Goal: Information Seeking & Learning: Learn about a topic

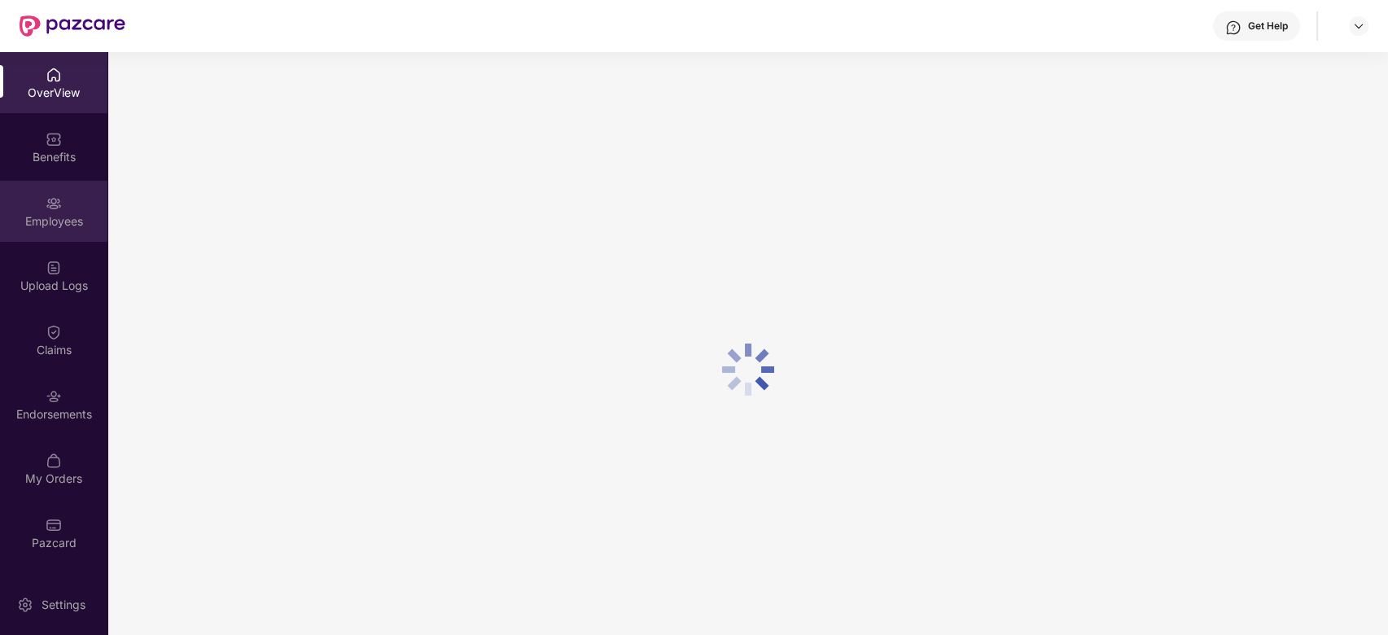
click at [75, 208] on div "Employees" at bounding box center [53, 211] width 107 height 61
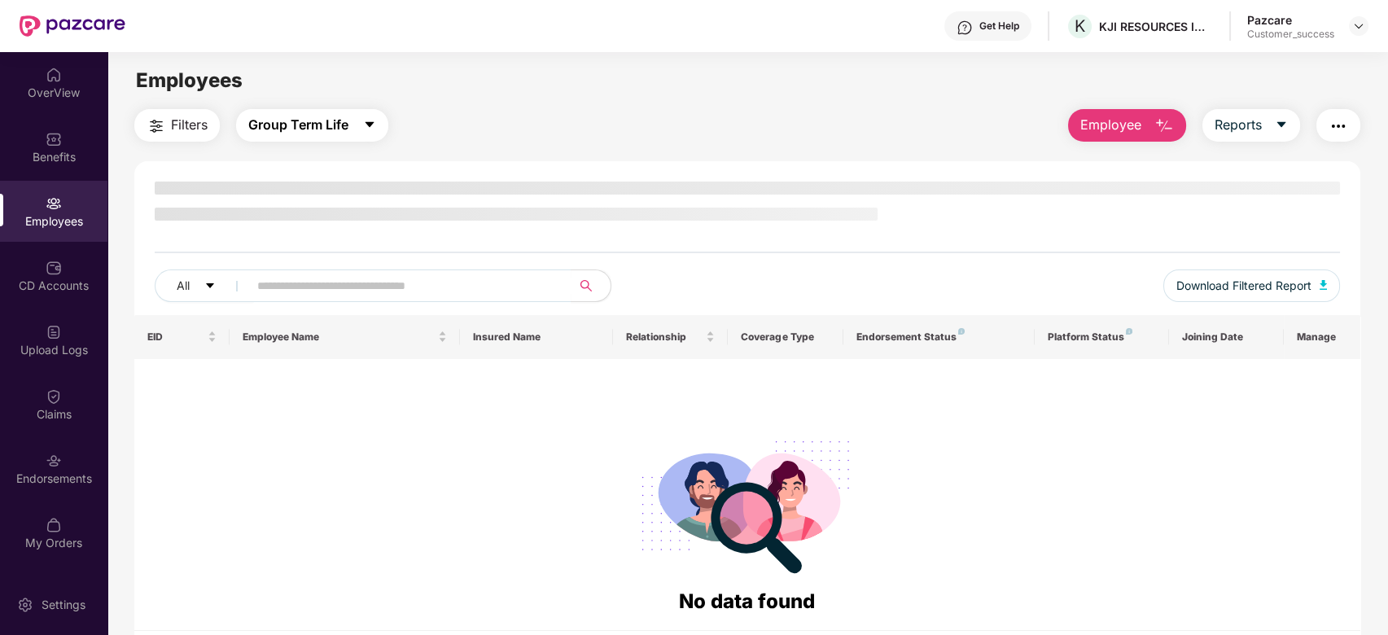
click at [374, 129] on icon "caret-down" at bounding box center [369, 124] width 13 height 13
click at [495, 131] on div "Filters Group Term Life Employee Reports" at bounding box center [747, 125] width 1227 height 33
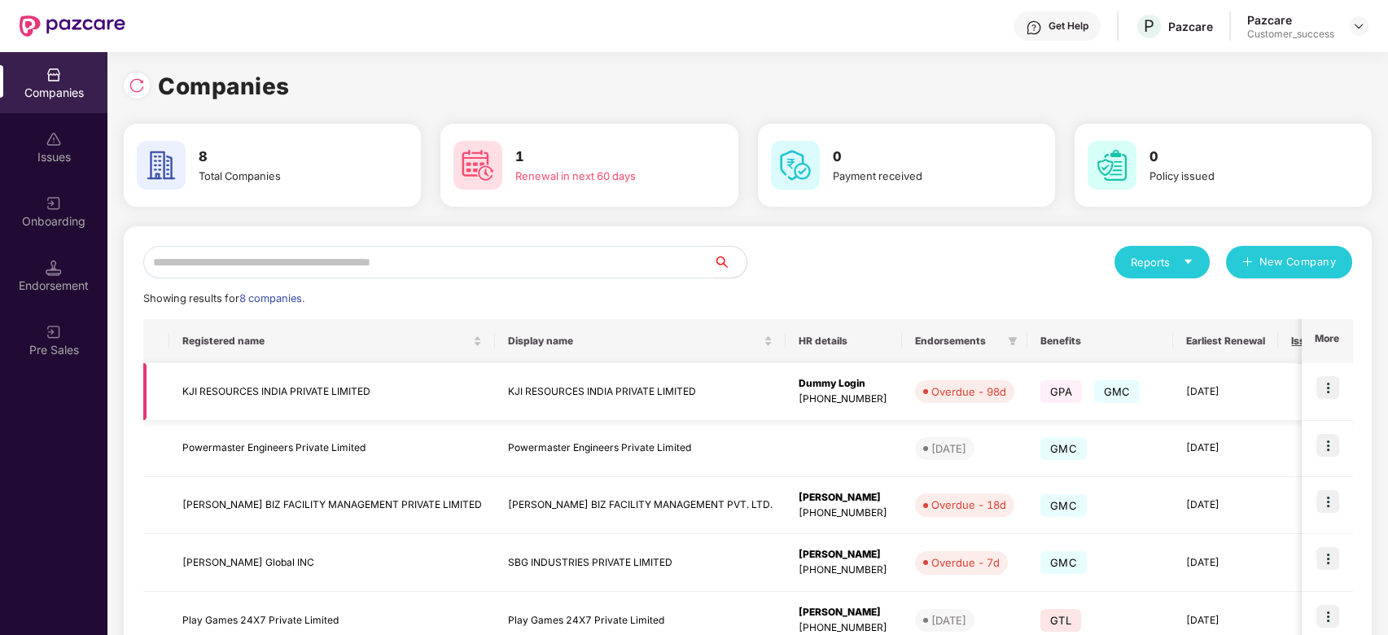
click at [1332, 385] on img at bounding box center [1327, 387] width 23 height 23
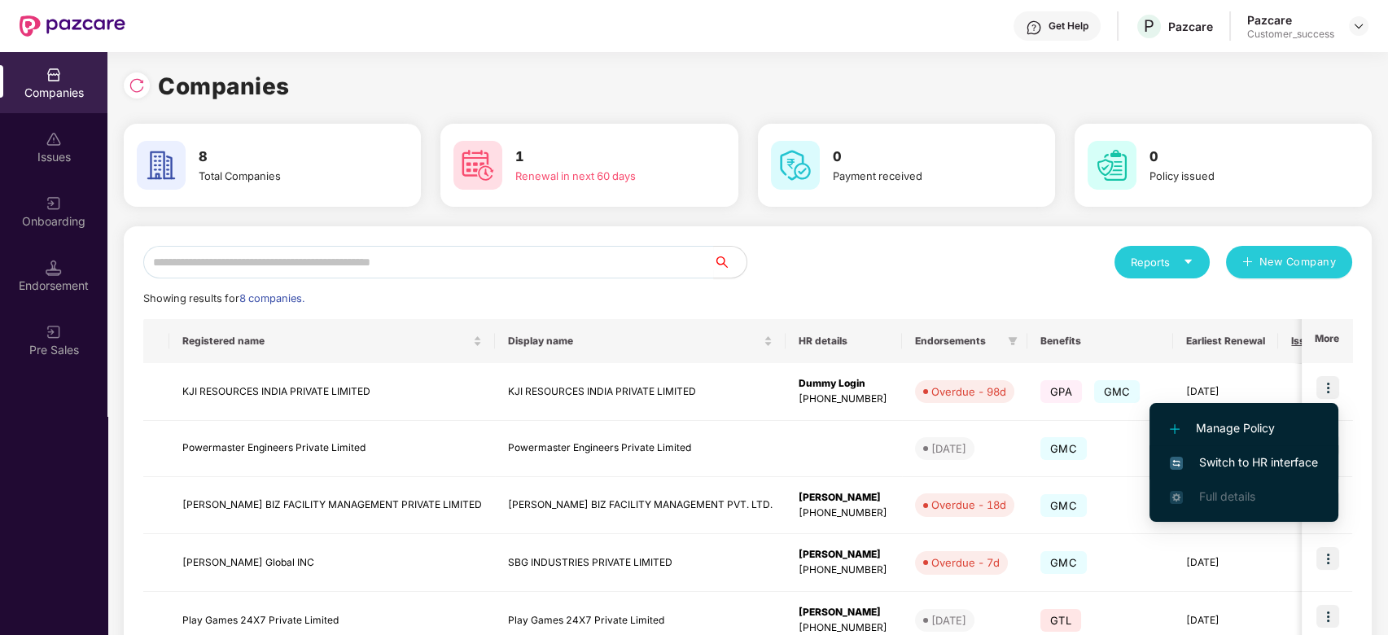
click at [1231, 463] on span "Switch to HR interface" at bounding box center [1244, 462] width 148 height 18
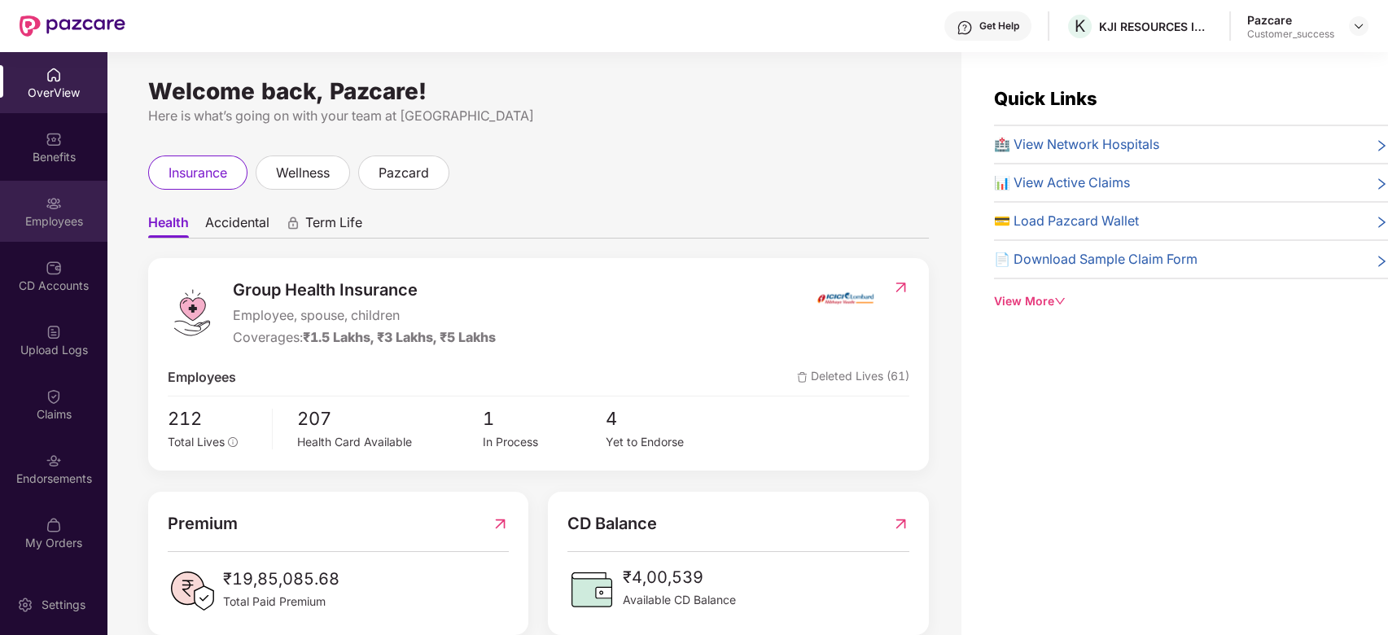
click at [46, 225] on div "Employees" at bounding box center [53, 221] width 107 height 16
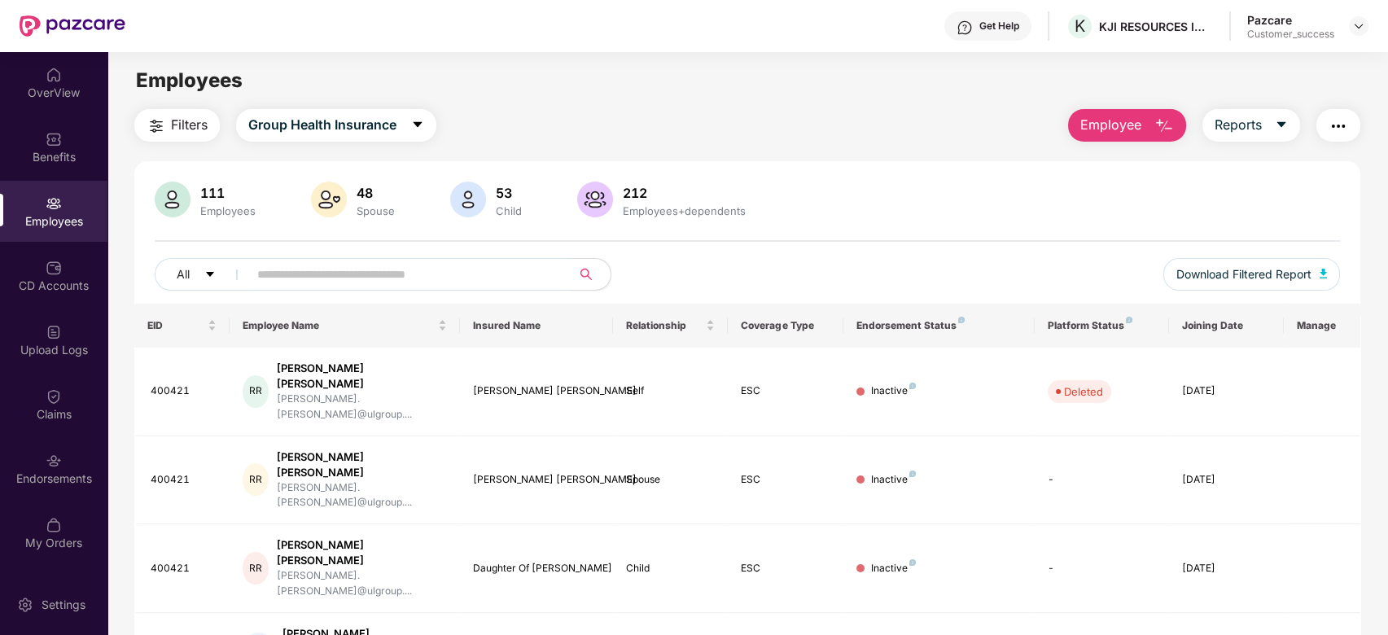
click at [285, 270] on input "text" at bounding box center [403, 274] width 292 height 24
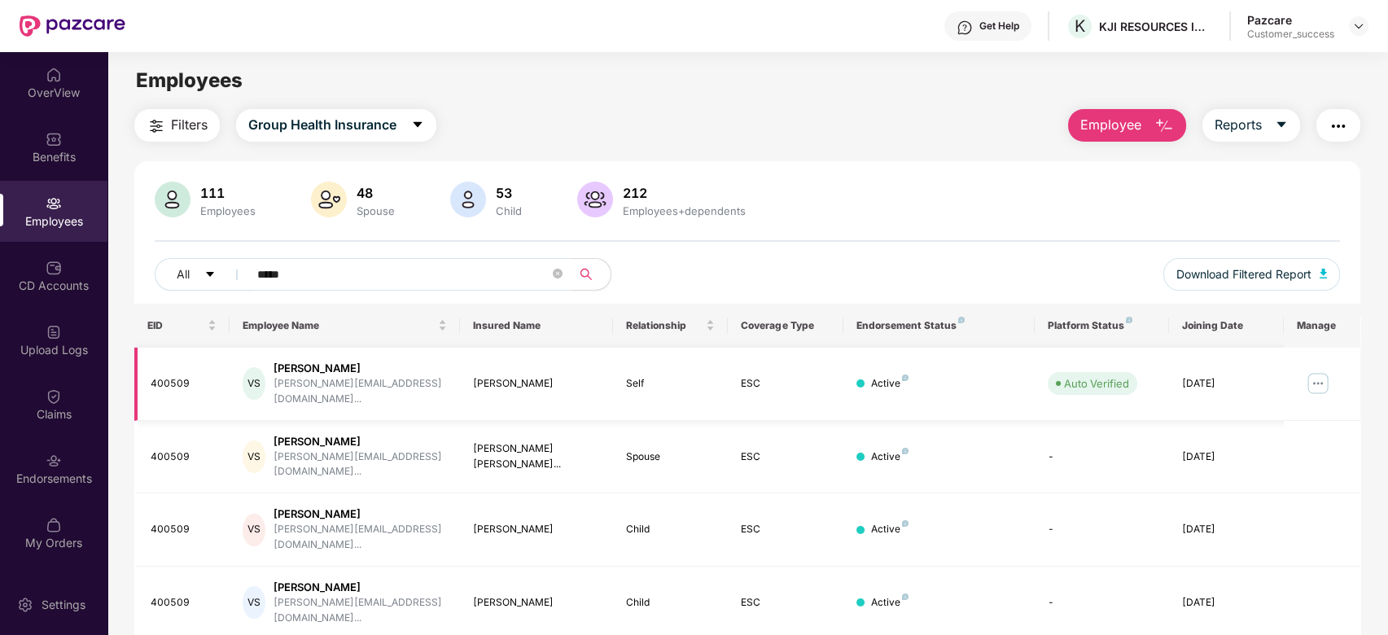
type input "*****"
drag, startPoint x: 179, startPoint y: 374, endPoint x: 165, endPoint y: 374, distance: 13.8
click at [165, 376] on div "400509" at bounding box center [184, 383] width 67 height 15
click at [188, 376] on div "400509" at bounding box center [184, 383] width 67 height 15
drag, startPoint x: 188, startPoint y: 374, endPoint x: 147, endPoint y: 373, distance: 41.6
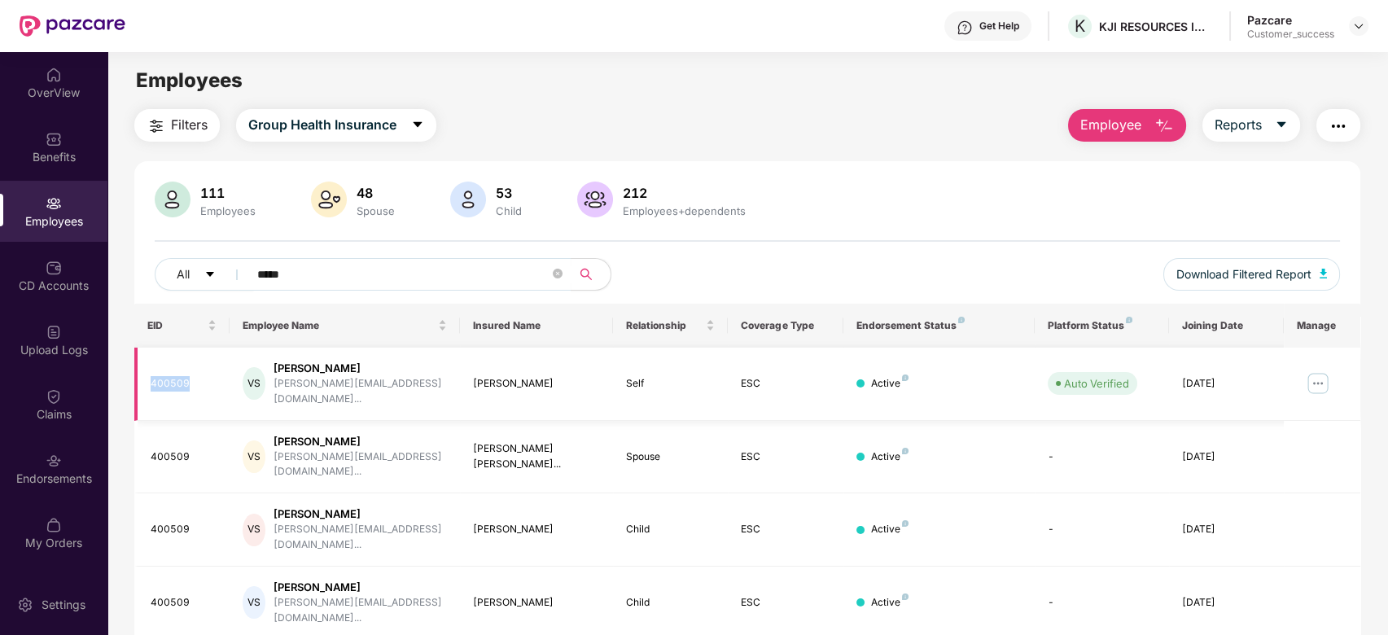
click at [147, 373] on td "400509" at bounding box center [182, 384] width 96 height 73
copy div "400509"
click at [54, 87] on div "OverView" at bounding box center [53, 93] width 107 height 16
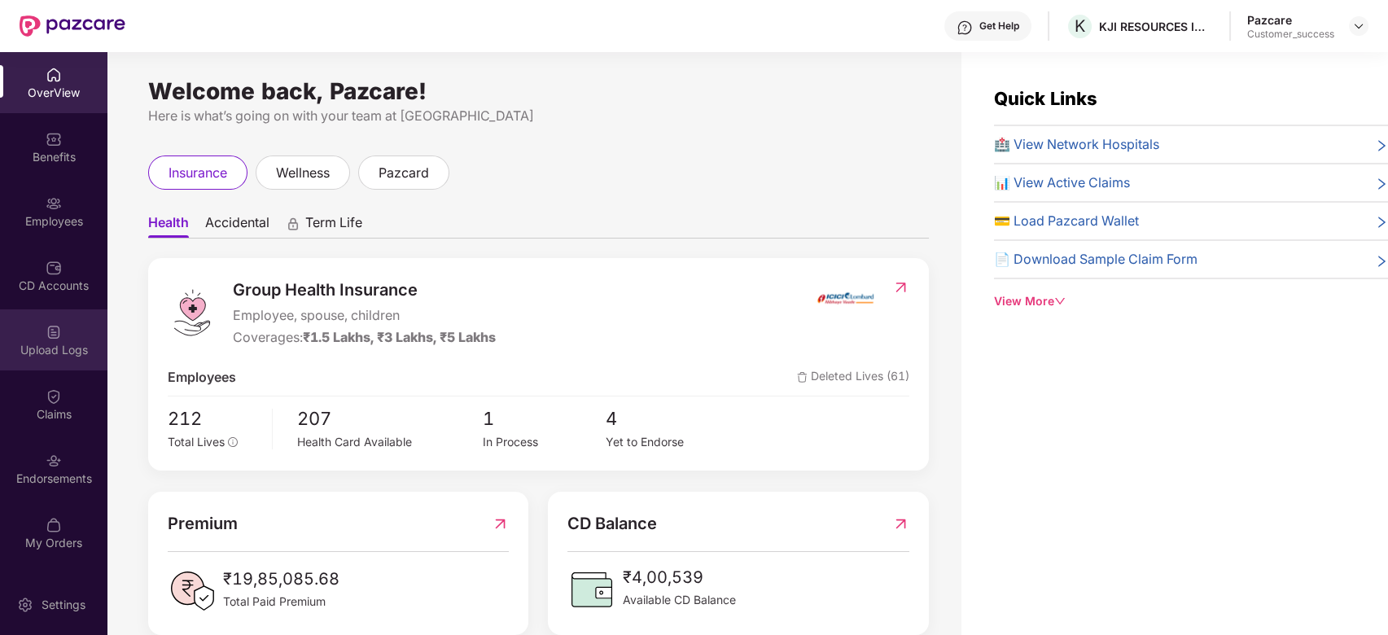
click at [69, 357] on div "Upload Logs" at bounding box center [53, 339] width 107 height 61
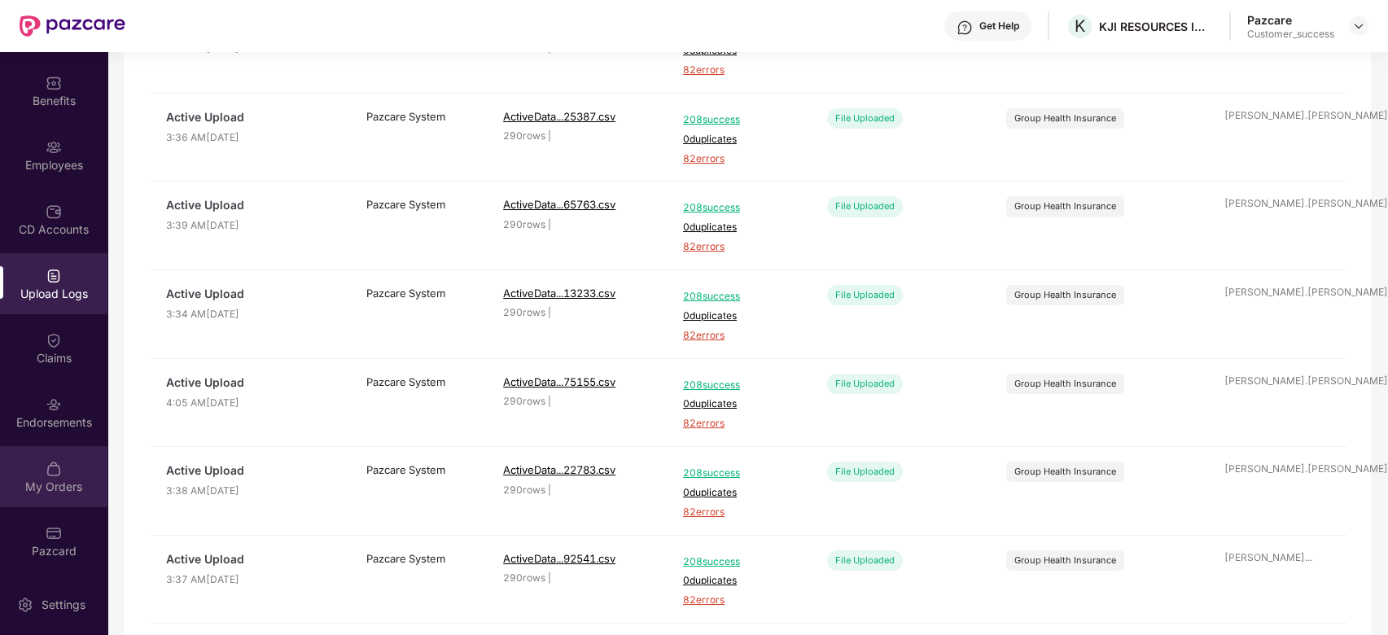
scroll to position [235, 0]
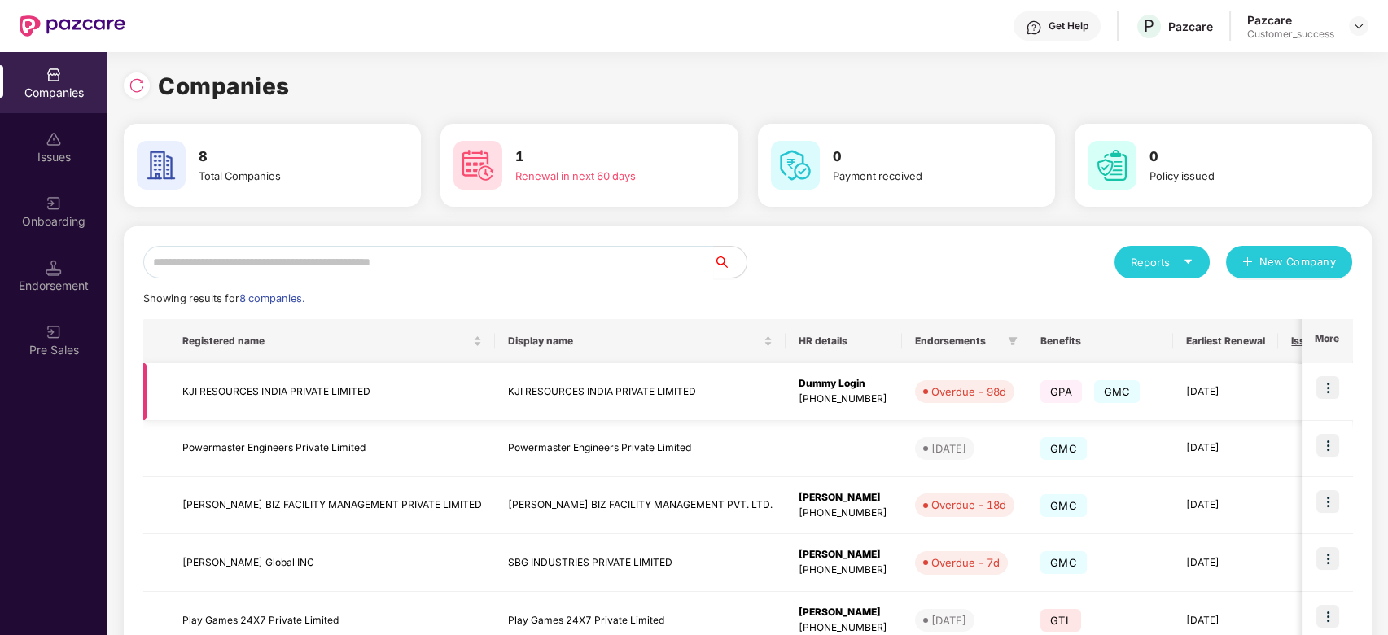
click at [430, 396] on td "KJI RESOURCES INDIA PRIVATE LIMITED" at bounding box center [332, 392] width 326 height 58
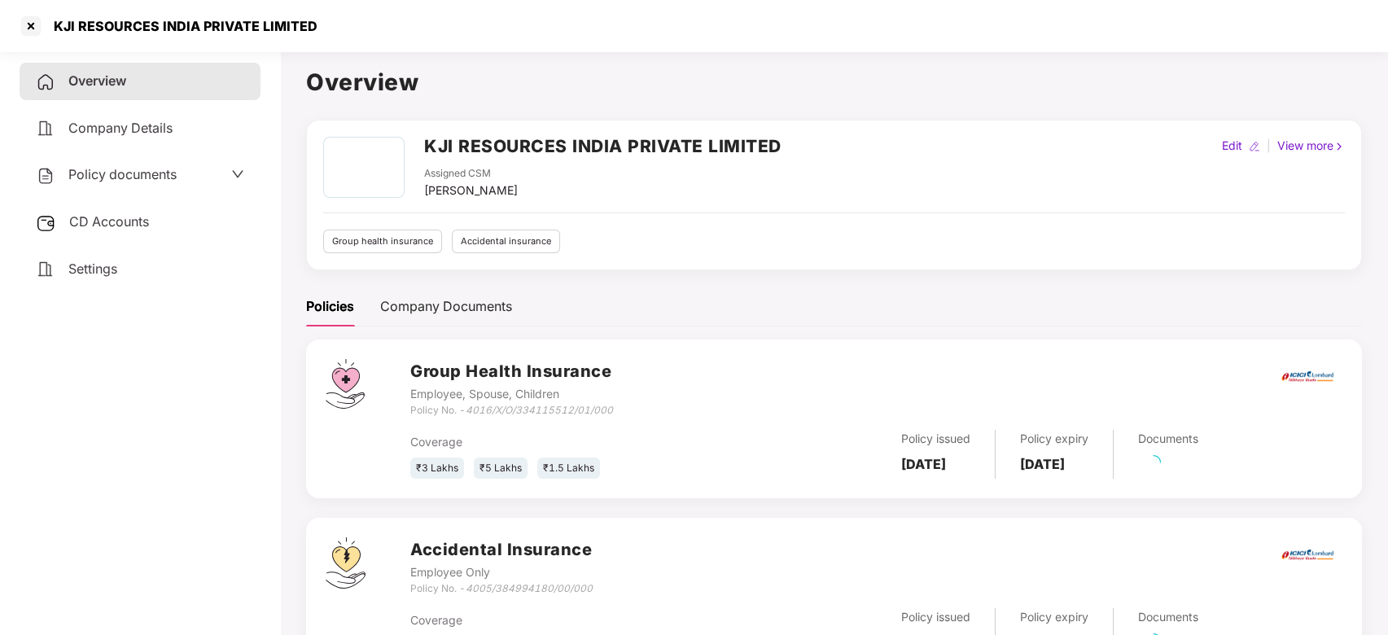
click at [236, 169] on icon "down" at bounding box center [237, 174] width 13 height 13
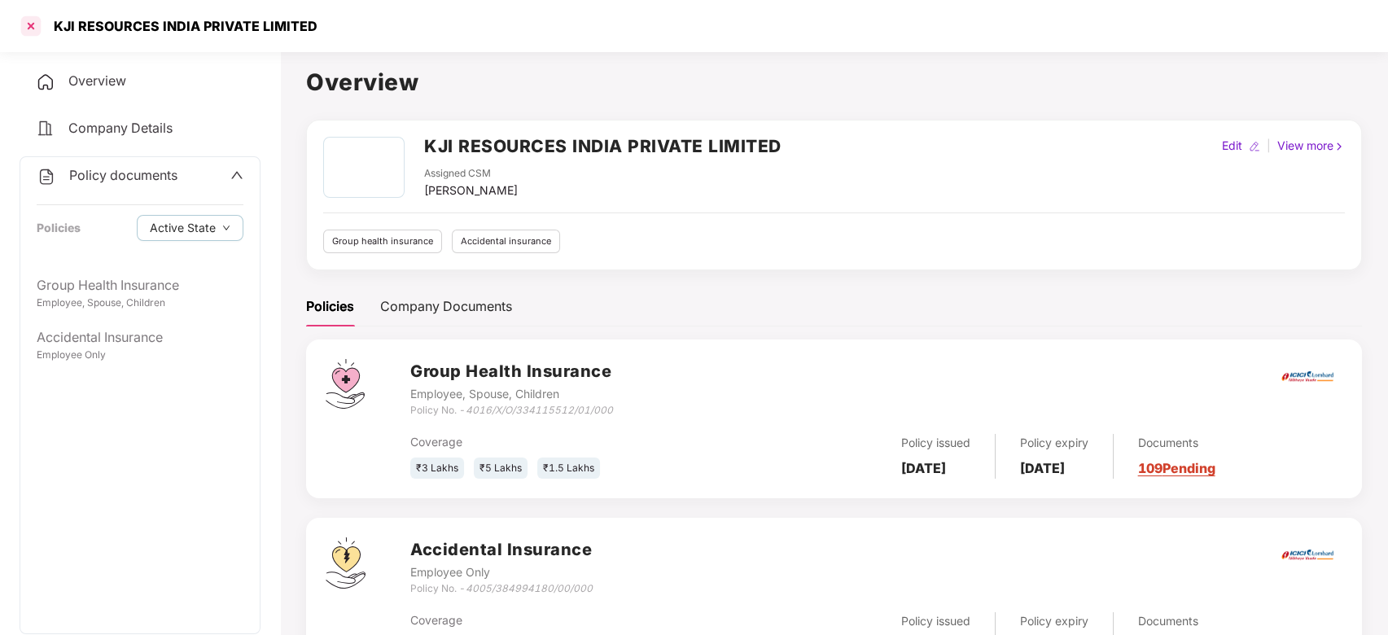
click at [37, 29] on div at bounding box center [31, 26] width 26 height 26
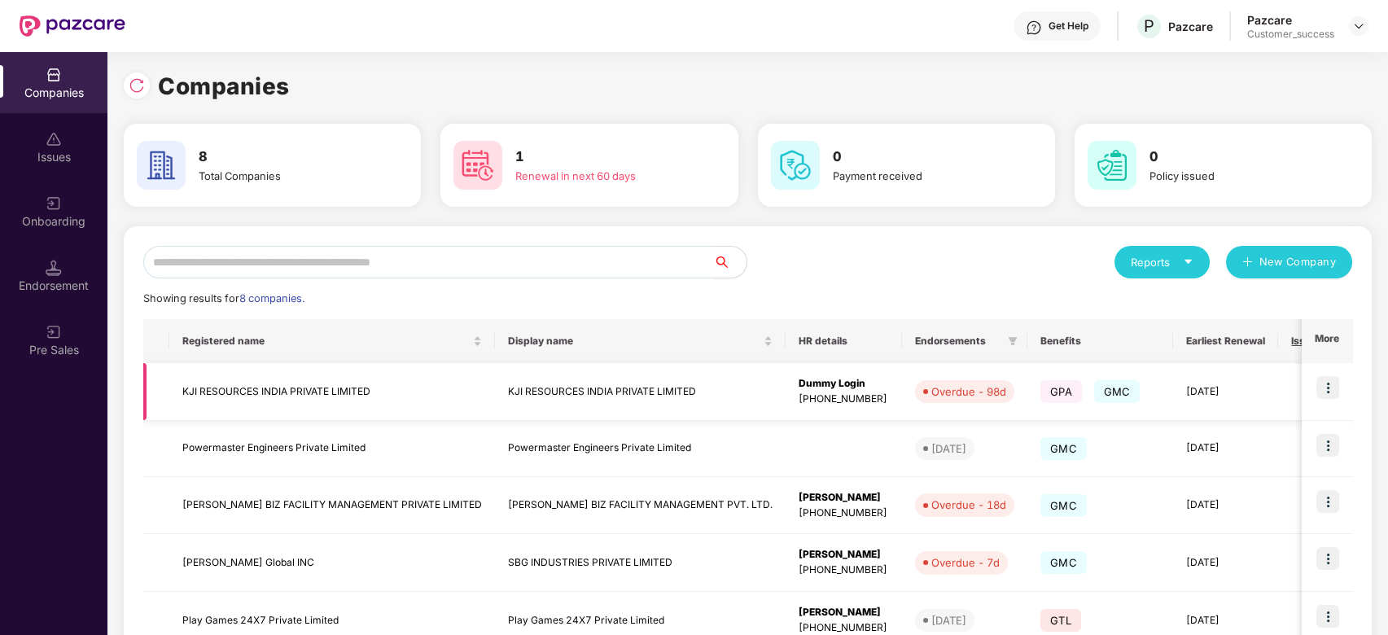
click at [1325, 376] on img at bounding box center [1327, 387] width 23 height 23
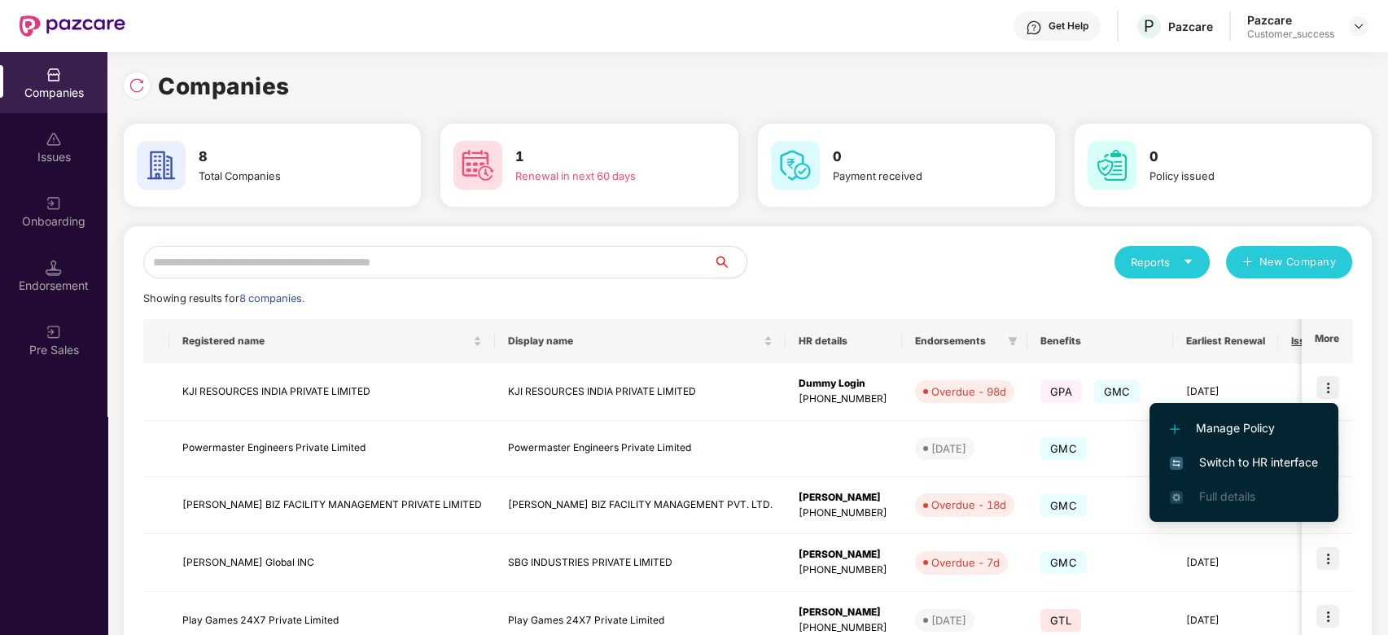
click at [1264, 456] on span "Switch to HR interface" at bounding box center [1244, 462] width 148 height 18
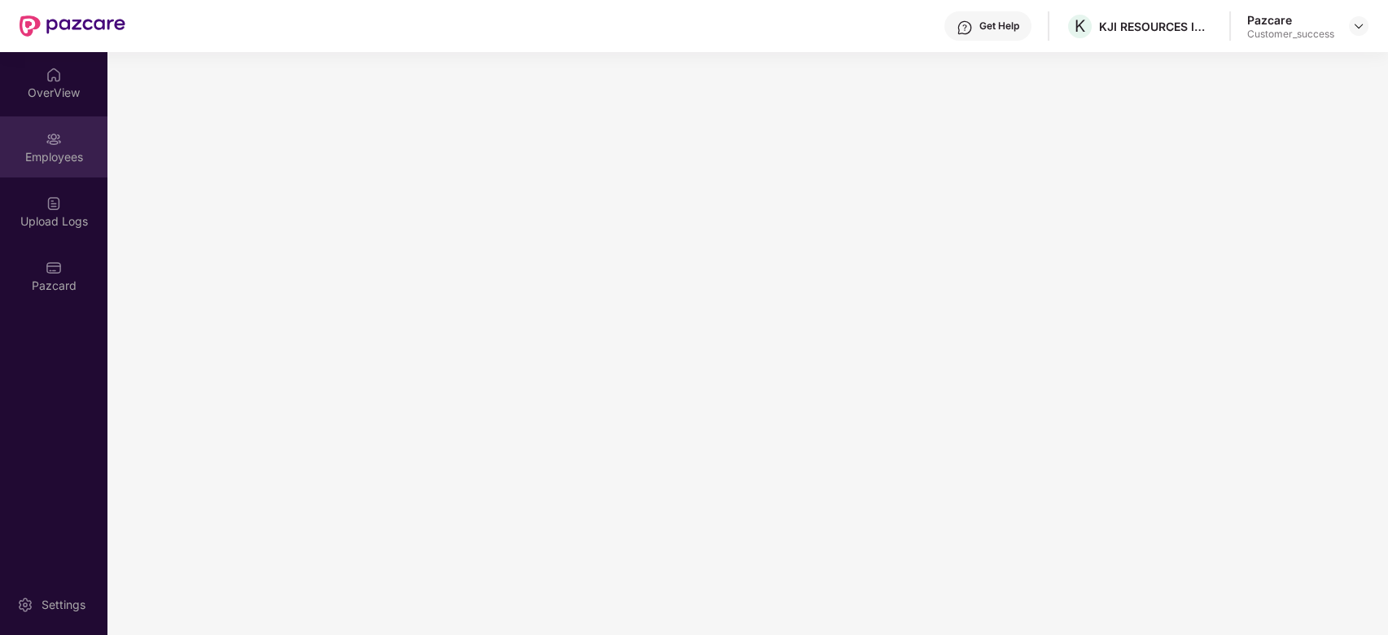
click at [72, 160] on div "Employees" at bounding box center [53, 157] width 107 height 16
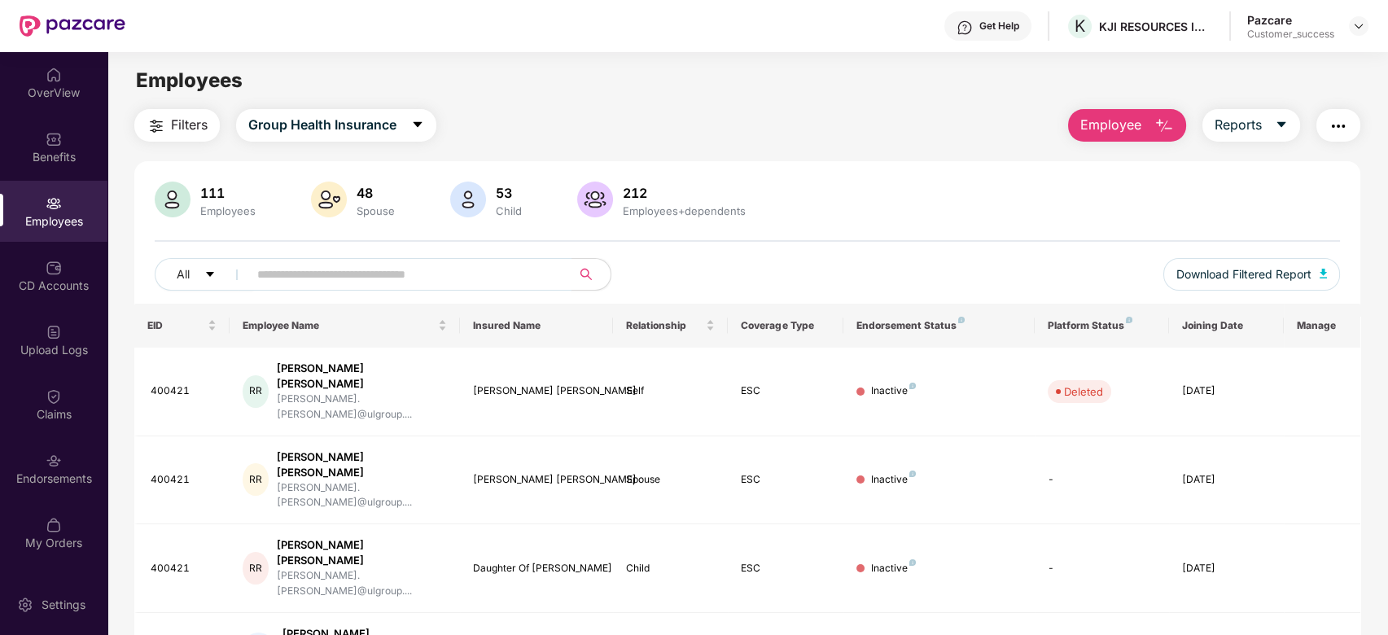
click at [309, 270] on input "text" at bounding box center [403, 274] width 292 height 24
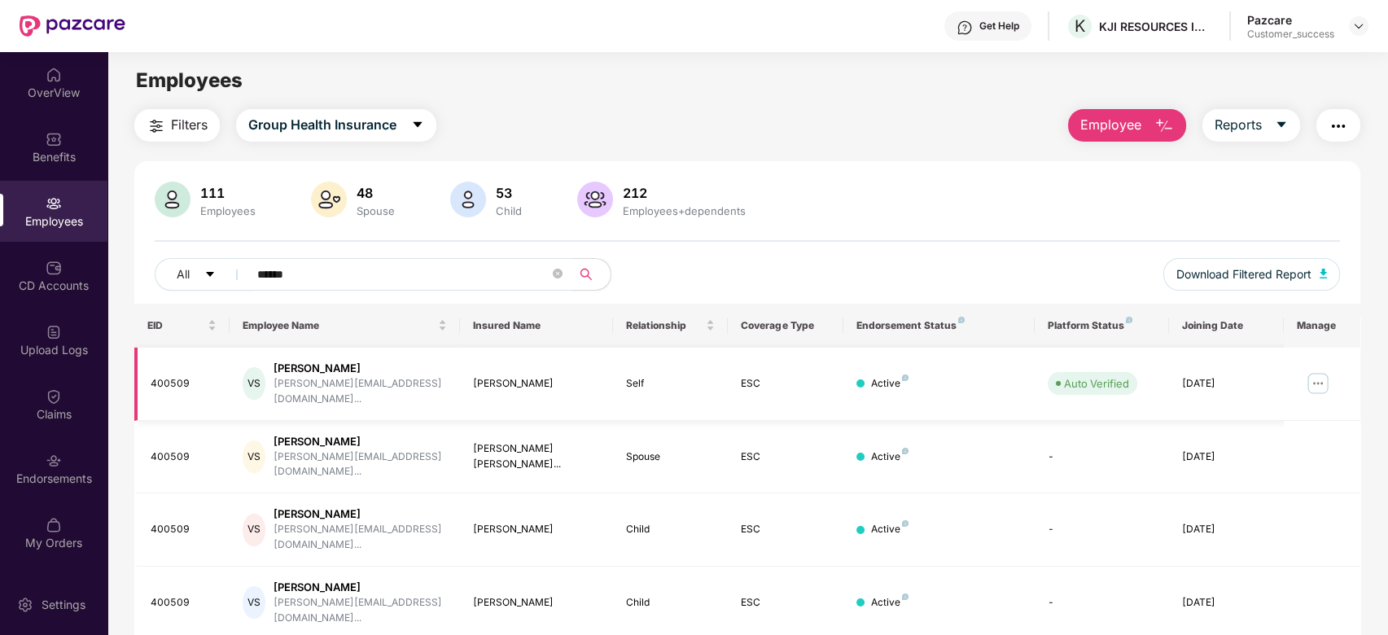
type input "******"
click at [1317, 381] on img at bounding box center [1318, 383] width 26 height 26
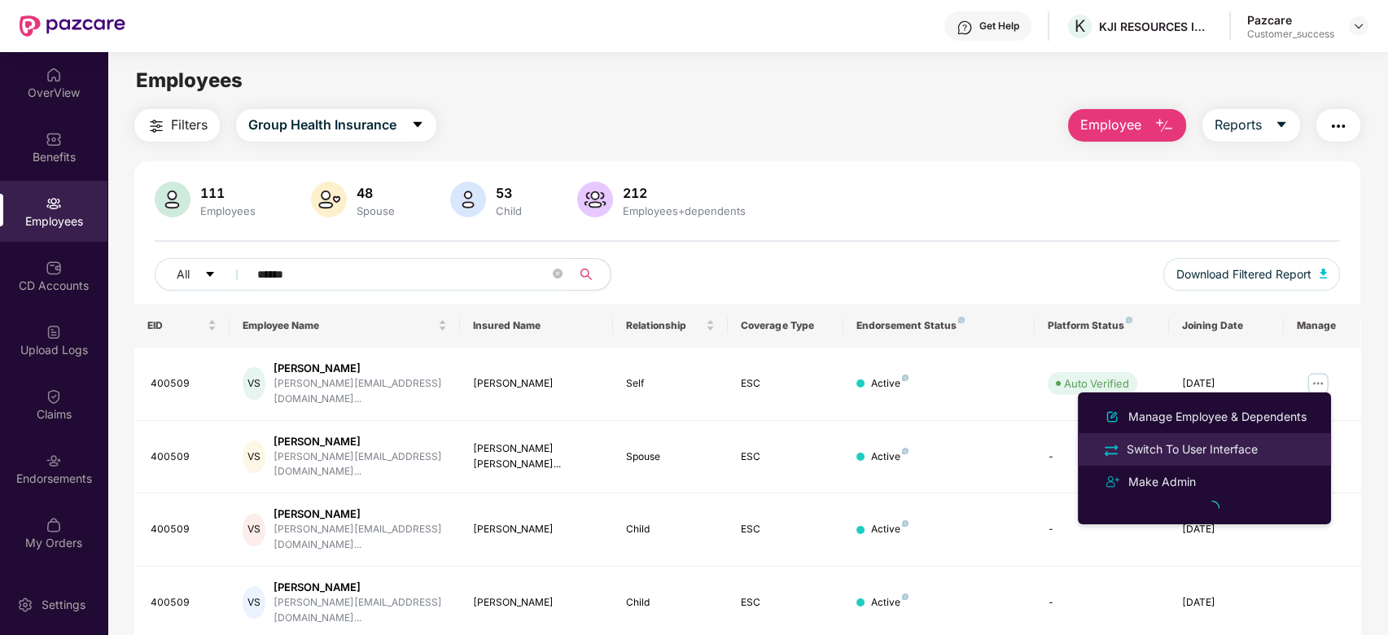
click at [1242, 445] on div "Switch To User Interface" at bounding box center [1192, 449] width 138 height 18
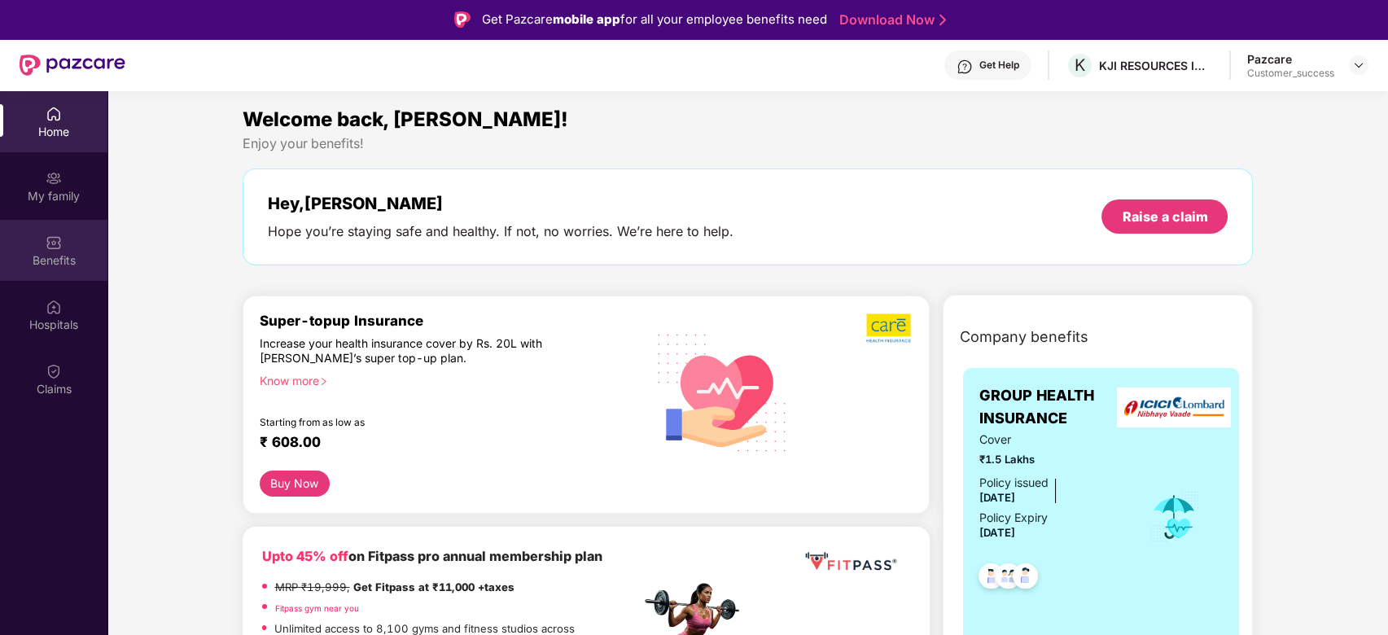
click at [85, 263] on div "Benefits" at bounding box center [53, 260] width 107 height 16
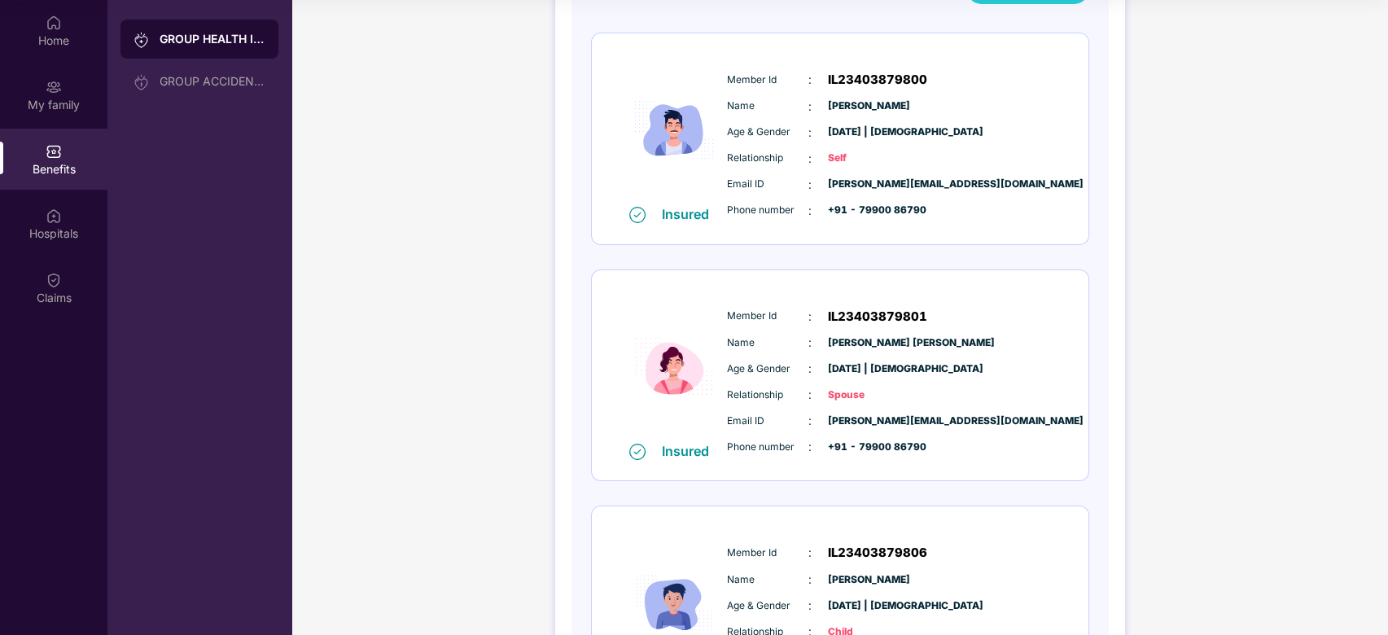
scroll to position [180, 0]
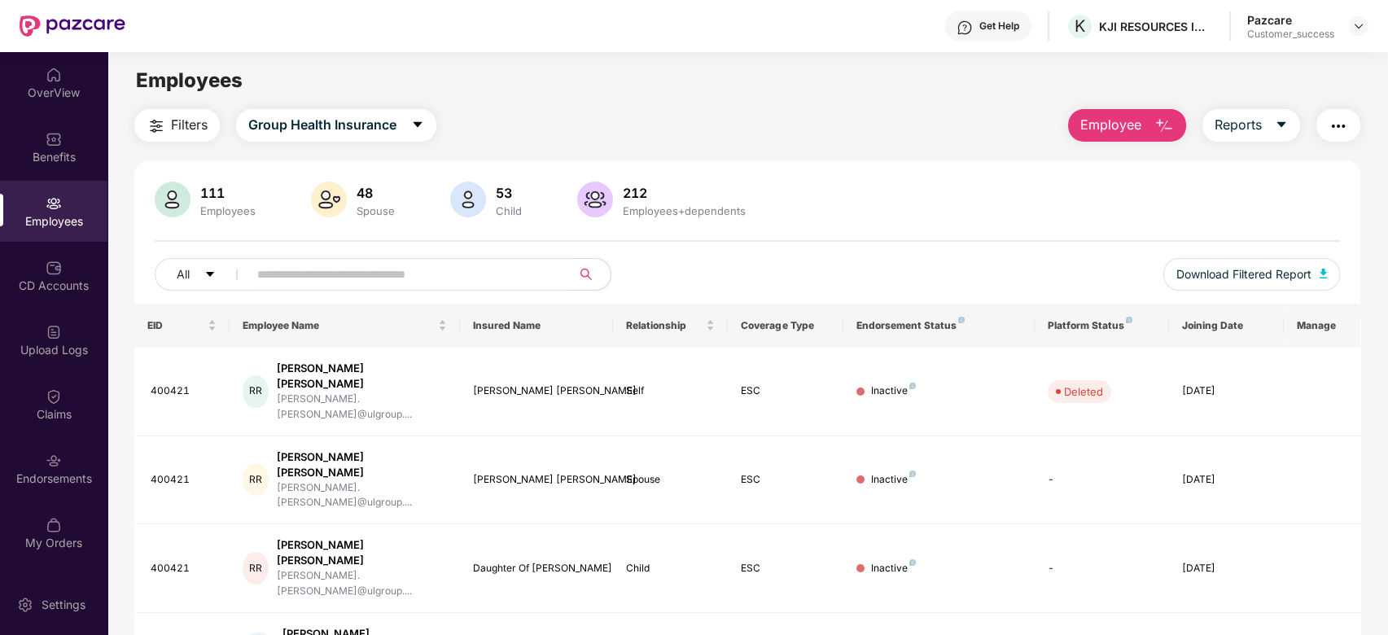
click at [349, 282] on input "text" at bounding box center [403, 274] width 292 height 24
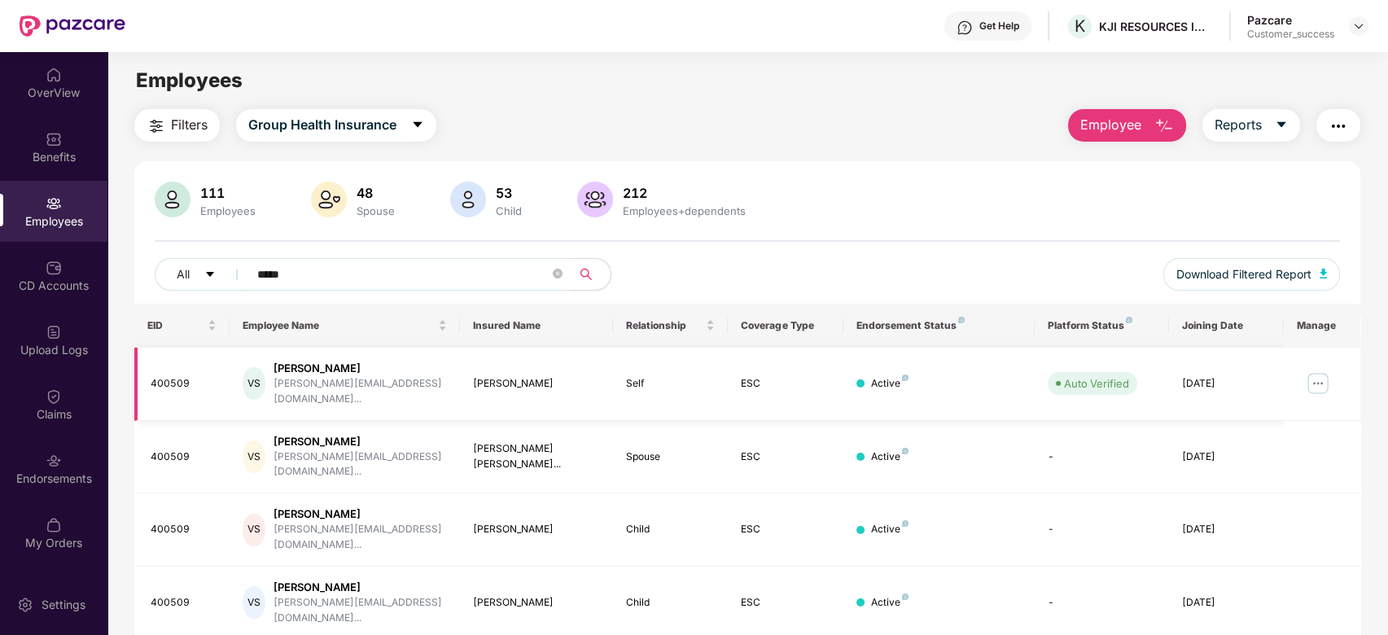
type input "*****"
click at [1318, 370] on img at bounding box center [1318, 383] width 26 height 26
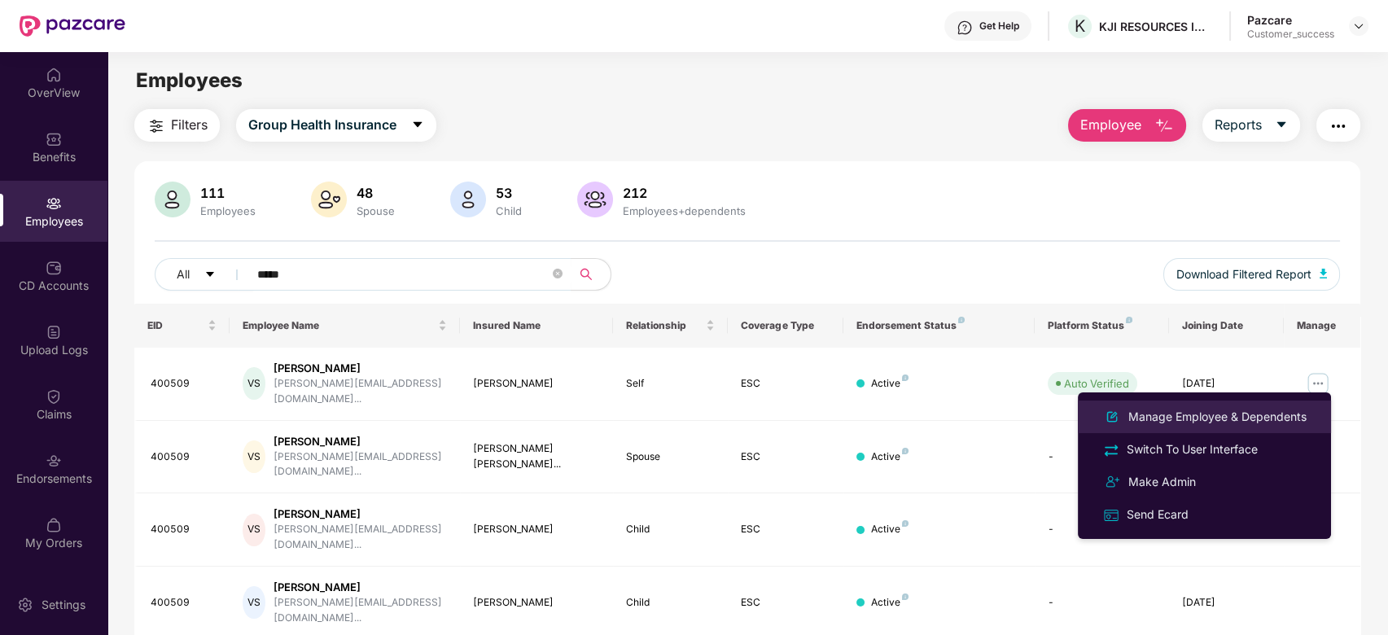
click at [1189, 419] on div "Manage Employee & Dependents" at bounding box center [1217, 417] width 185 height 18
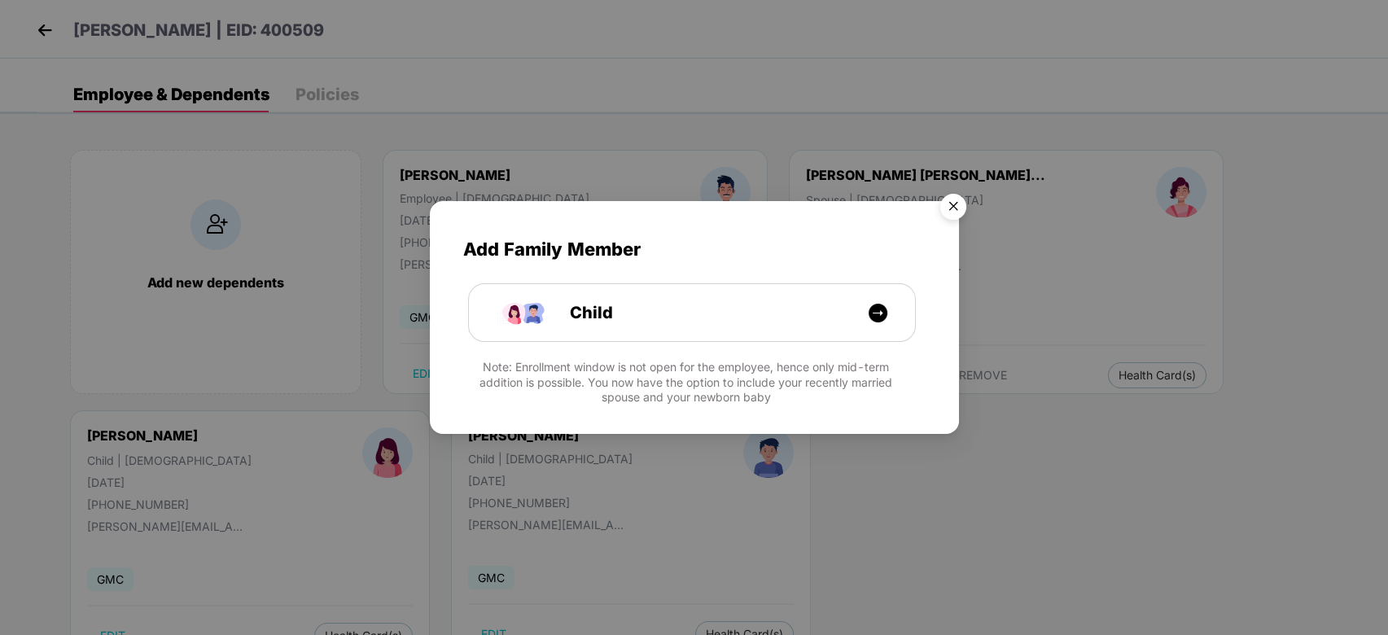
click at [951, 206] on img "Close" at bounding box center [954, 209] width 46 height 46
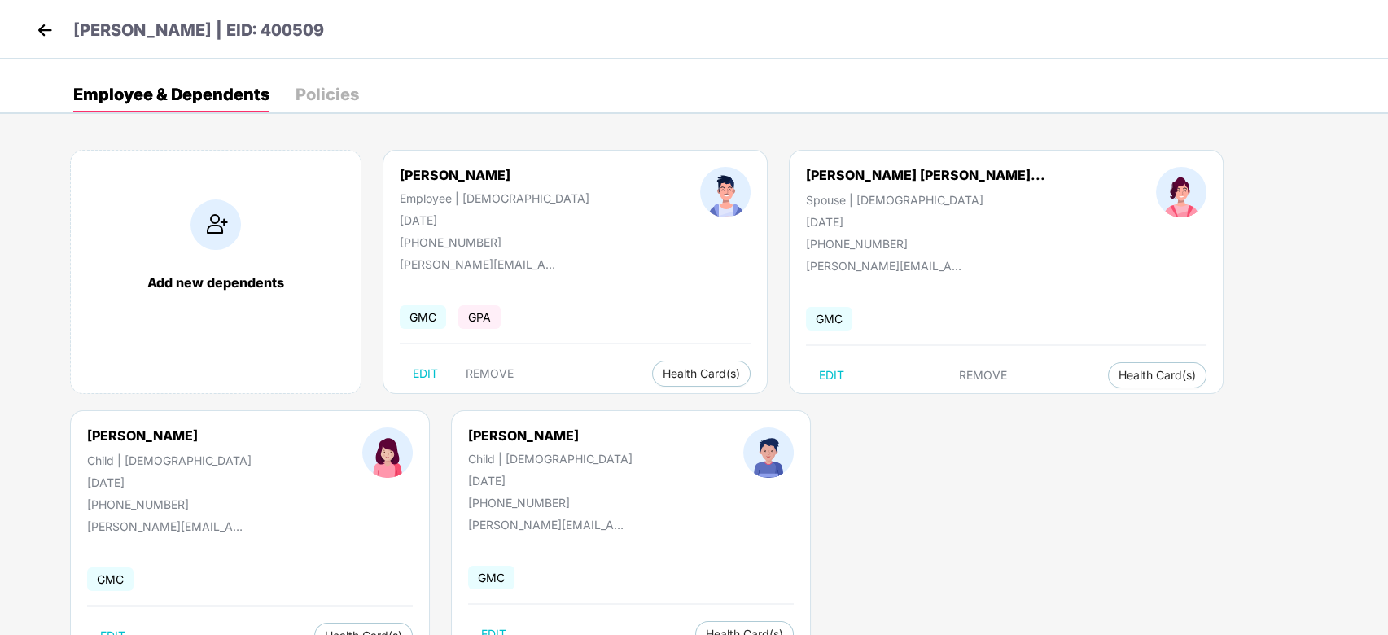
click at [48, 20] on img at bounding box center [45, 30] width 24 height 24
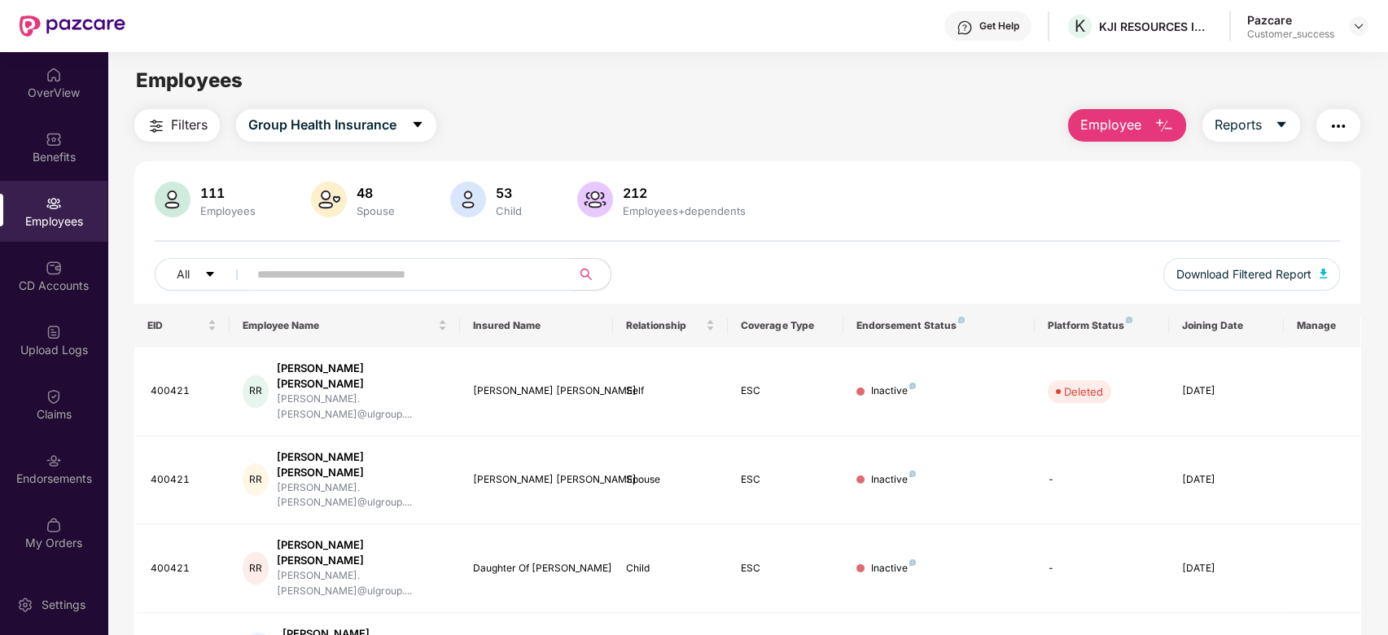
click at [359, 270] on input "text" at bounding box center [403, 274] width 292 height 24
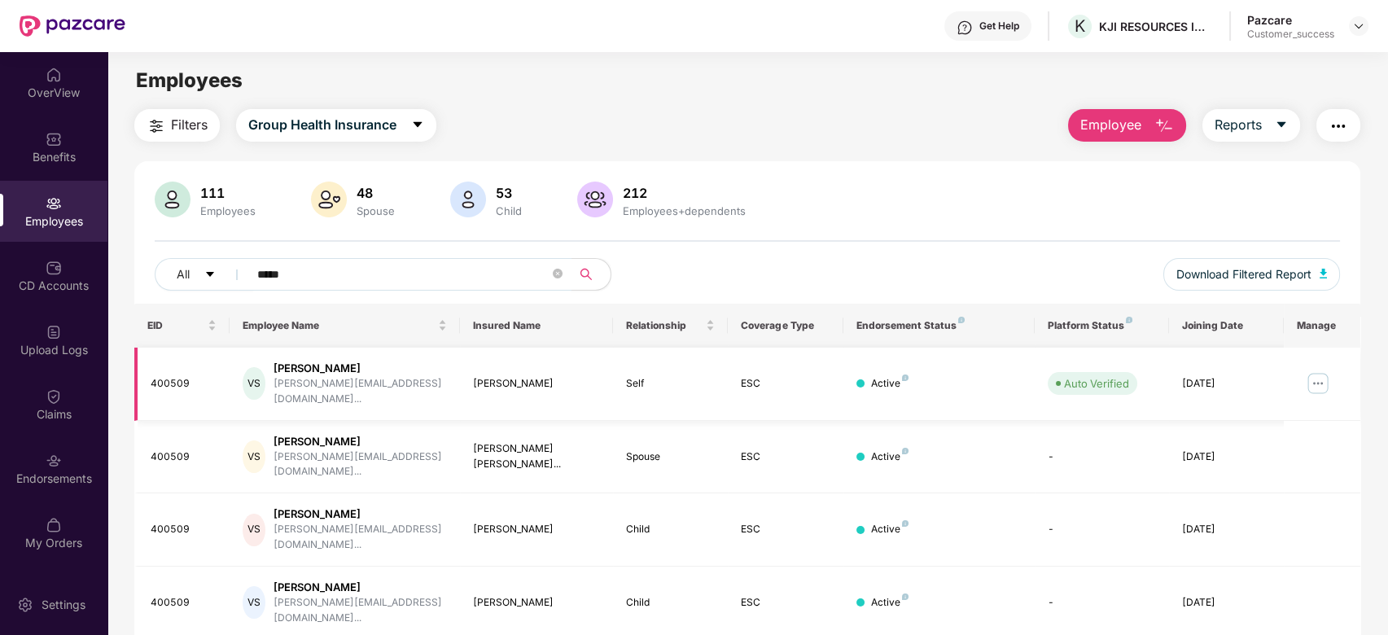
type input "*****"
click at [1316, 374] on img at bounding box center [1318, 383] width 26 height 26
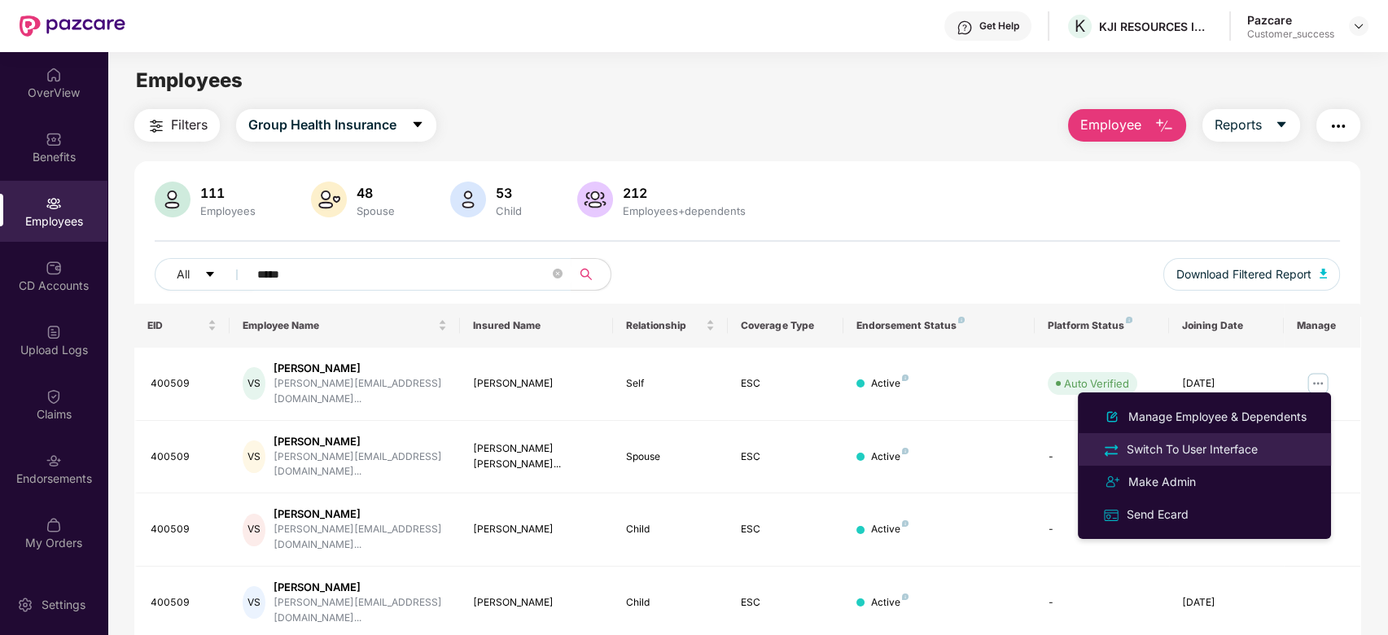
click at [1191, 446] on div "Switch To User Interface" at bounding box center [1192, 449] width 138 height 18
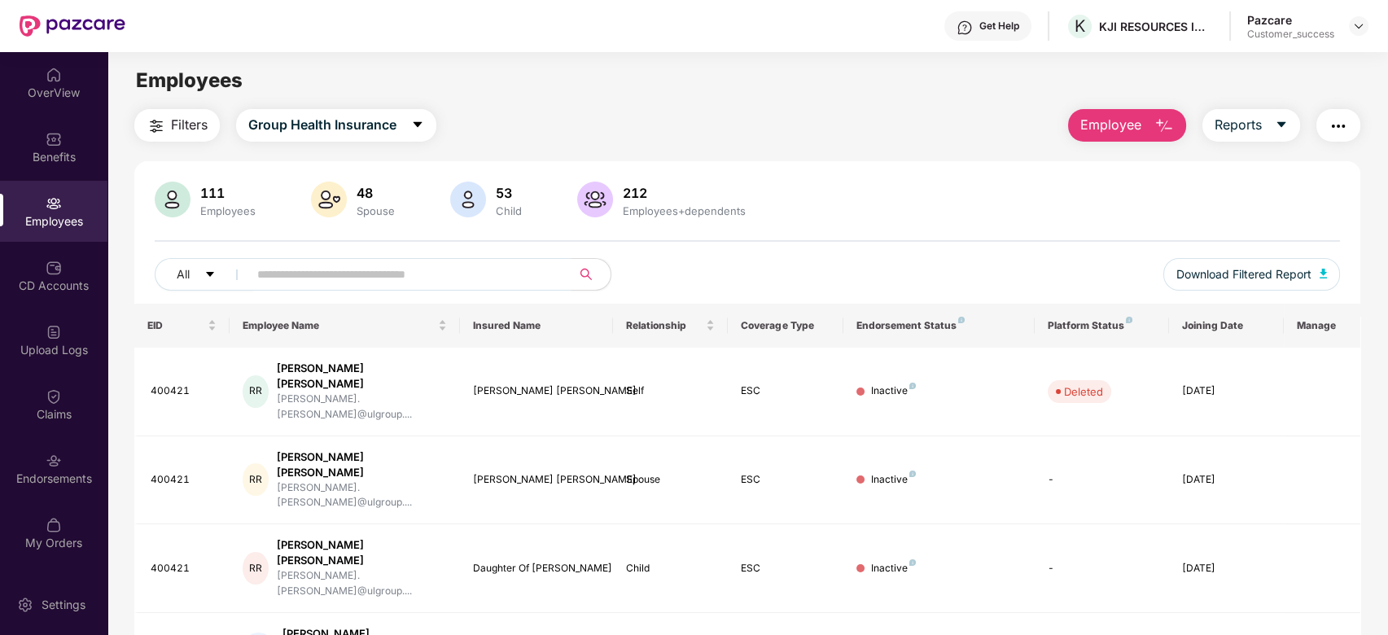
click at [319, 273] on input "text" at bounding box center [403, 274] width 292 height 24
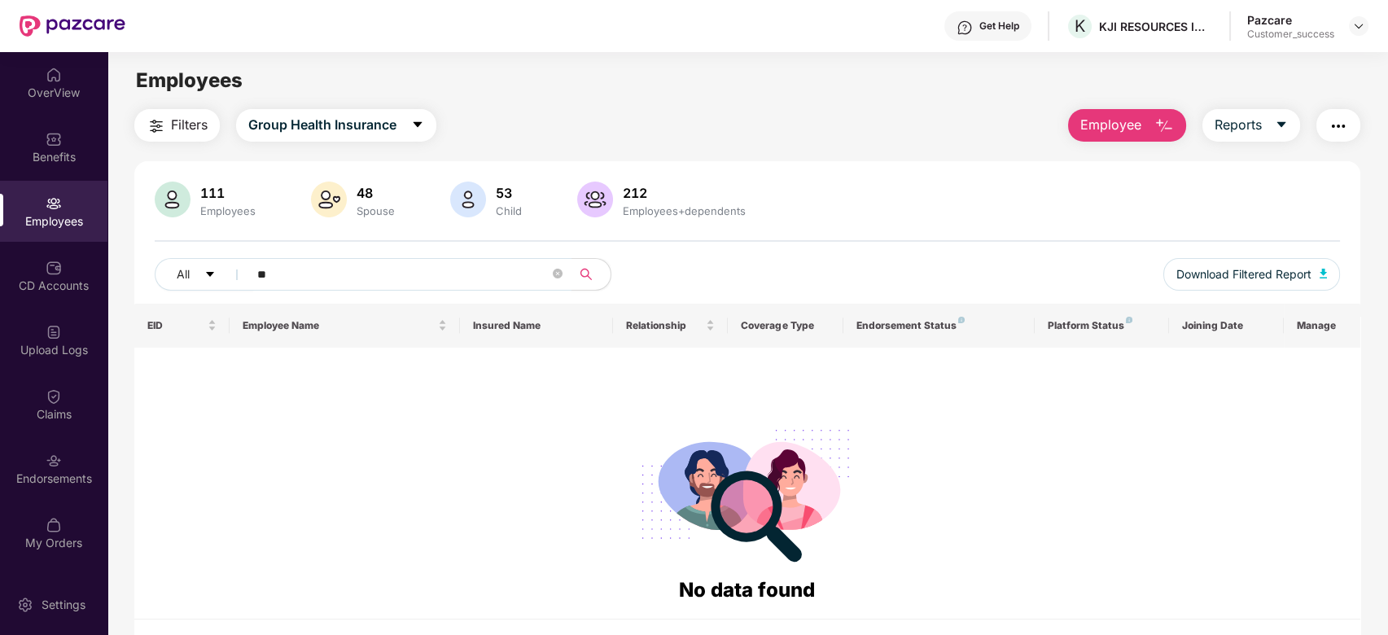
type input "*"
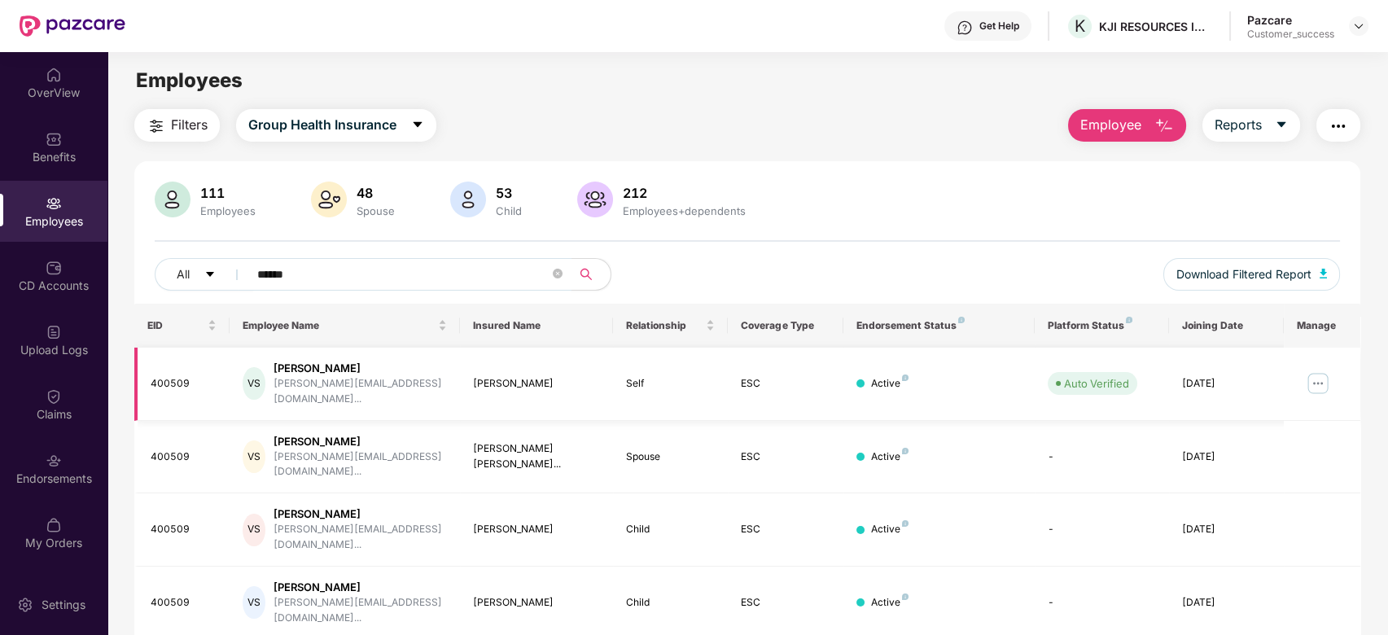
type input "******"
click at [1321, 371] on img at bounding box center [1318, 383] width 26 height 26
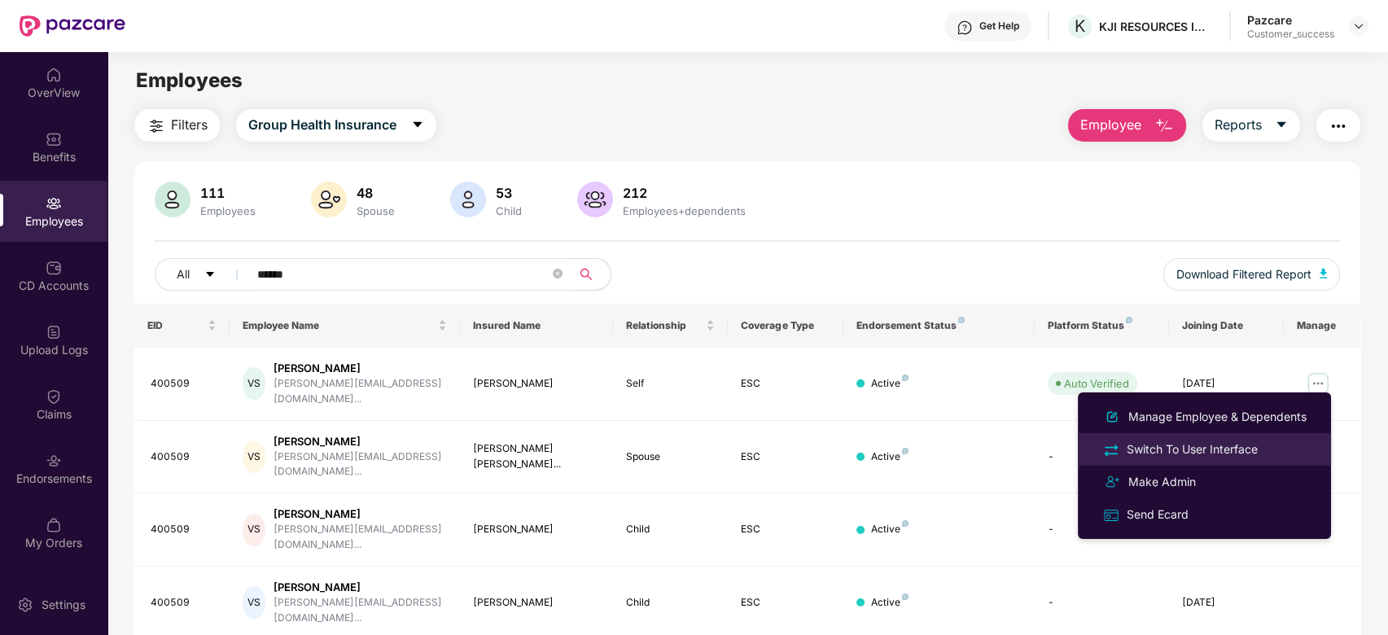
click at [1274, 449] on div "Switch To User Interface" at bounding box center [1204, 449] width 211 height 19
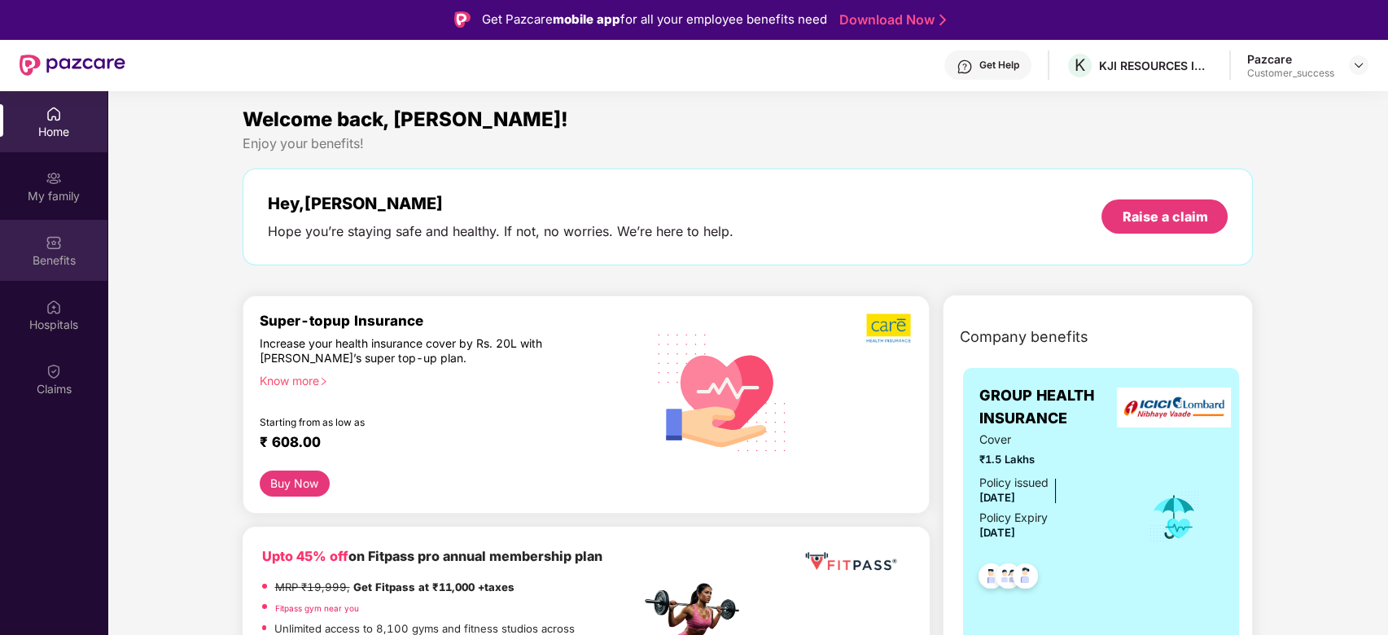
click at [52, 263] on div "Benefits" at bounding box center [53, 260] width 107 height 16
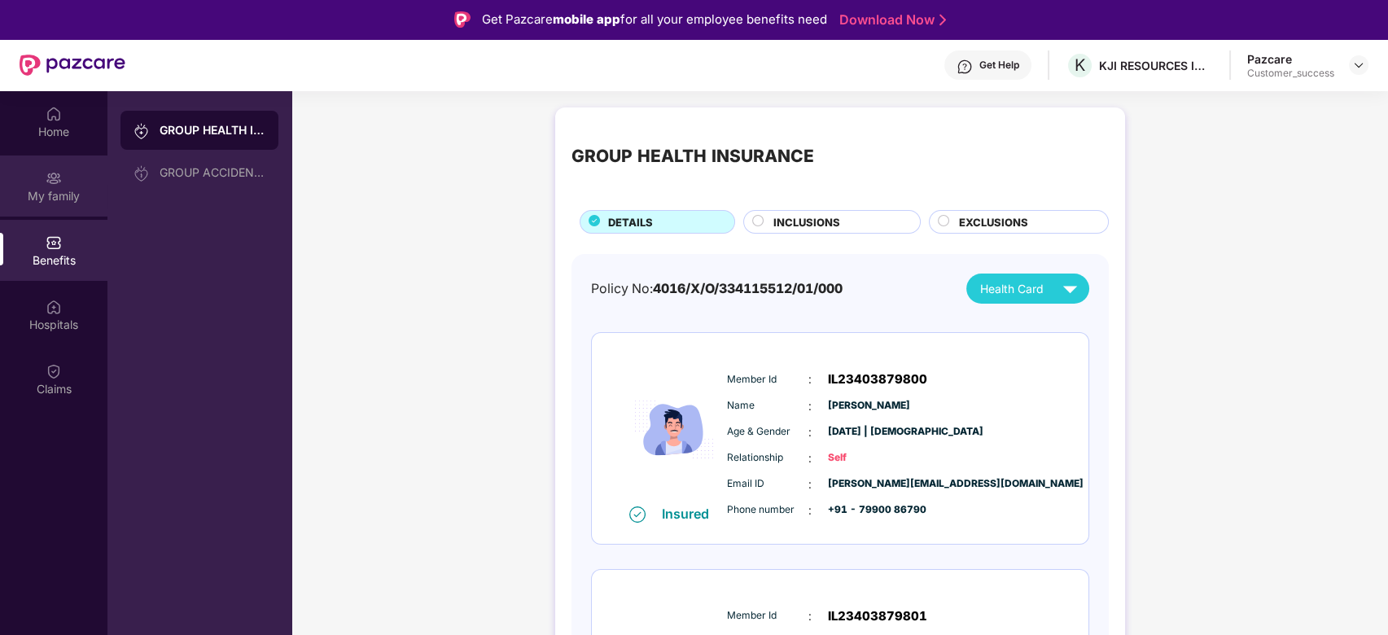
click at [64, 192] on div "My family" at bounding box center [53, 196] width 107 height 16
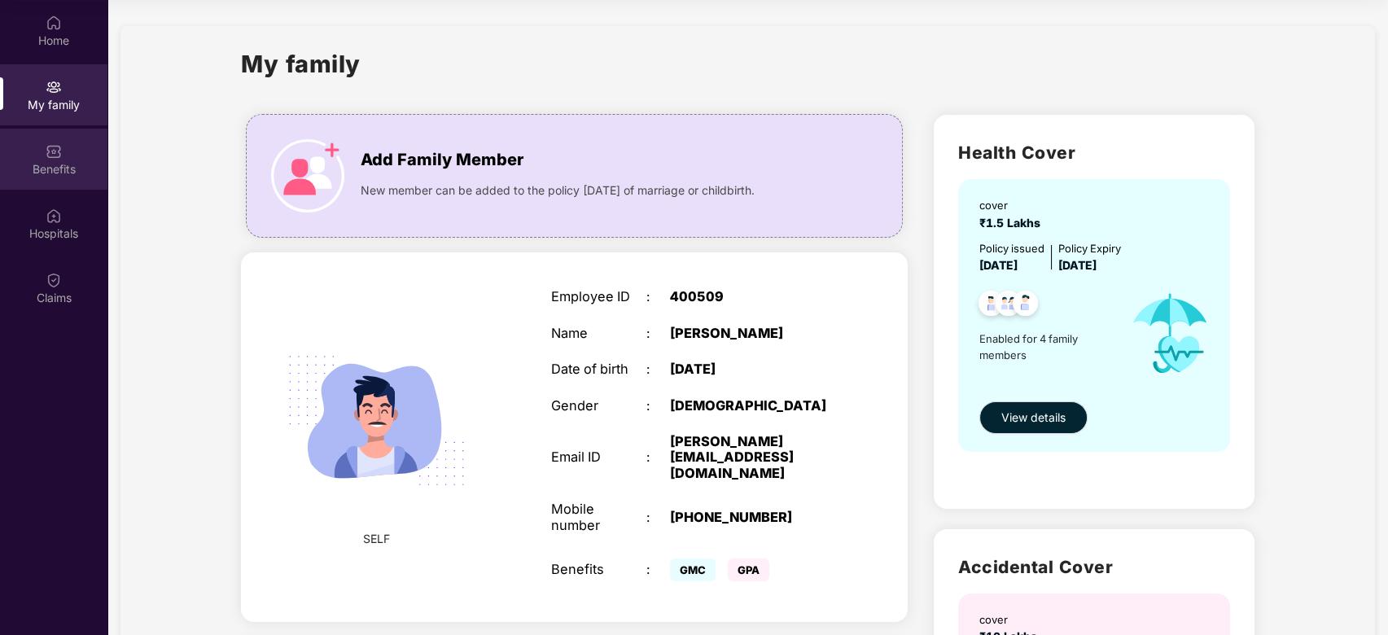
click at [52, 170] on div "Benefits" at bounding box center [53, 169] width 107 height 16
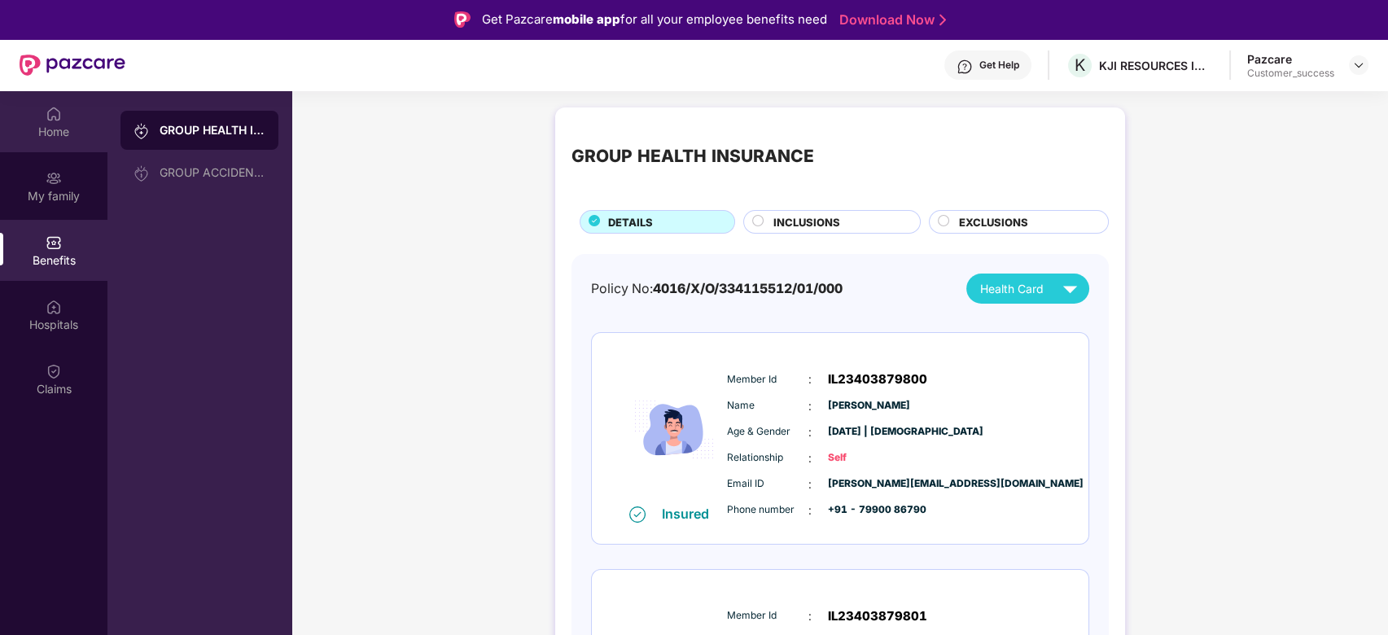
click at [49, 114] on img at bounding box center [54, 114] width 16 height 16
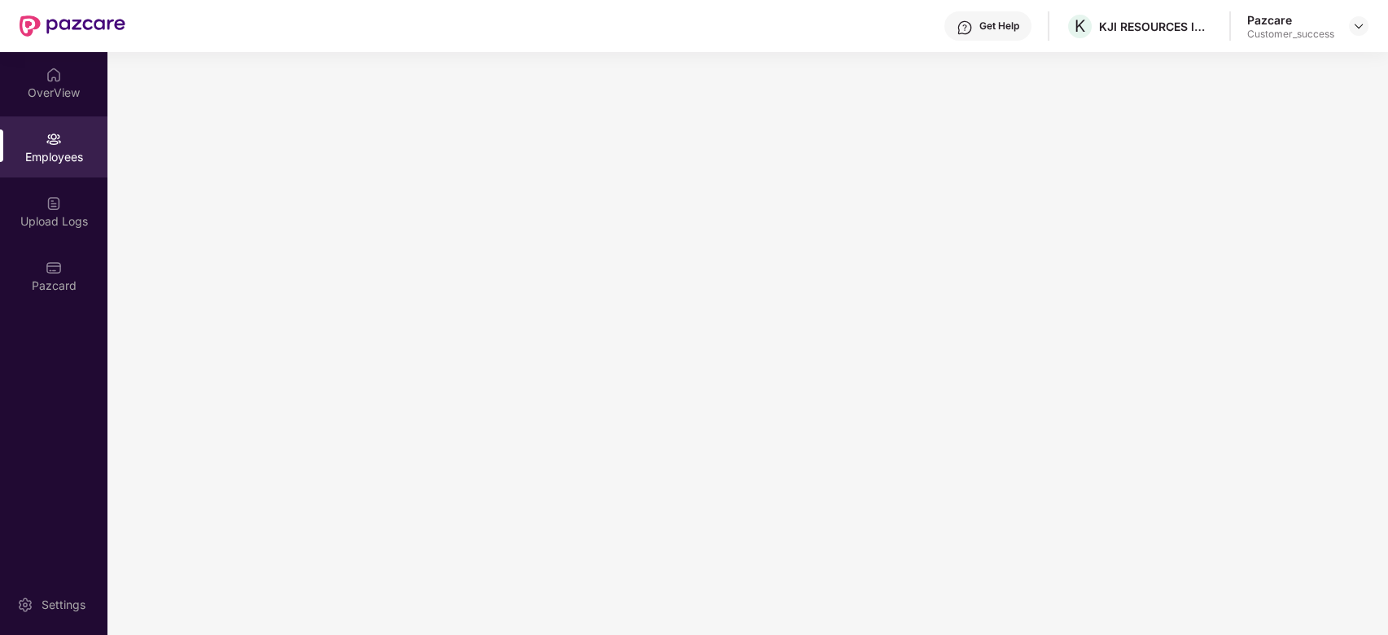
click at [823, 420] on main at bounding box center [747, 343] width 1281 height 583
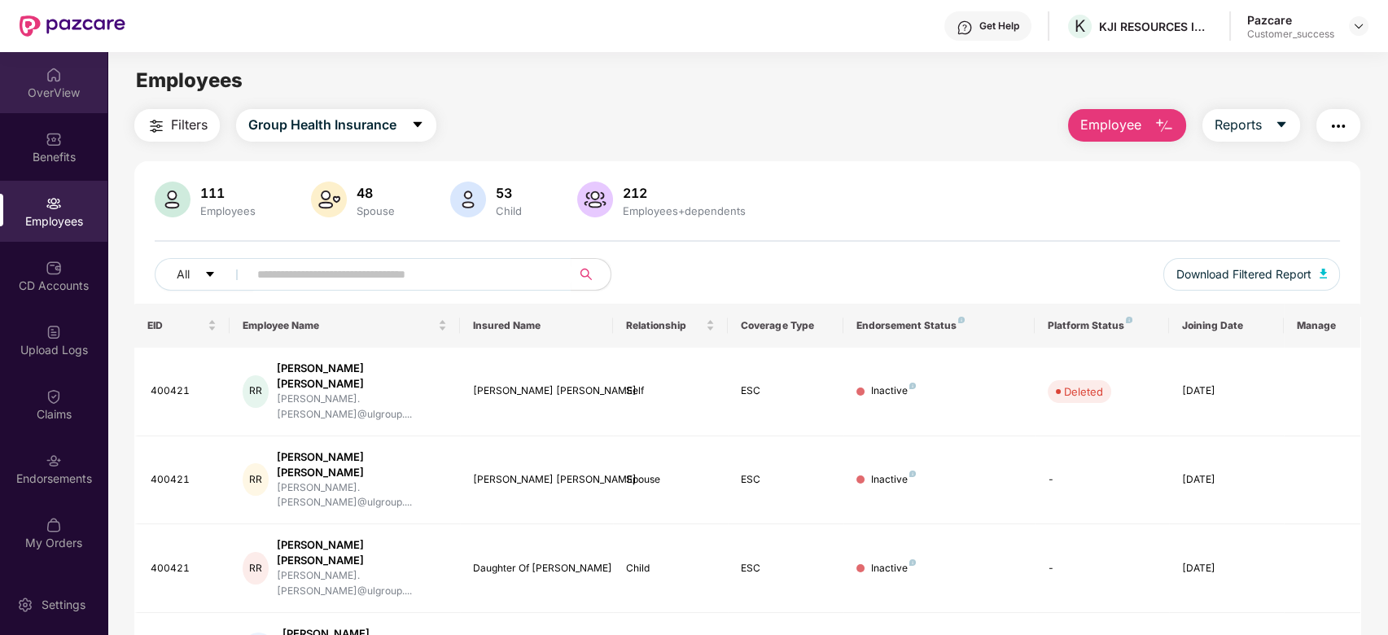
click at [66, 88] on div "OverView" at bounding box center [53, 93] width 107 height 16
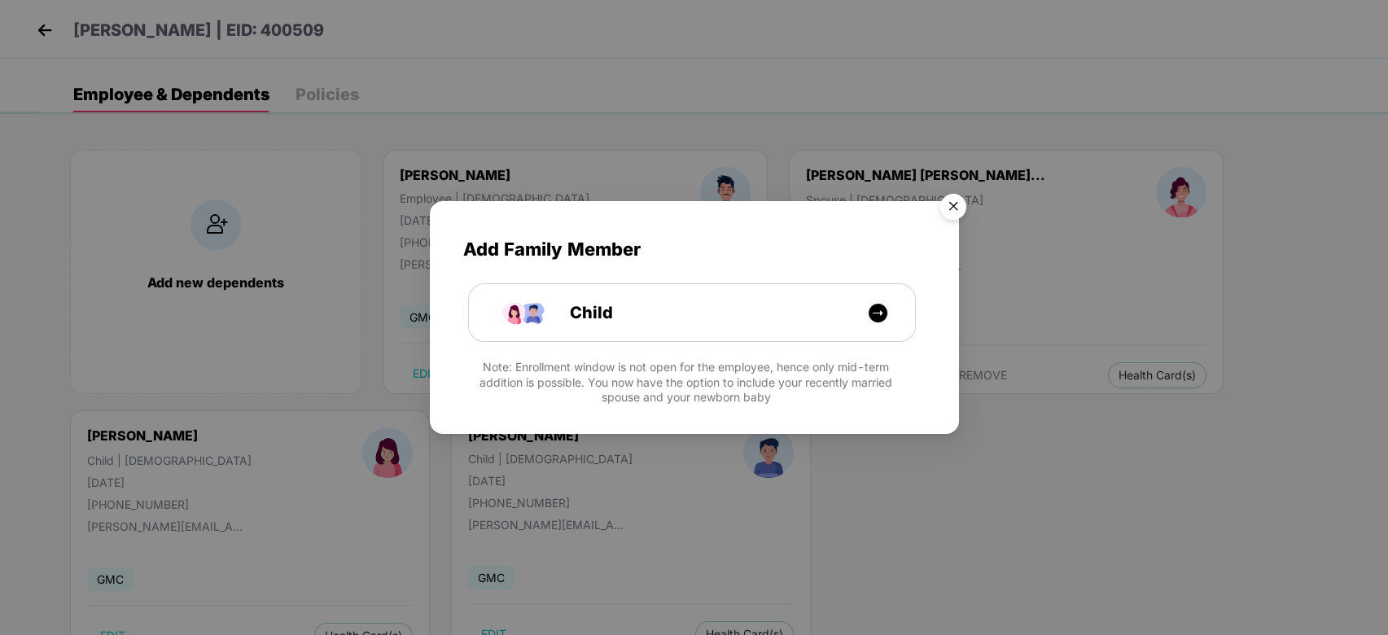
click at [955, 203] on img "Close" at bounding box center [954, 209] width 46 height 46
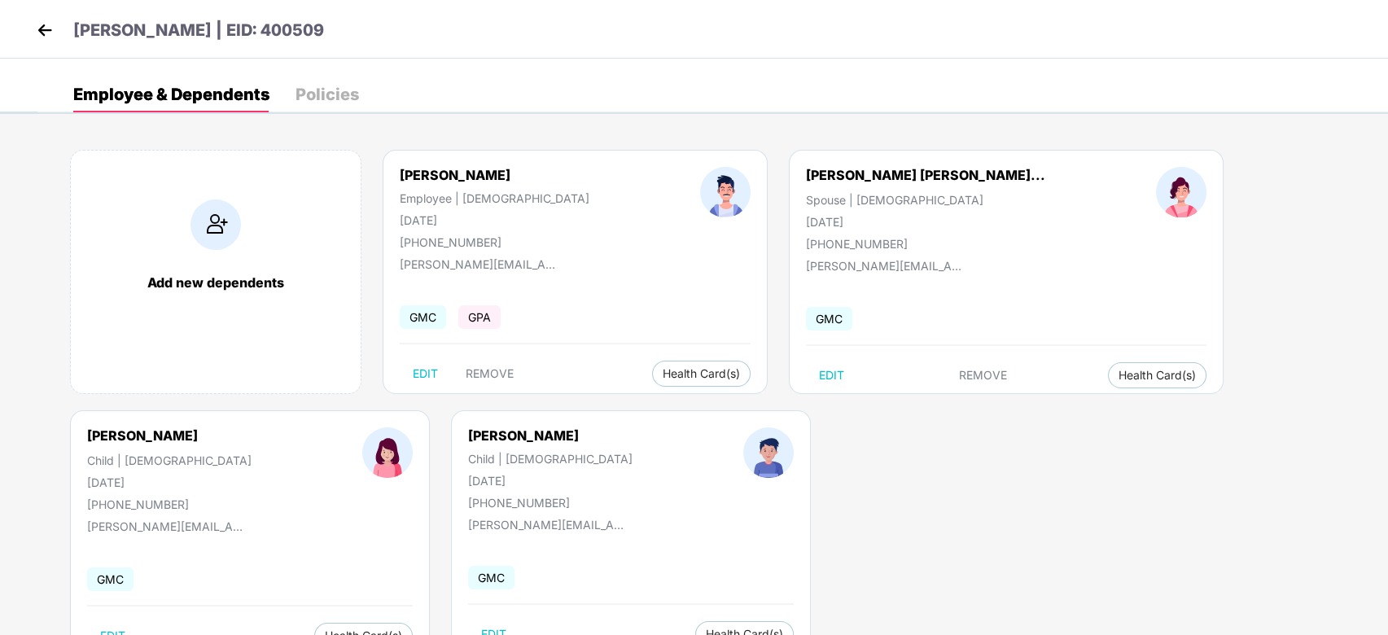
click at [45, 35] on img at bounding box center [45, 30] width 24 height 24
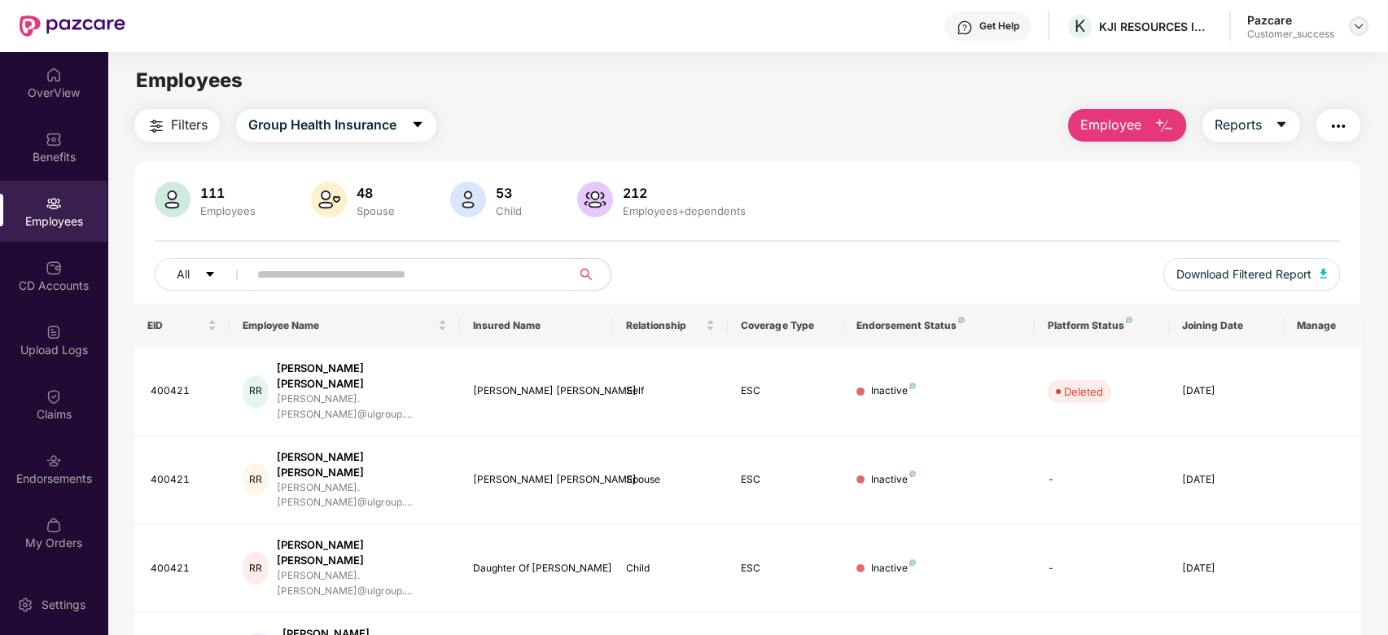
click at [1356, 22] on img at bounding box center [1358, 26] width 13 height 13
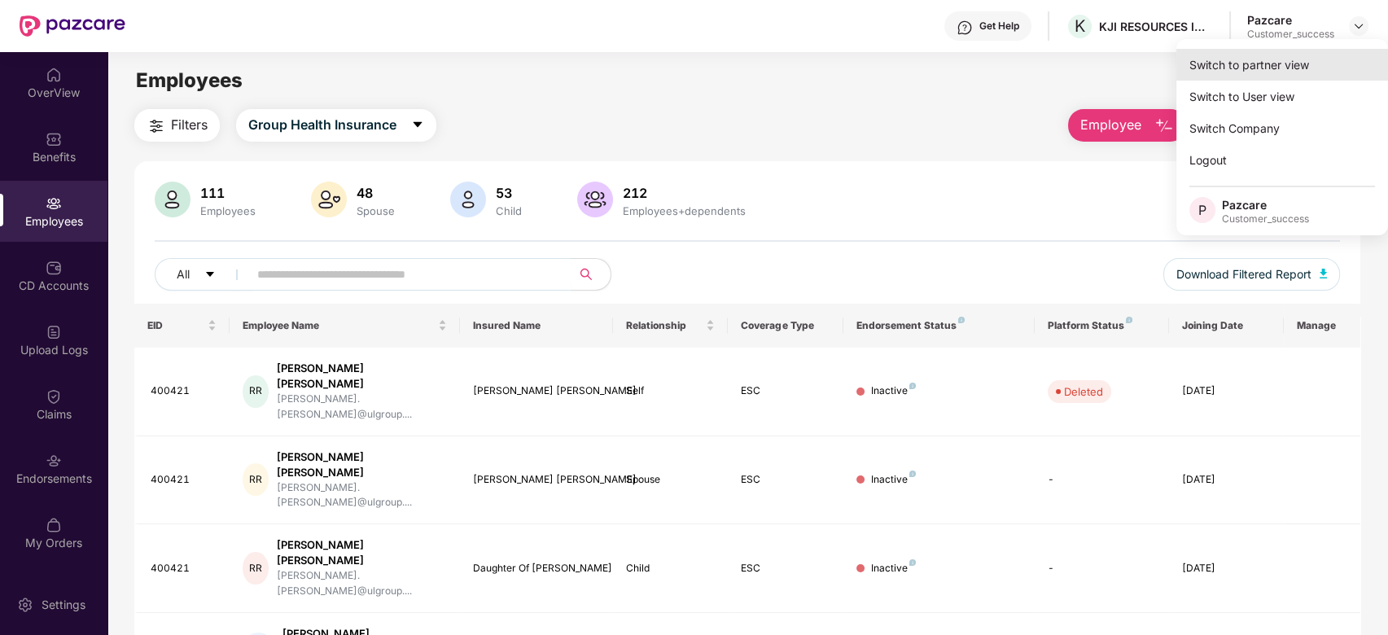
click at [1312, 64] on div "Switch to partner view" at bounding box center [1282, 65] width 212 height 32
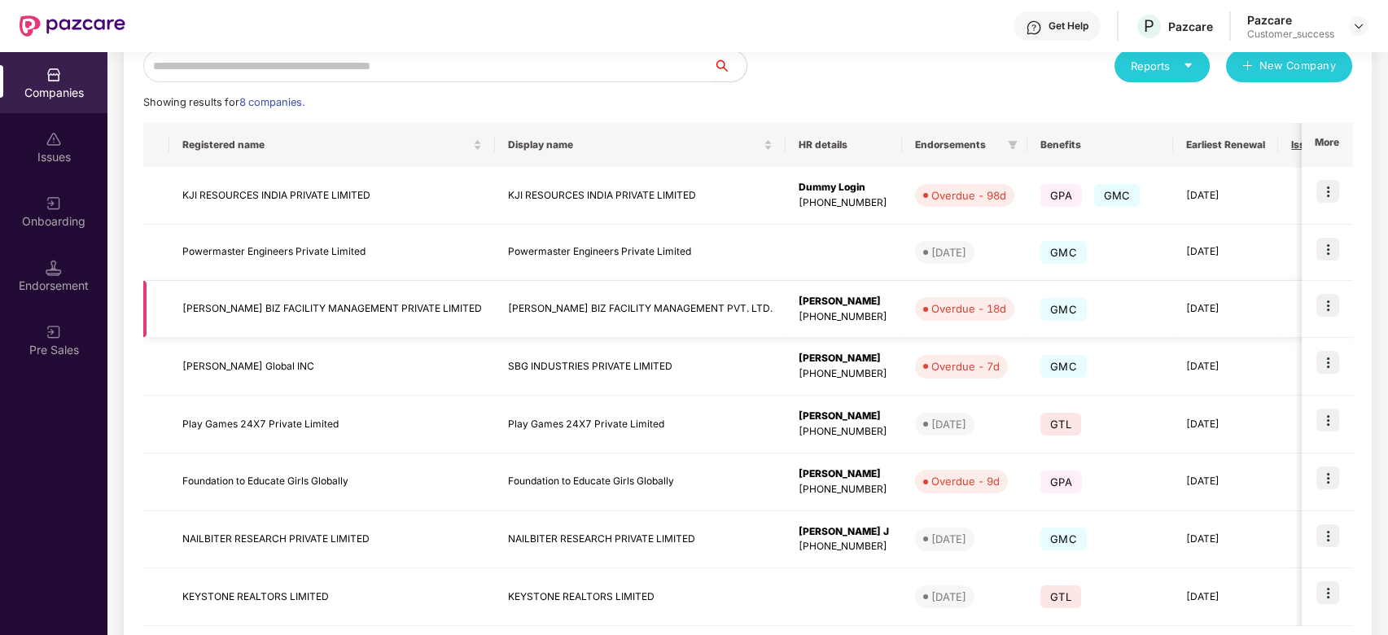
scroll to position [270, 0]
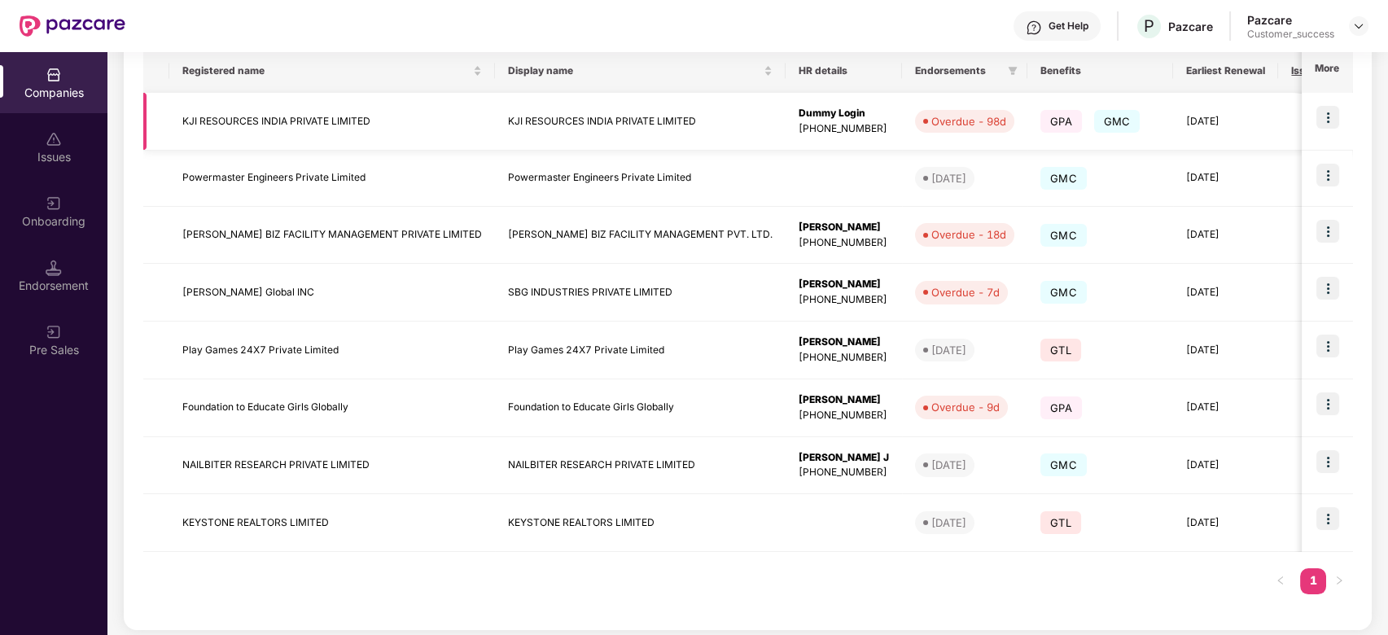
click at [382, 123] on td "KJI RESOURCES INDIA PRIVATE LIMITED" at bounding box center [332, 122] width 326 height 58
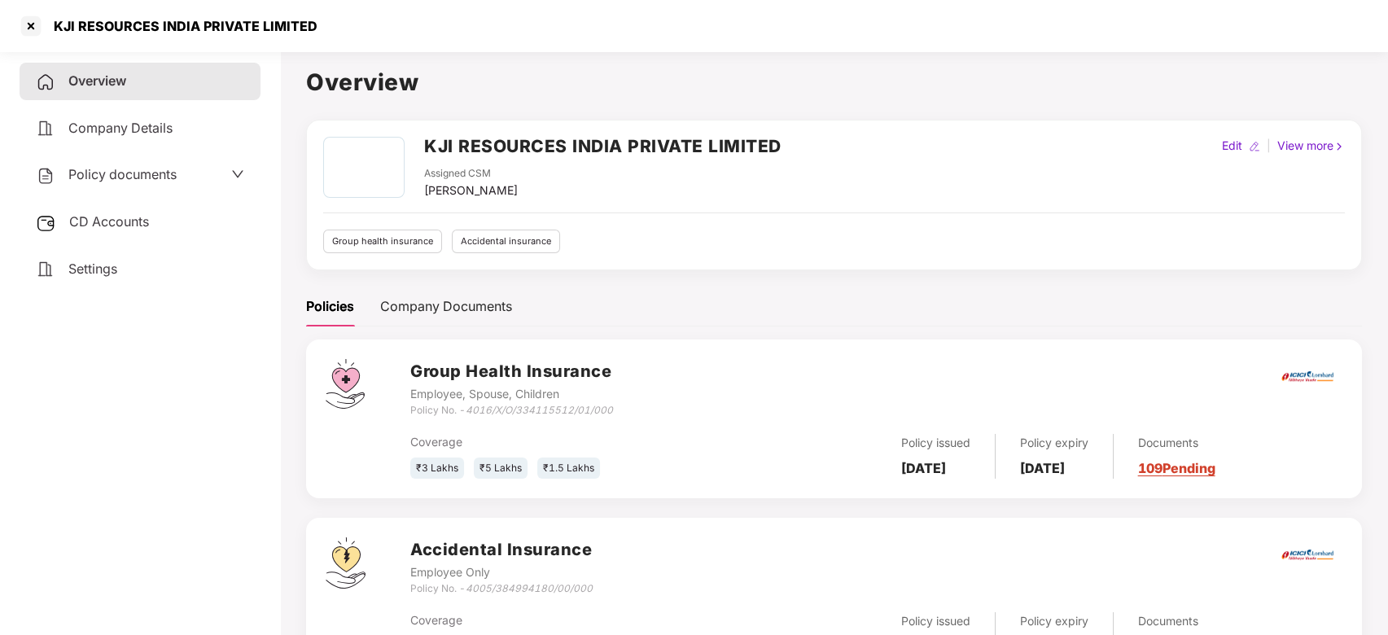
click at [155, 169] on span "Policy documents" at bounding box center [122, 174] width 108 height 16
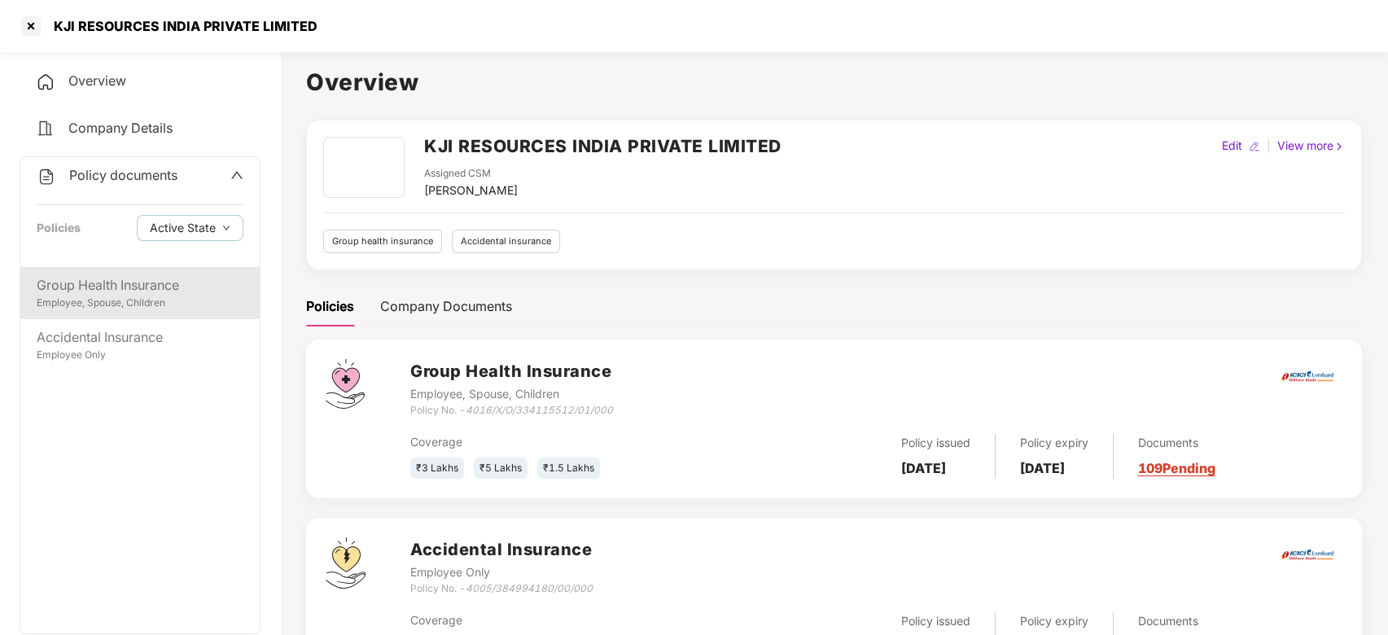
click at [139, 289] on div "Group Health Insurance" at bounding box center [140, 285] width 207 height 20
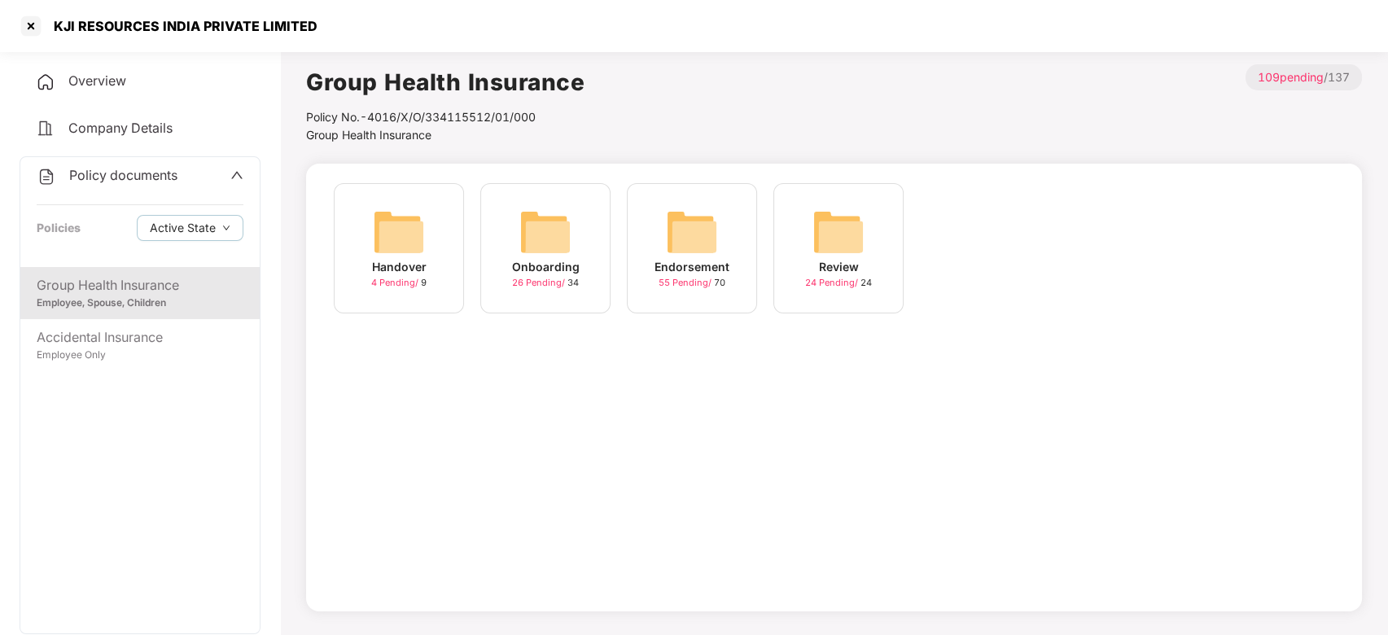
click at [393, 277] on div "4 Pending / 9" at bounding box center [398, 283] width 55 height 14
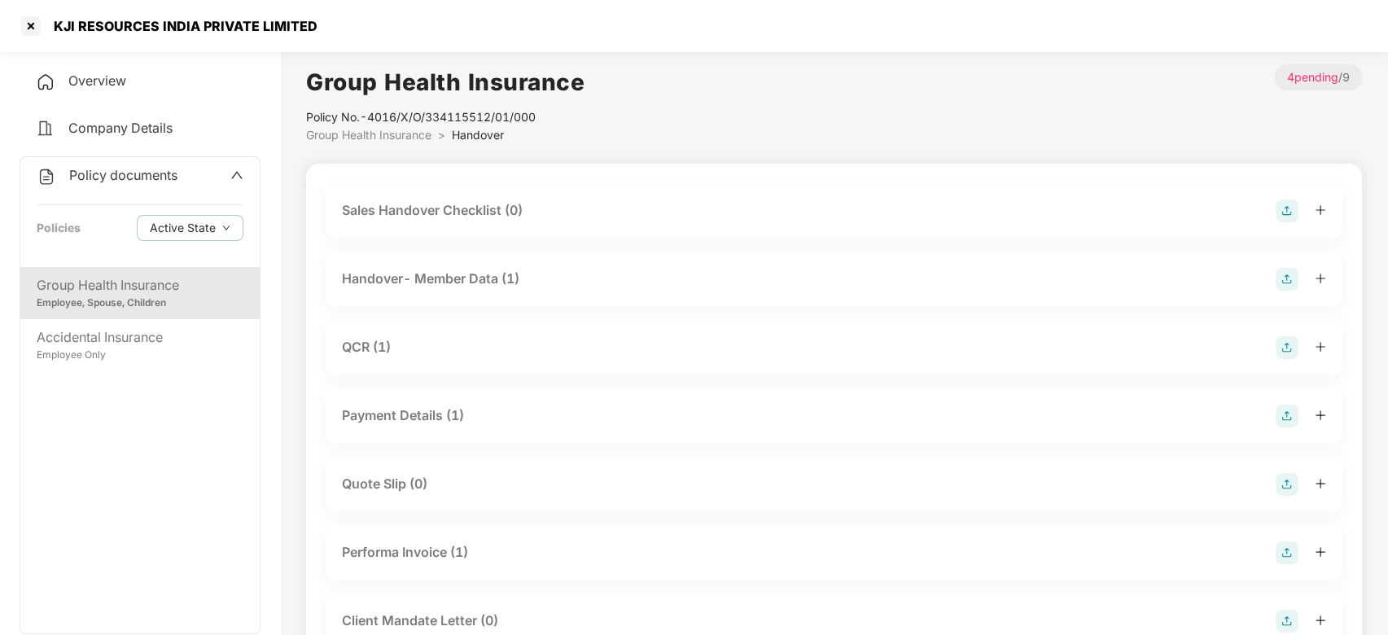
click at [155, 284] on div "Group Health Insurance" at bounding box center [140, 285] width 207 height 20
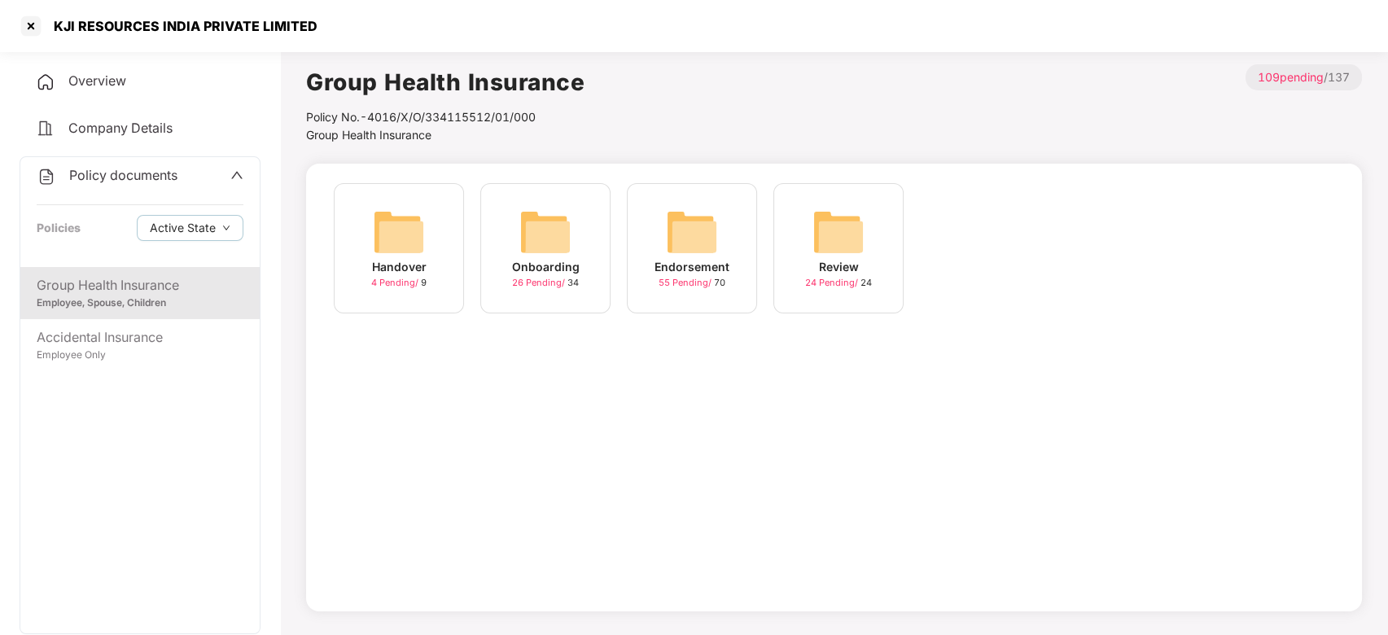
click at [547, 260] on div "Onboarding" at bounding box center [546, 267] width 68 height 18
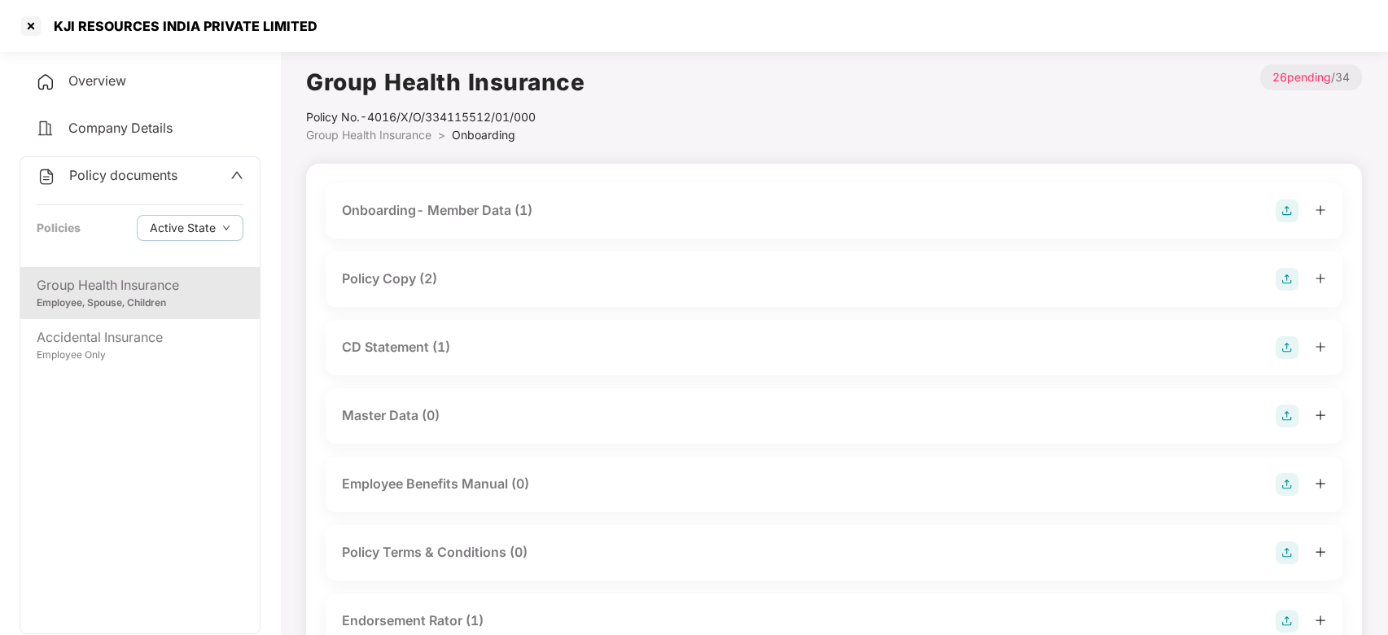
click at [562, 270] on div "Policy Copy (2)" at bounding box center [834, 279] width 984 height 23
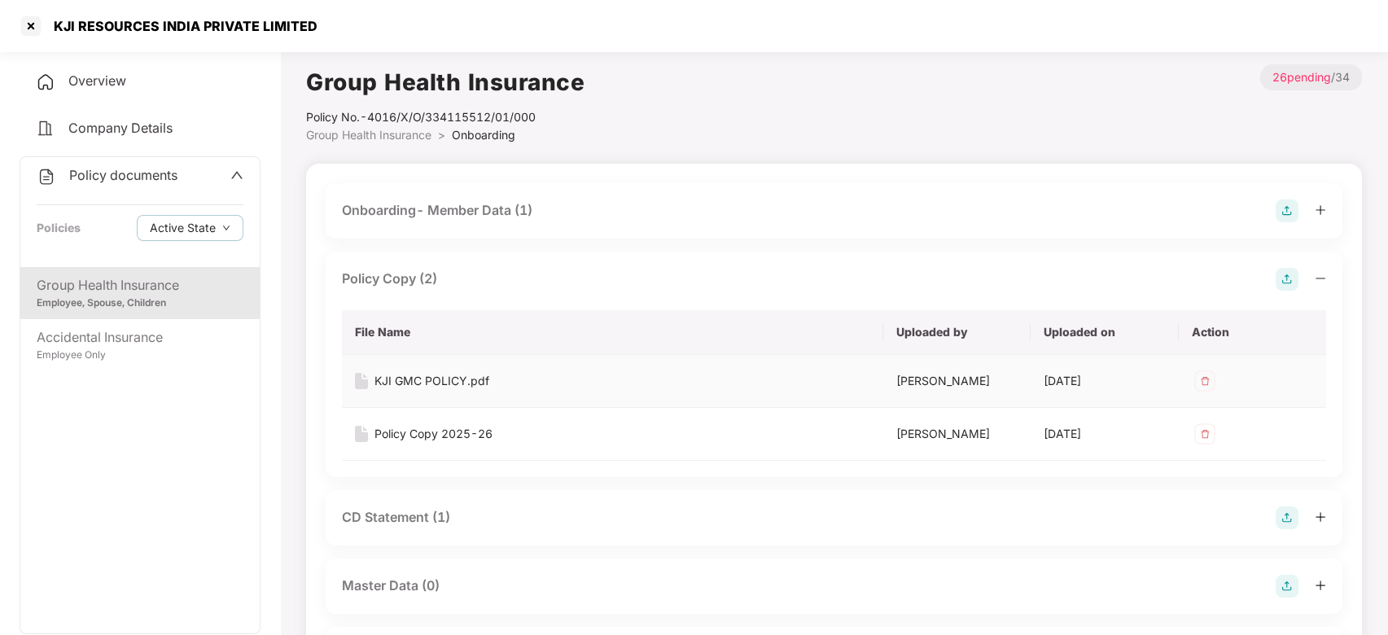
click at [465, 379] on div "KJI GMC POLICY.pdf" at bounding box center [431, 381] width 115 height 18
click at [44, 22] on div "KJI RESOURCES INDIA PRIVATE LIMITED" at bounding box center [181, 26] width 274 height 16
click at [26, 26] on div at bounding box center [31, 26] width 26 height 26
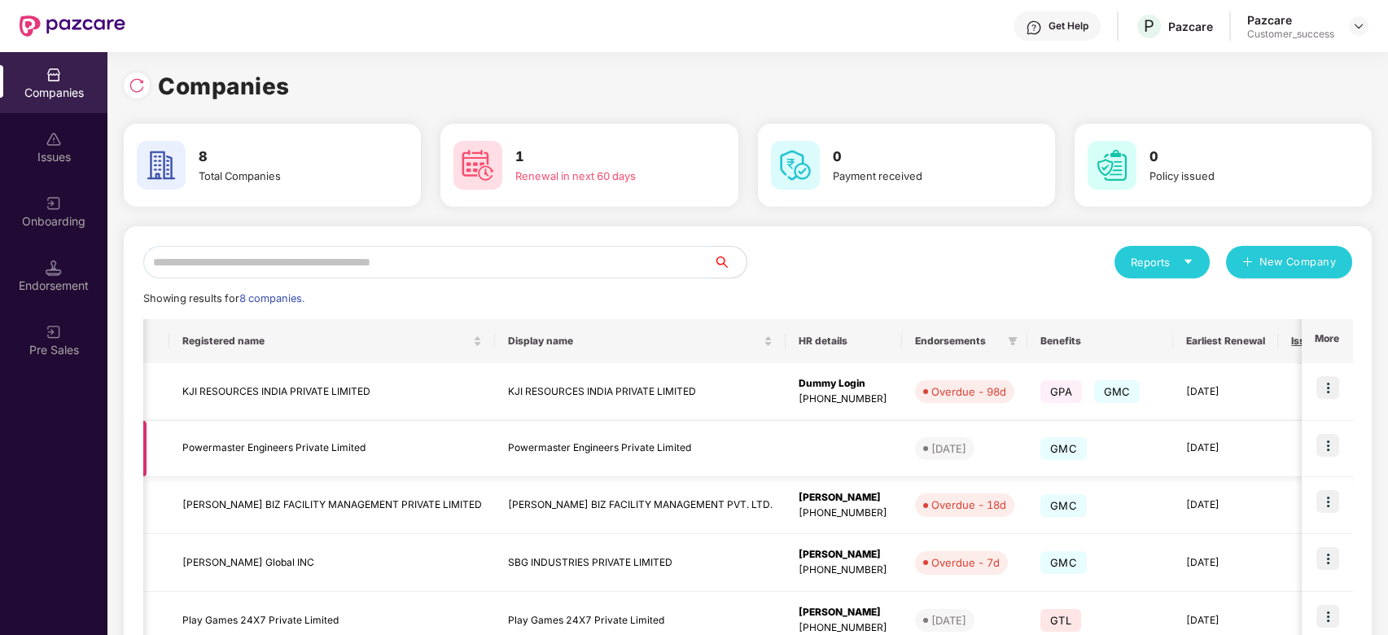
scroll to position [0, 244]
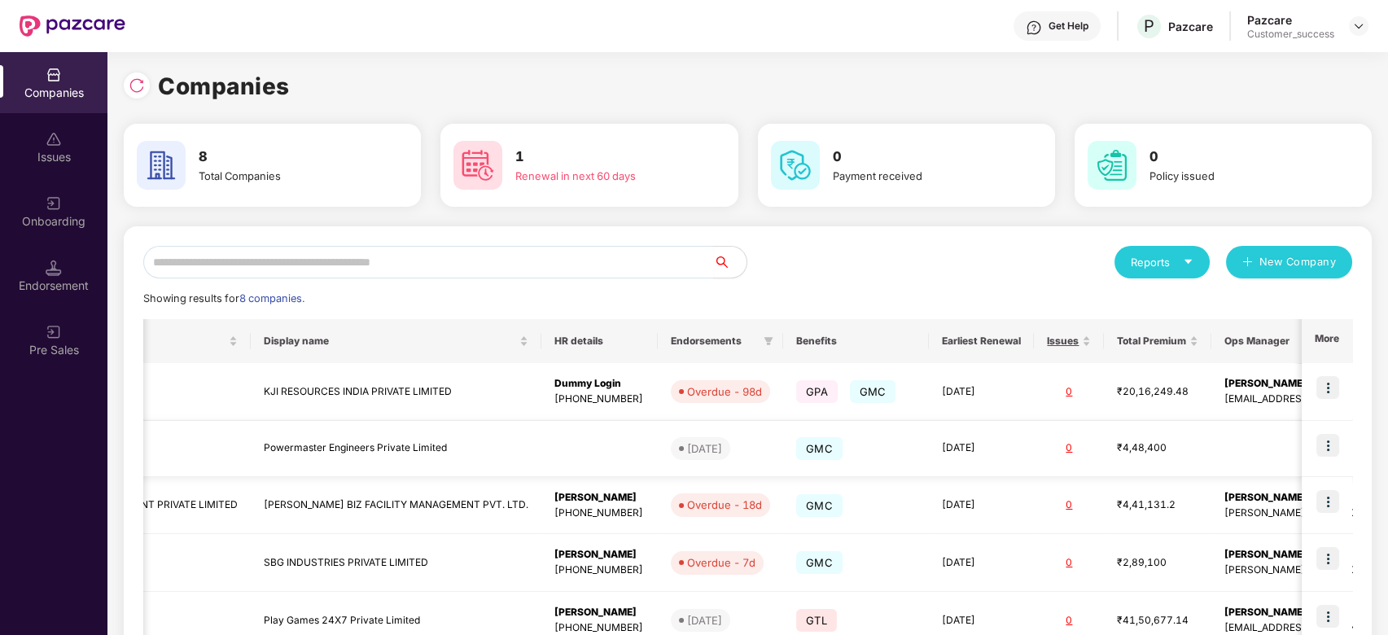
click at [1316, 446] on td at bounding box center [1327, 449] width 50 height 56
click at [1332, 446] on img at bounding box center [1327, 445] width 23 height 23
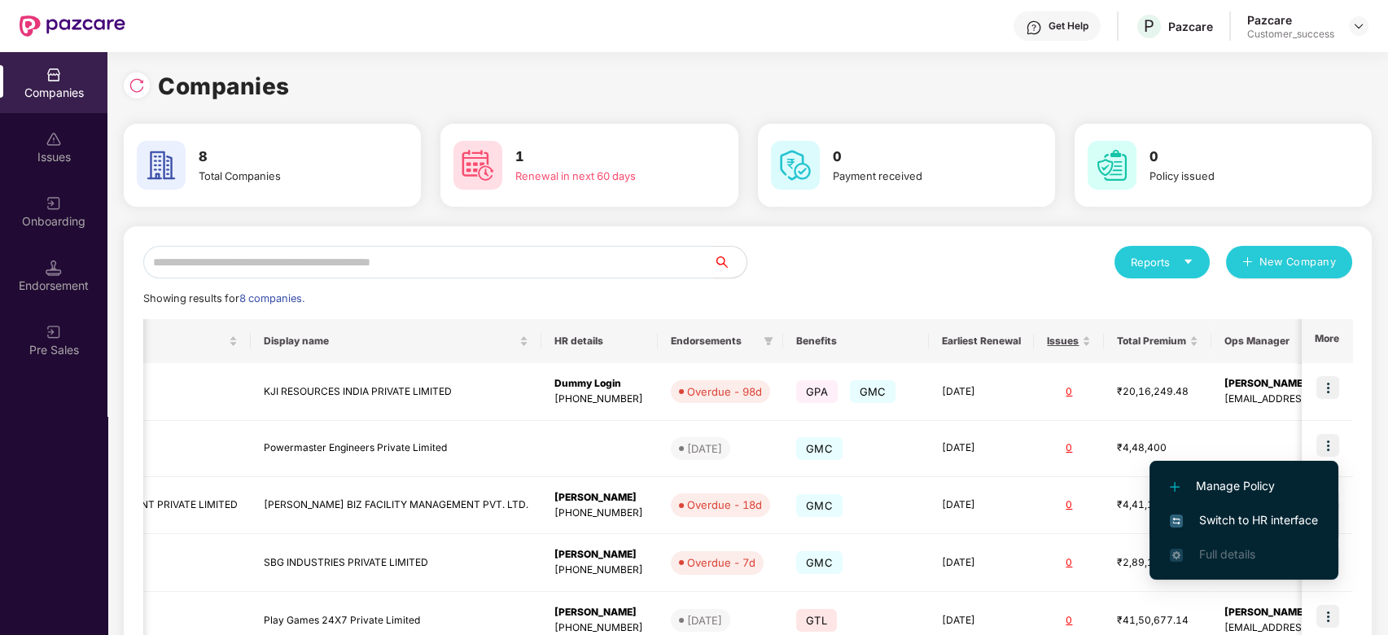
click at [1252, 525] on span "Switch to HR interface" at bounding box center [1244, 520] width 148 height 18
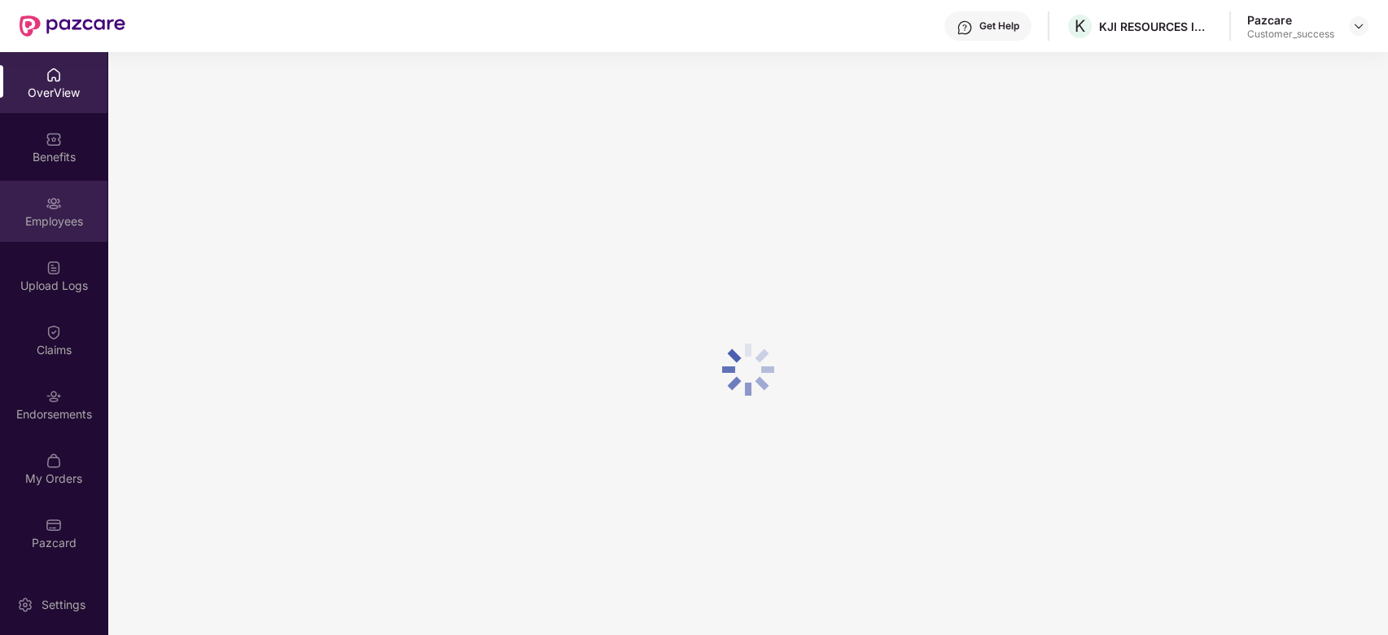
click at [83, 208] on div "Employees" at bounding box center [53, 211] width 107 height 61
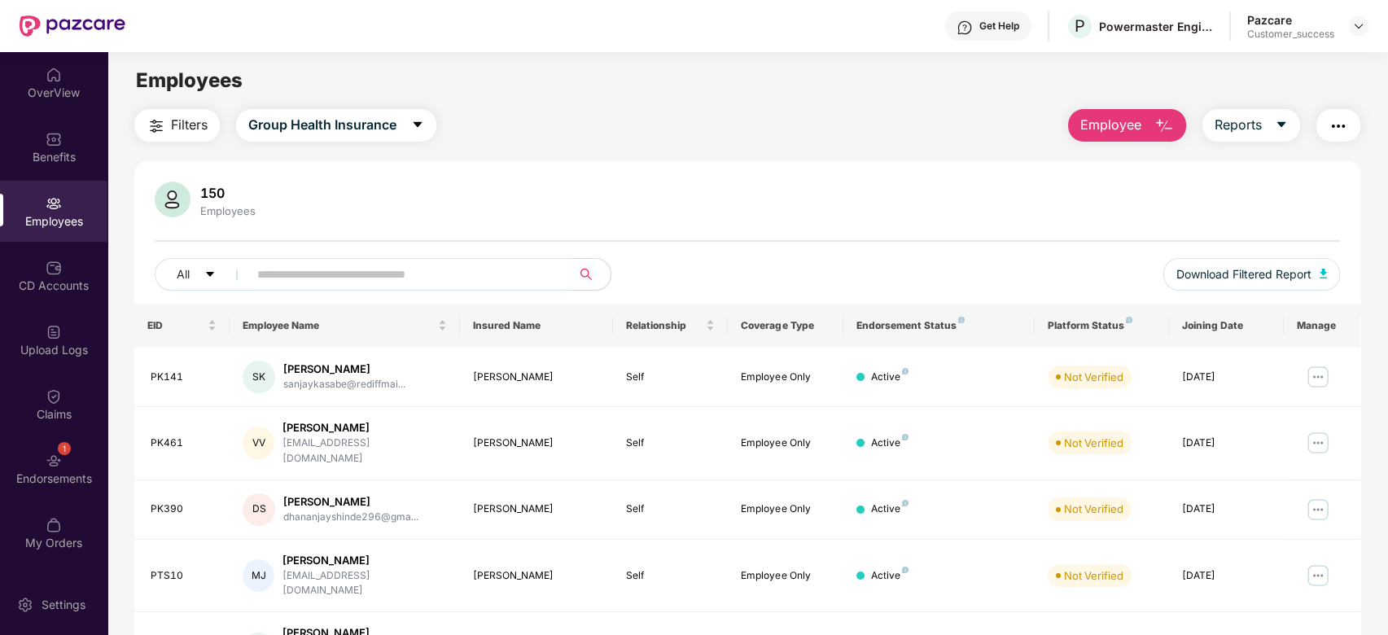
click at [179, 123] on span "Filters" at bounding box center [189, 125] width 37 height 20
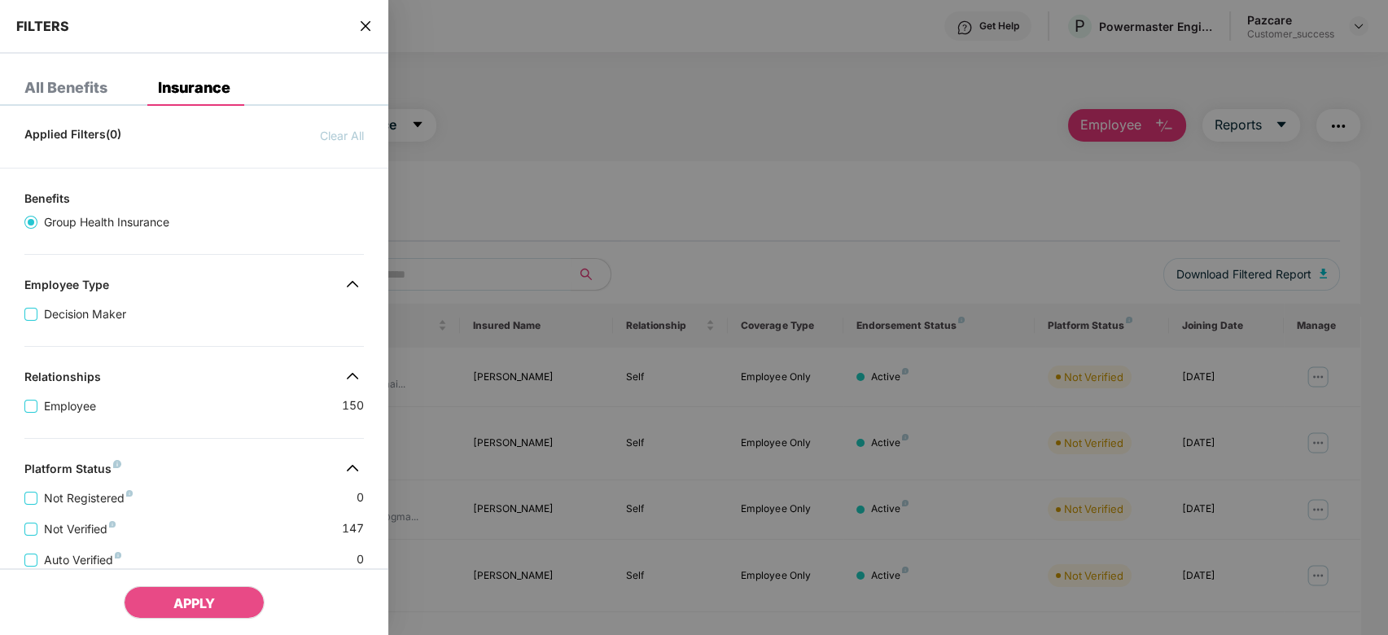
click at [519, 132] on div at bounding box center [694, 317] width 1388 height 635
click at [363, 33] on span "close" at bounding box center [365, 26] width 13 height 16
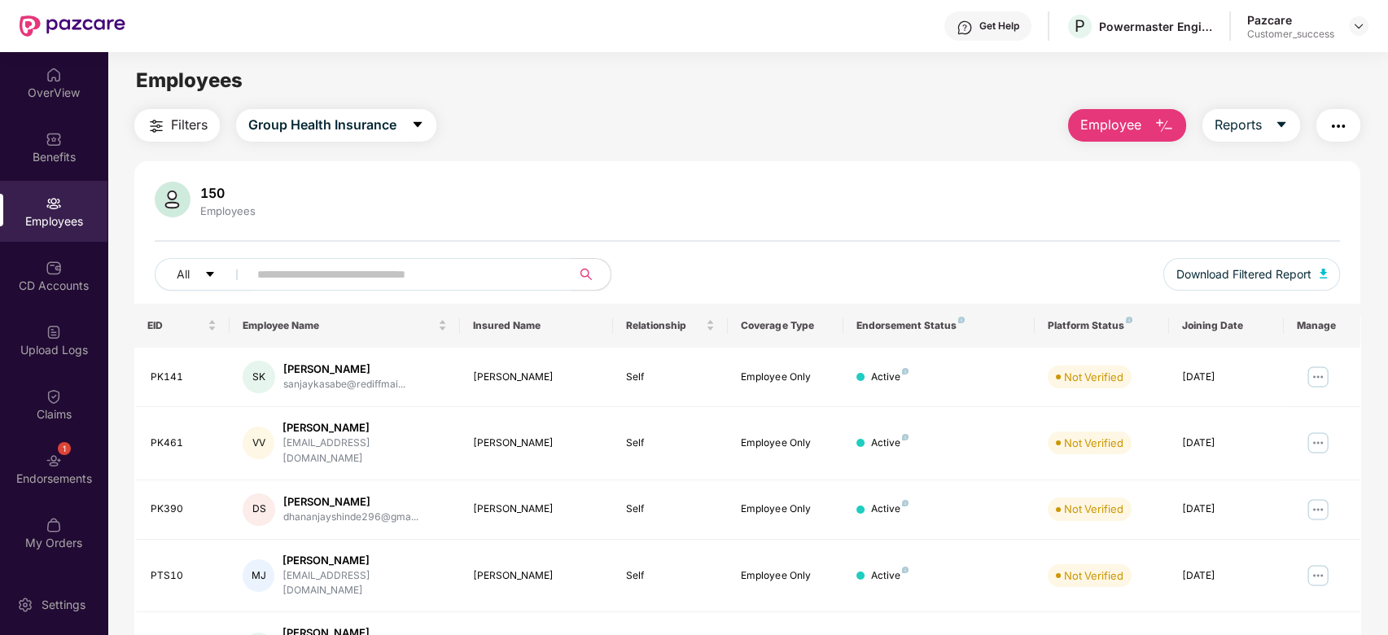
click at [1142, 117] on button "Employee" at bounding box center [1127, 125] width 118 height 33
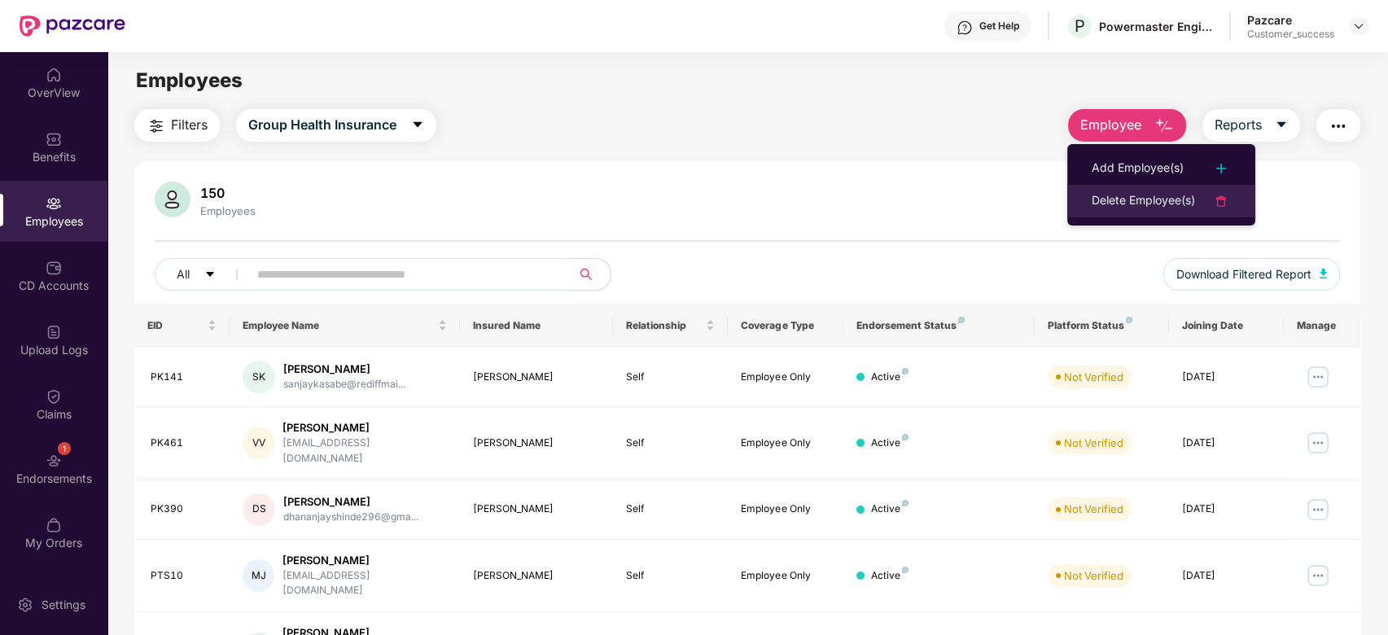
click at [1141, 191] on div "Delete Employee(s)" at bounding box center [1143, 201] width 103 height 20
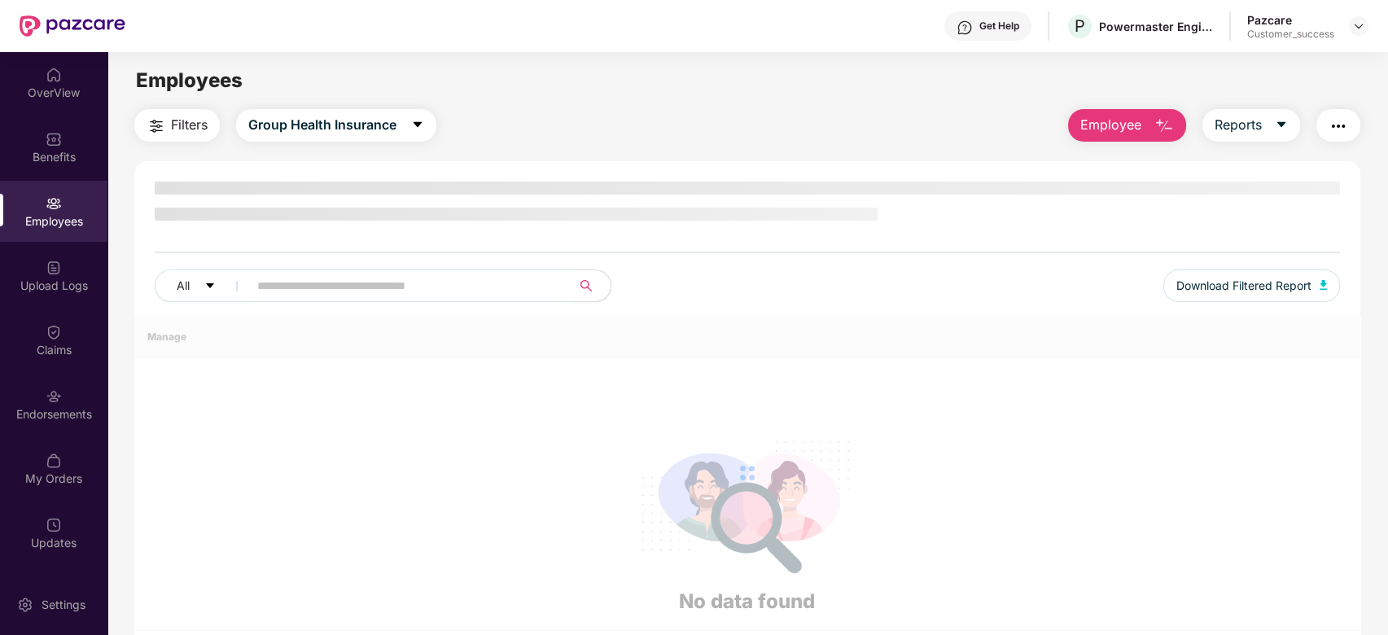
click at [196, 116] on span "Filters" at bounding box center [189, 125] width 37 height 20
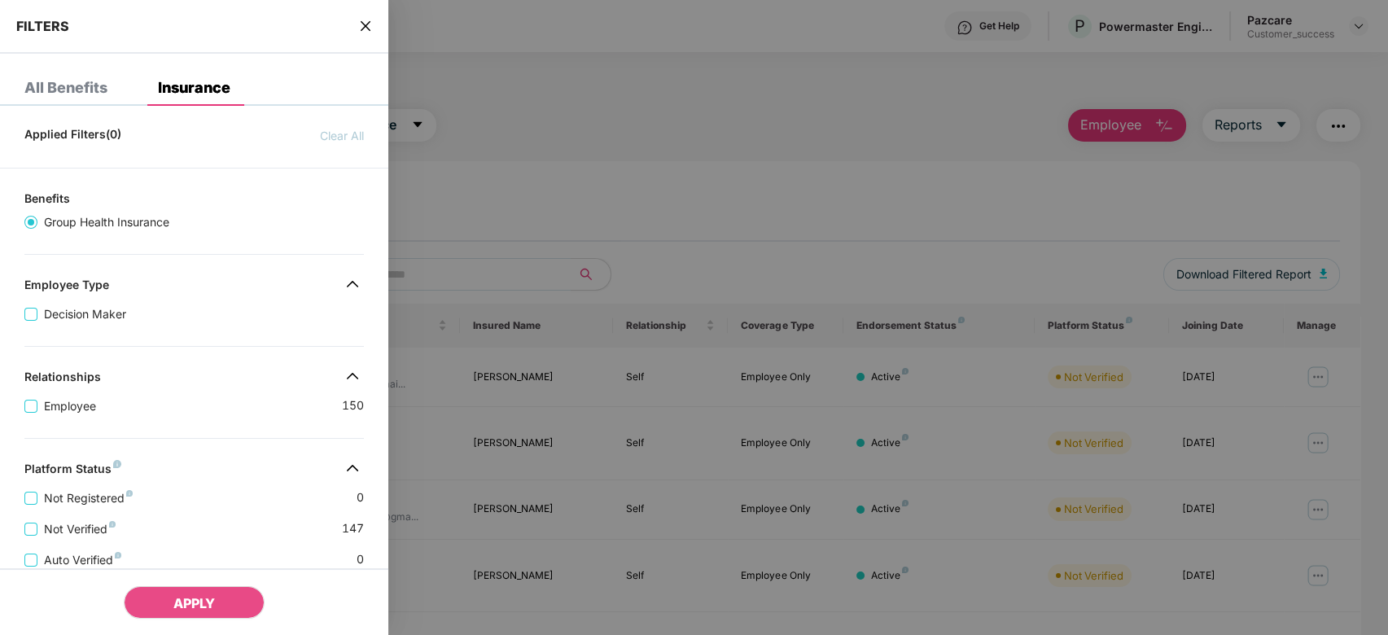
click at [408, 54] on div at bounding box center [694, 317] width 1388 height 635
click at [366, 18] on span "close" at bounding box center [365, 26] width 13 height 16
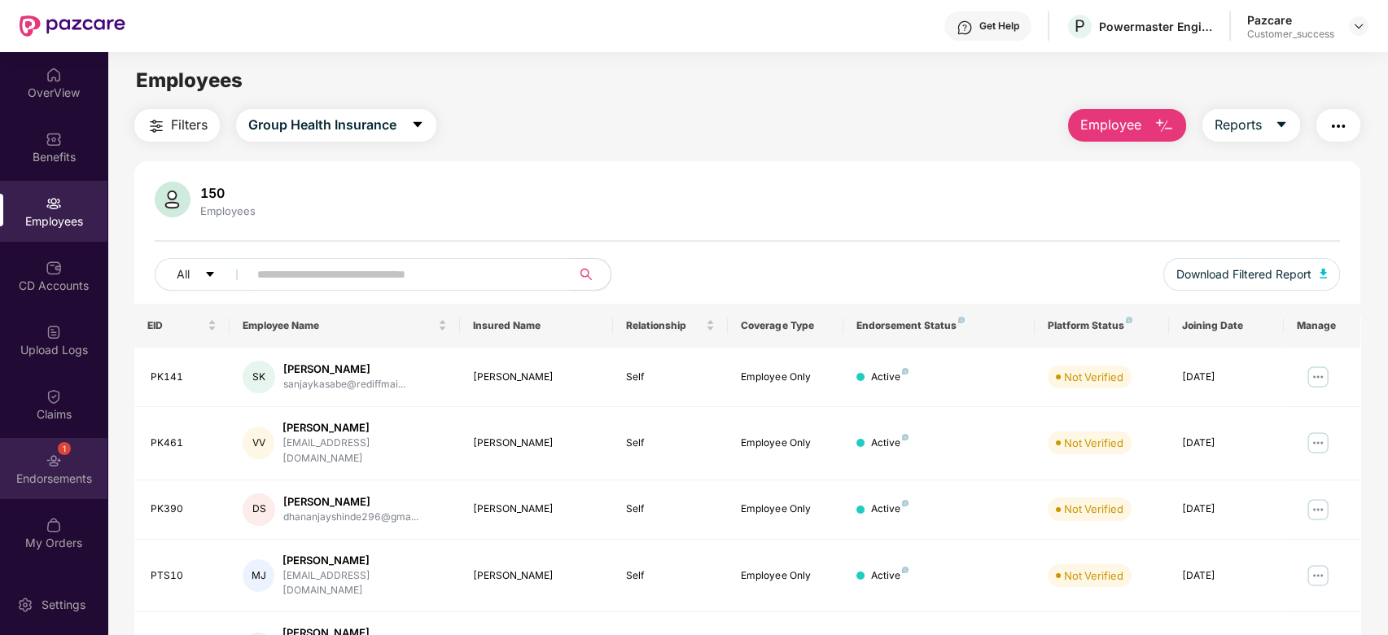
click at [50, 457] on img at bounding box center [54, 461] width 16 height 16
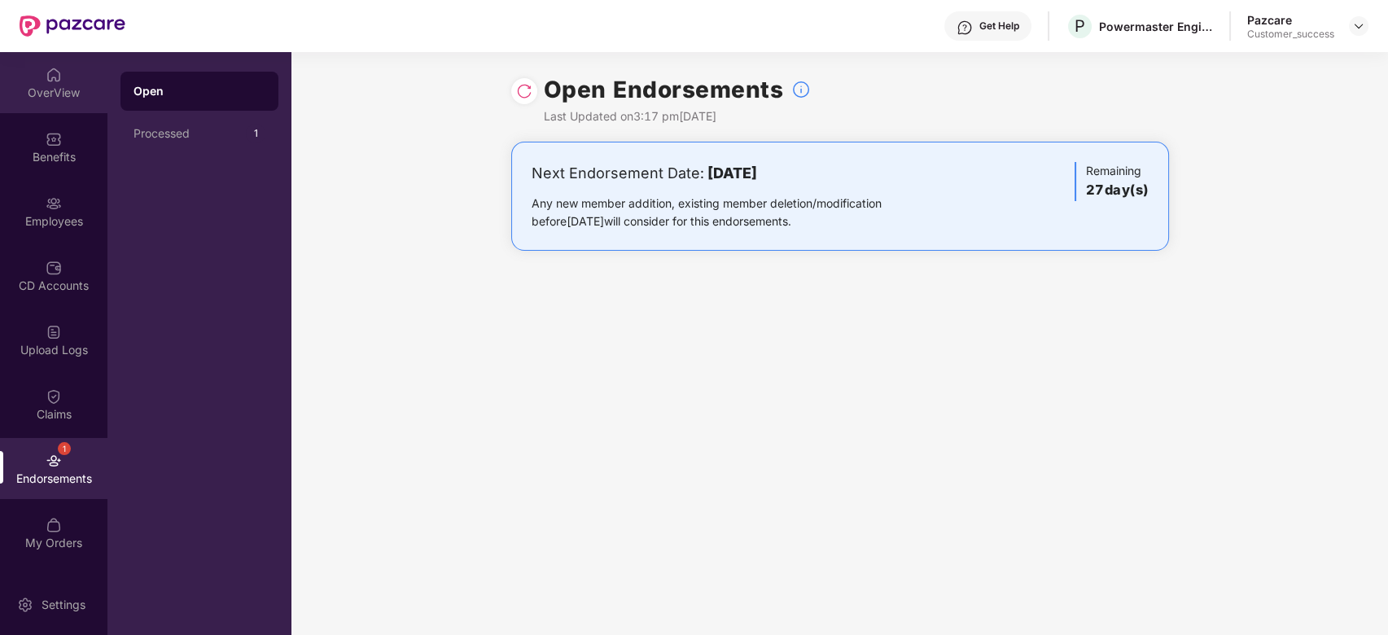
click at [52, 65] on div at bounding box center [54, 73] width 16 height 16
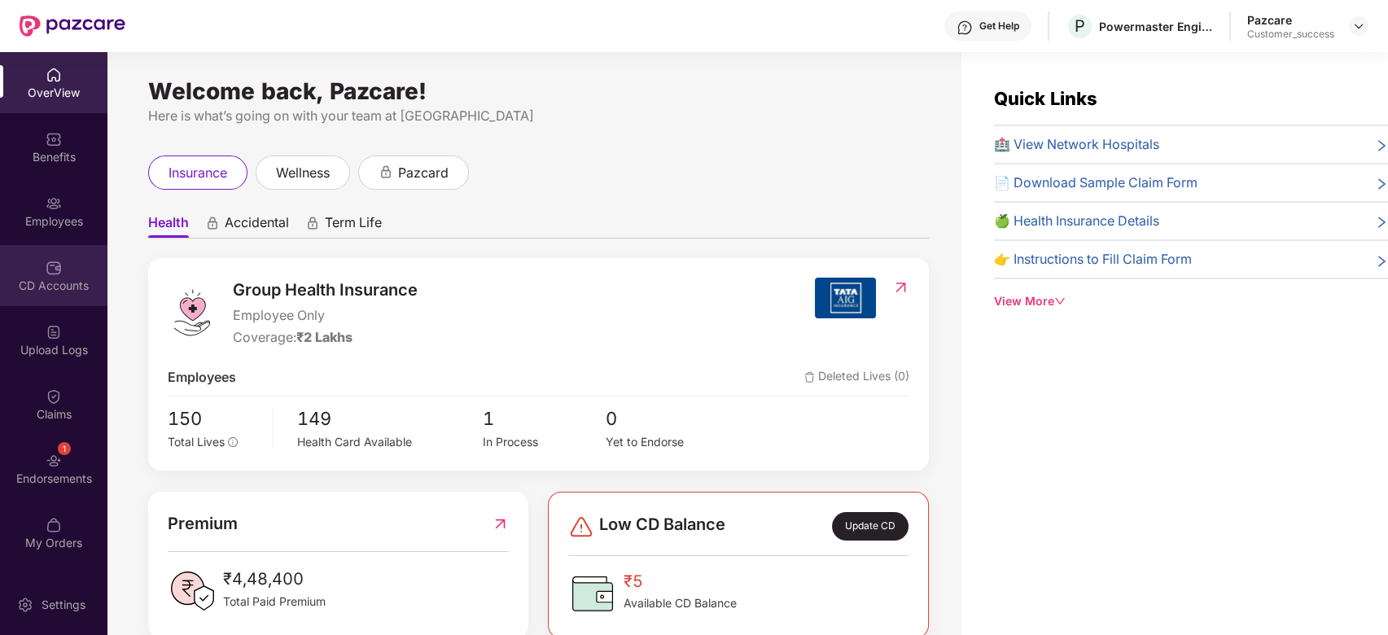
click at [44, 256] on div "CD Accounts" at bounding box center [53, 275] width 107 height 61
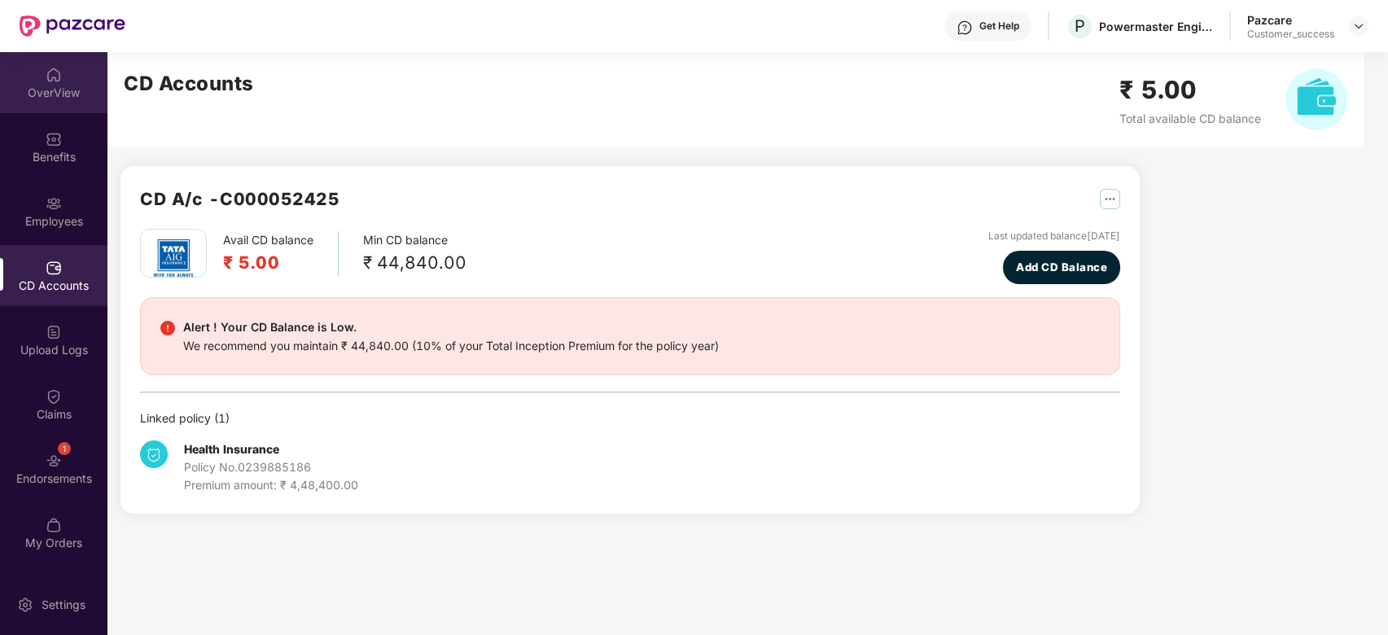
click at [43, 103] on div "OverView" at bounding box center [53, 82] width 107 height 61
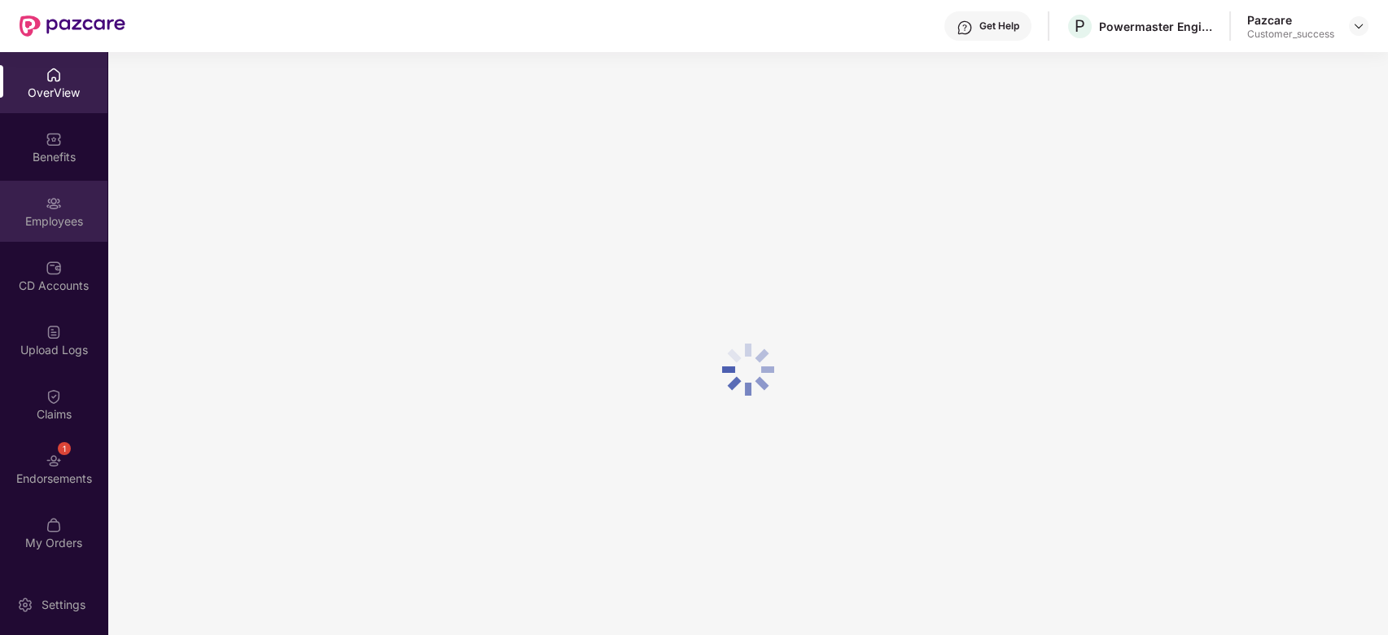
click at [59, 232] on div "Employees" at bounding box center [53, 211] width 107 height 61
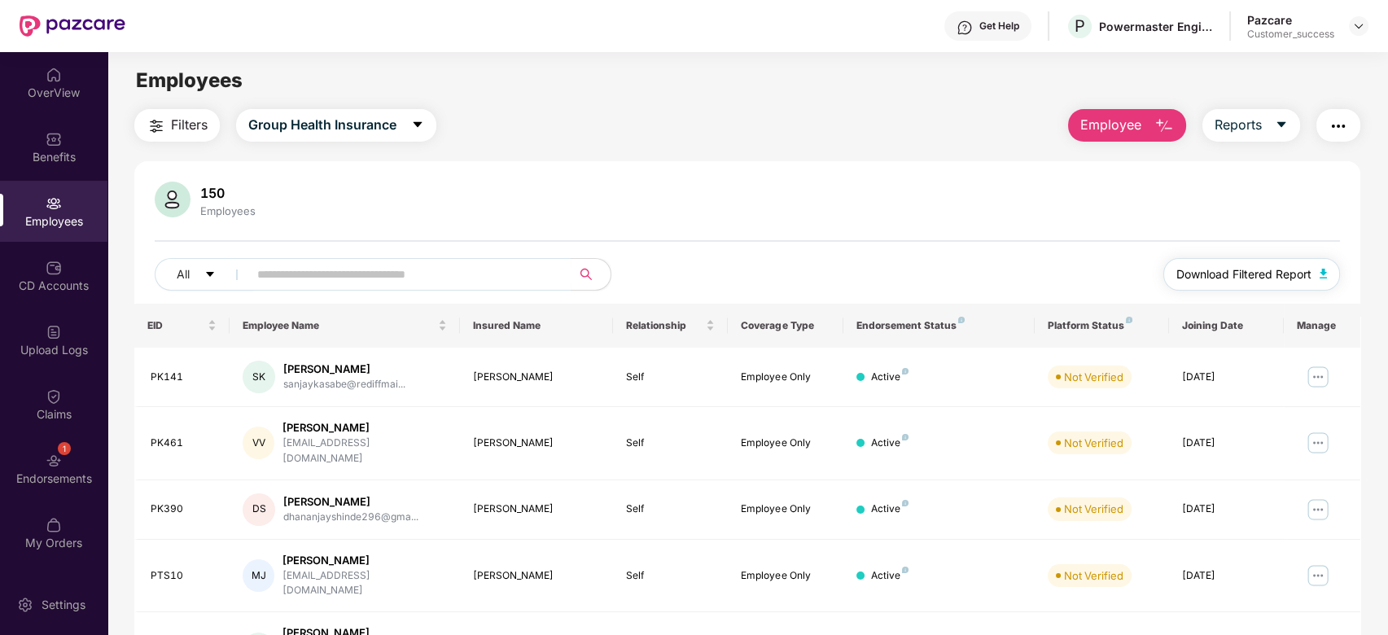
click at [1310, 266] on span "Download Filtered Report" at bounding box center [1243, 274] width 135 height 18
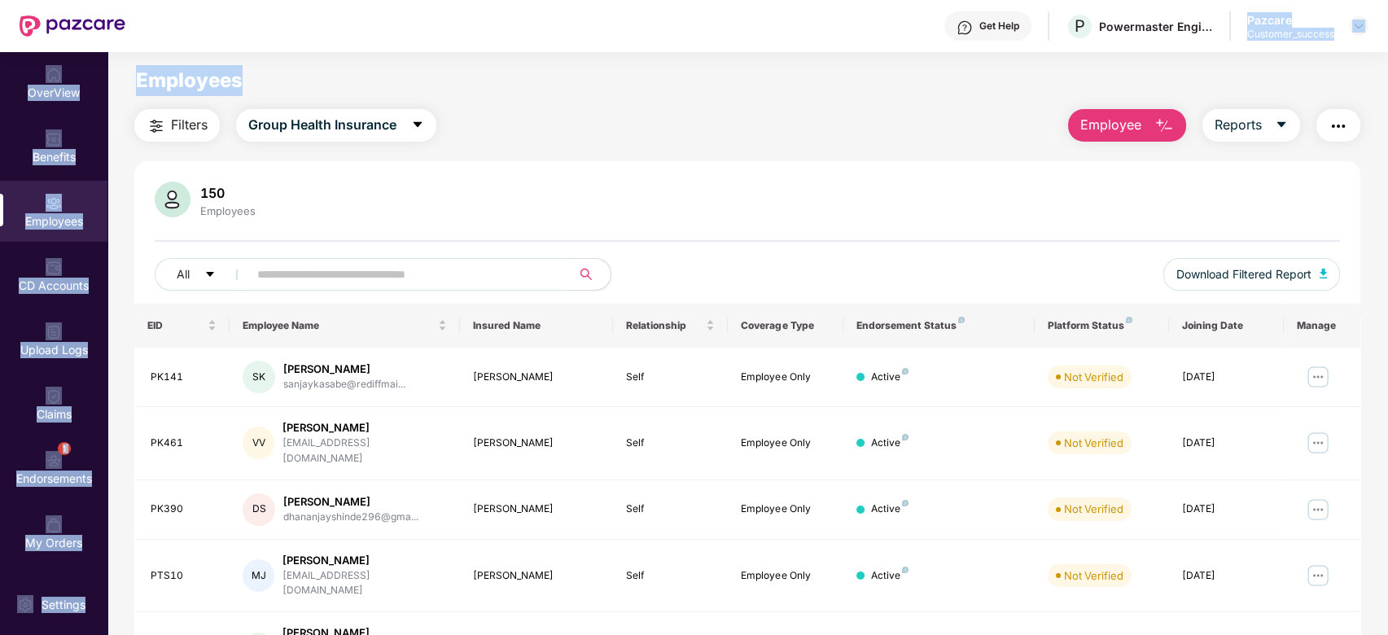
drag, startPoint x: 1014, startPoint y: 64, endPoint x: 1217, endPoint y: -10, distance: 216.6
click at [1217, 0] on html "Get Help P Powermaster Engineers Private Limited Pazcare Customer_success OverV…" at bounding box center [694, 317] width 1388 height 635
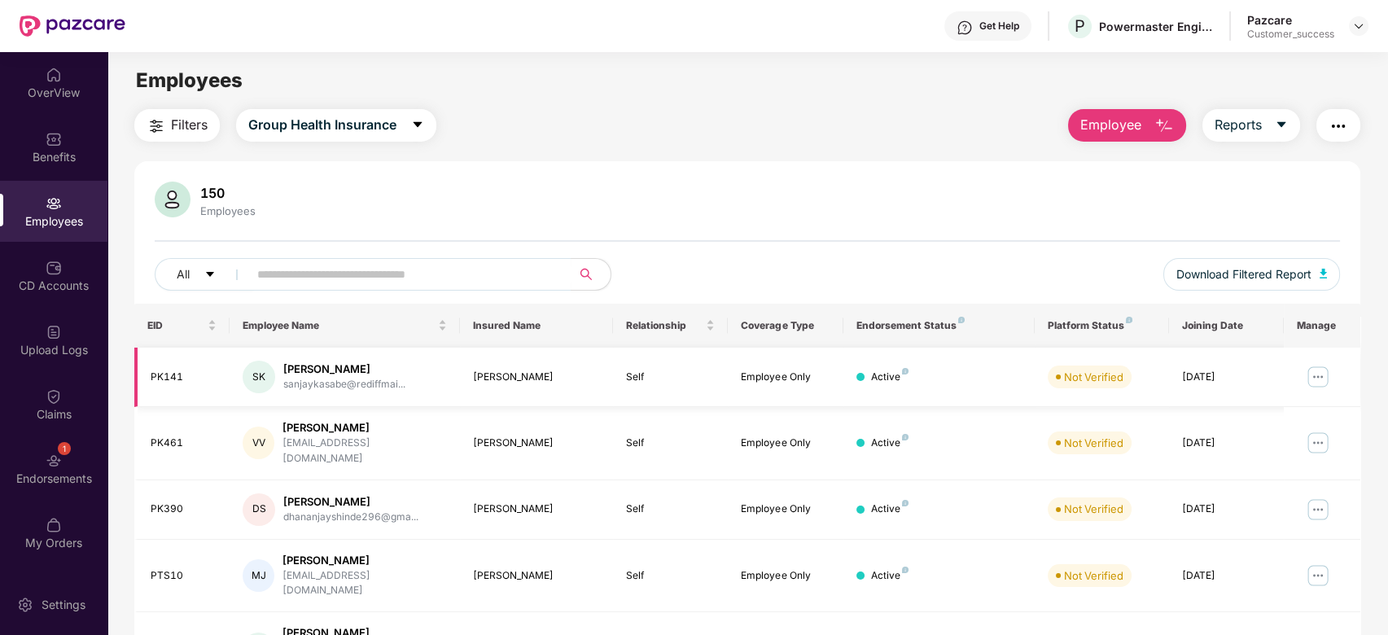
click at [325, 380] on div "sanjaykasabe@rediffmai..." at bounding box center [344, 384] width 122 height 15
click at [561, 179] on div "150 Employees All Download Filtered Report EID Employee Name Insured Name Relat…" at bounding box center [747, 635] width 1227 height 948
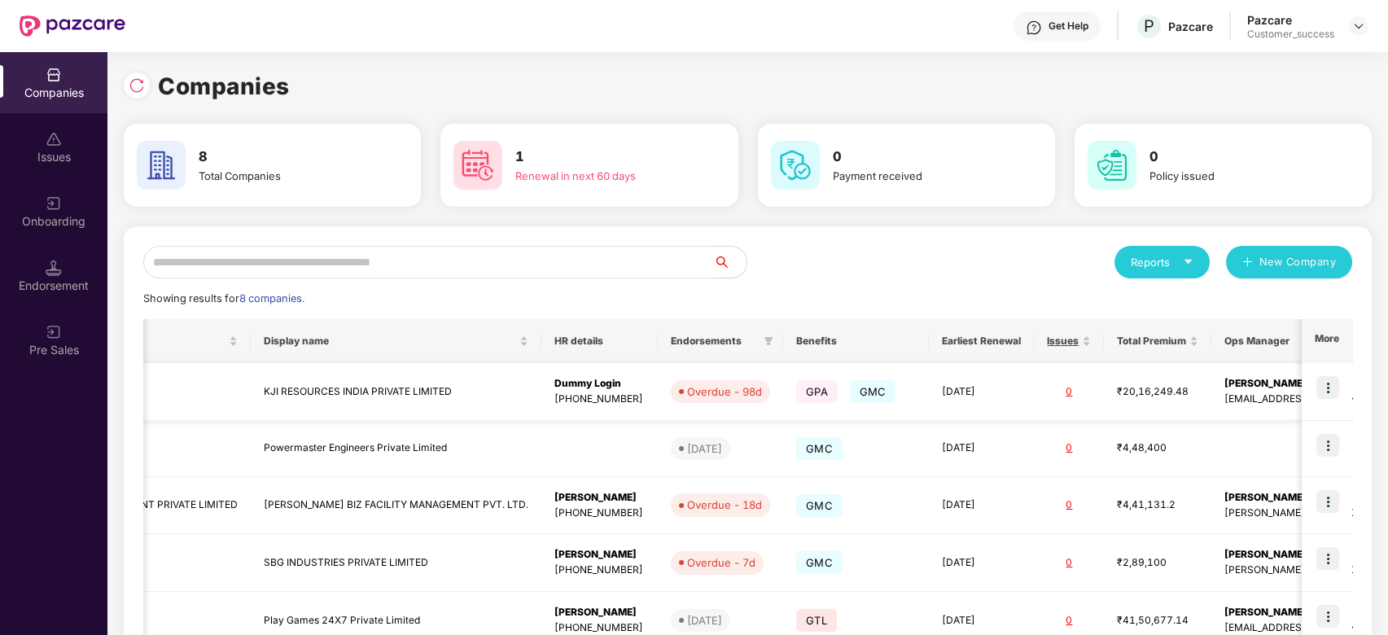
click at [1237, 394] on div "[EMAIL_ADDRESS][DOMAIN_NAME]" at bounding box center [1348, 399] width 249 height 15
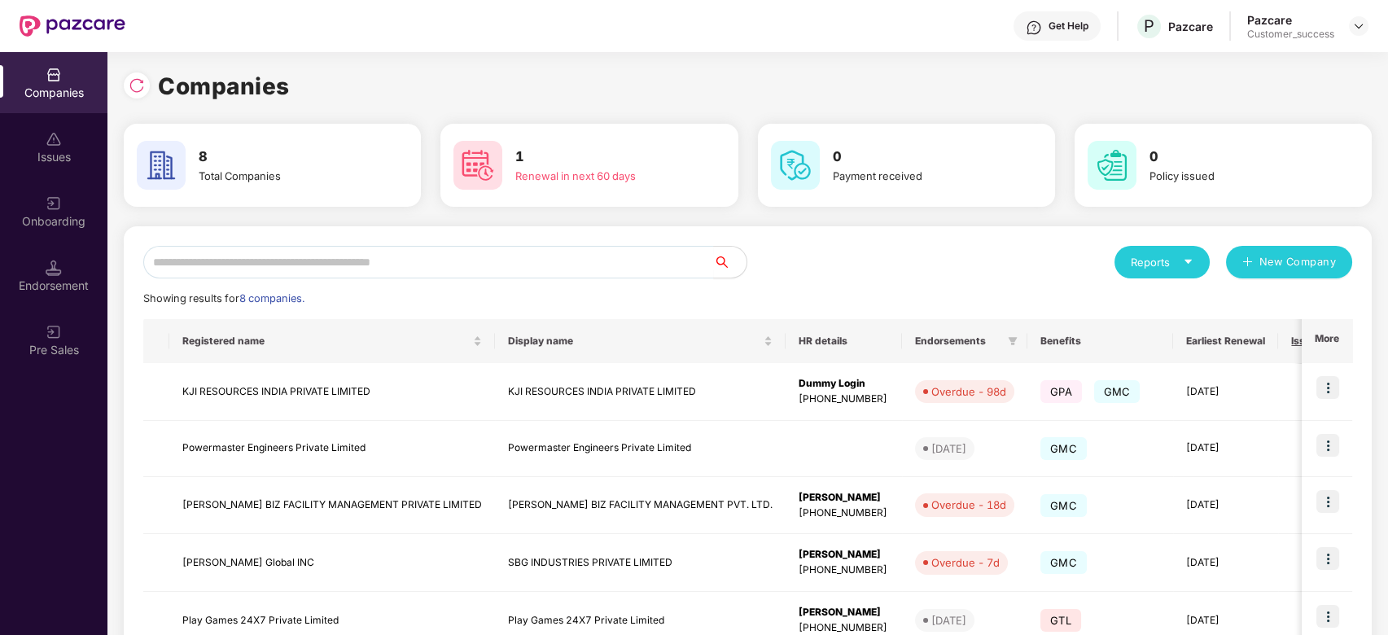
scroll to position [0, 1]
click at [1320, 394] on img at bounding box center [1327, 387] width 23 height 23
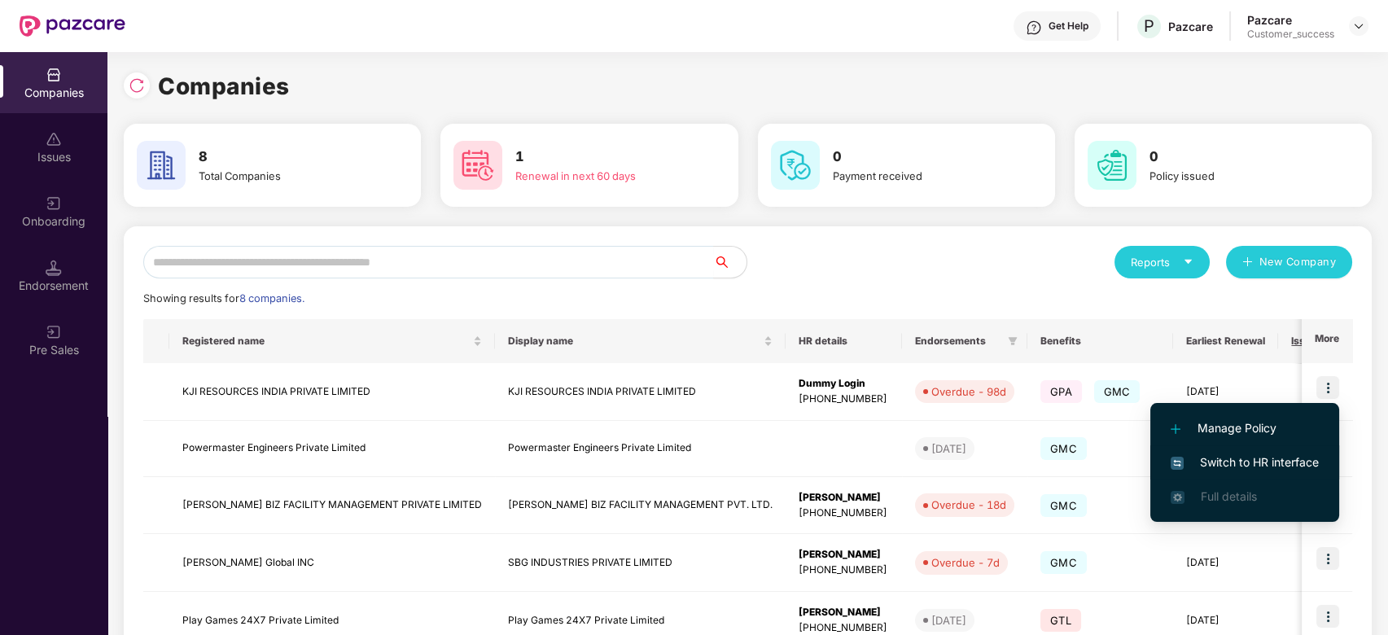
click at [1240, 450] on li "Switch to HR interface" at bounding box center [1244, 462] width 189 height 34
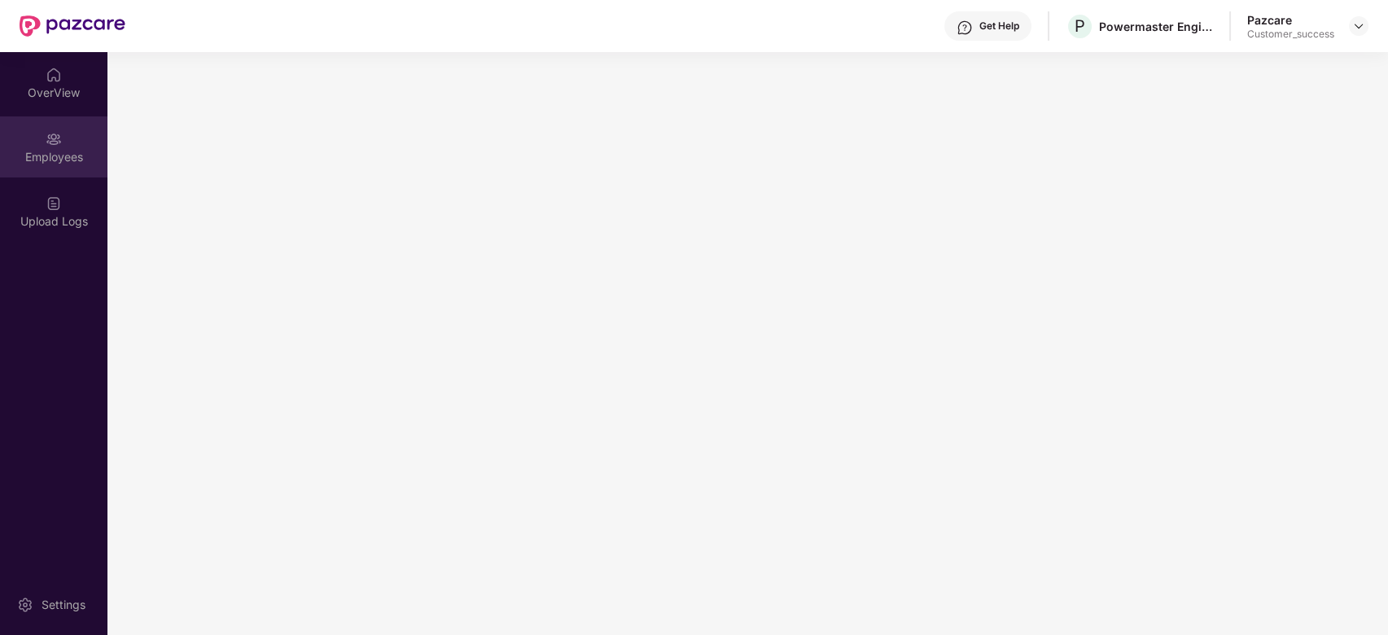
click at [68, 137] on div "Employees" at bounding box center [53, 146] width 107 height 61
click at [42, 156] on div "Employees" at bounding box center [53, 157] width 107 height 16
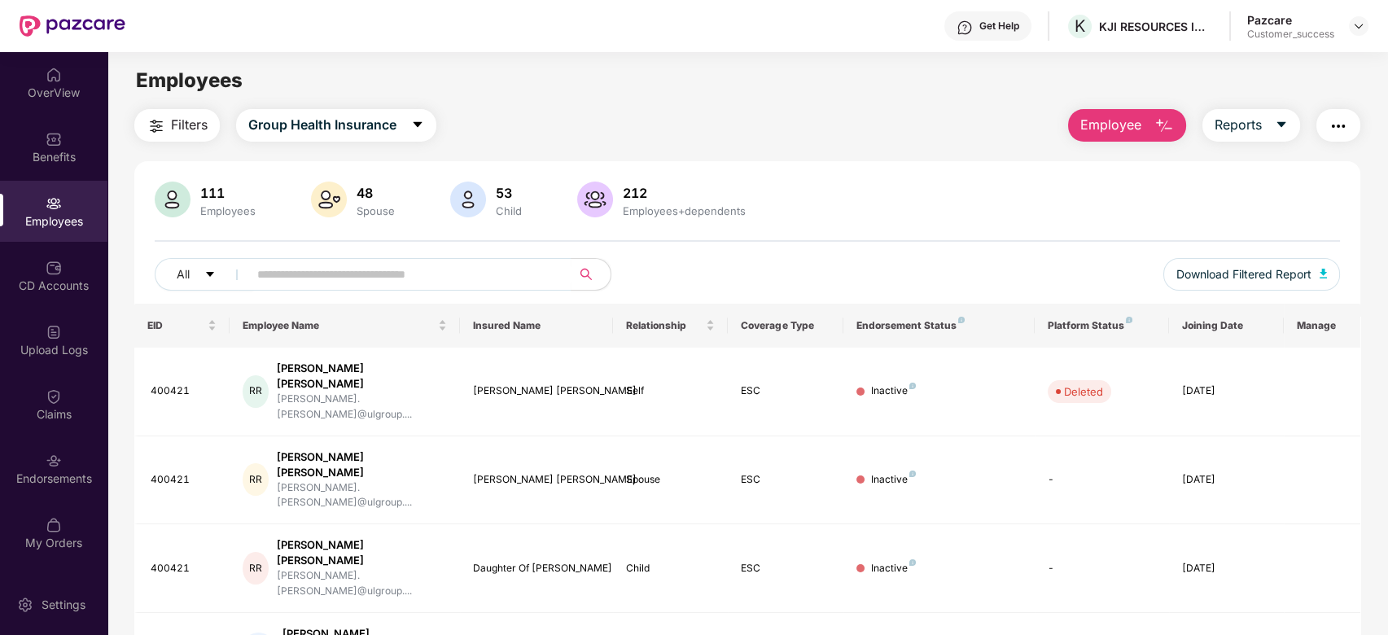
click at [436, 290] on span at bounding box center [405, 274] width 334 height 33
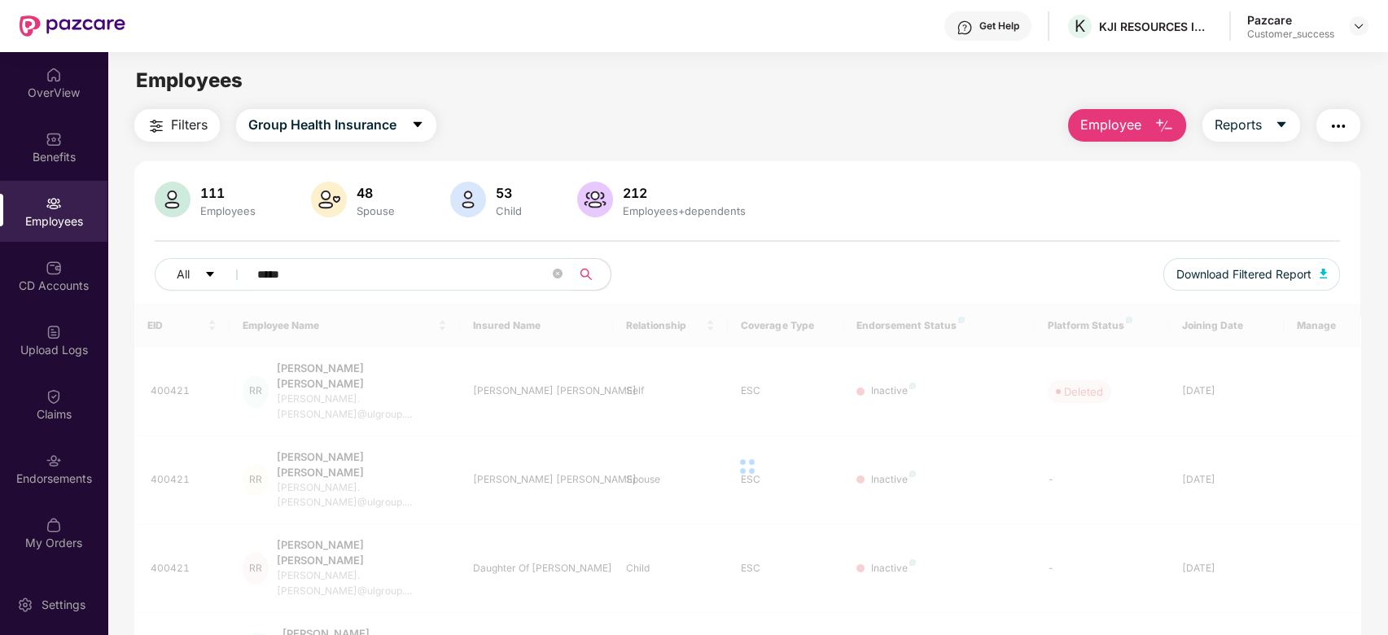
type input "*****"
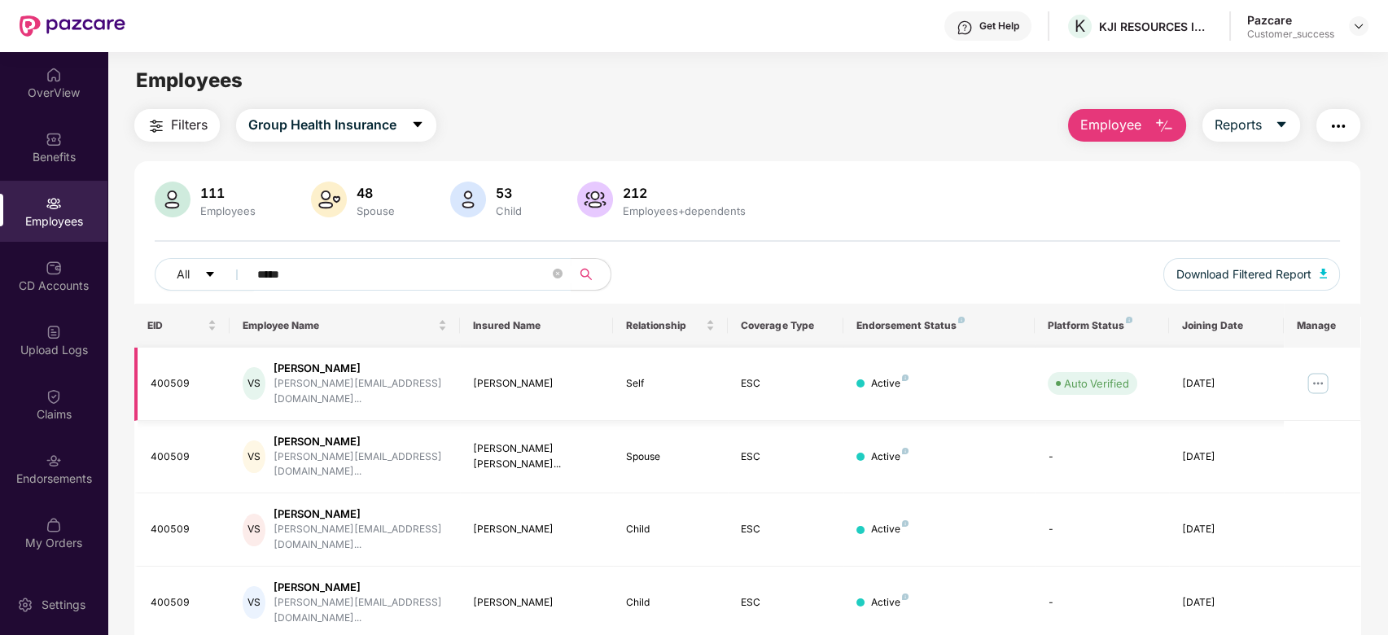
click at [1329, 376] on img at bounding box center [1318, 383] width 26 height 26
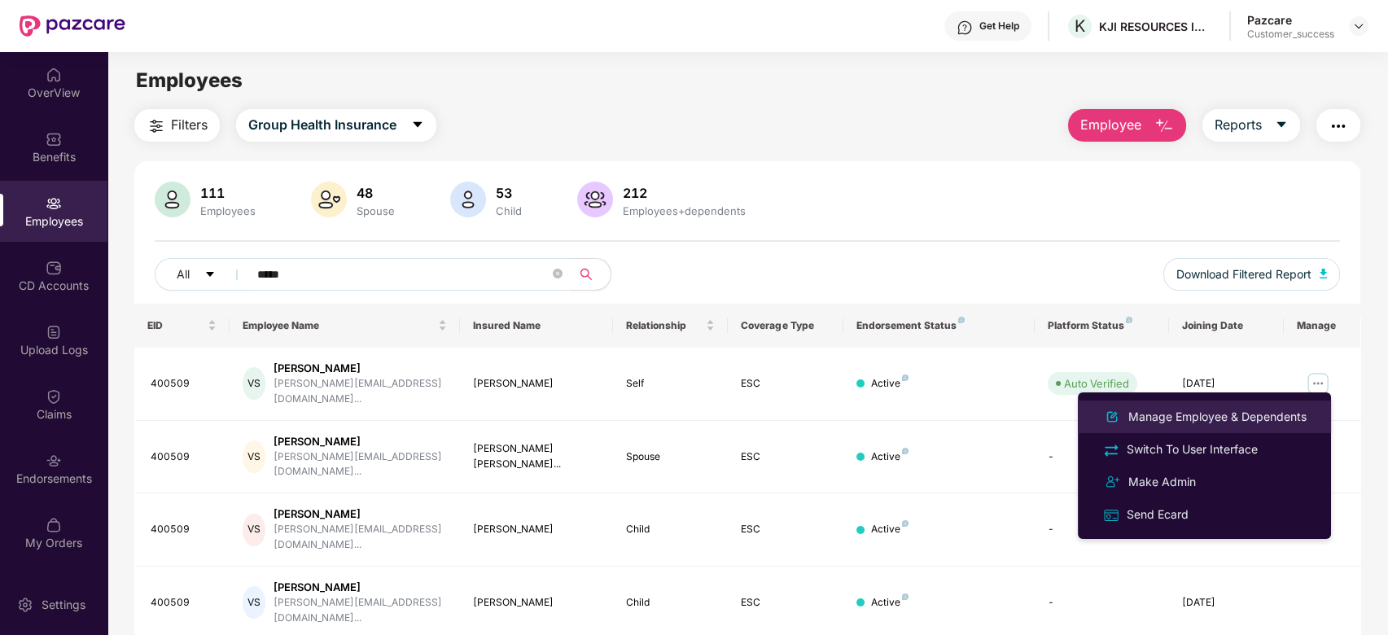
click at [1222, 409] on div "Manage Employee & Dependents" at bounding box center [1217, 417] width 185 height 18
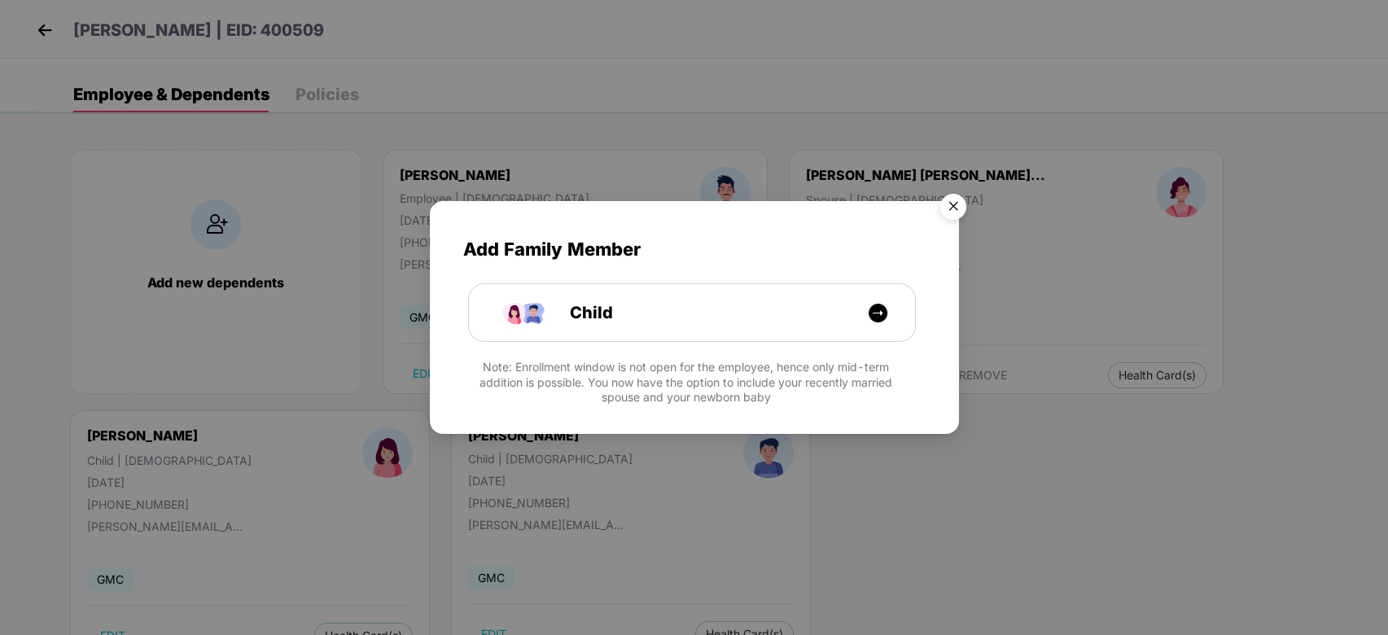
click at [960, 196] on img "Close" at bounding box center [954, 209] width 46 height 46
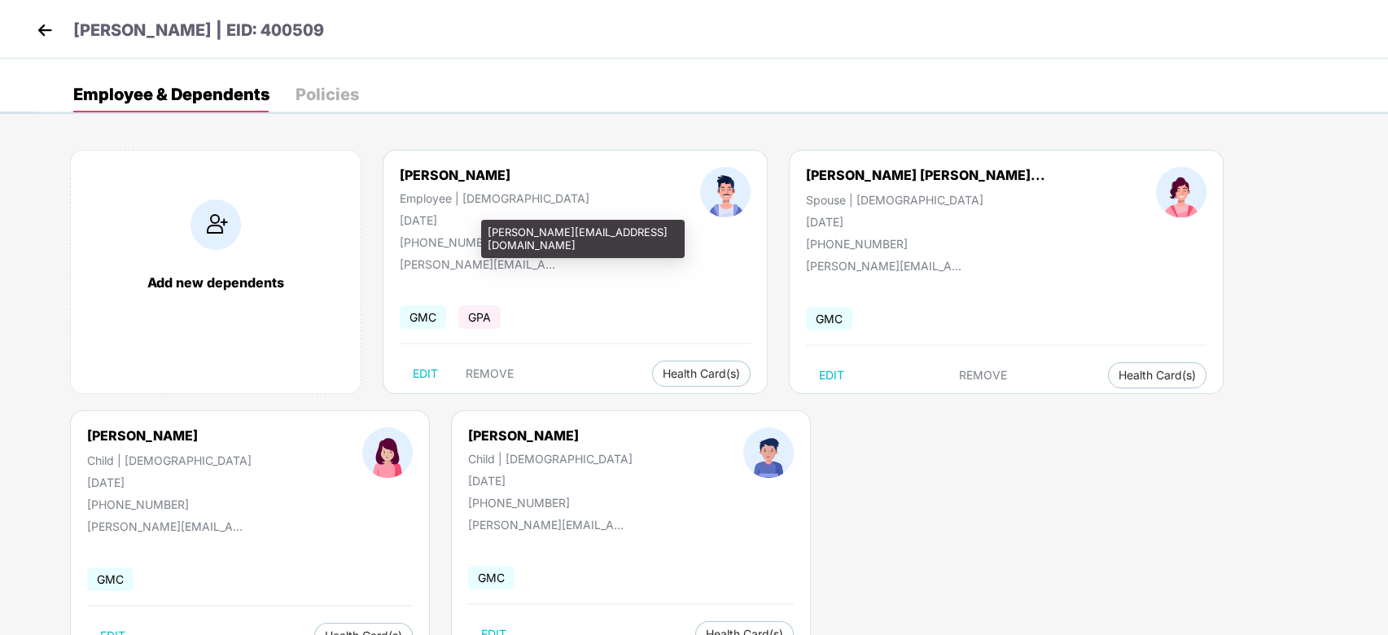
scroll to position [59, 0]
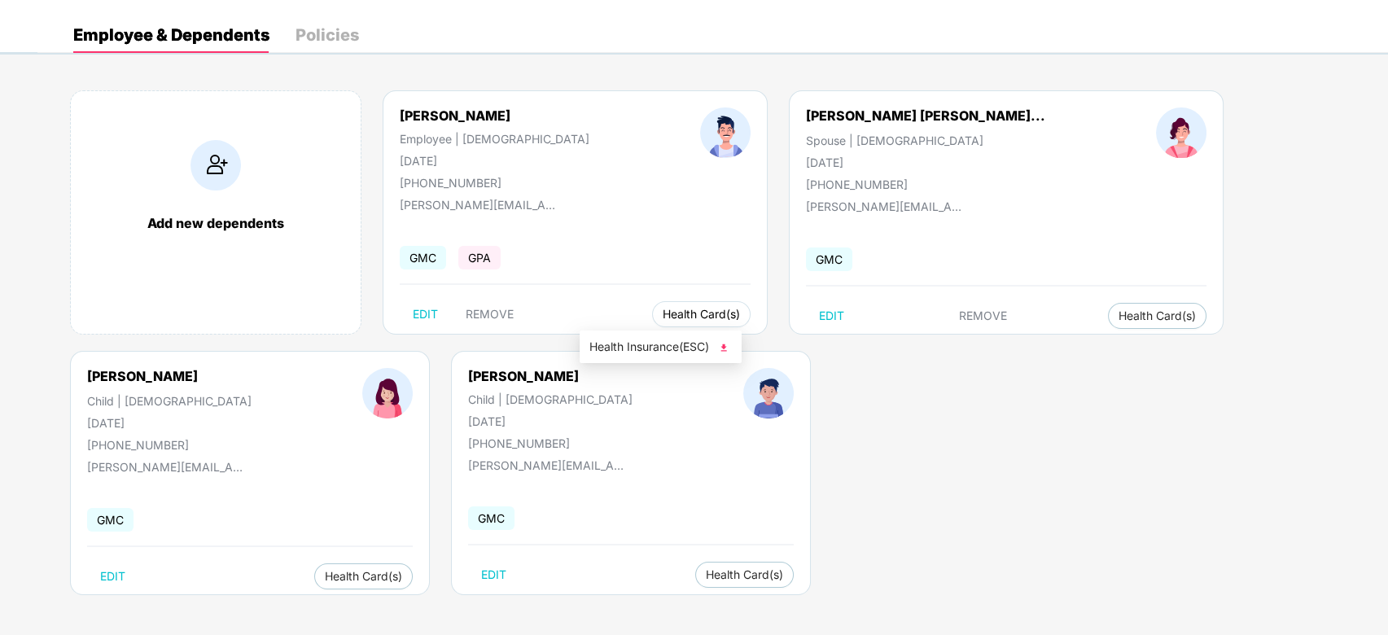
click at [663, 314] on span "Health Card(s)" at bounding box center [701, 314] width 77 height 8
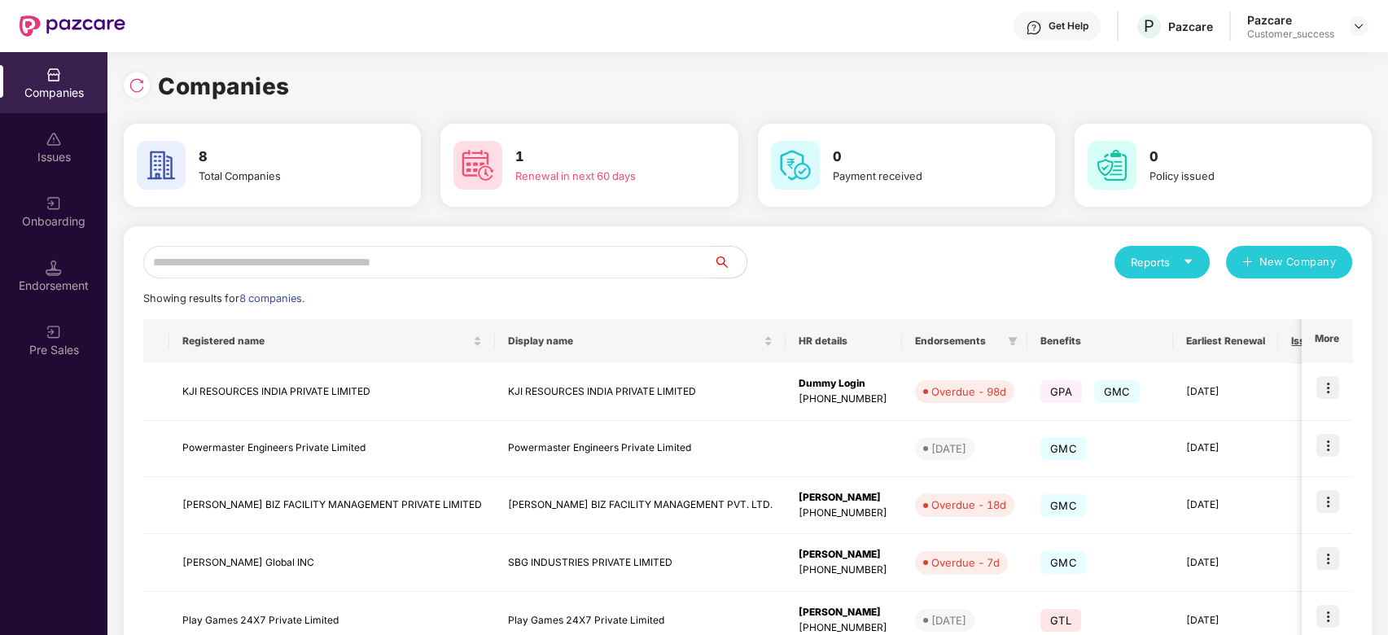
scroll to position [0, 1]
click at [1329, 383] on img at bounding box center [1327, 387] width 23 height 23
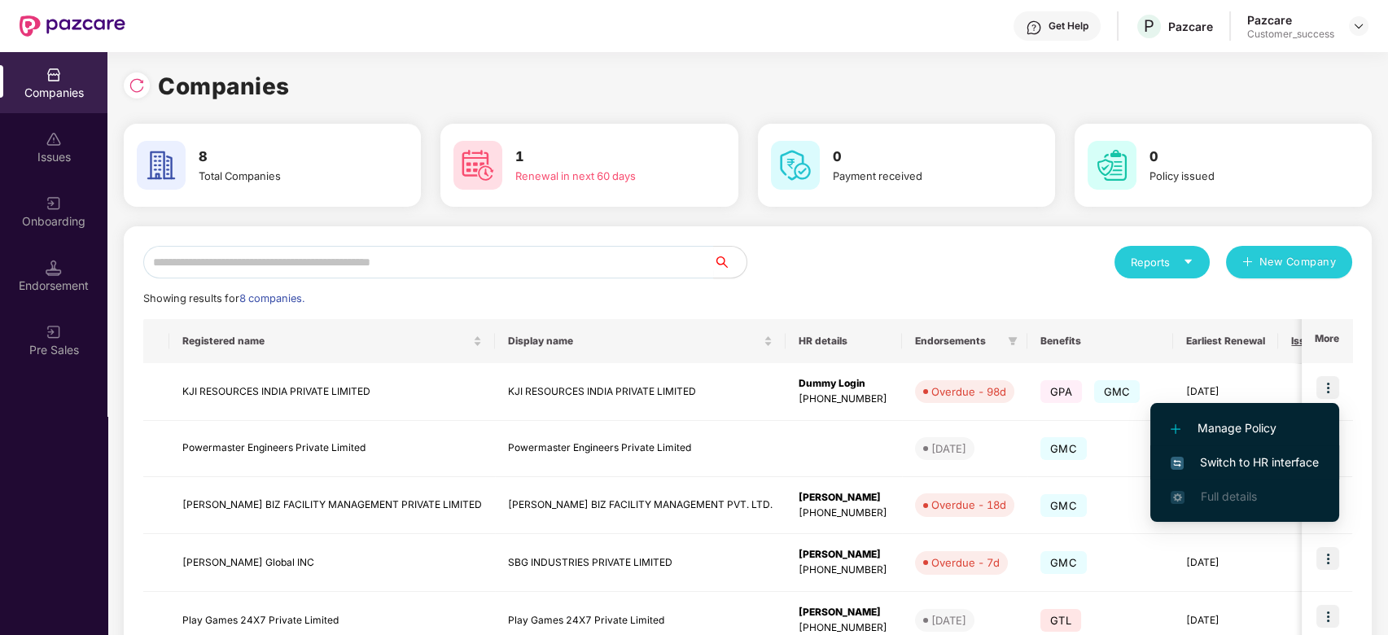
click at [1255, 456] on span "Switch to HR interface" at bounding box center [1245, 462] width 148 height 18
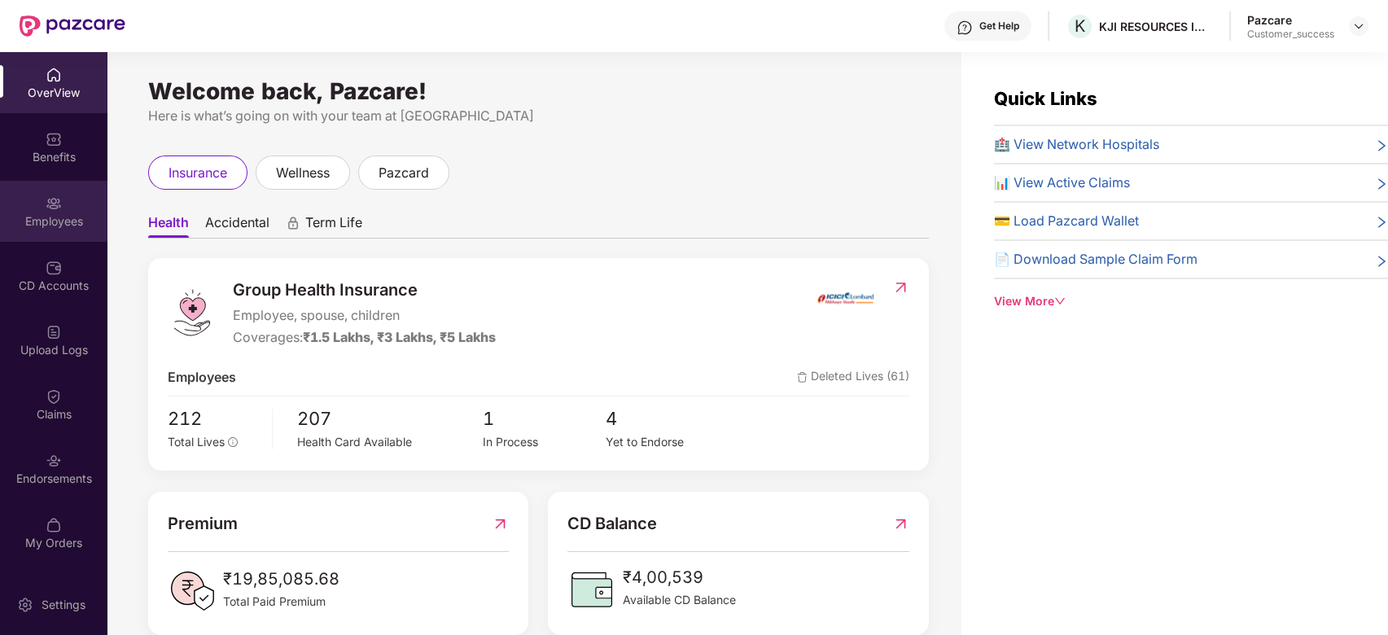
click at [39, 217] on div "Employees" at bounding box center [53, 221] width 107 height 16
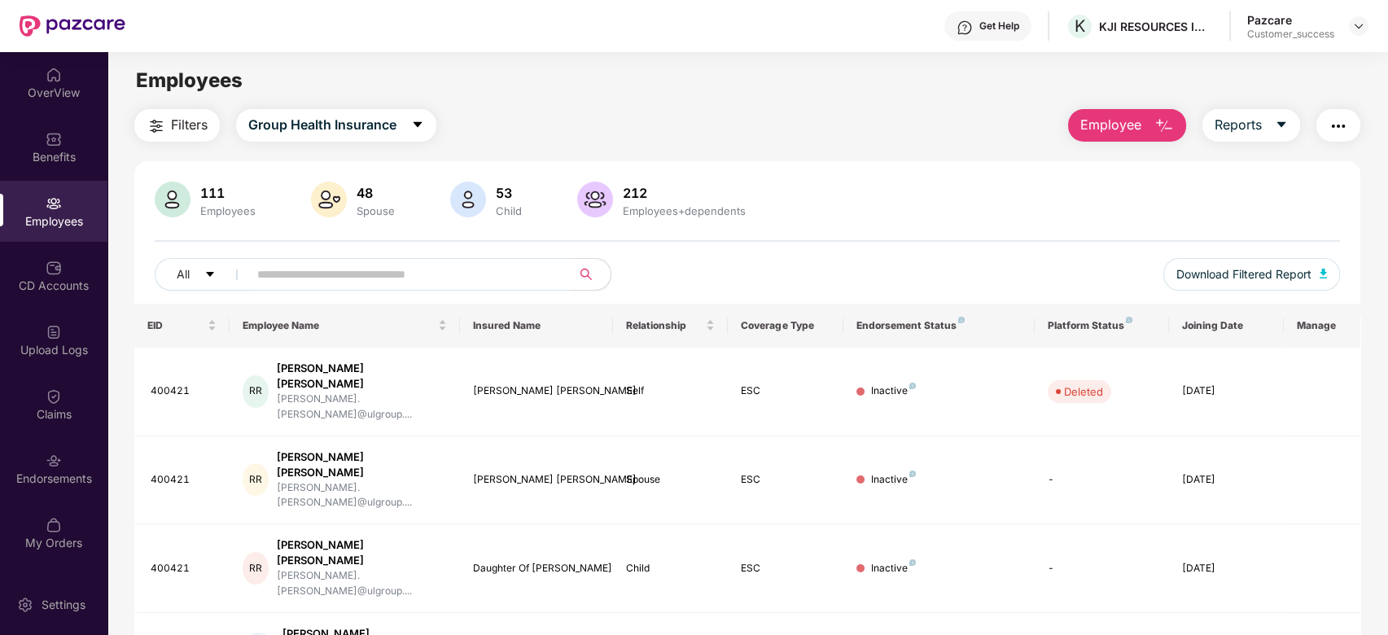
click at [345, 266] on input "text" at bounding box center [403, 274] width 292 height 24
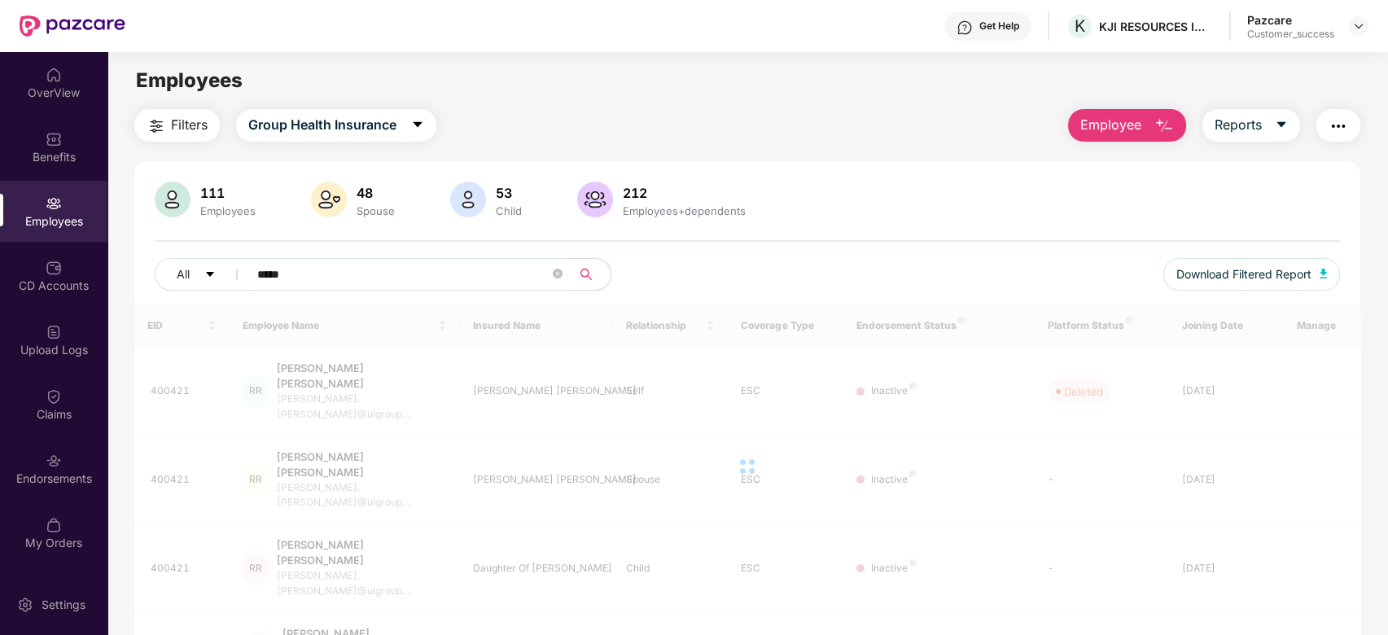
type input "*****"
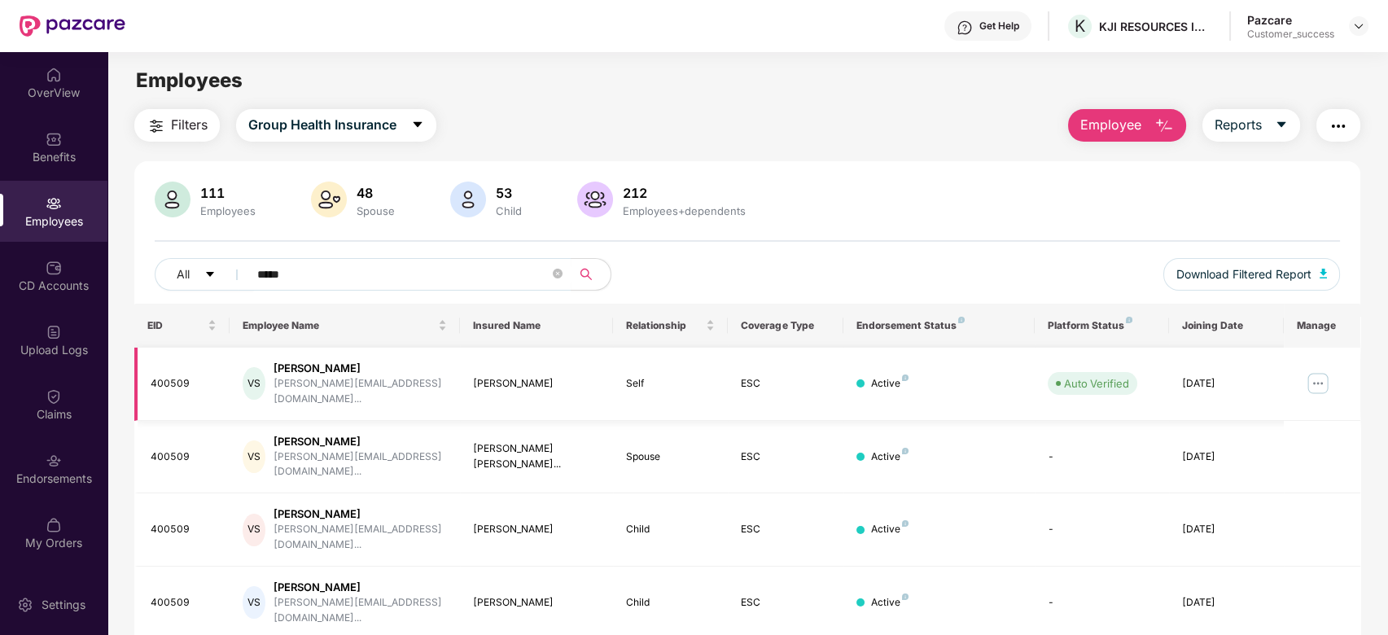
click at [1323, 370] on img at bounding box center [1318, 383] width 26 height 26
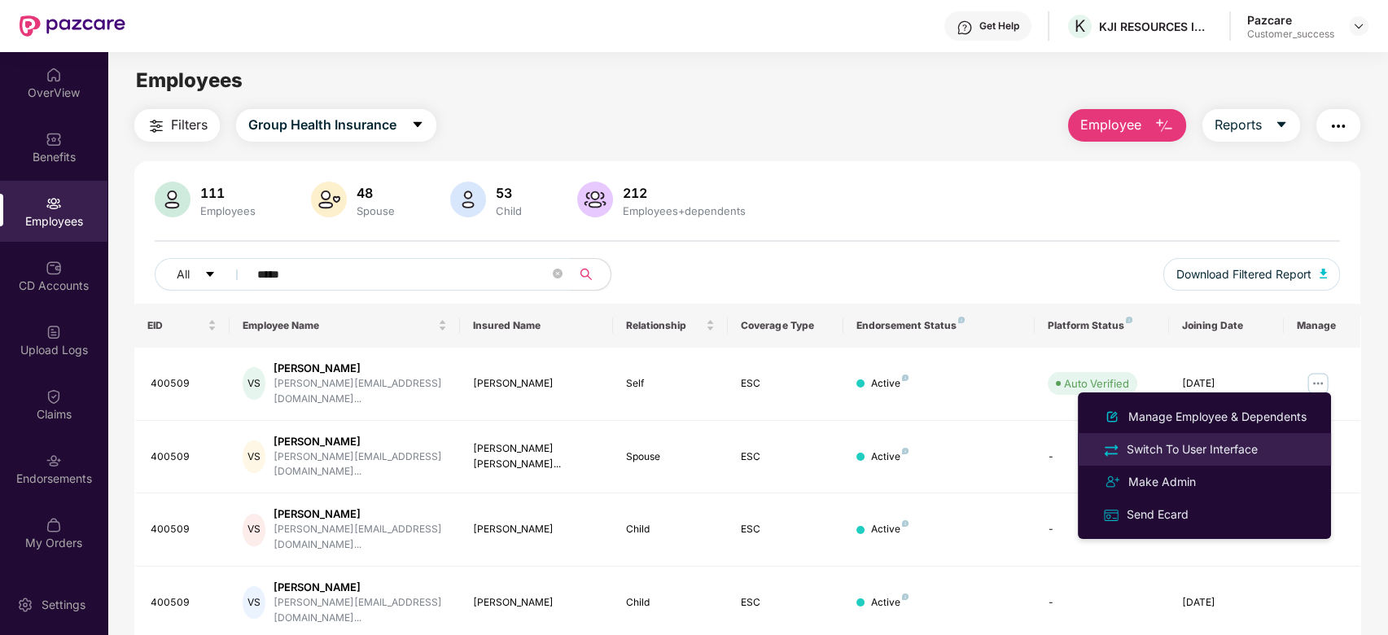
click at [1220, 440] on div "Switch To User Interface" at bounding box center [1204, 449] width 211 height 19
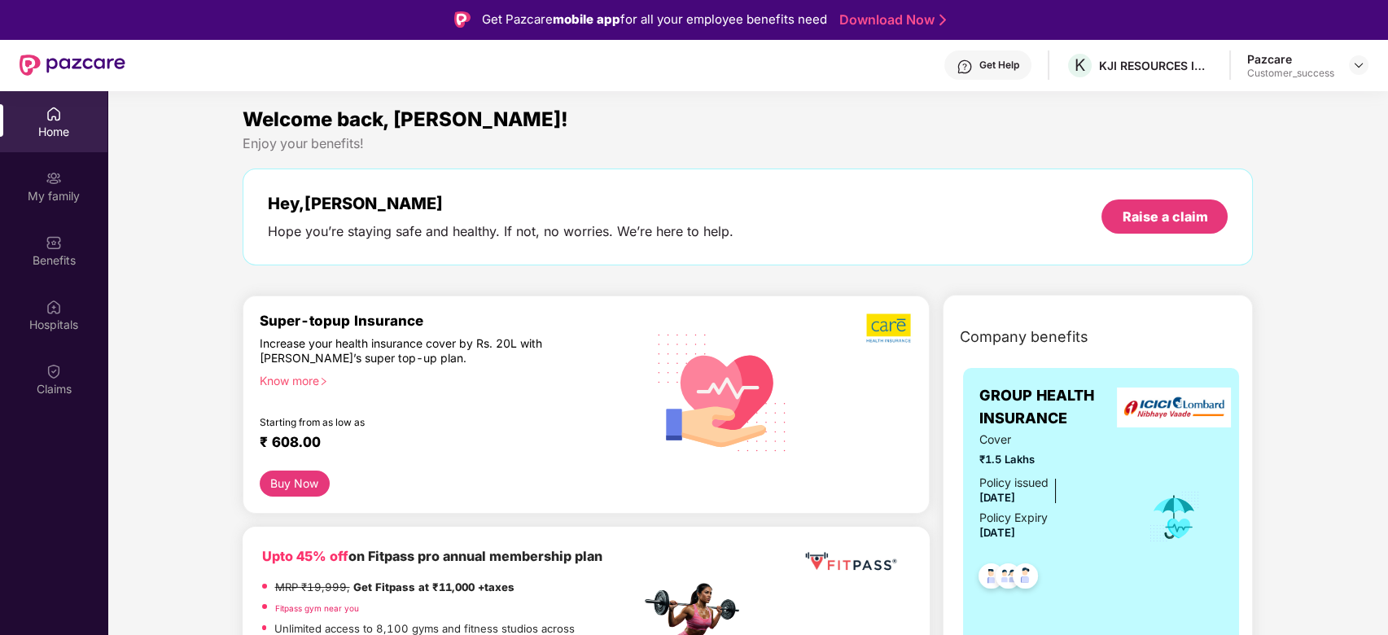
click at [68, 277] on div "Benefits" at bounding box center [53, 250] width 107 height 61
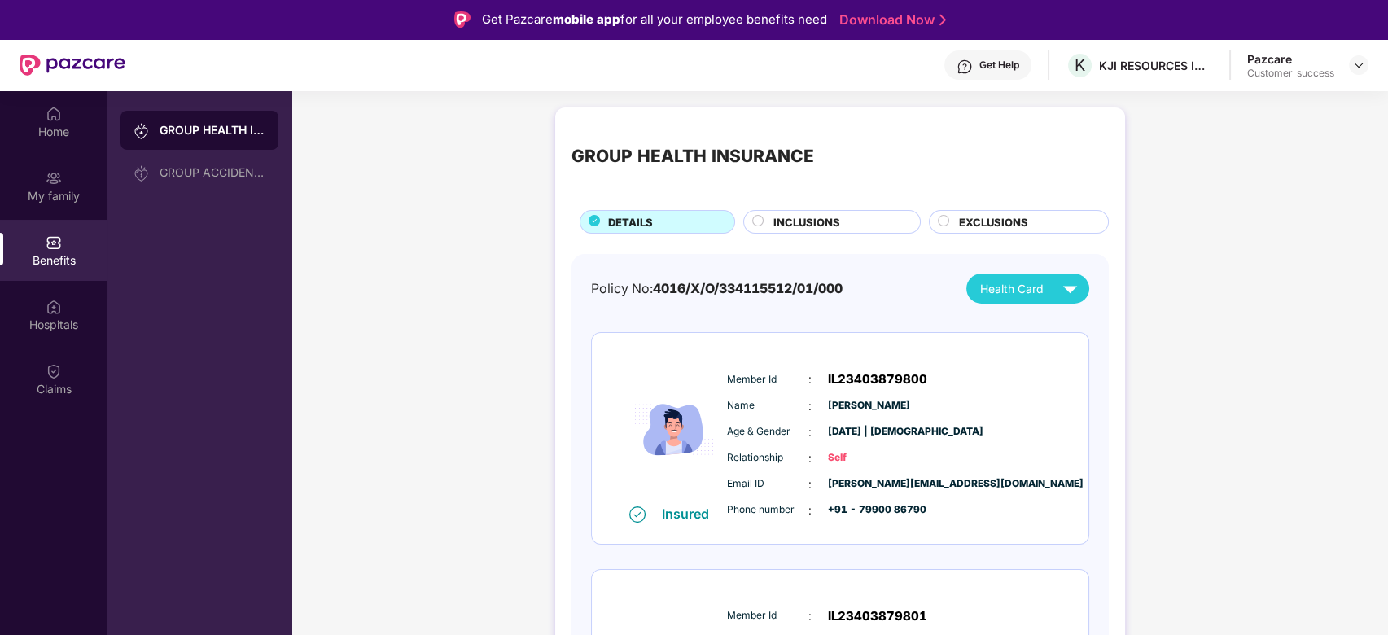
click at [830, 221] on span "INCLUSIONS" at bounding box center [806, 222] width 67 height 16
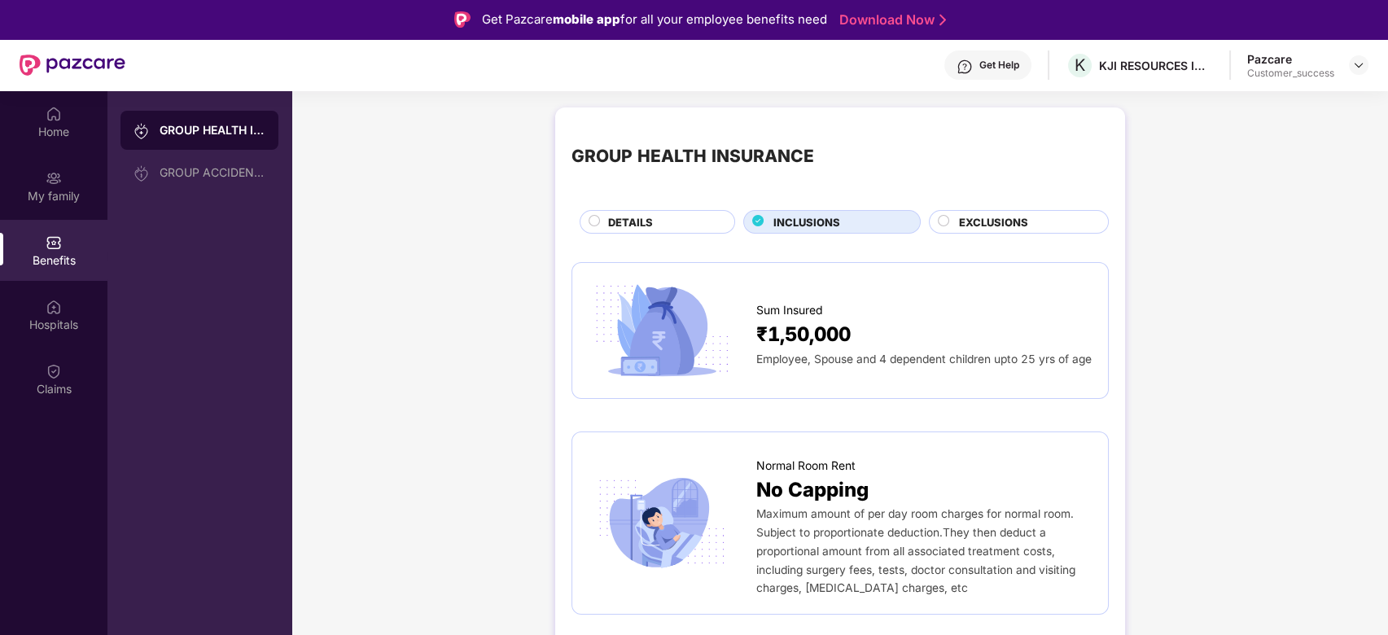
click at [681, 218] on div "DETAILS" at bounding box center [663, 223] width 126 height 19
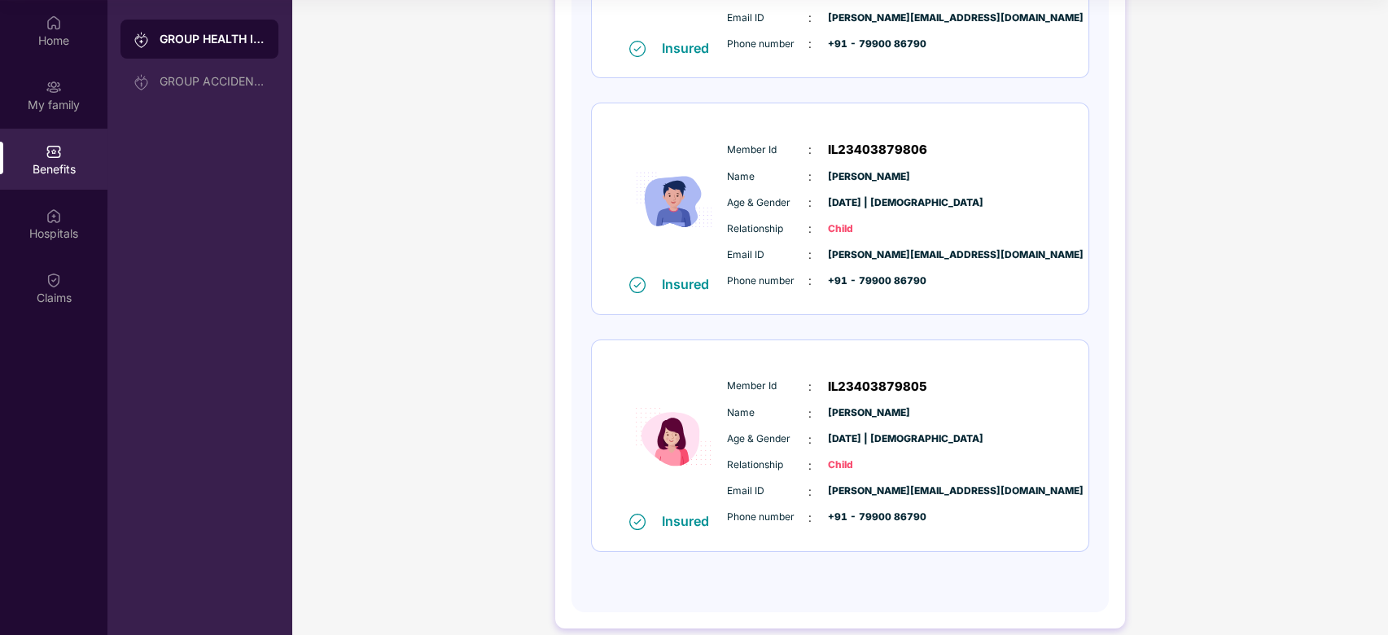
scroll to position [612, 0]
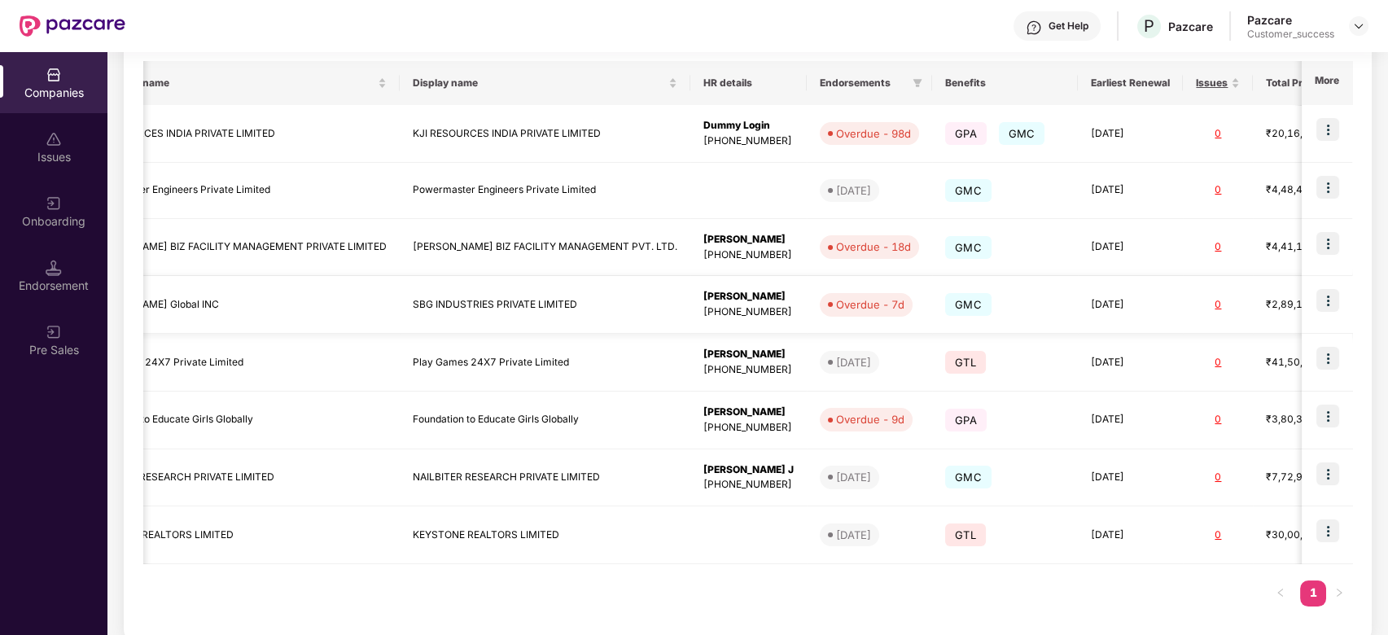
scroll to position [0, 244]
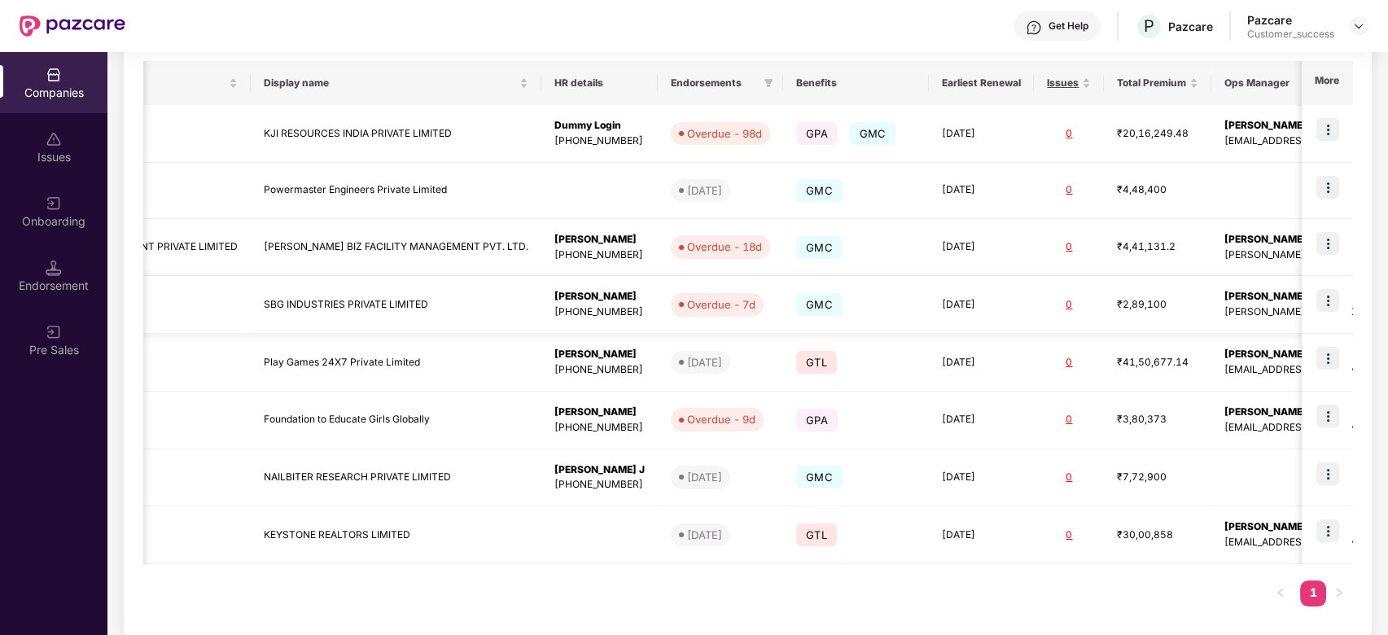
click at [348, 309] on td "SBG INDUSTRIES PRIVATE LIMITED" at bounding box center [396, 305] width 291 height 58
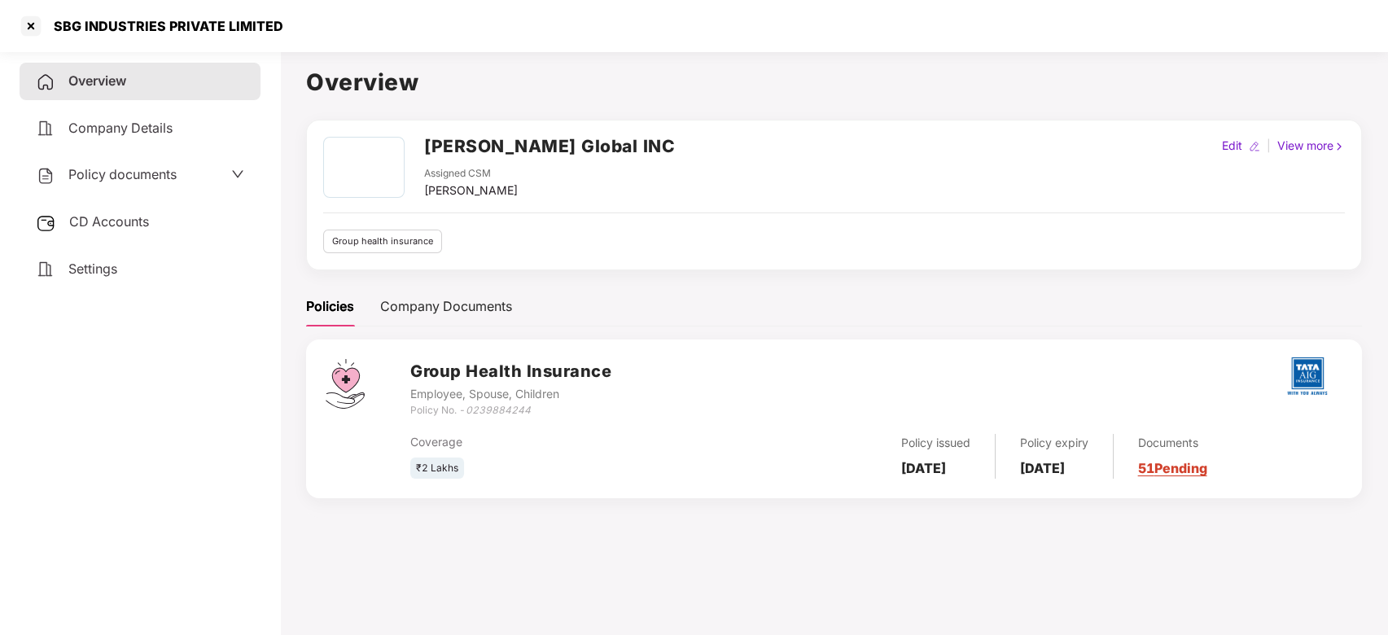
click at [134, 226] on span "CD Accounts" at bounding box center [109, 221] width 80 height 16
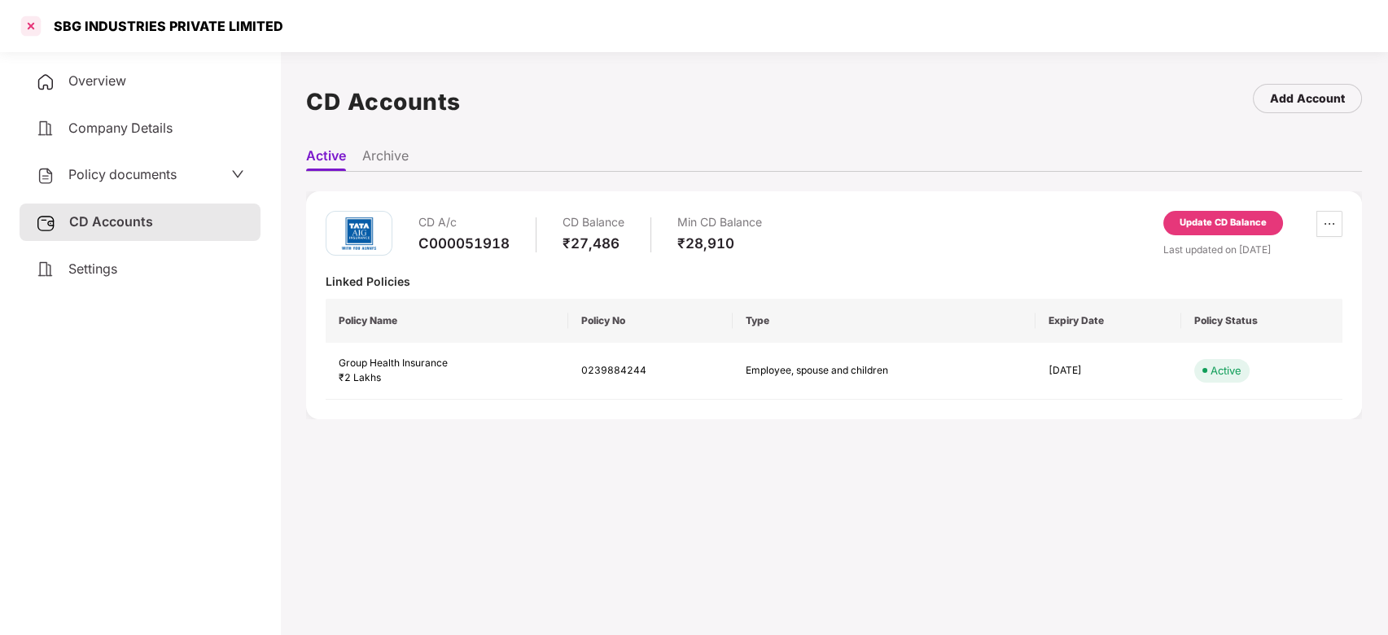
click at [32, 23] on div at bounding box center [31, 26] width 26 height 26
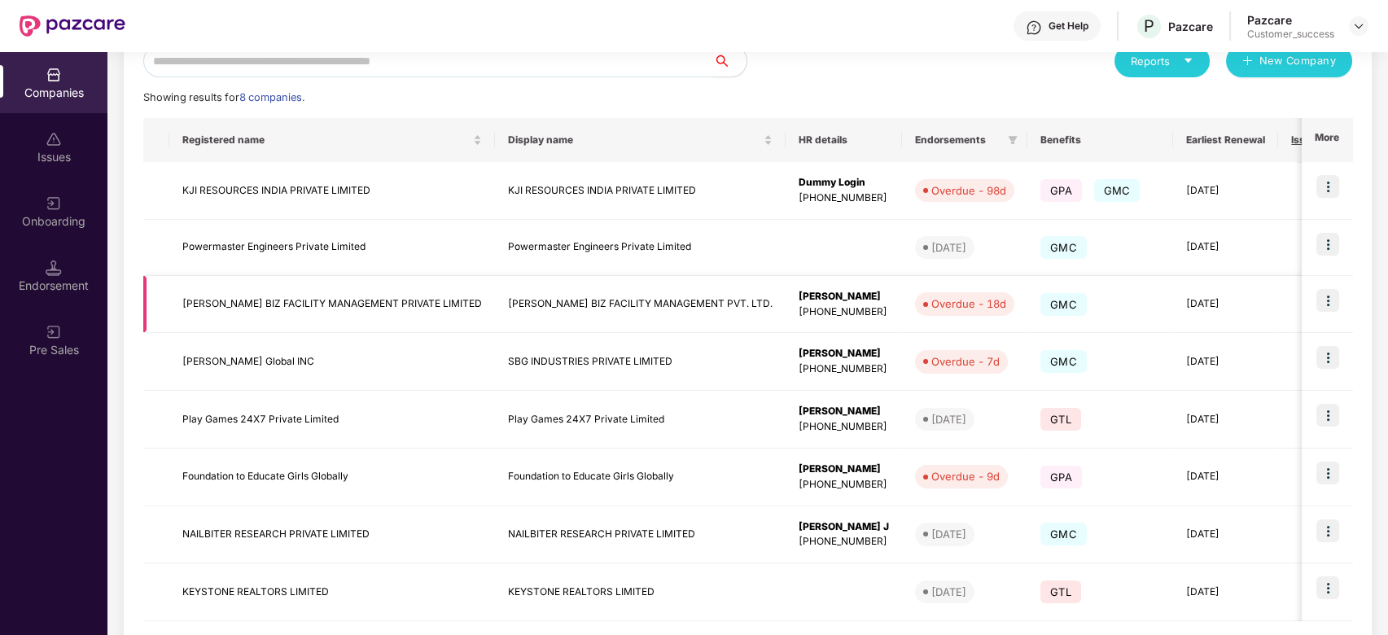
scroll to position [203, 0]
click at [325, 380] on td "[PERSON_NAME] Global INC" at bounding box center [332, 360] width 326 height 58
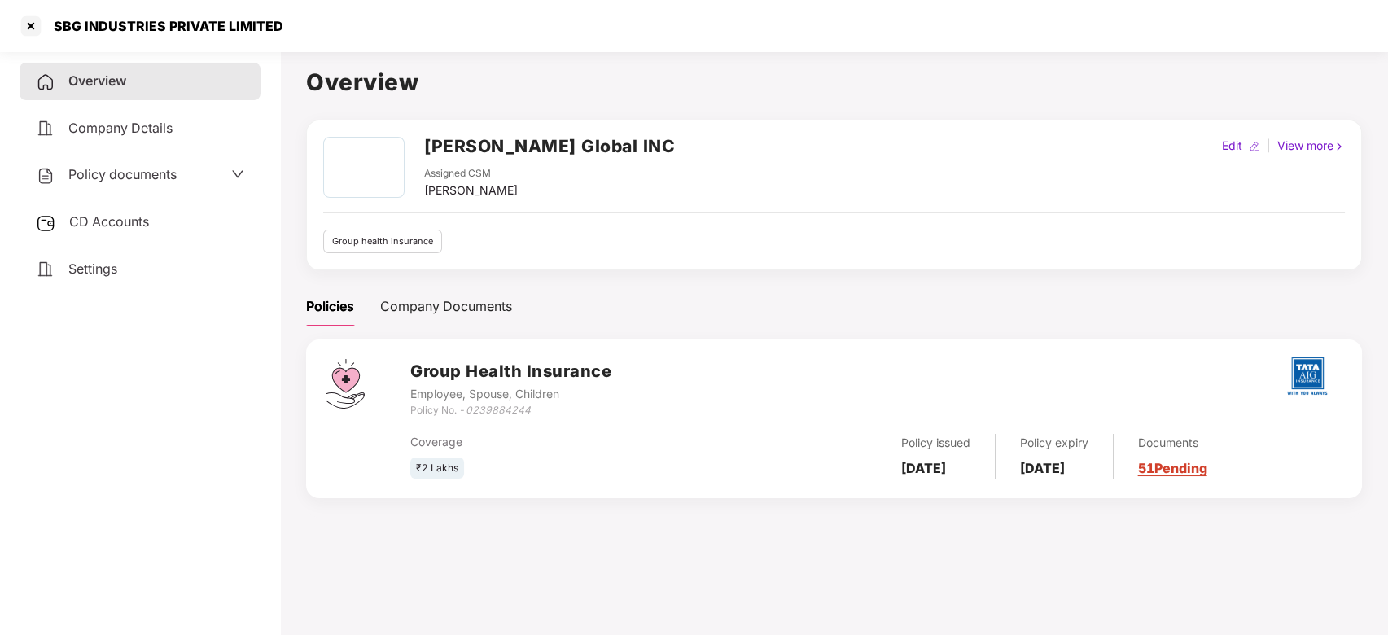
click at [164, 223] on div "CD Accounts" at bounding box center [140, 222] width 241 height 37
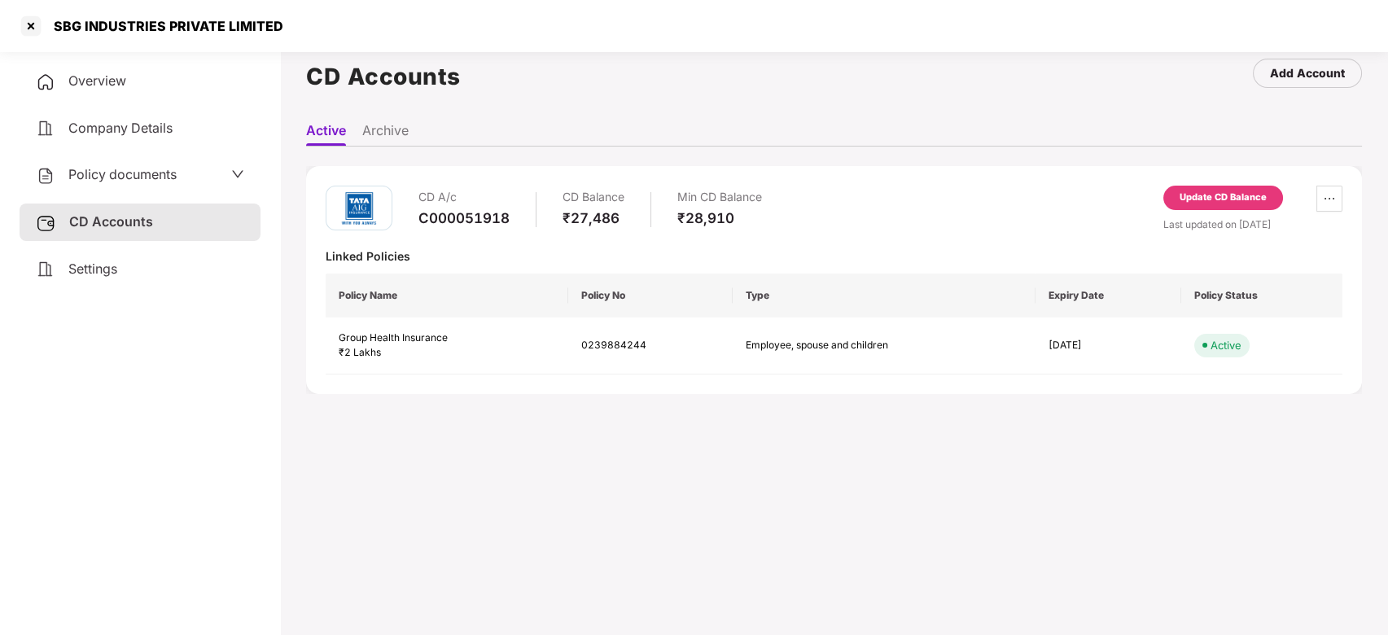
scroll to position [45, 0]
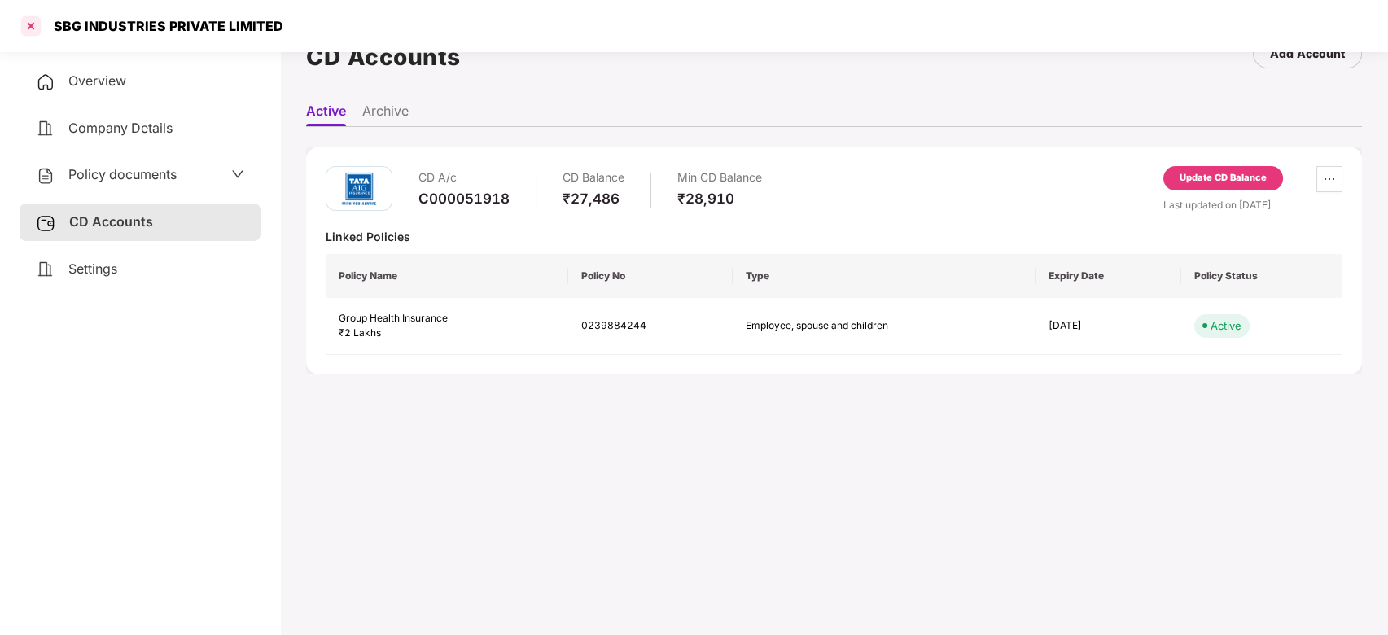
click at [20, 31] on div at bounding box center [31, 26] width 26 height 26
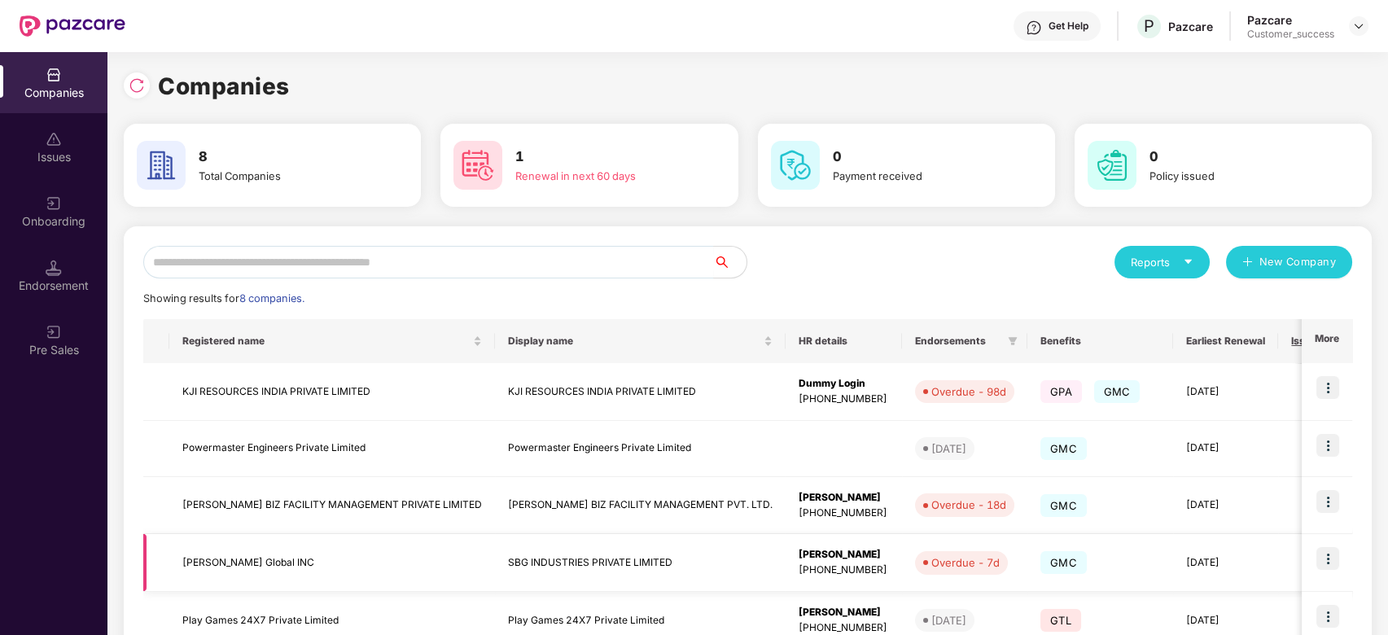
click at [1338, 557] on img at bounding box center [1327, 558] width 23 height 23
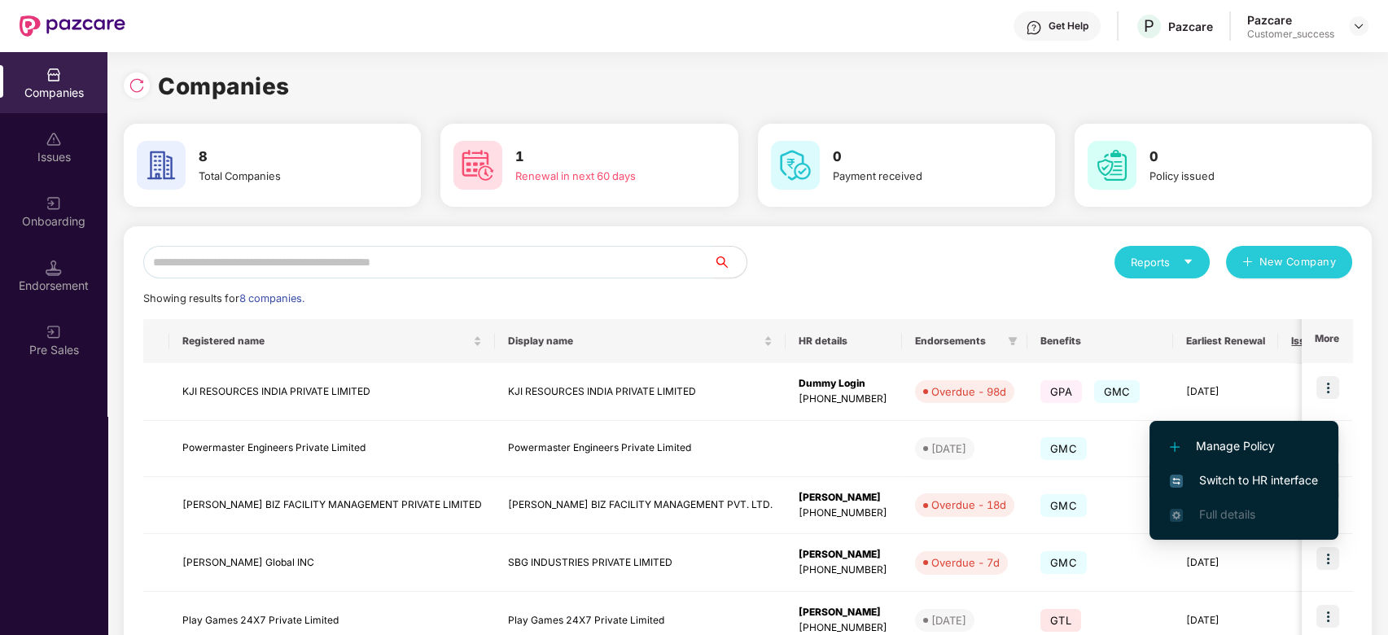
click at [1199, 475] on span "Switch to HR interface" at bounding box center [1244, 480] width 148 height 18
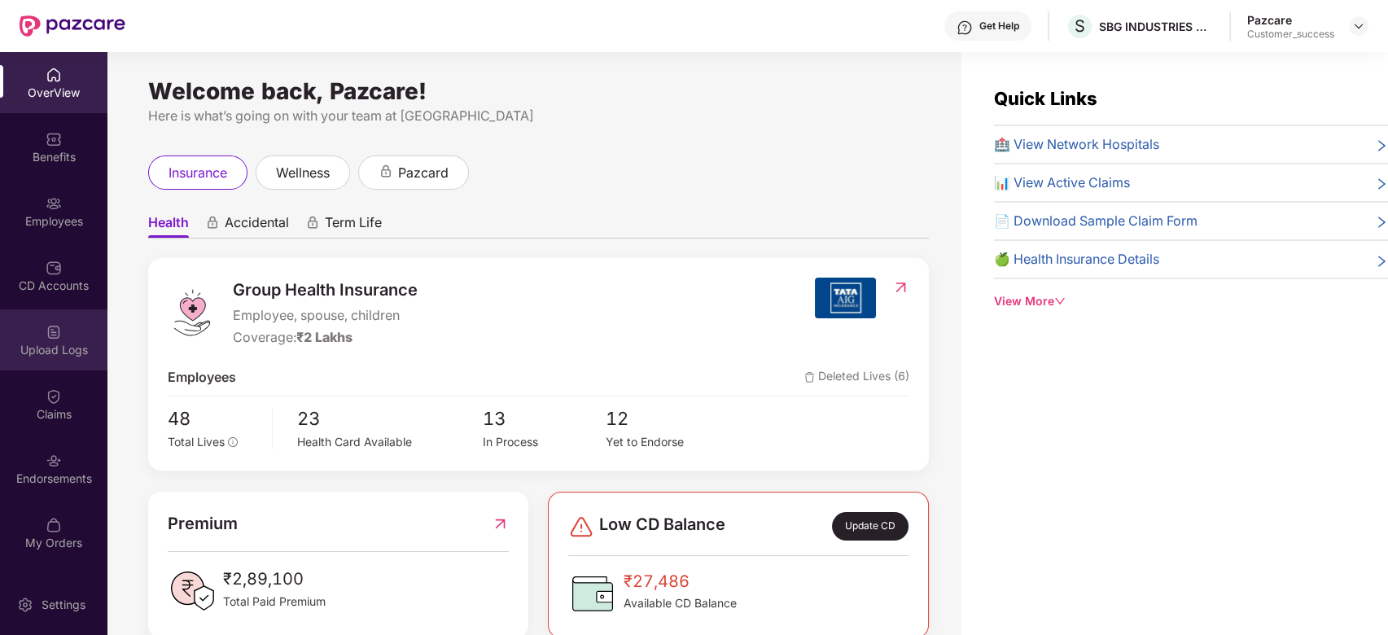
scroll to position [52, 0]
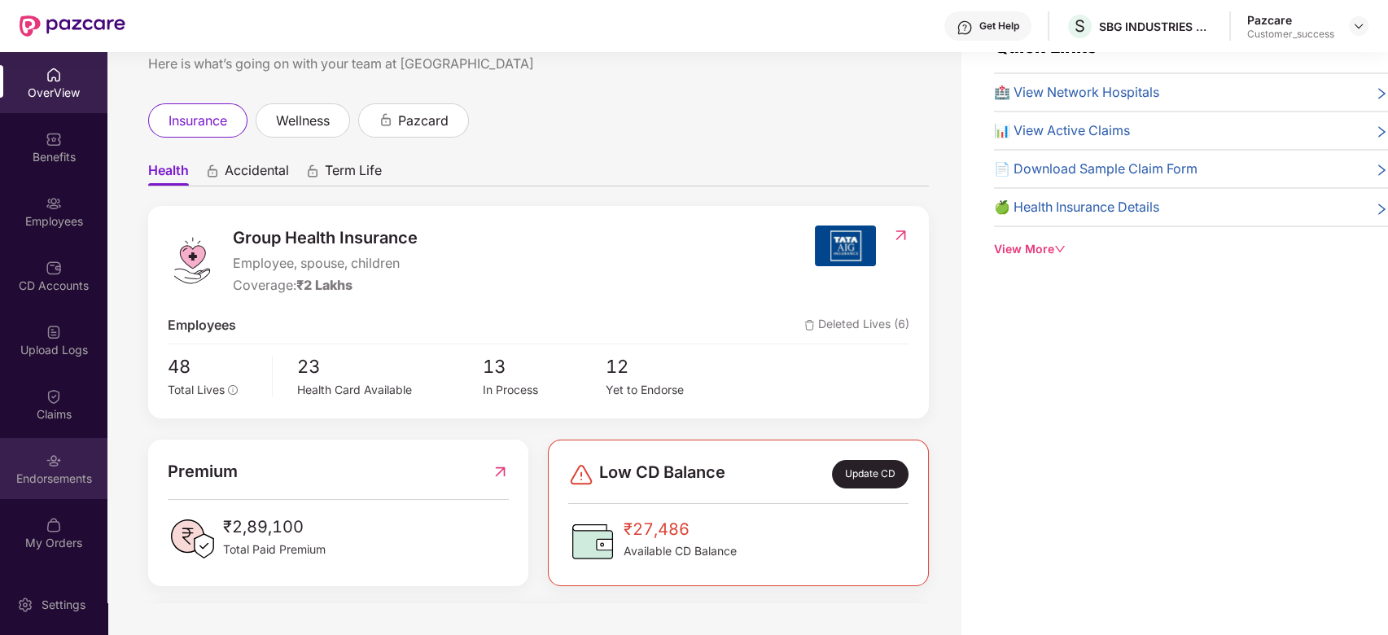
click at [56, 469] on div "Endorsements" at bounding box center [53, 468] width 107 height 61
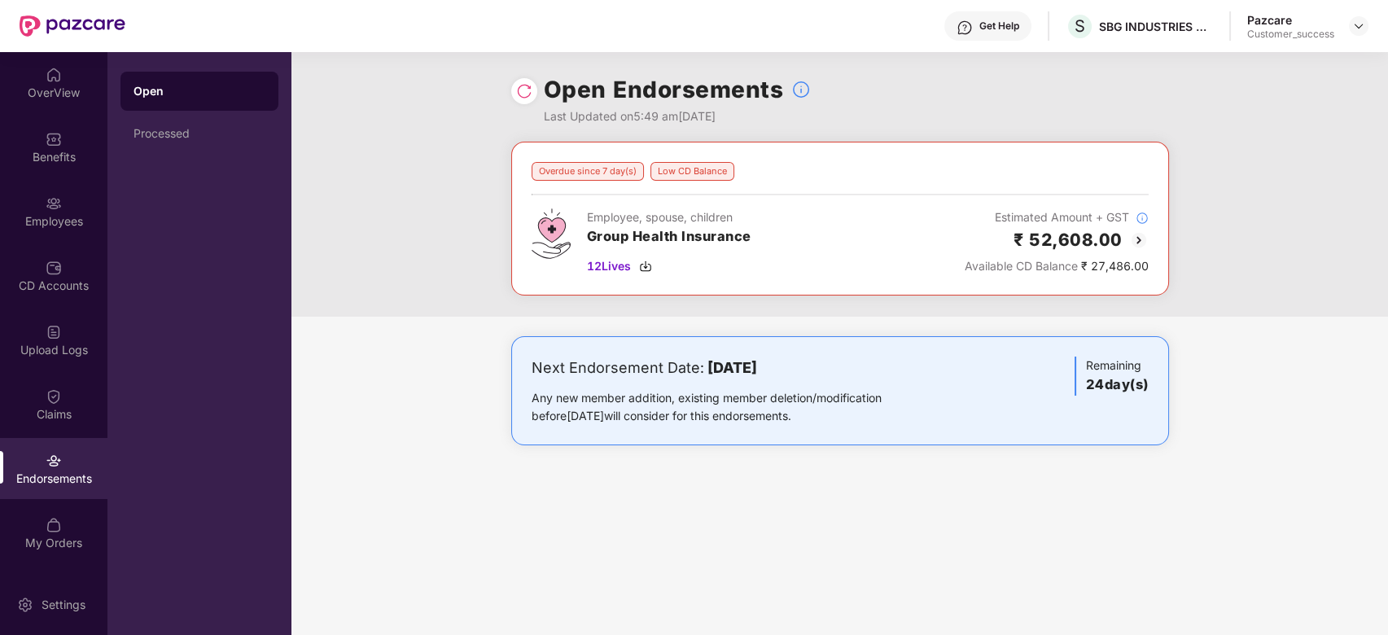
click at [611, 253] on div "Employee, spouse, children Group Health Insurance 12 Lives" at bounding box center [669, 241] width 164 height 67
click at [698, 176] on div "Low CD Balance" at bounding box center [692, 171] width 84 height 19
click at [15, 284] on div "CD Accounts" at bounding box center [53, 286] width 107 height 16
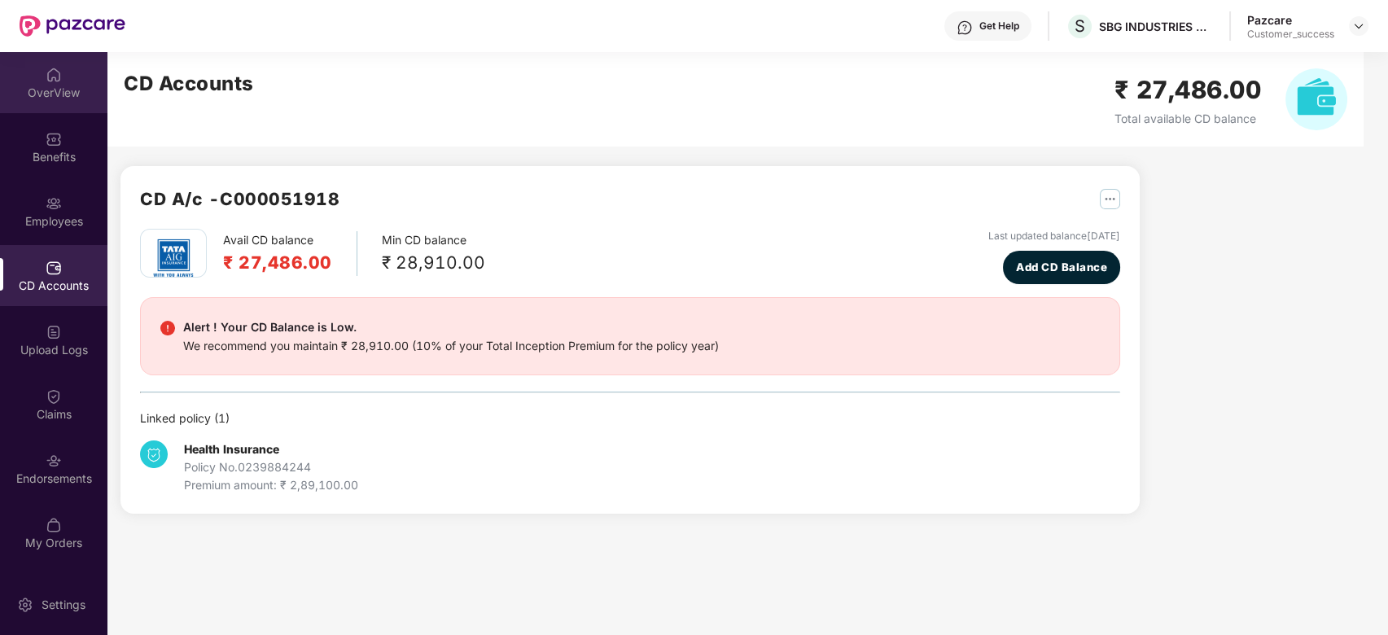
click at [20, 78] on div "OverView" at bounding box center [53, 82] width 107 height 61
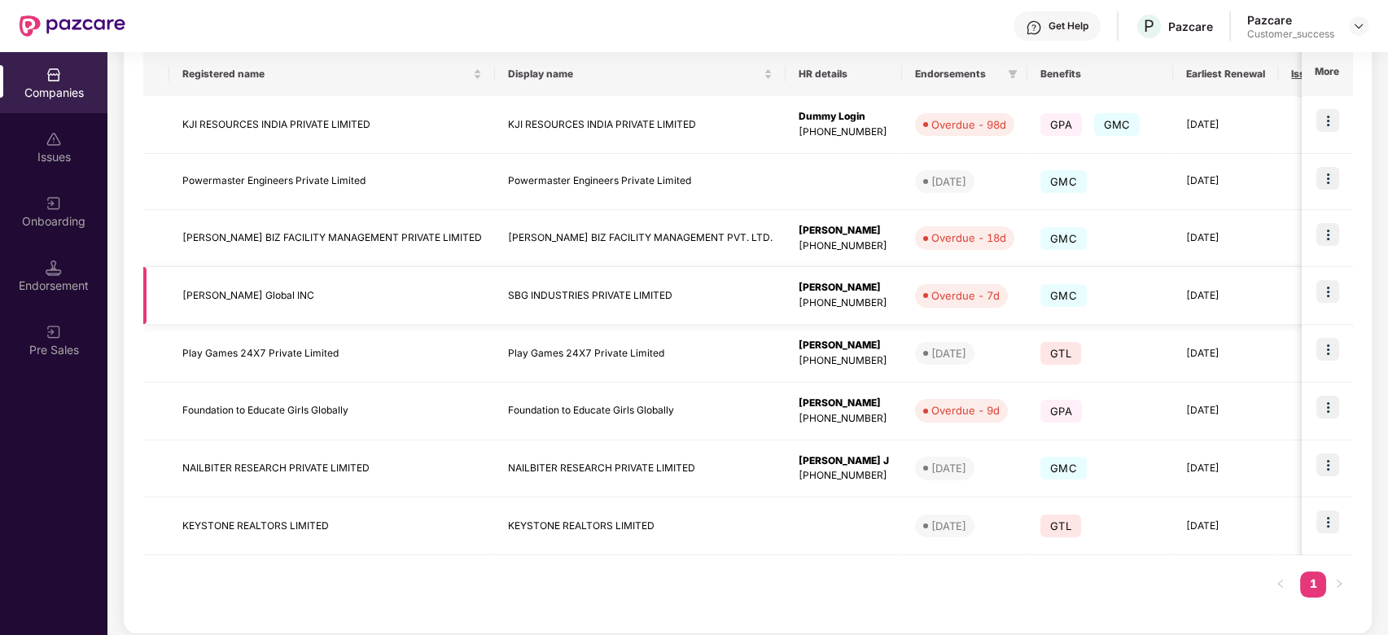
click at [247, 295] on td "[PERSON_NAME] Global INC" at bounding box center [332, 296] width 326 height 58
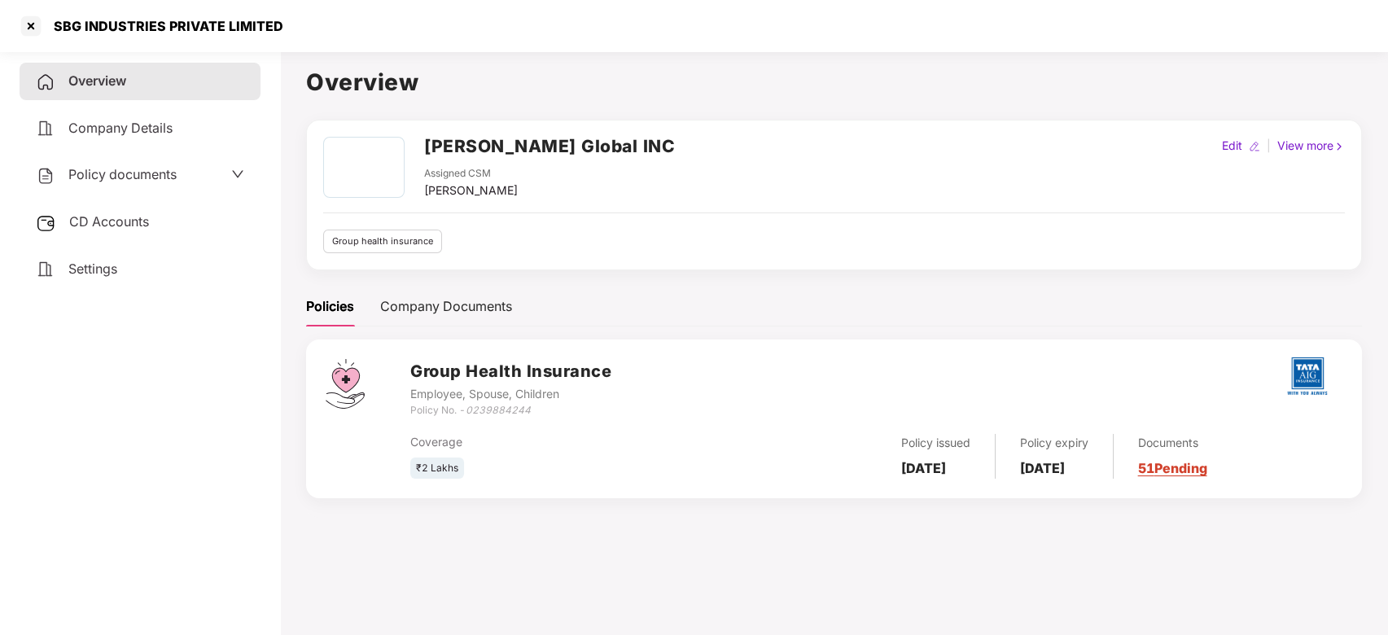
click at [144, 239] on div "Overview Company Details Policy documents CD Accounts Settings" at bounding box center [140, 175] width 241 height 225
click at [141, 231] on div "CD Accounts" at bounding box center [140, 222] width 241 height 37
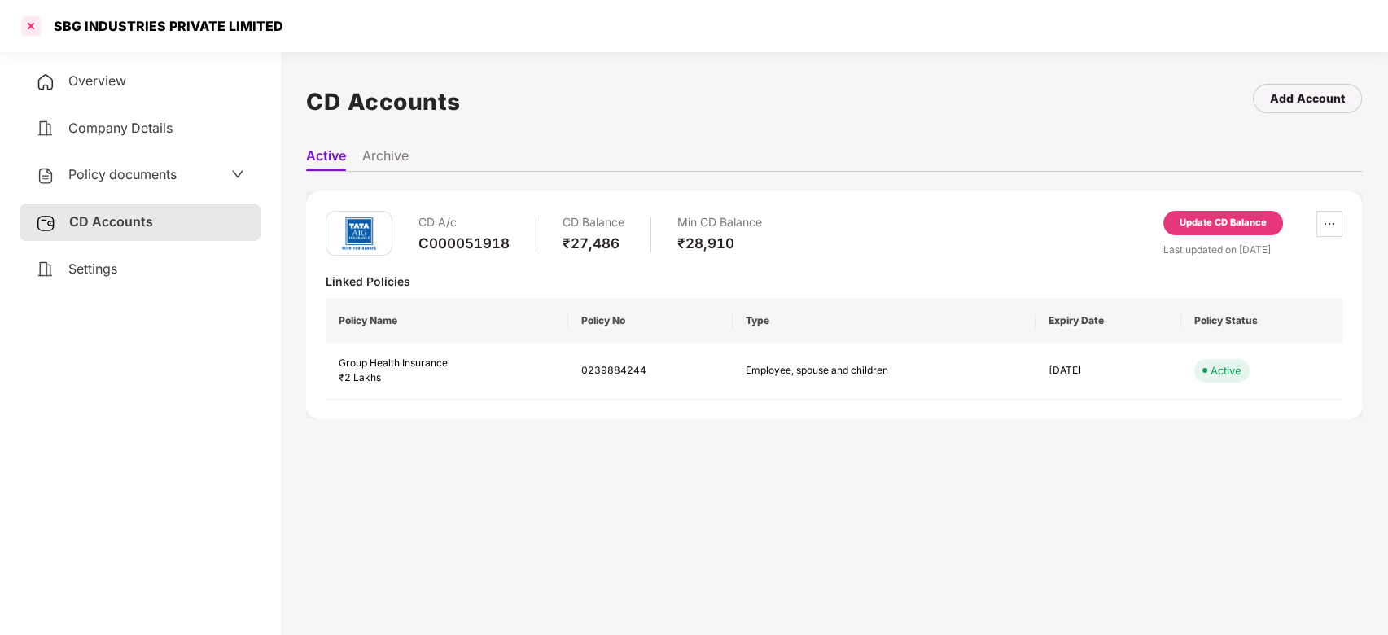
click at [23, 23] on div at bounding box center [31, 26] width 26 height 26
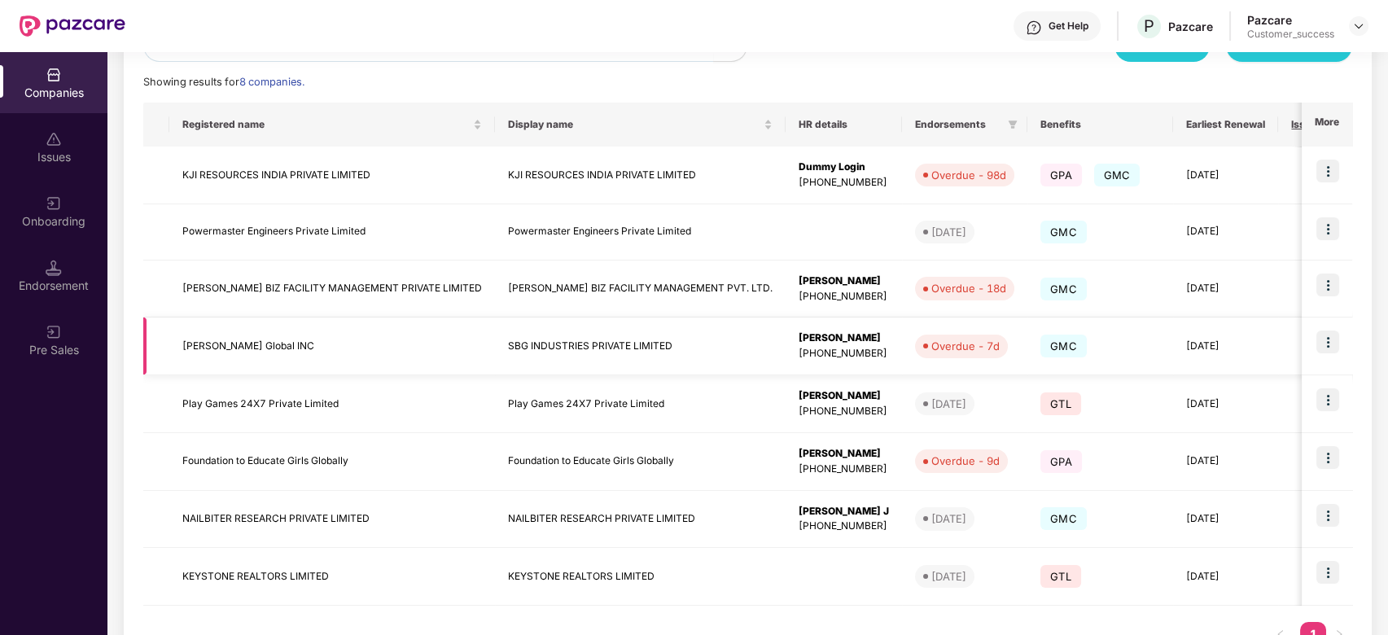
click at [1320, 332] on img at bounding box center [1327, 342] width 23 height 23
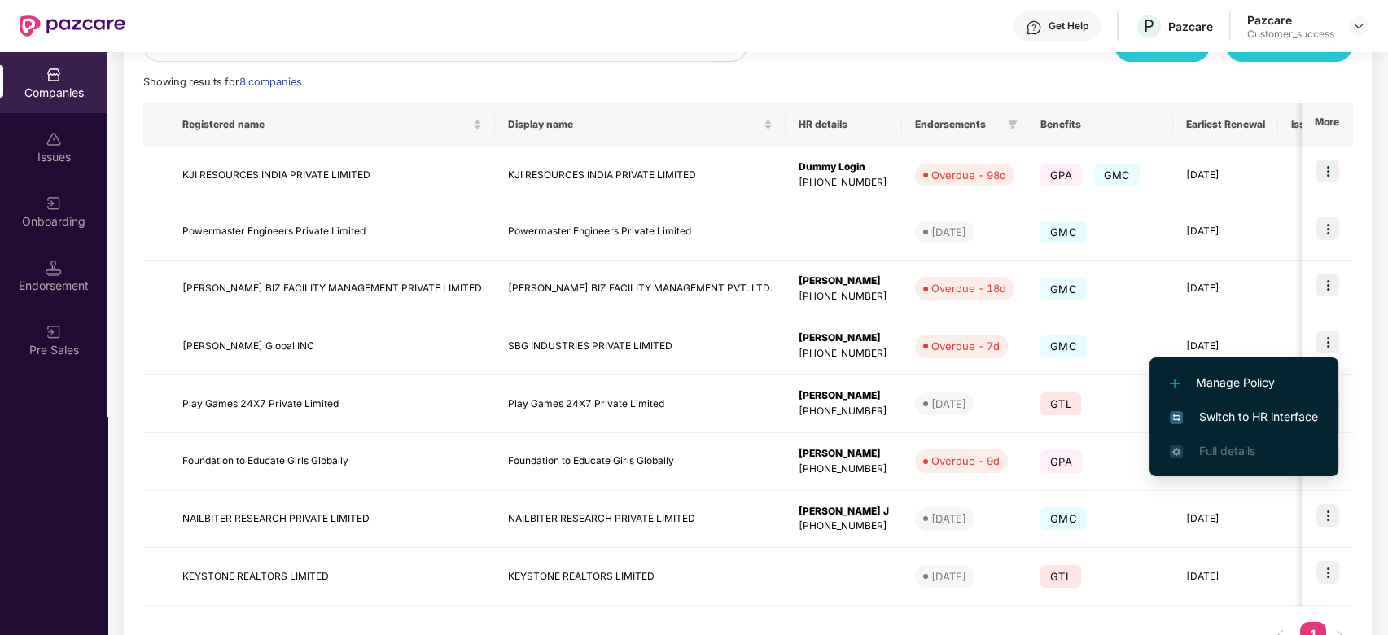
click at [1263, 408] on span "Switch to HR interface" at bounding box center [1244, 417] width 148 height 18
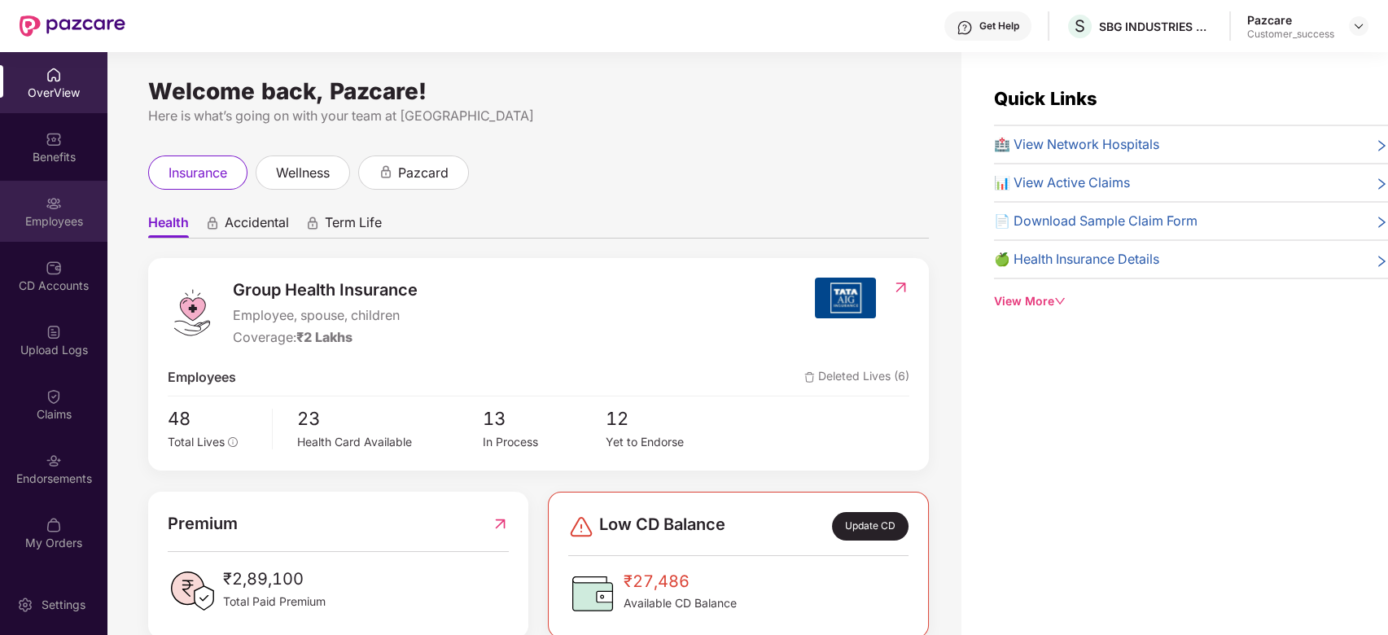
click at [46, 209] on img at bounding box center [54, 203] width 16 height 16
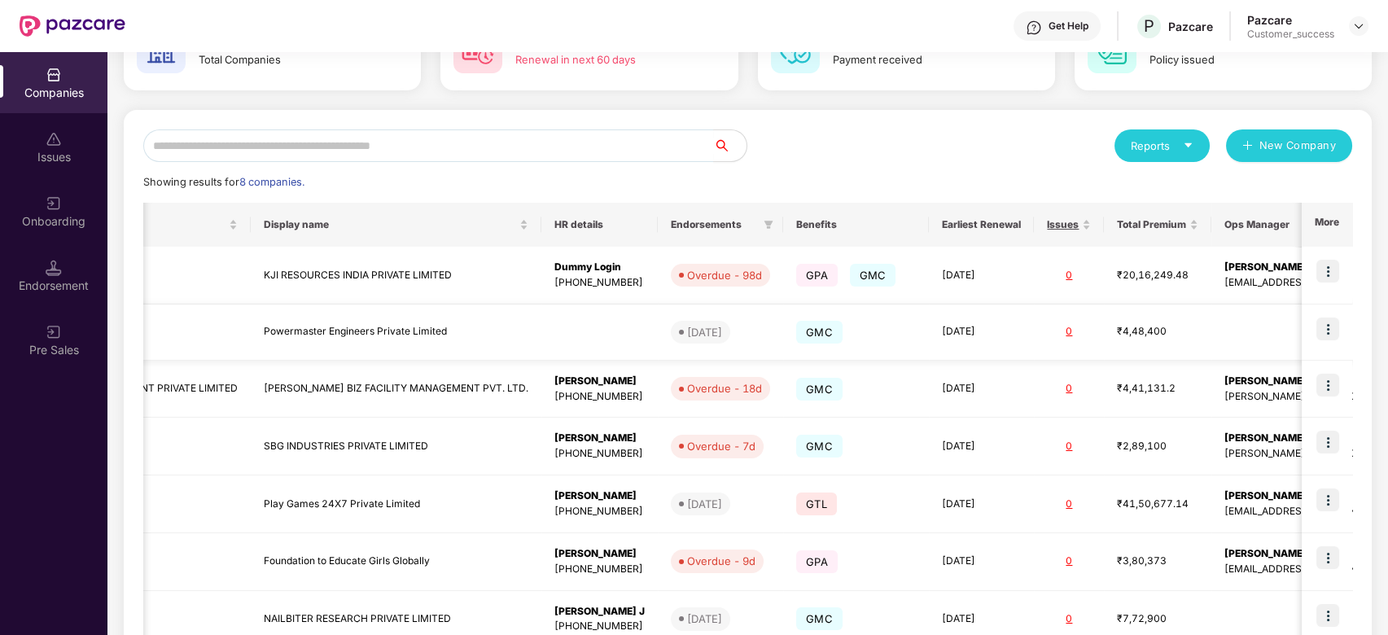
scroll to position [112, 0]
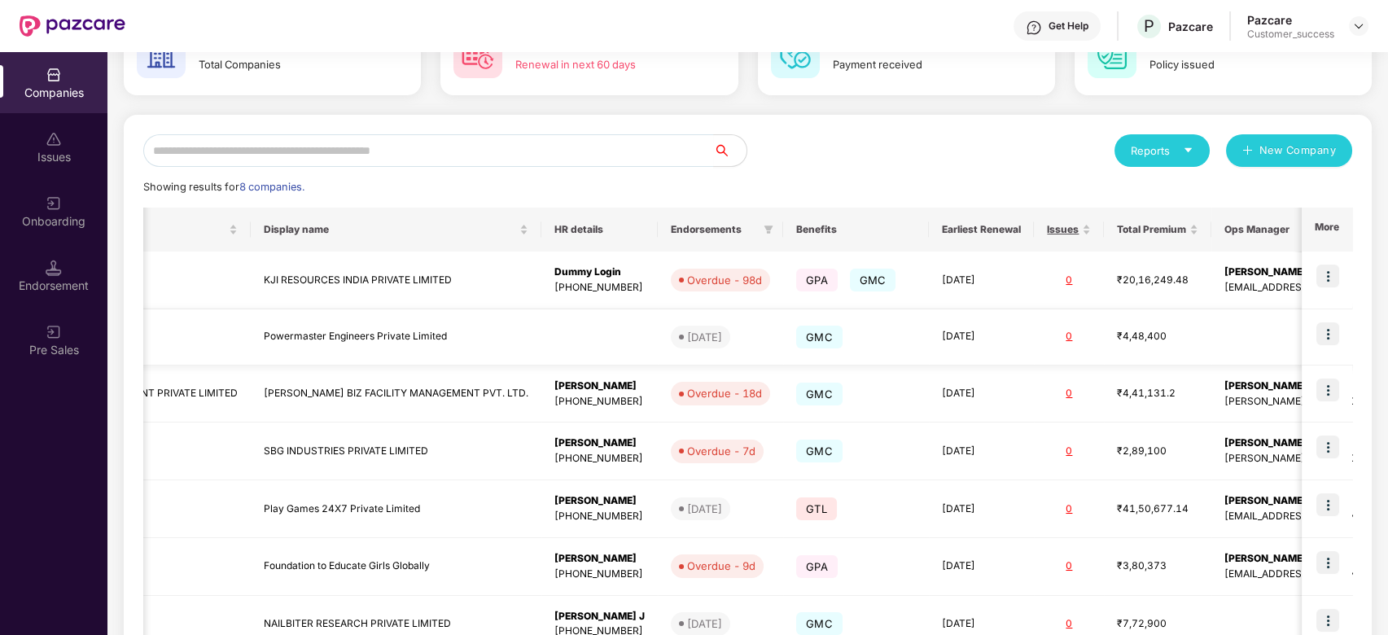
click at [1321, 326] on img at bounding box center [1327, 333] width 23 height 23
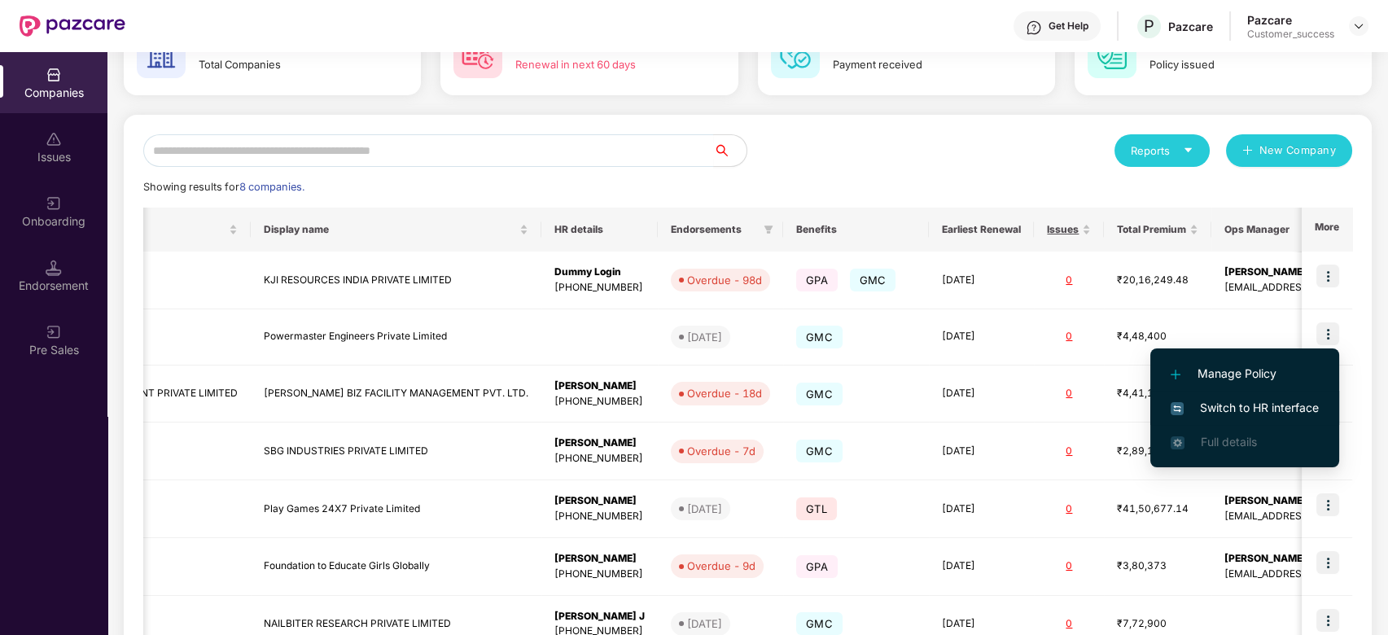
click at [1211, 406] on span "Switch to HR interface" at bounding box center [1245, 408] width 148 height 18
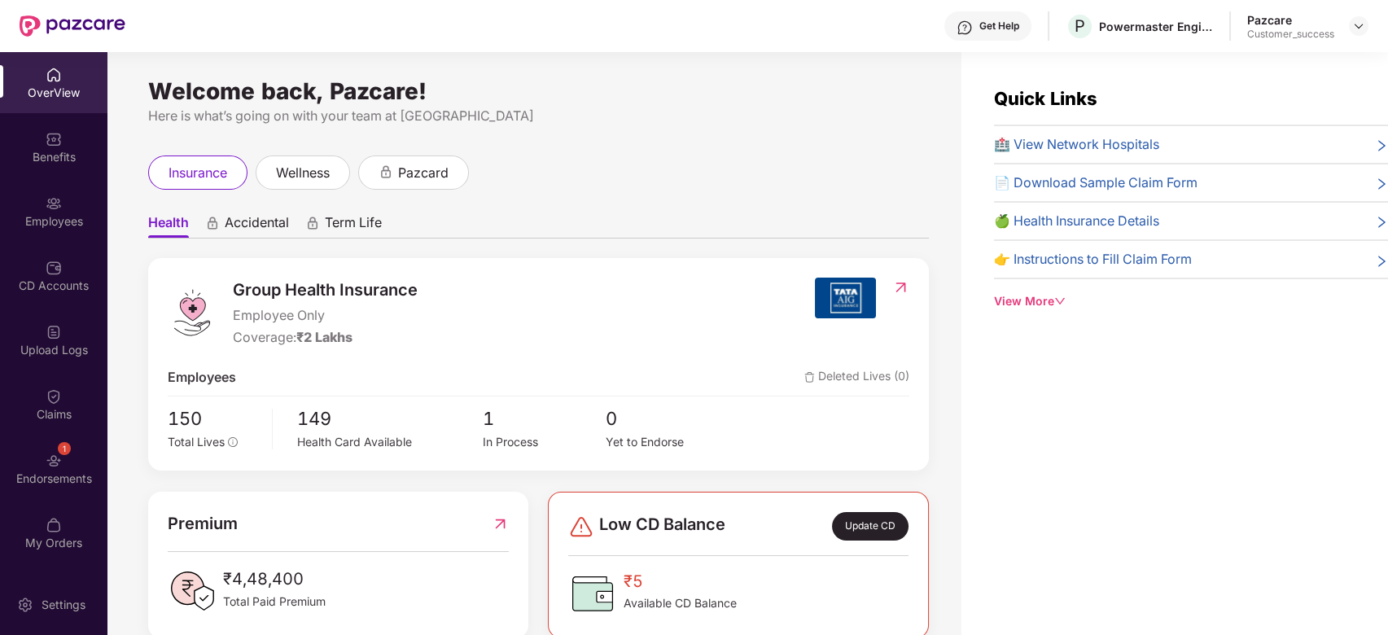
click at [78, 436] on div "OverView Benefits Employees CD Accounts Upload Logs Claims 1 Endorsements My Or…" at bounding box center [53, 313] width 107 height 522
click at [29, 488] on div "1 Endorsements" at bounding box center [53, 468] width 107 height 61
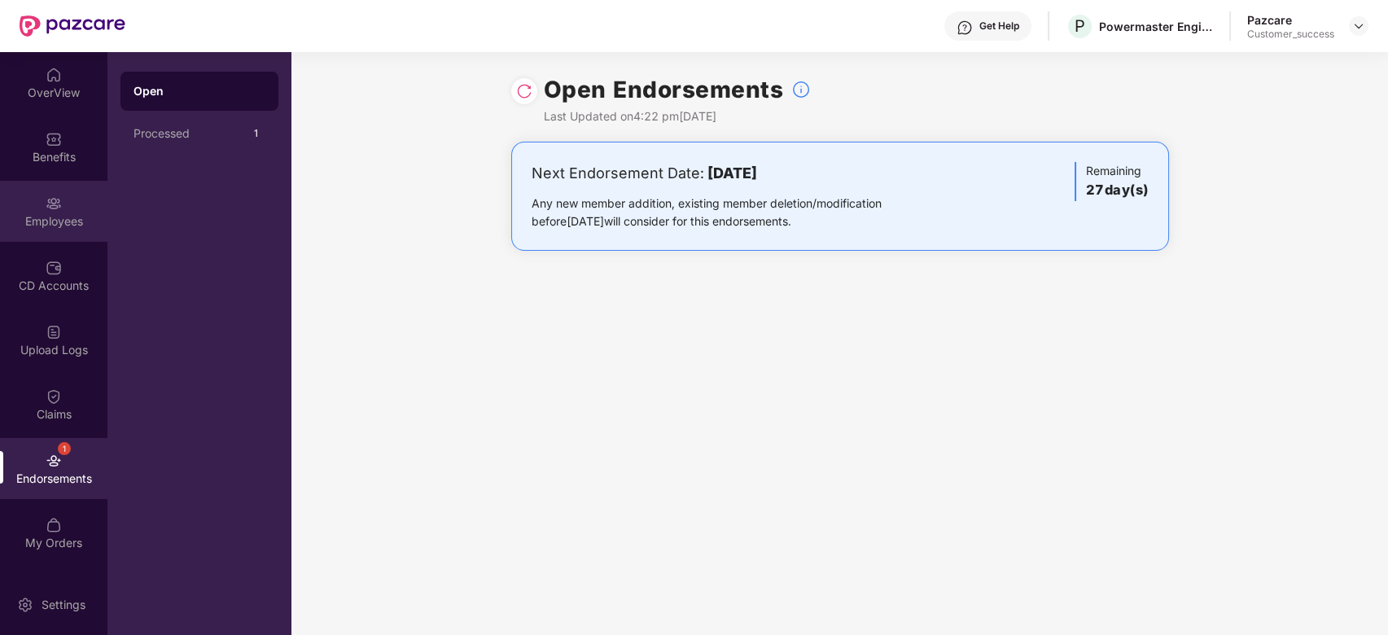
click at [66, 205] on div "Employees" at bounding box center [53, 211] width 107 height 61
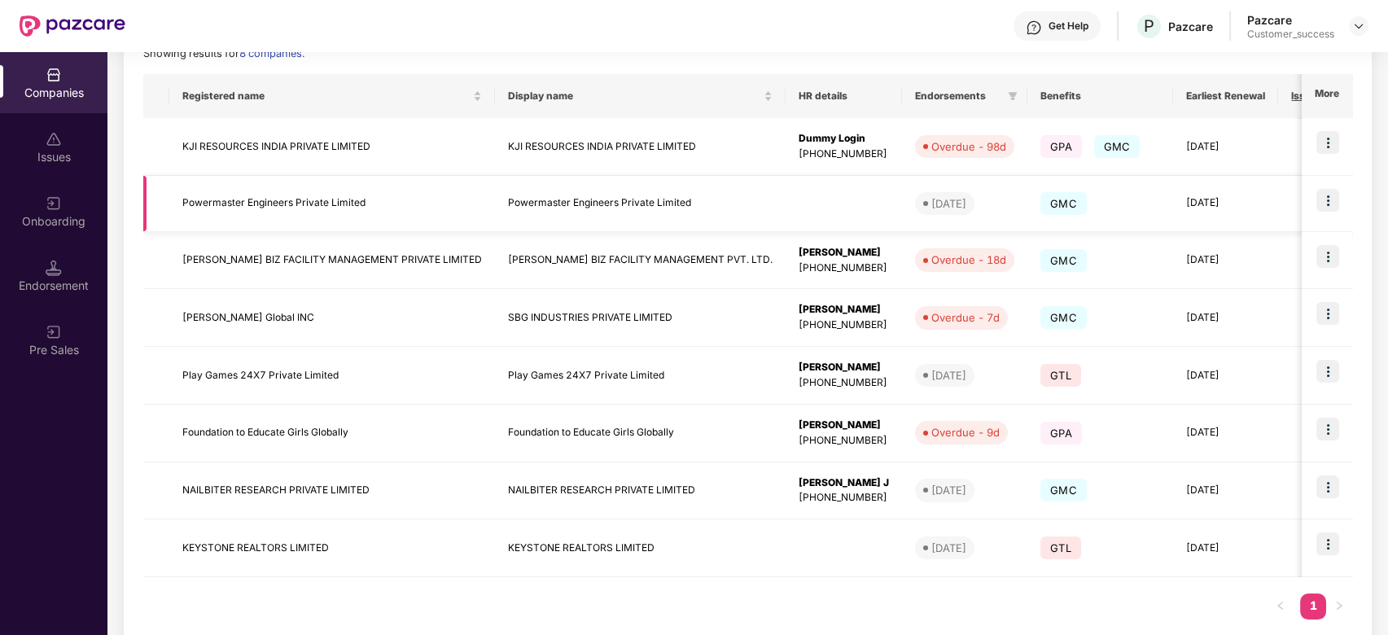
scroll to position [277, 0]
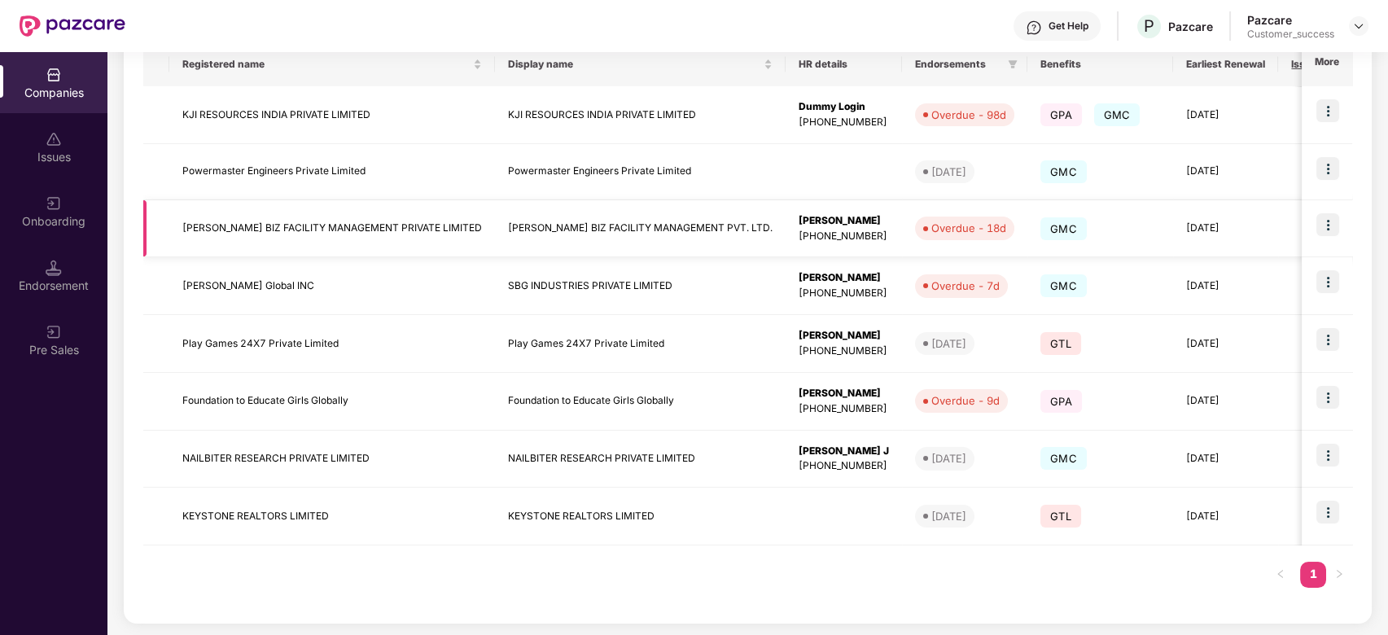
click at [287, 230] on td "[PERSON_NAME] BIZ FACILITY MANAGEMENT PRIVATE LIMITED" at bounding box center [332, 229] width 326 height 58
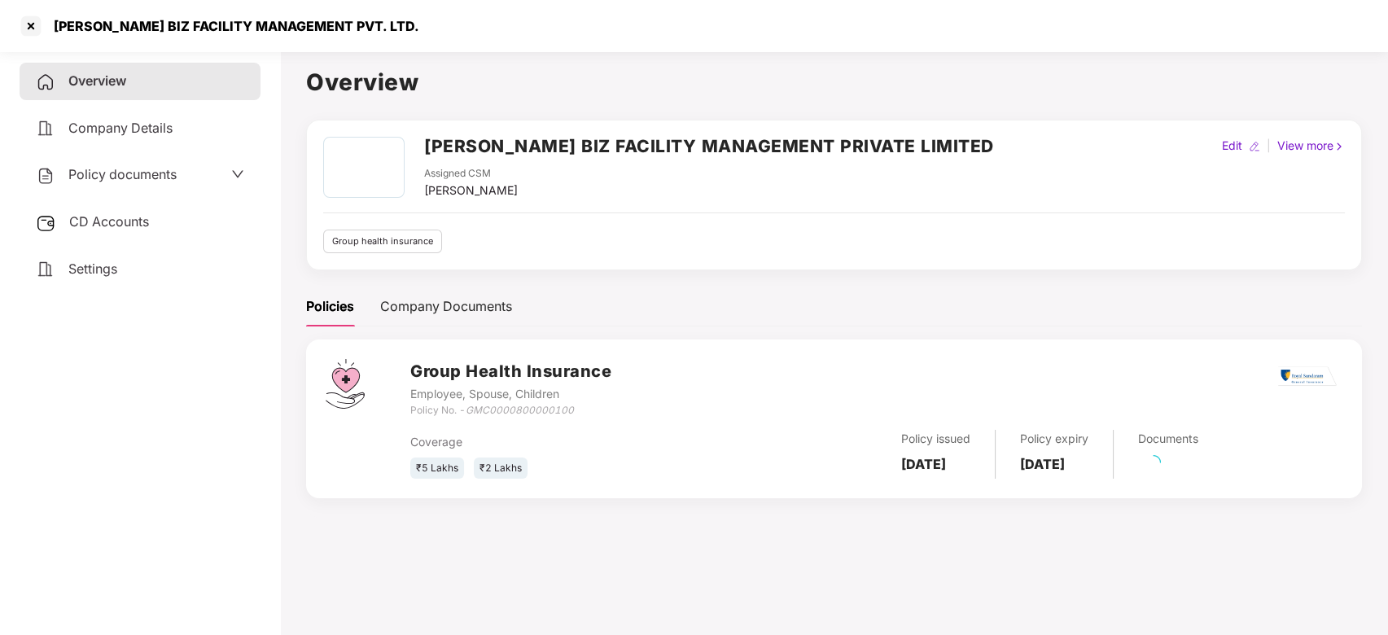
click at [204, 179] on div "Policy documents" at bounding box center [140, 174] width 208 height 21
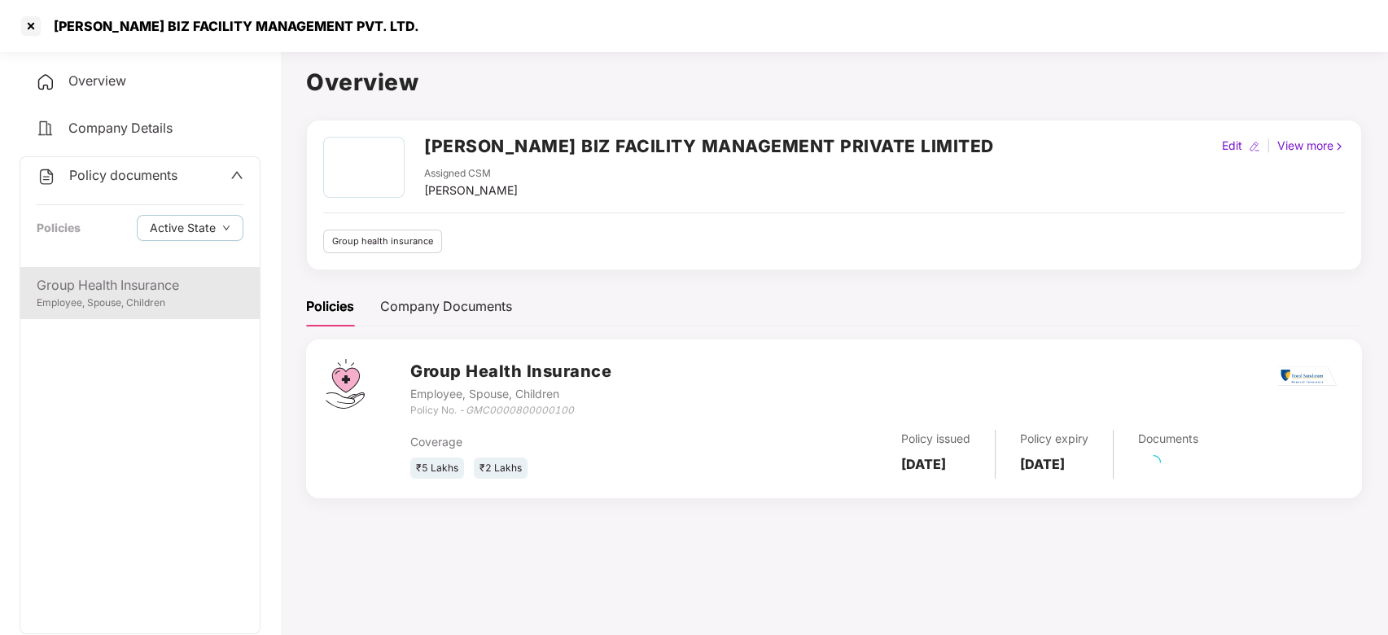
click at [166, 296] on div "Employee, Spouse, Children" at bounding box center [140, 303] width 207 height 15
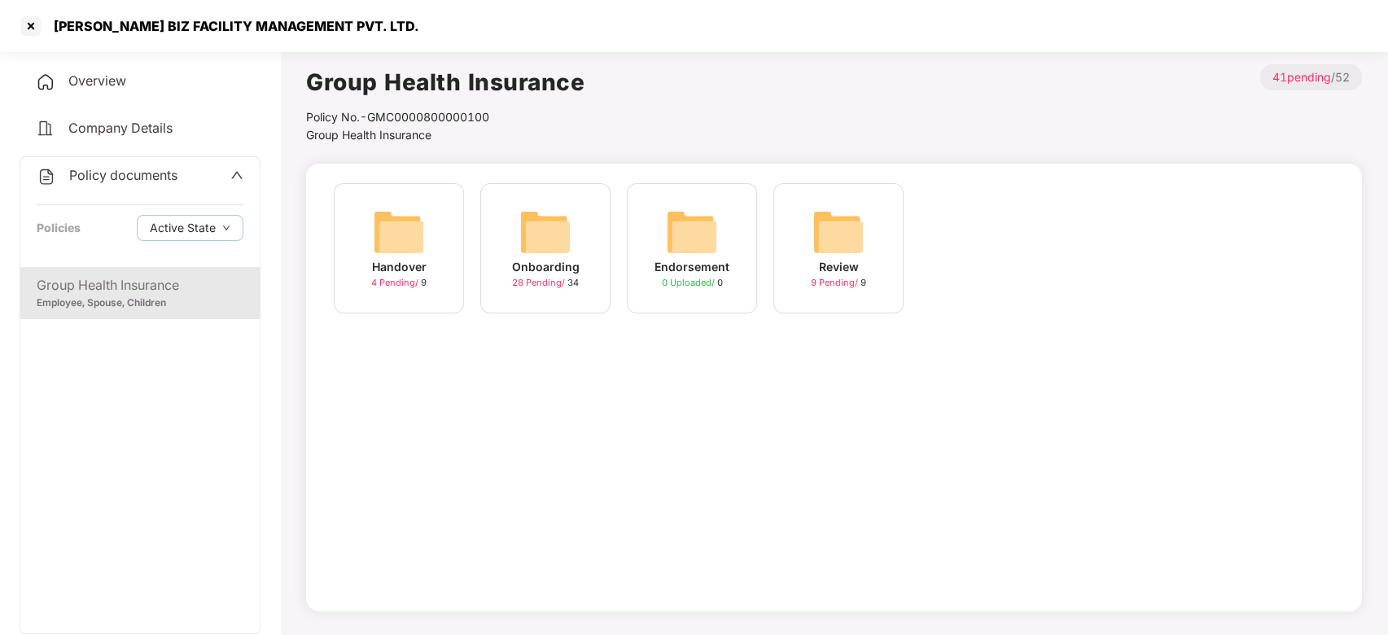
click at [555, 251] on img at bounding box center [545, 232] width 52 height 52
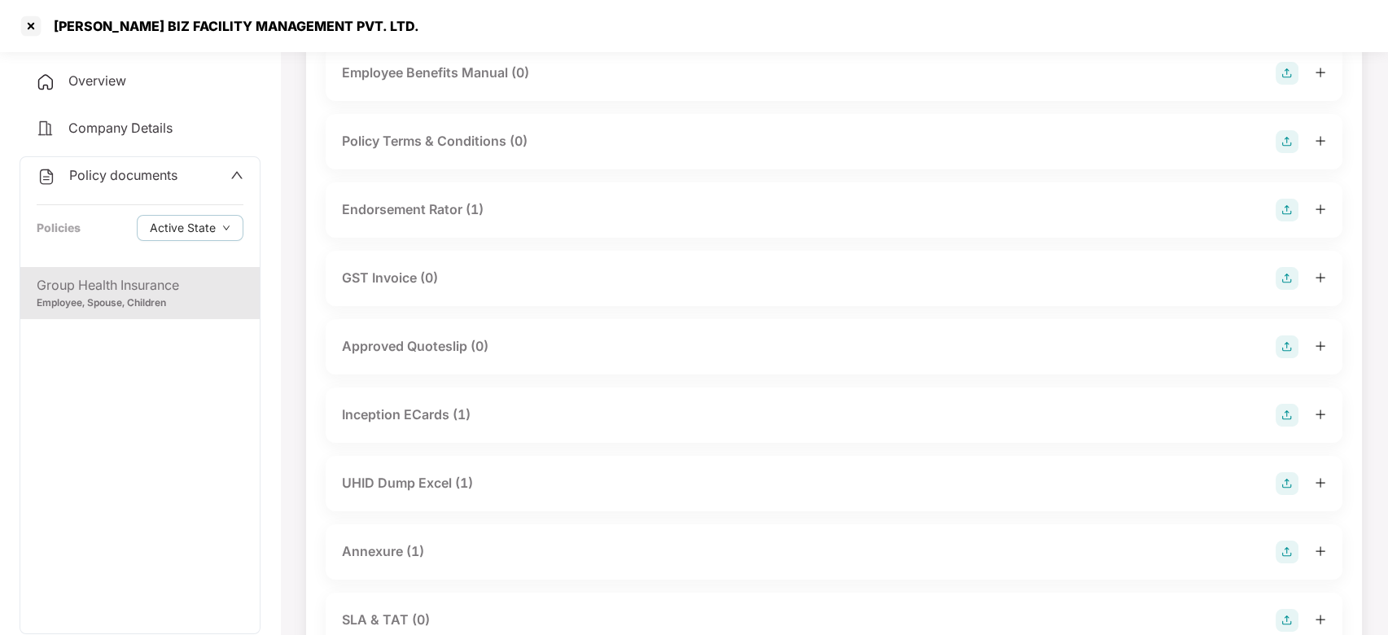
scroll to position [405, 0]
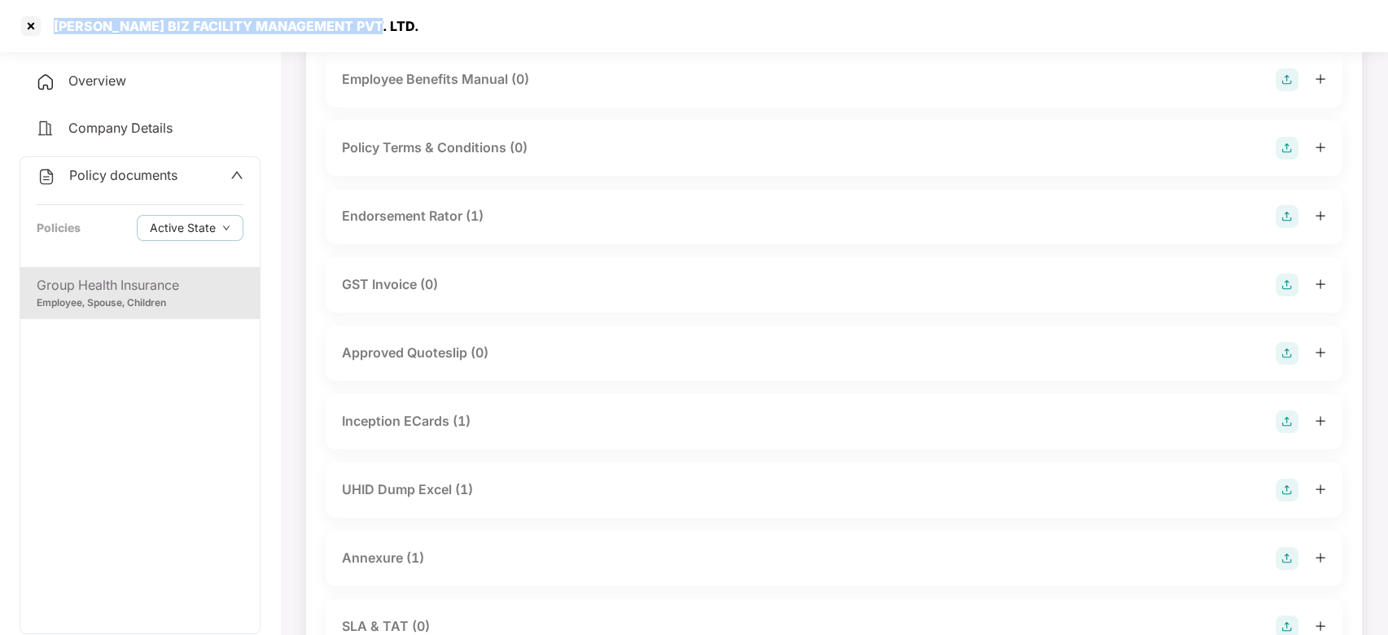
drag, startPoint x: 54, startPoint y: 24, endPoint x: 383, endPoint y: 42, distance: 329.4
click at [383, 42] on div "[PERSON_NAME] BIZ FACILITY MANAGEMENT PVT. LTD." at bounding box center [694, 26] width 1388 height 52
copy div "[PERSON_NAME] BIZ FACILITY MANAGEMENT PVT. LTD."
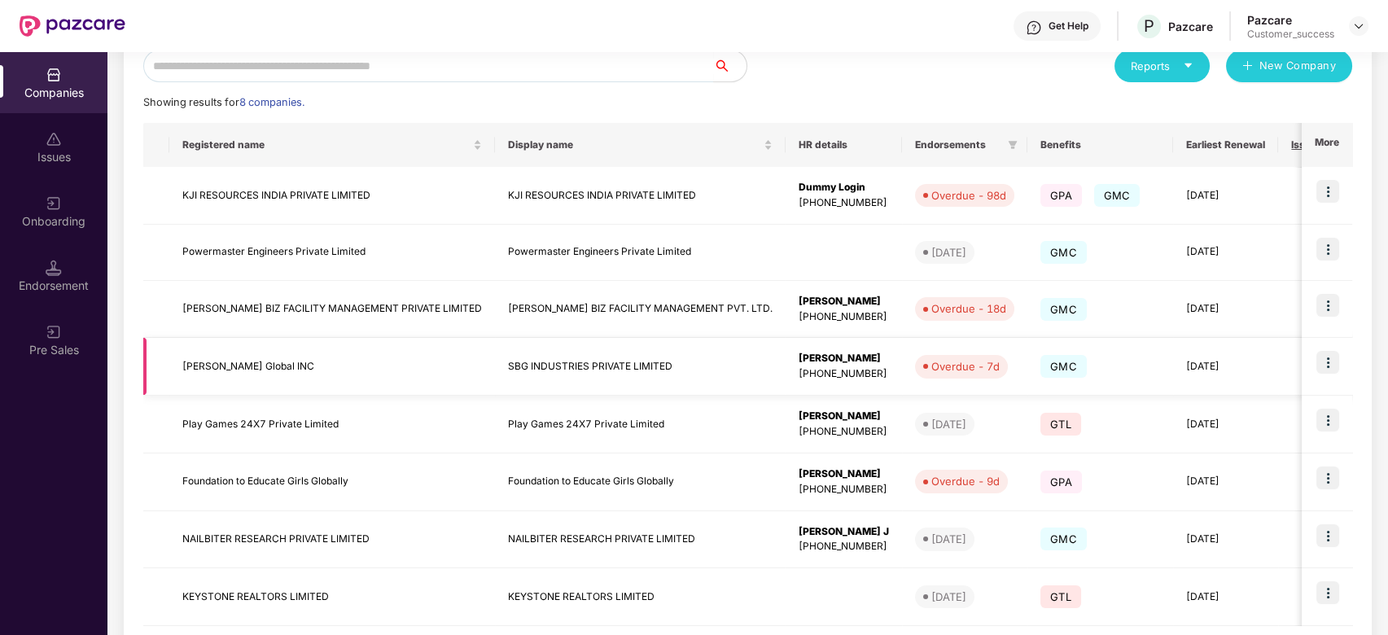
scroll to position [203, 0]
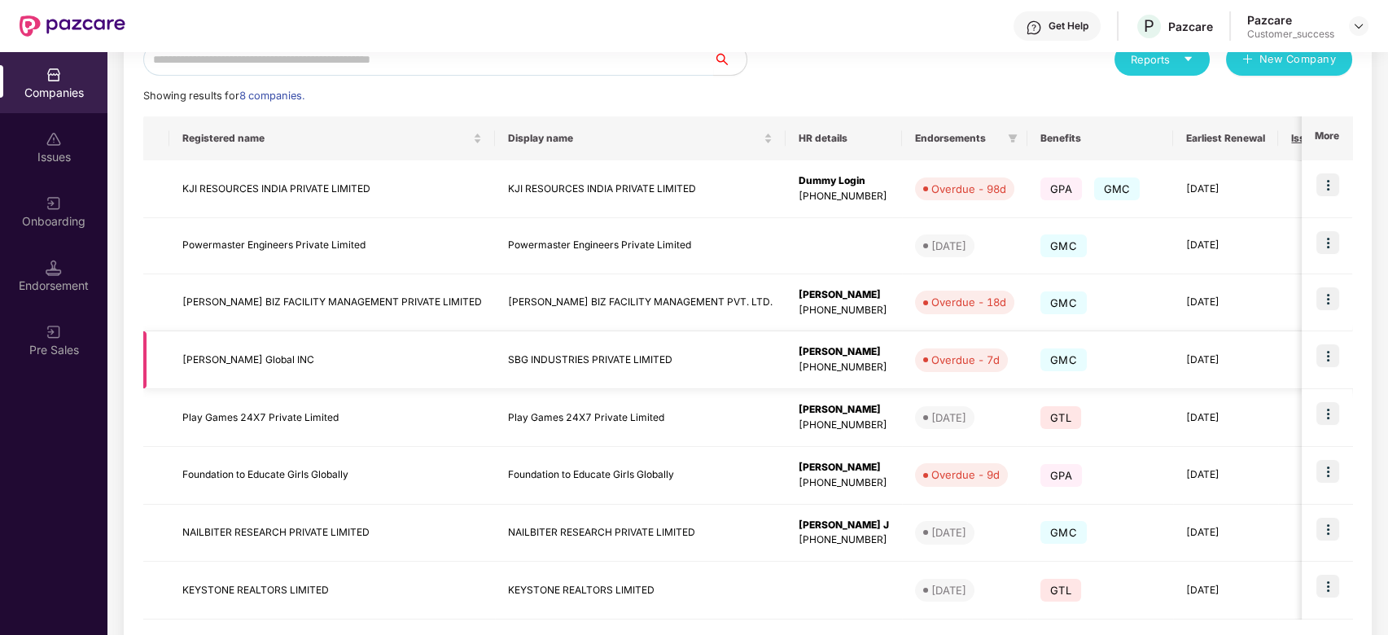
click at [304, 536] on td "NAILBITER RESEARCH PRIVATE LIMITED" at bounding box center [332, 534] width 326 height 58
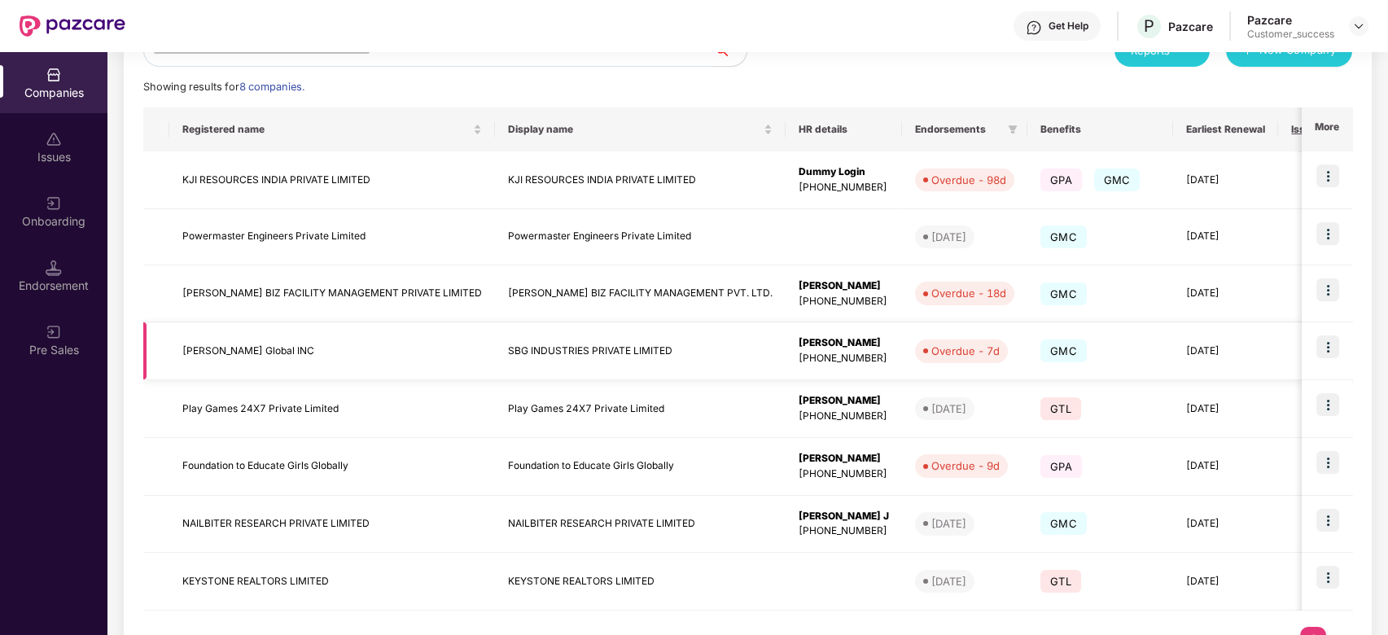
scroll to position [212, 0]
click at [325, 468] on td "Foundation to Educate Girls Globally" at bounding box center [332, 466] width 326 height 58
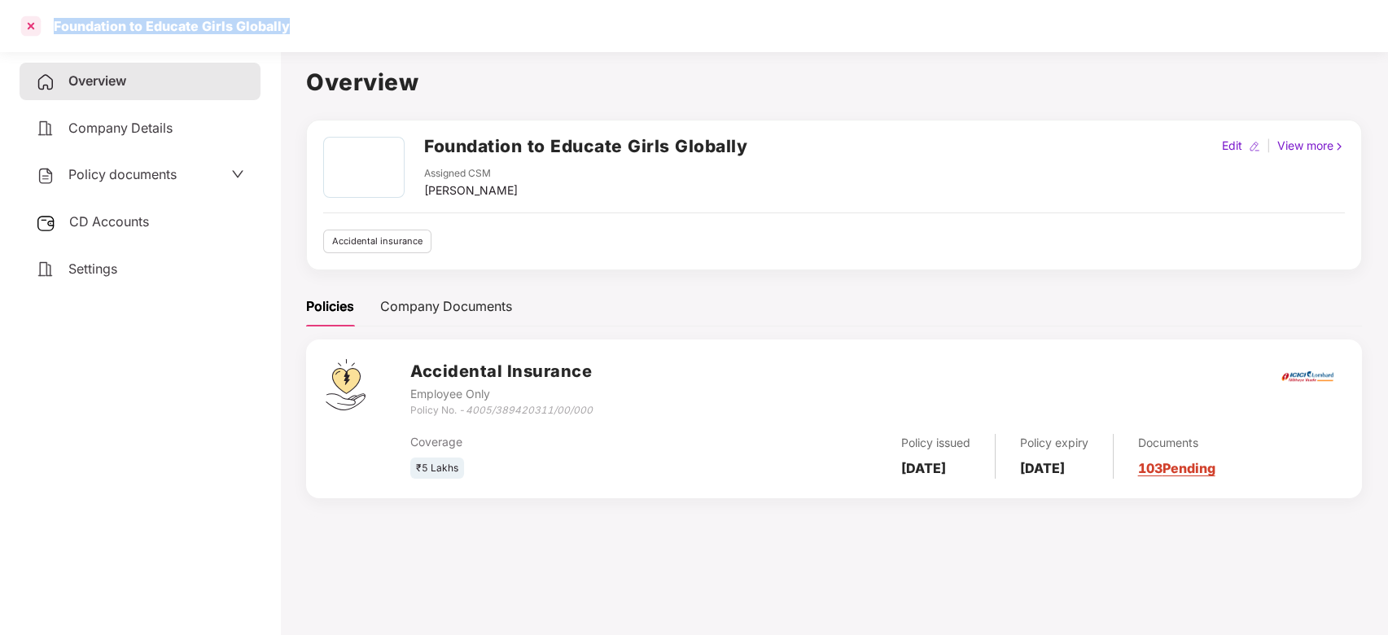
drag, startPoint x: 293, startPoint y: 20, endPoint x: 39, endPoint y: 19, distance: 254.0
click at [39, 19] on div "Foundation to Educate Girls Globally" at bounding box center [694, 26] width 1388 height 52
copy div "Foundation to Educate Girls Globally"
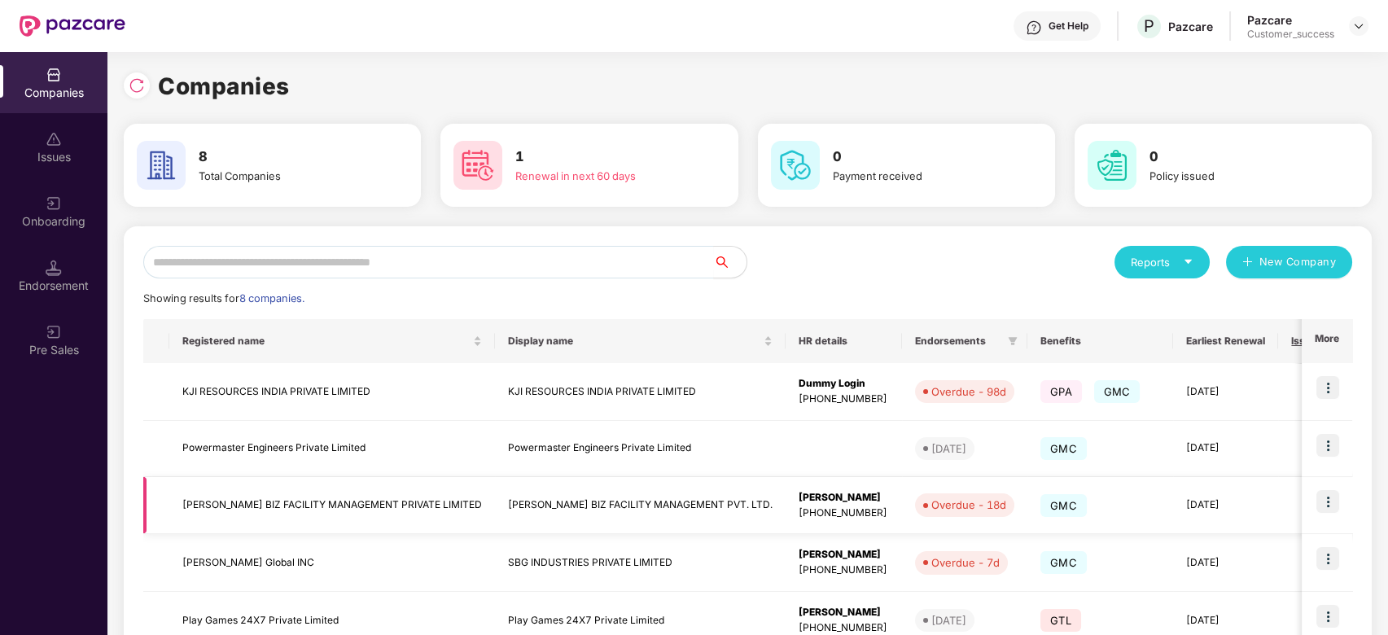
scroll to position [214, 0]
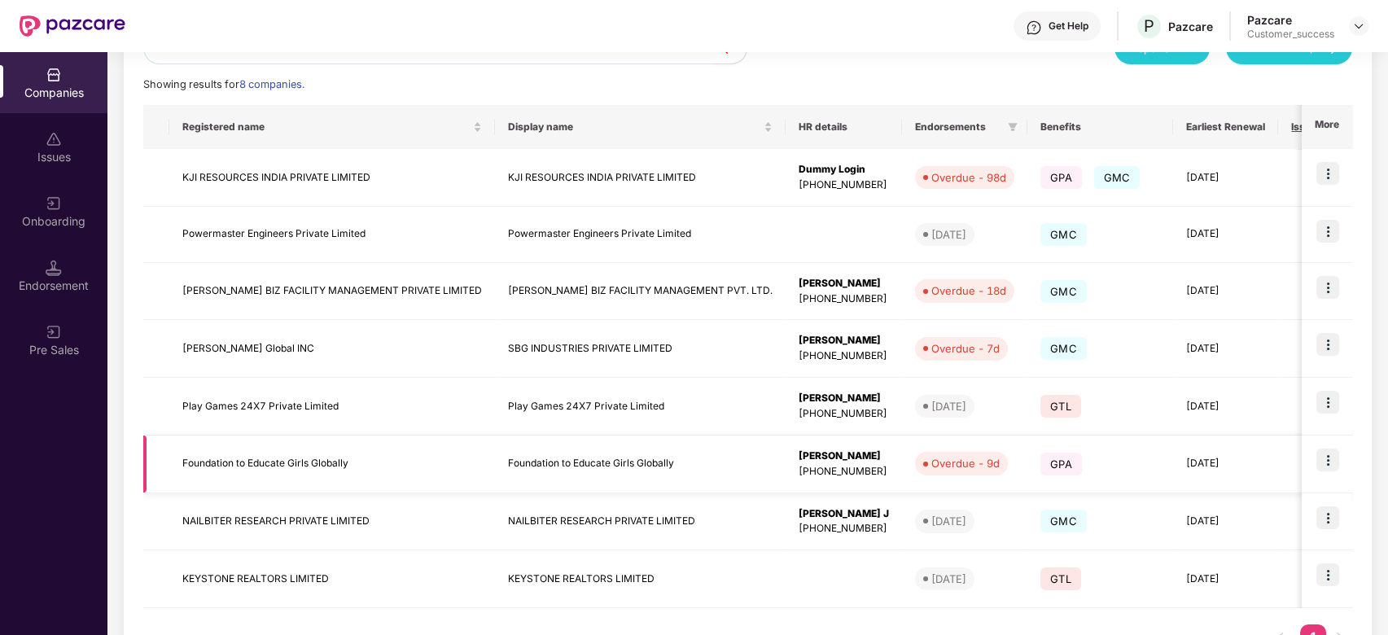
click at [1322, 456] on img at bounding box center [1327, 460] width 23 height 23
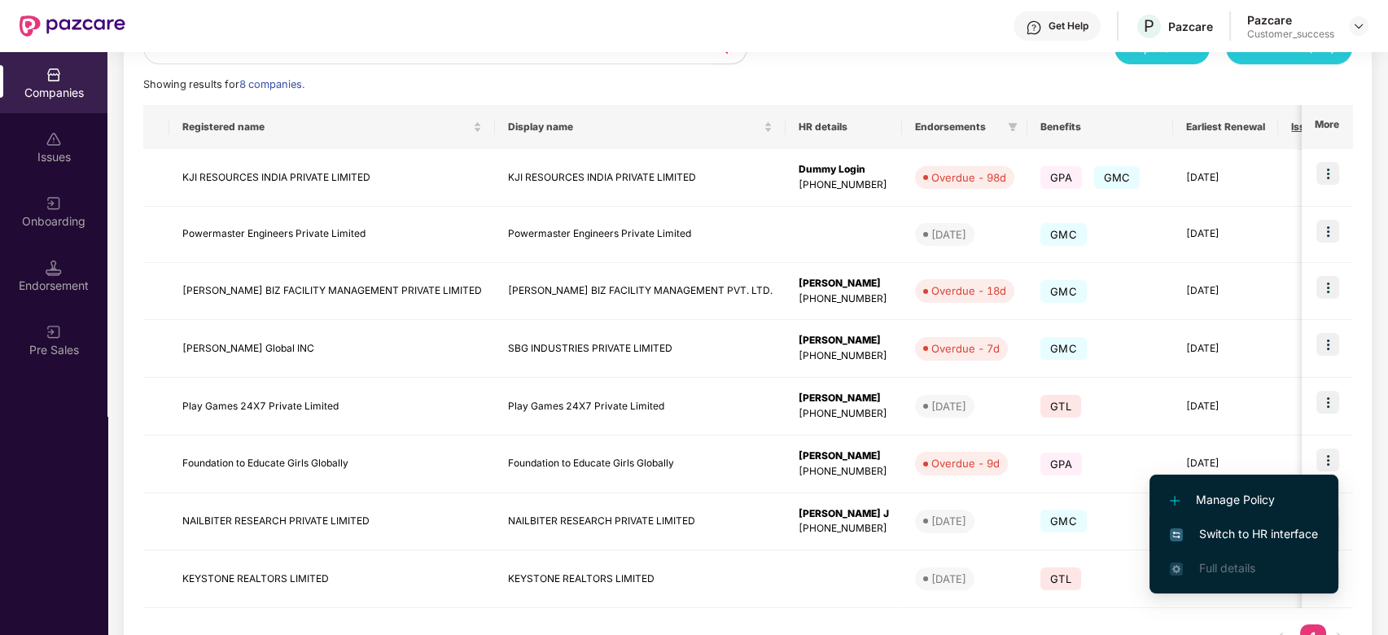
click at [1237, 532] on span "Switch to HR interface" at bounding box center [1244, 534] width 148 height 18
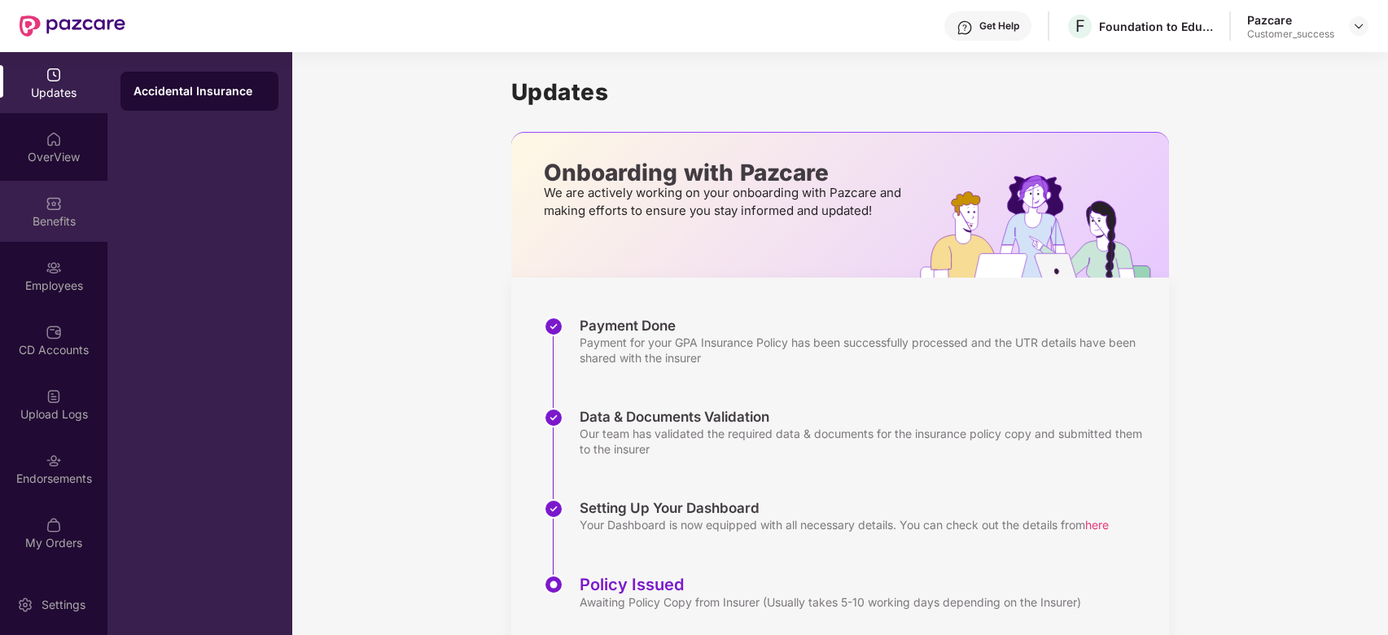
click at [49, 209] on img at bounding box center [54, 203] width 16 height 16
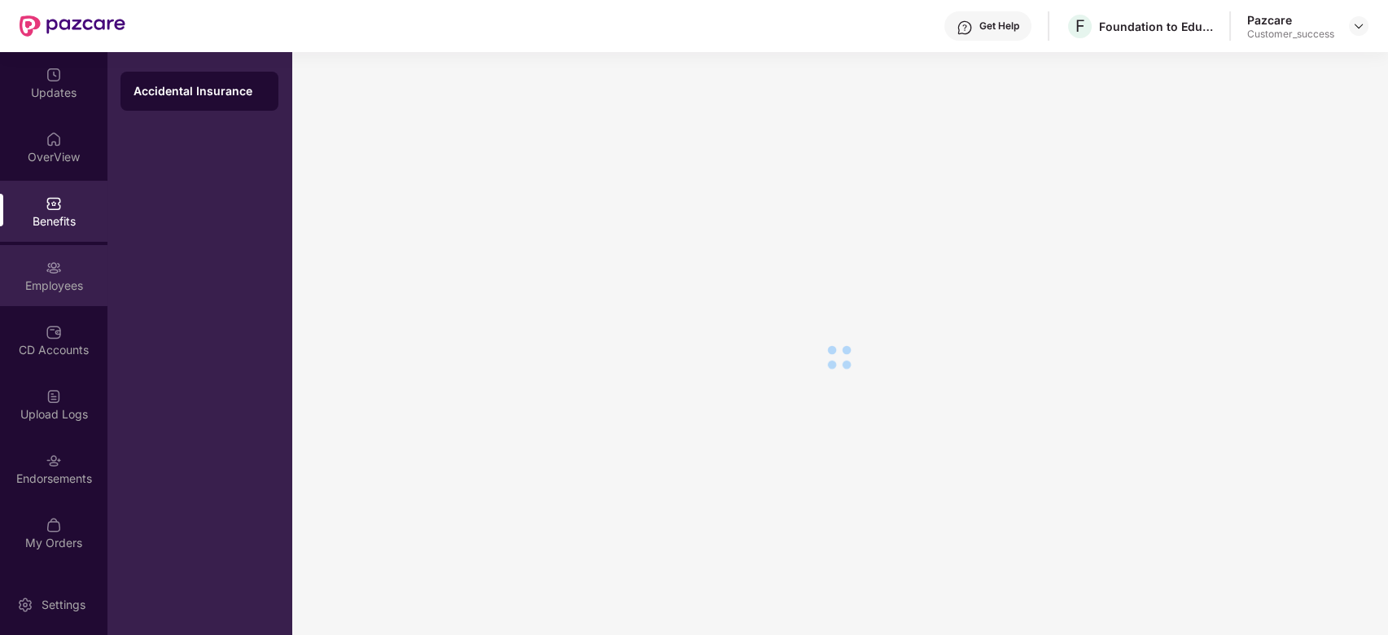
click at [49, 269] on img at bounding box center [54, 268] width 16 height 16
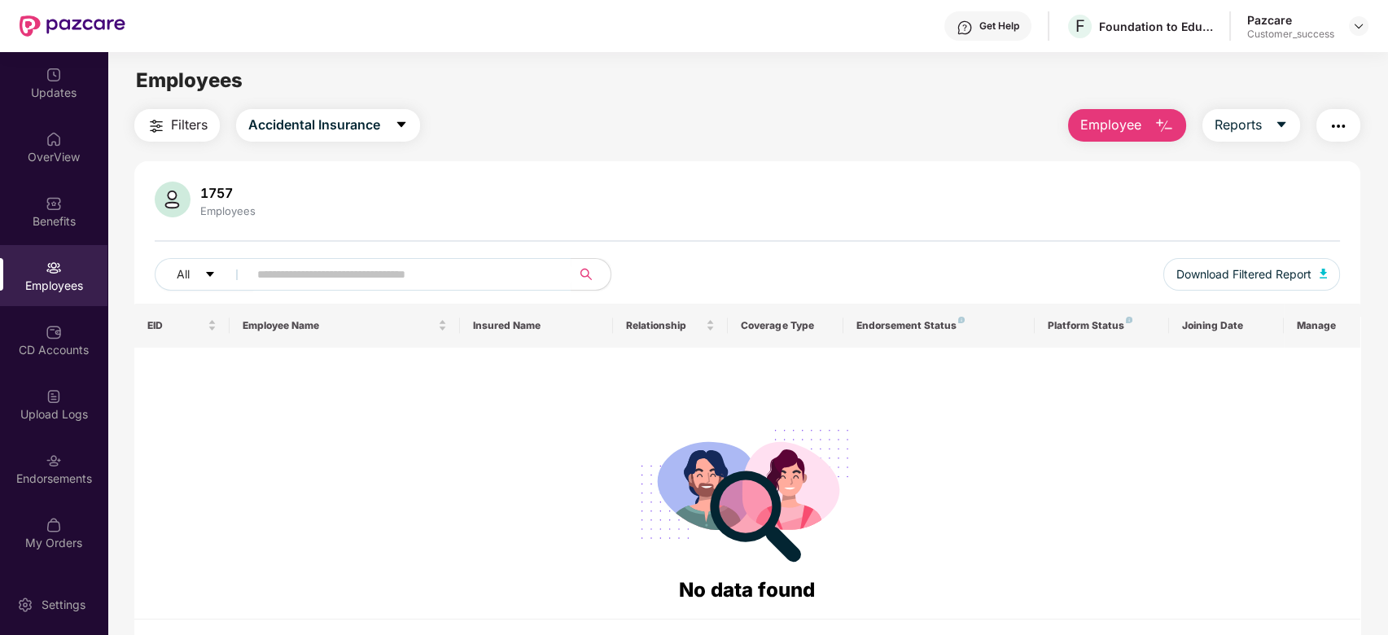
click at [199, 134] on span "Filters" at bounding box center [189, 125] width 37 height 20
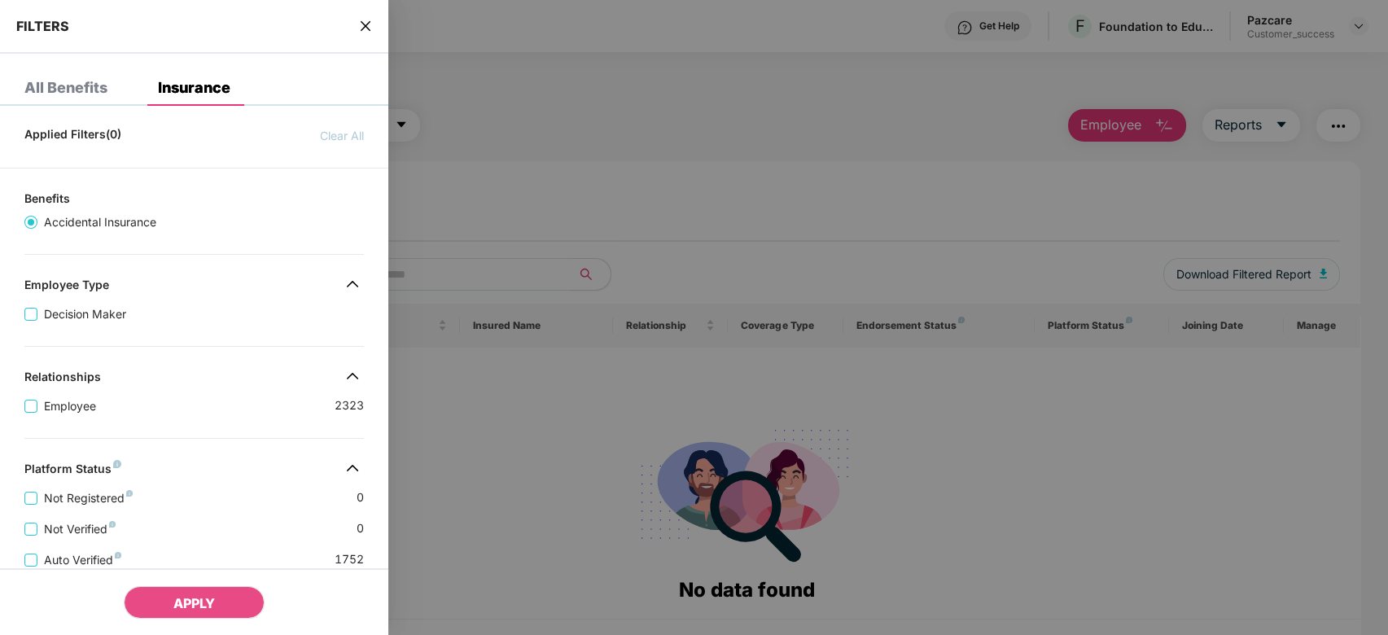
click at [521, 118] on div at bounding box center [694, 317] width 1388 height 635
click at [367, 26] on icon "close" at bounding box center [365, 26] width 13 height 13
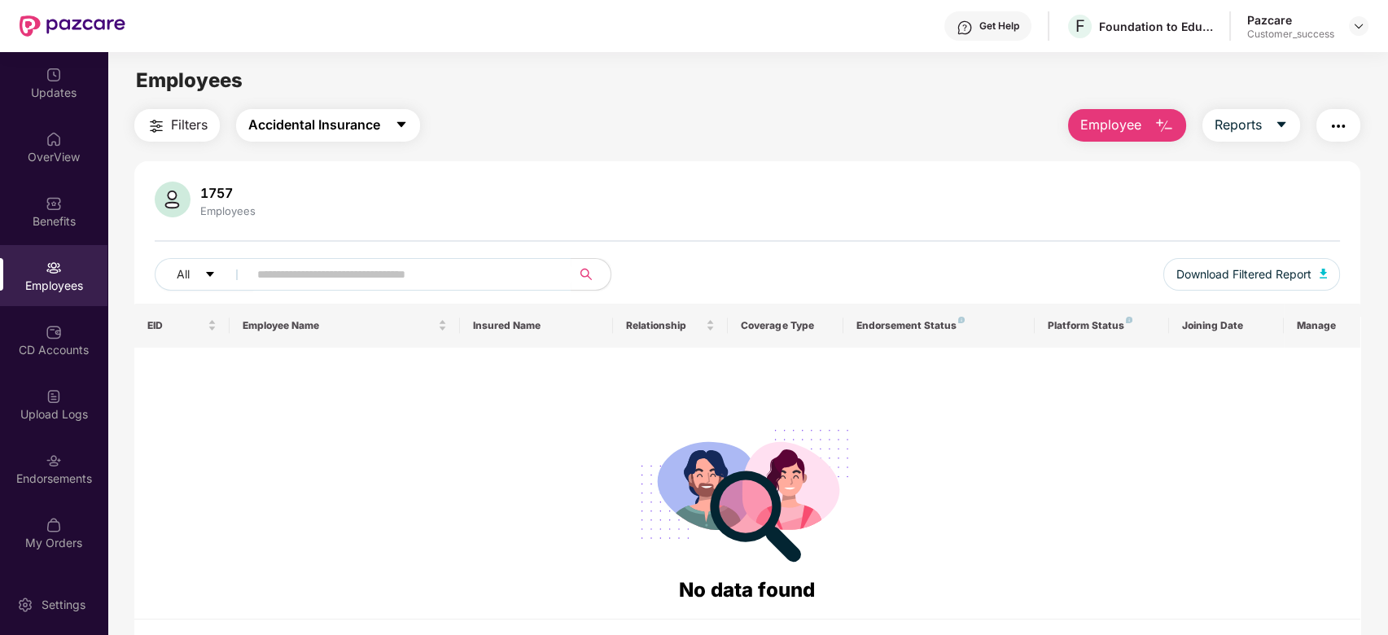
click at [399, 123] on icon "caret-down" at bounding box center [401, 124] width 13 height 13
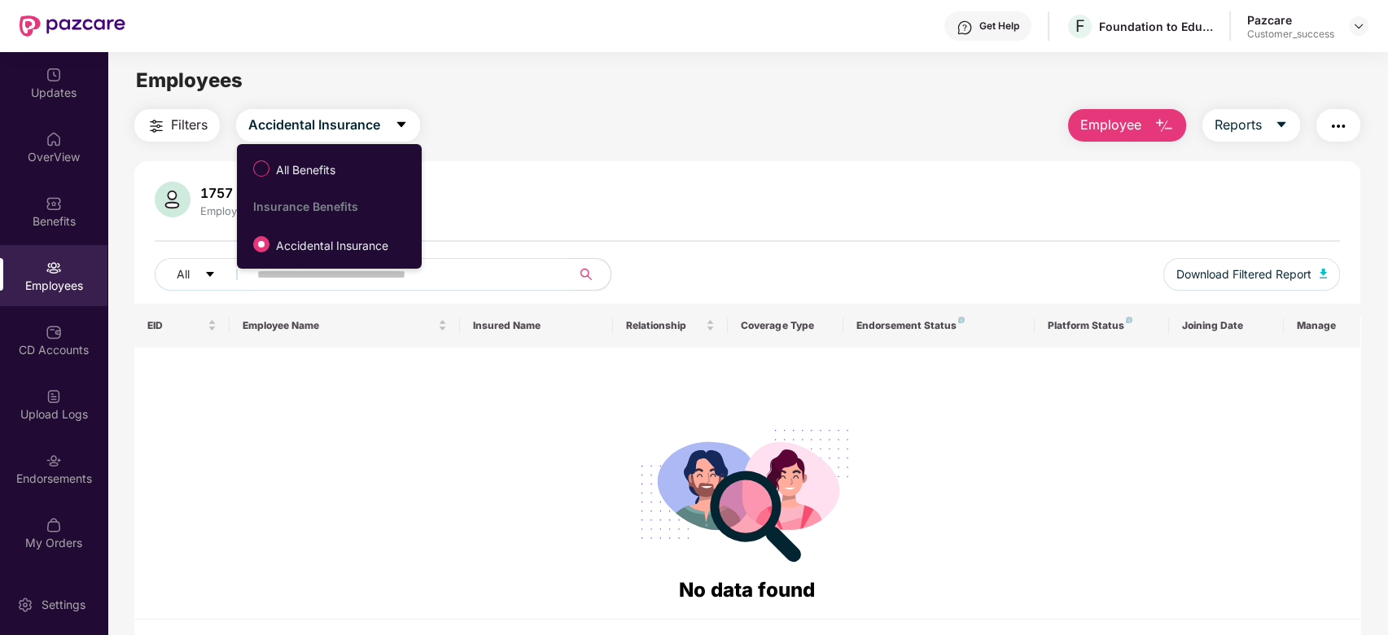
click at [562, 120] on div "Filters Accidental Insurance Employee Reports" at bounding box center [747, 125] width 1227 height 33
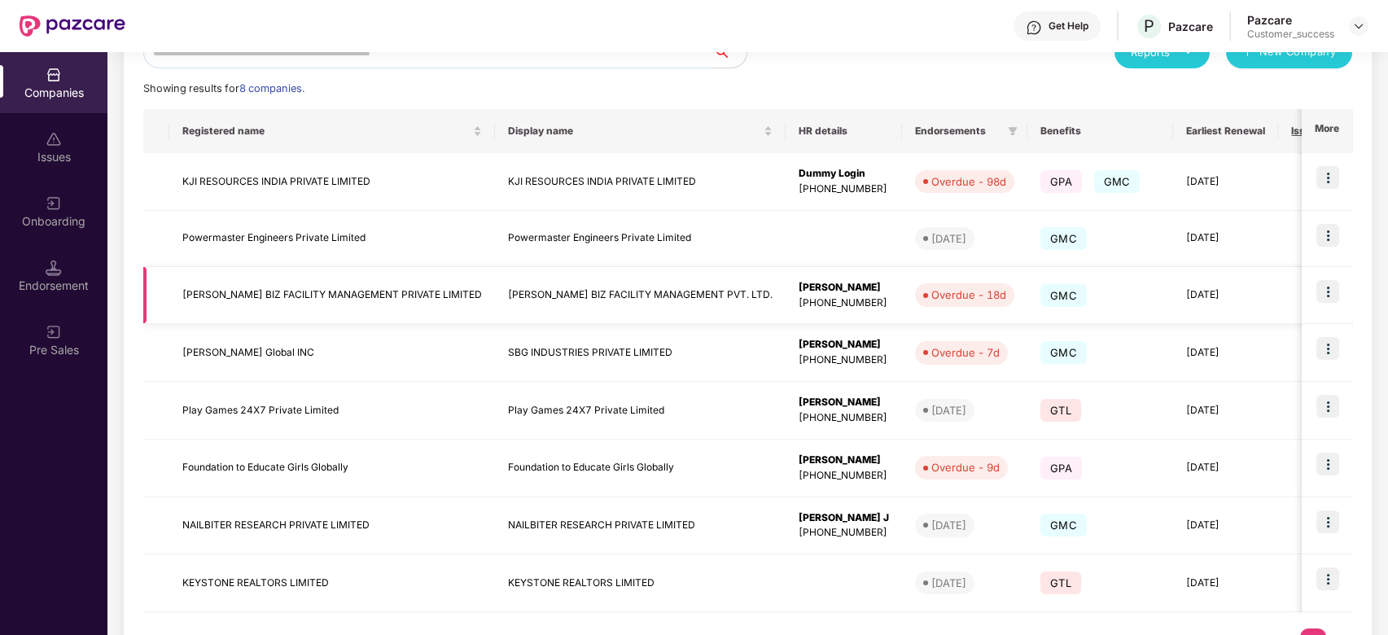
scroll to position [226, 0]
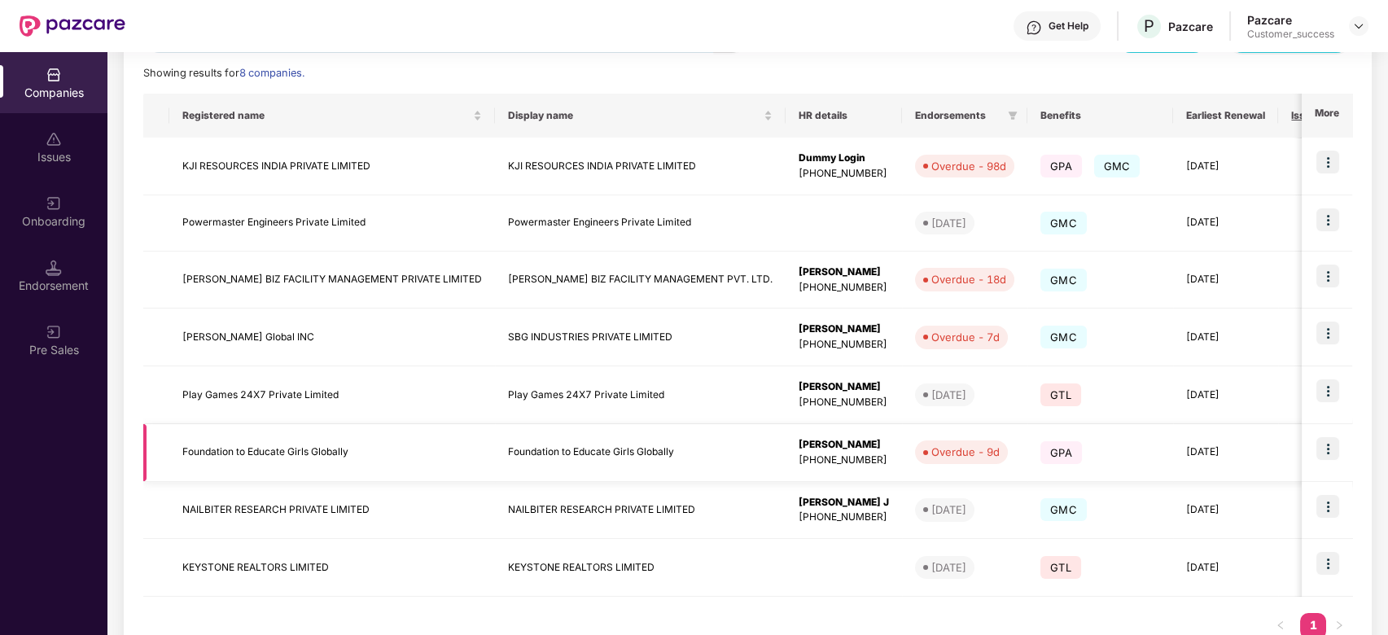
click at [291, 448] on td "Foundation to Educate Girls Globally" at bounding box center [332, 453] width 326 height 58
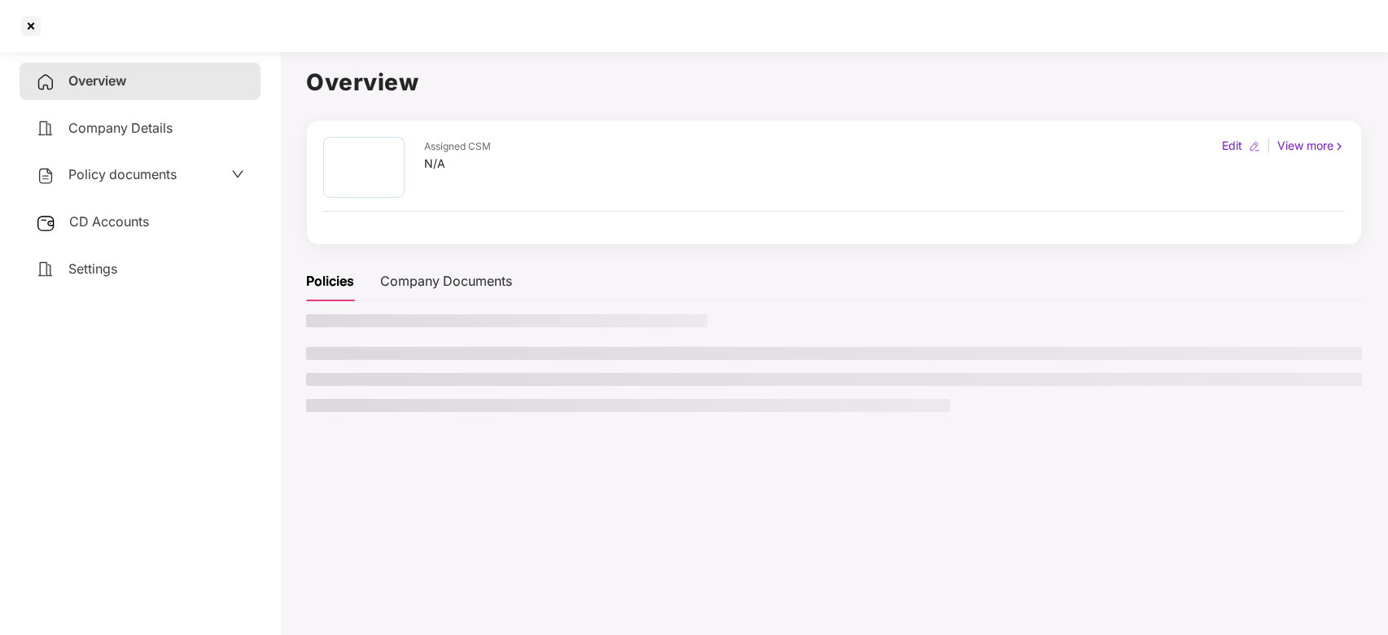
click at [291, 448] on main "Overview Assigned CSM N/A Edit | View more Policies Company Documents" at bounding box center [834, 362] width 1108 height 635
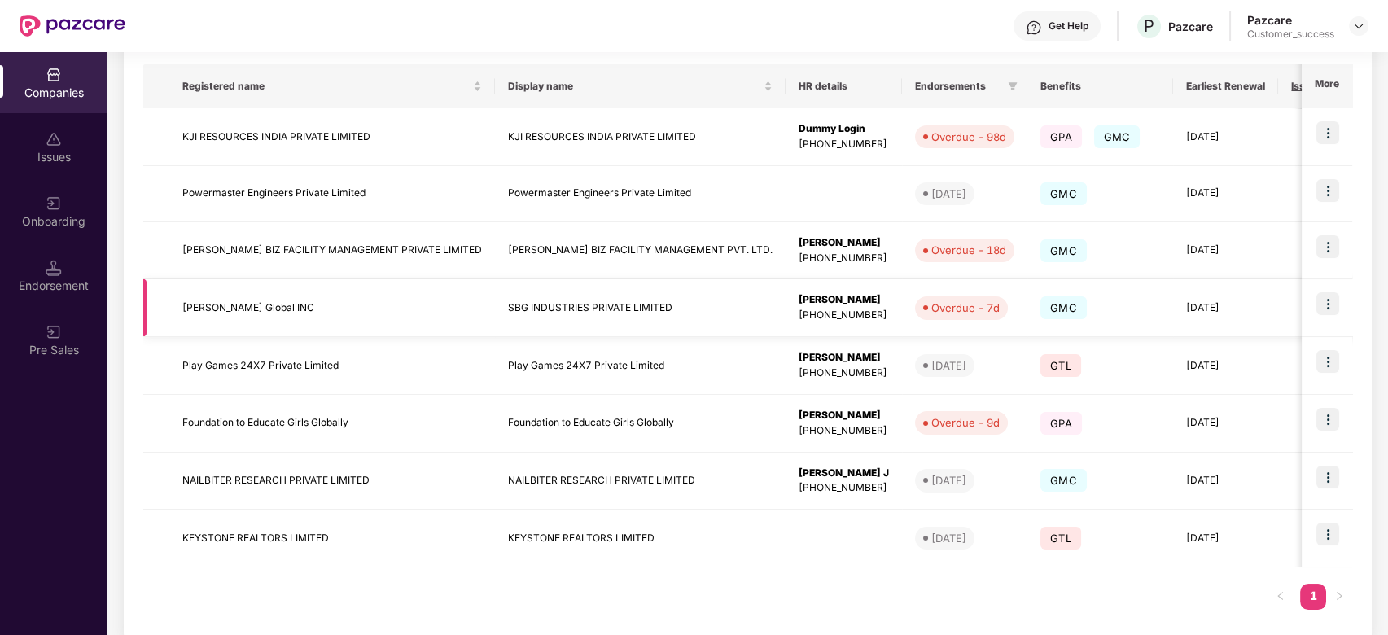
scroll to position [277, 0]
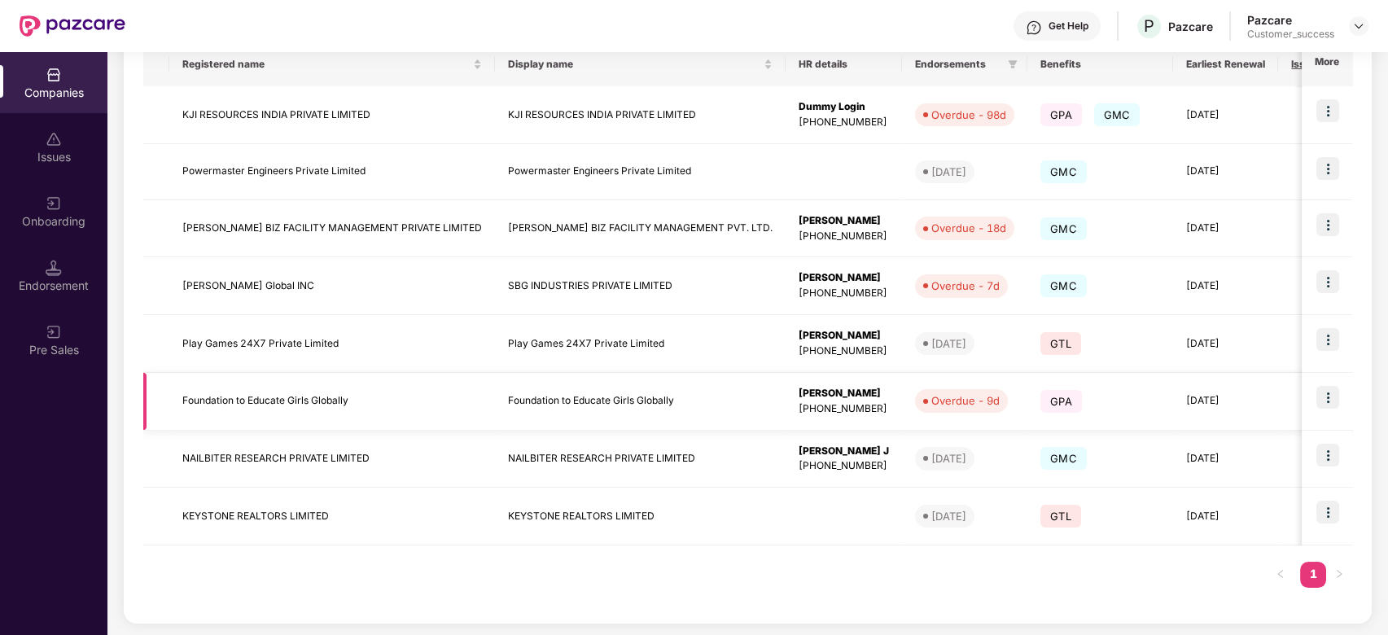
click at [1327, 393] on img at bounding box center [1327, 397] width 23 height 23
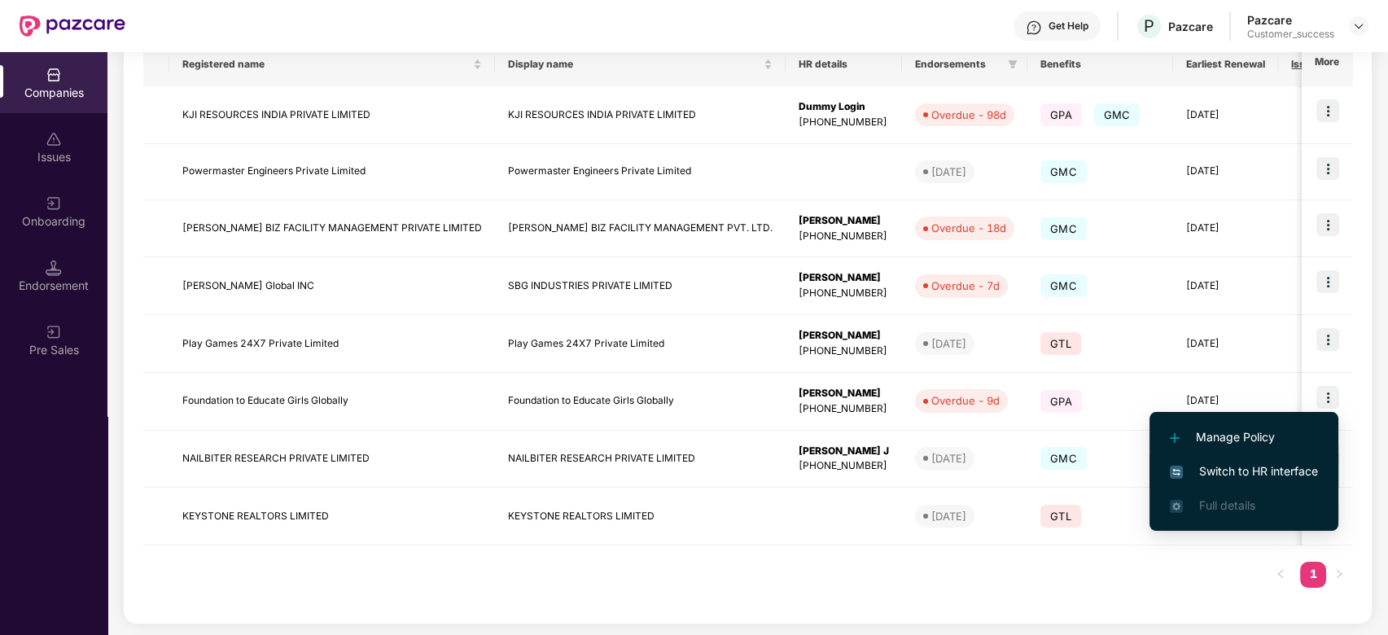
click at [1248, 461] on li "Switch to HR interface" at bounding box center [1244, 471] width 189 height 34
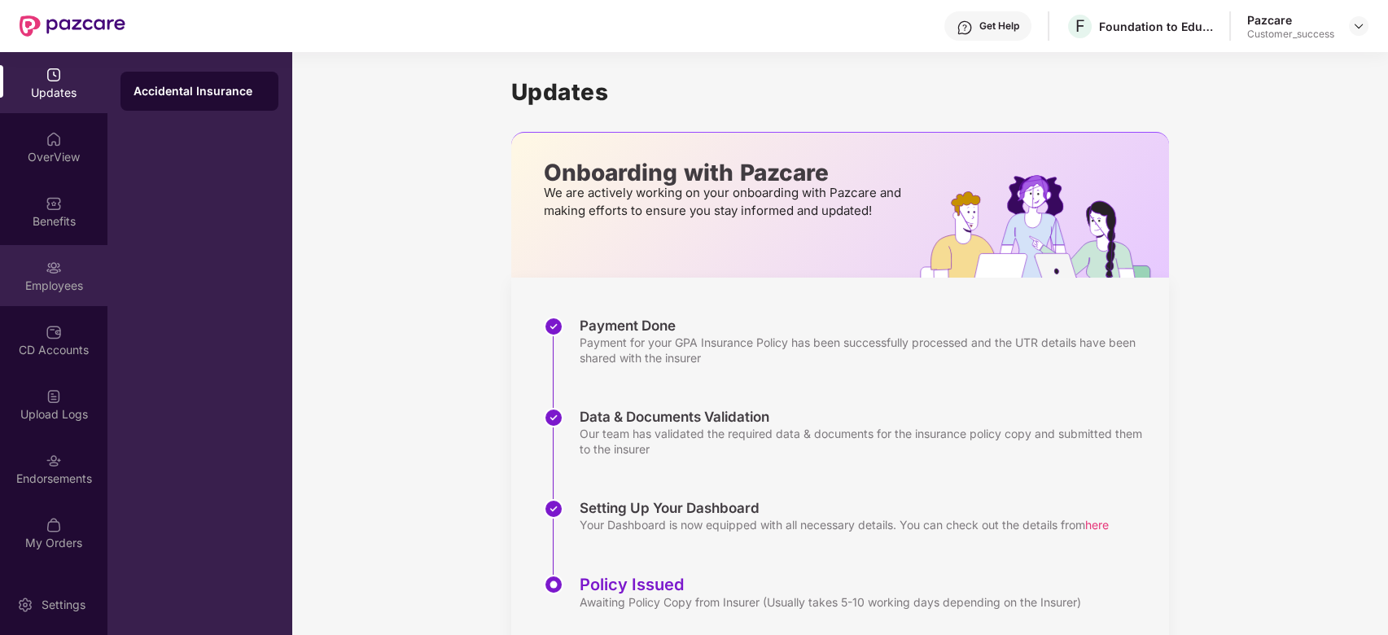
click at [55, 278] on div "Employees" at bounding box center [53, 286] width 107 height 16
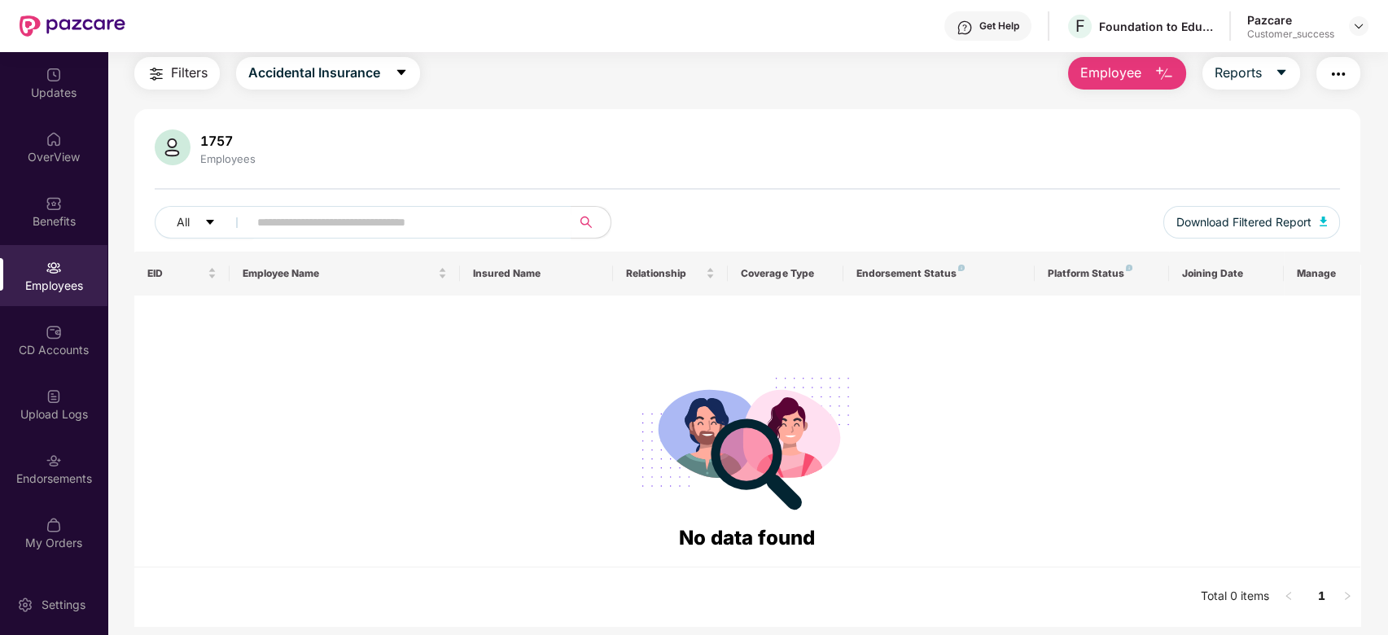
scroll to position [0, 0]
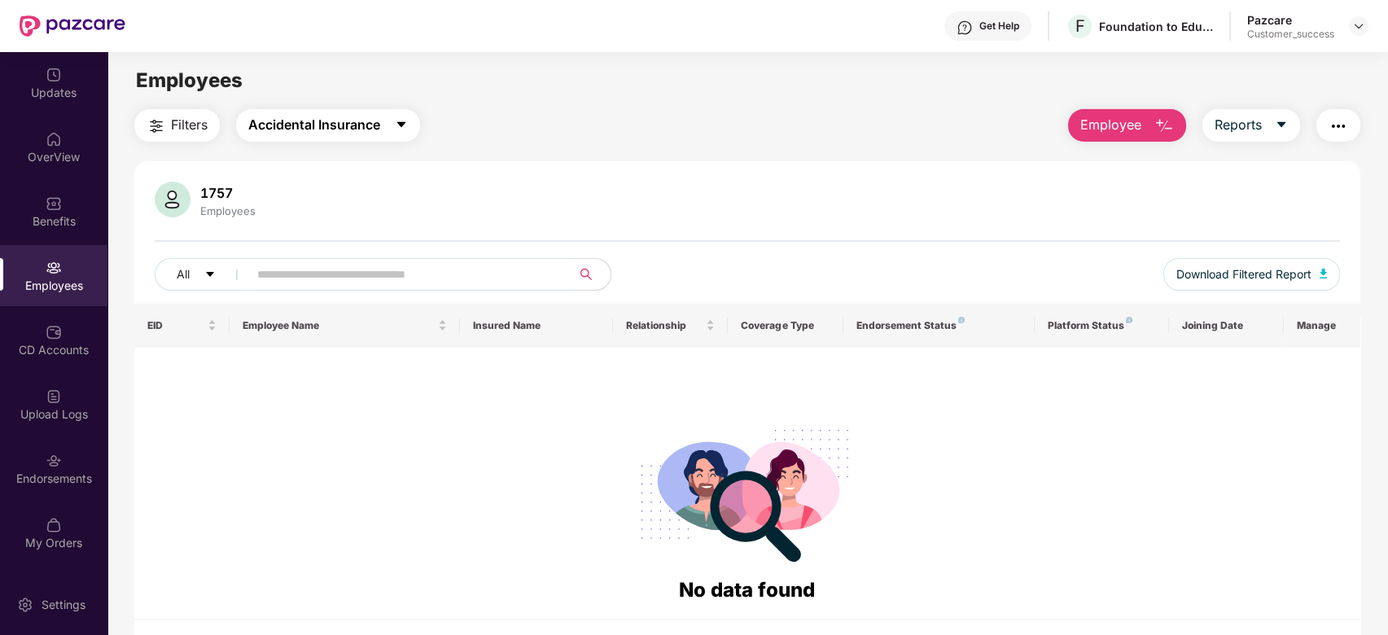
click at [352, 117] on span "Accidental Insurance" at bounding box center [314, 125] width 132 height 20
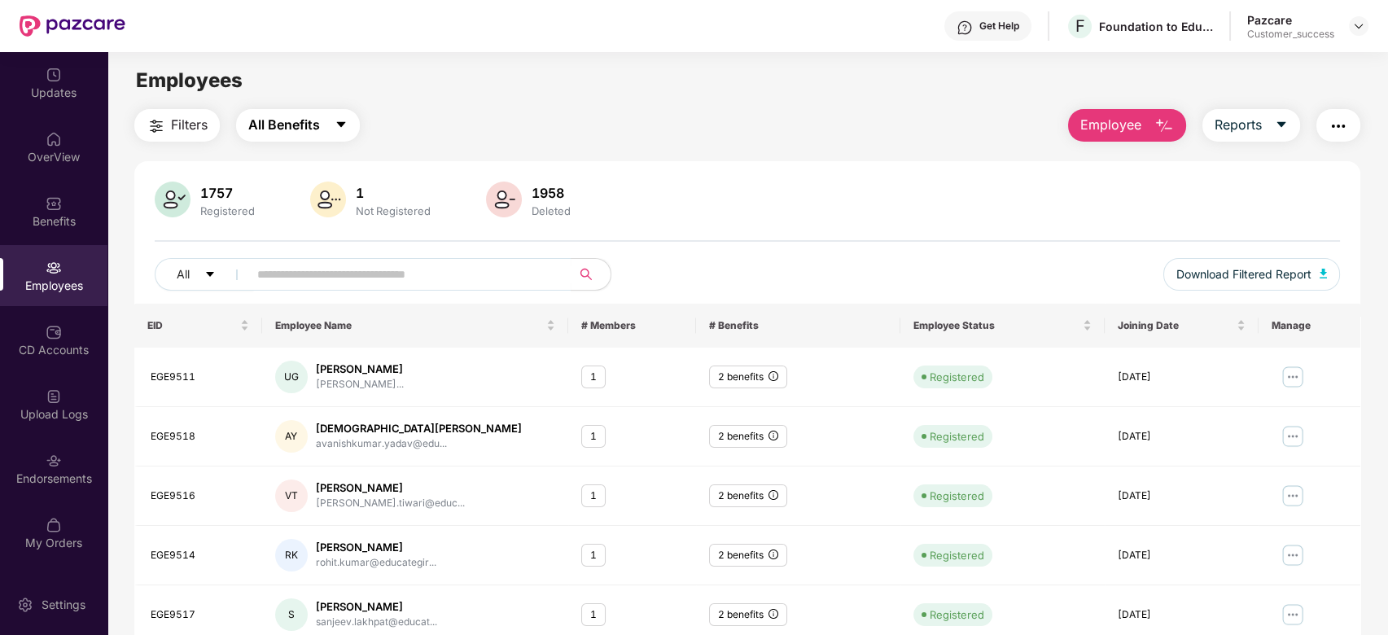
click at [304, 120] on span "All Benefits" at bounding box center [284, 125] width 72 height 20
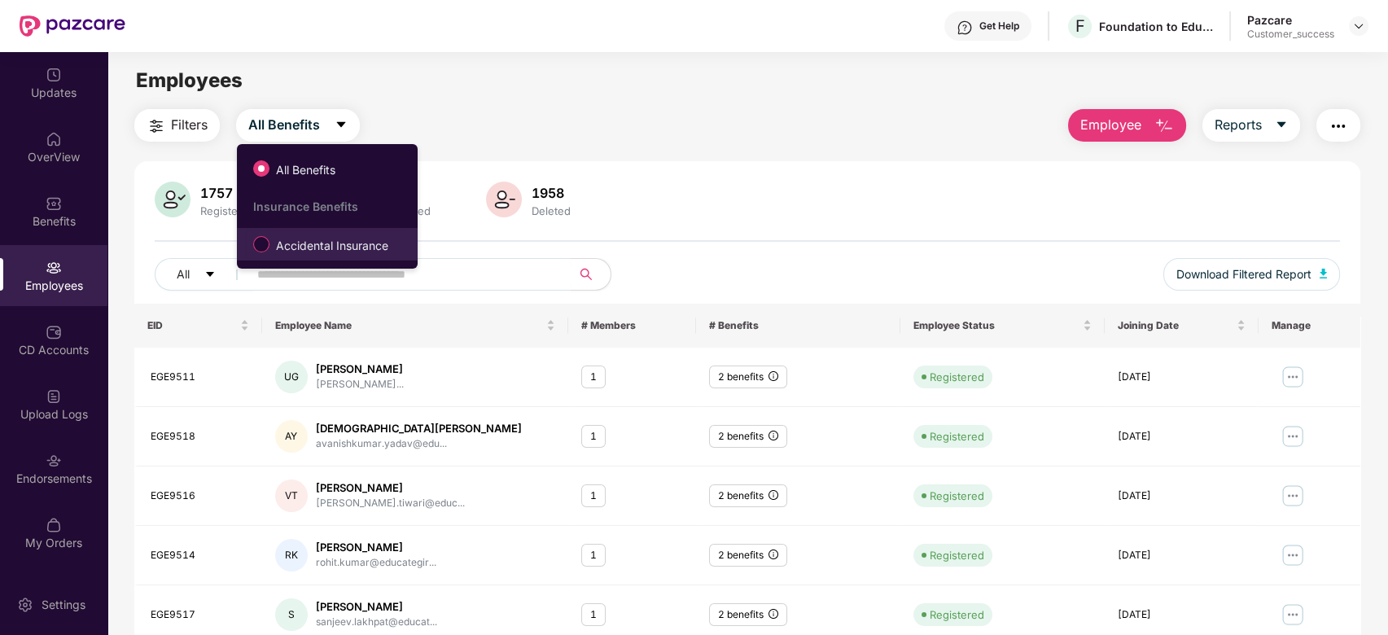
click at [315, 244] on span "Accidental Insurance" at bounding box center [331, 246] width 125 height 18
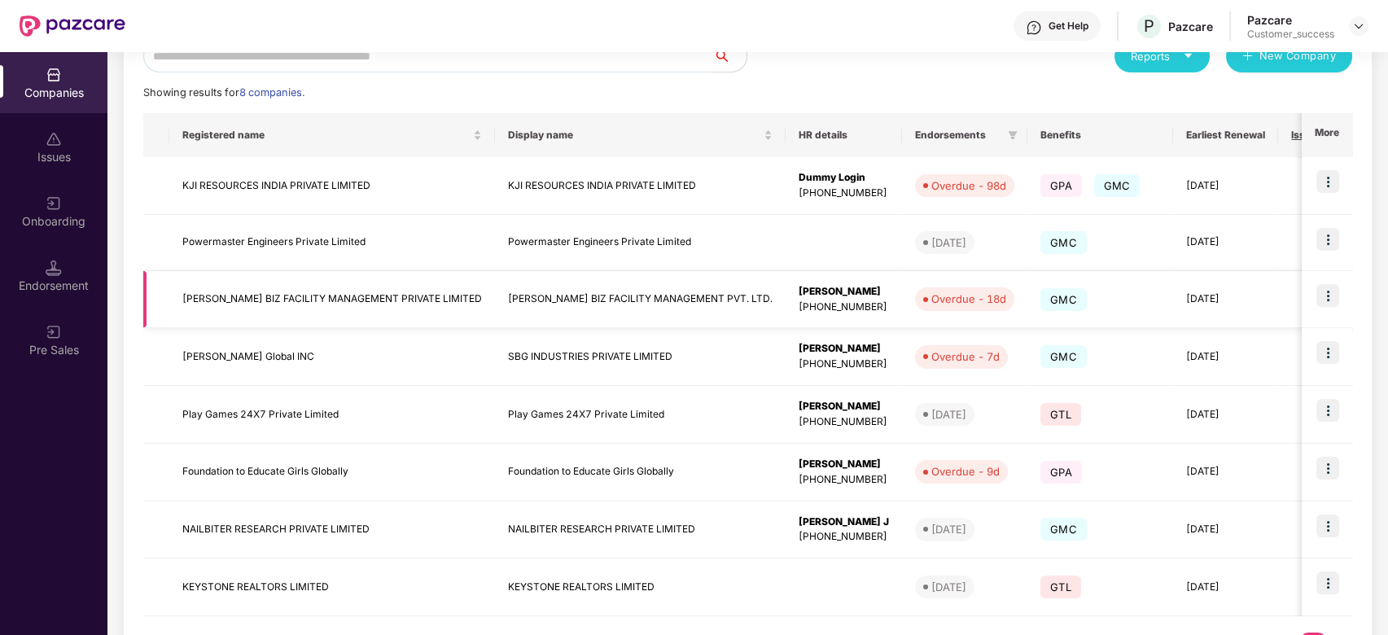
scroll to position [277, 0]
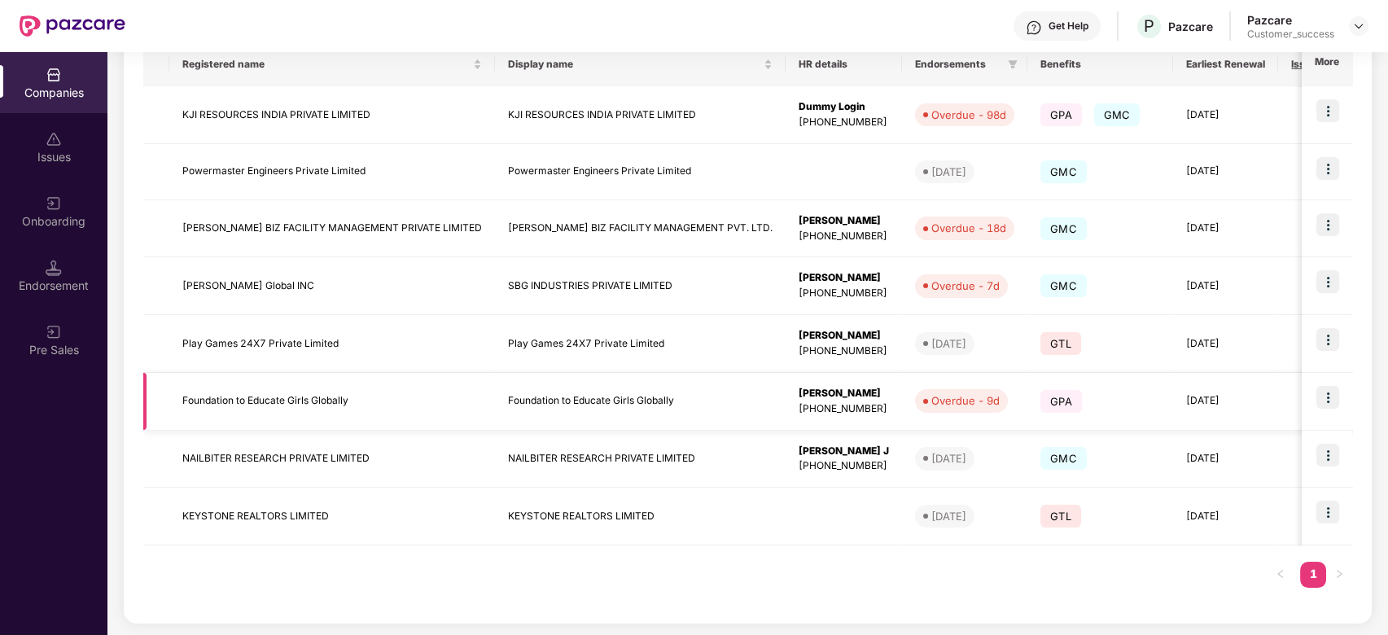
click at [1326, 405] on img at bounding box center [1327, 397] width 23 height 23
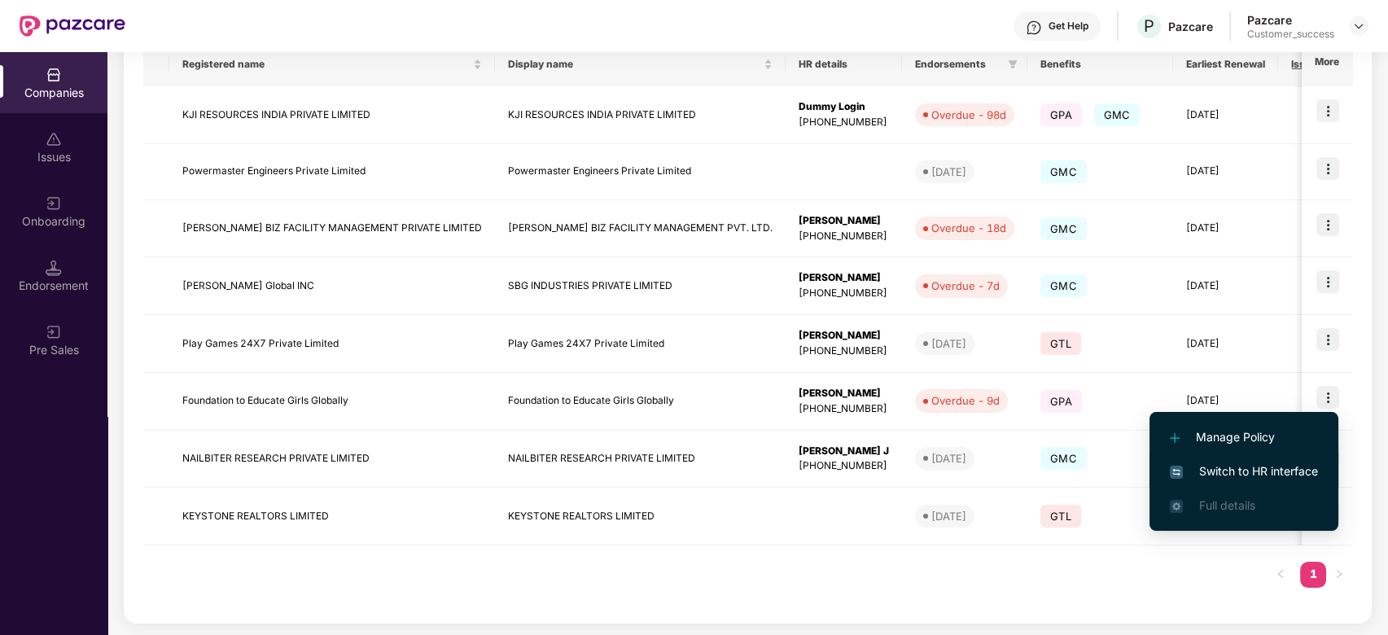
click at [1269, 468] on span "Switch to HR interface" at bounding box center [1244, 471] width 148 height 18
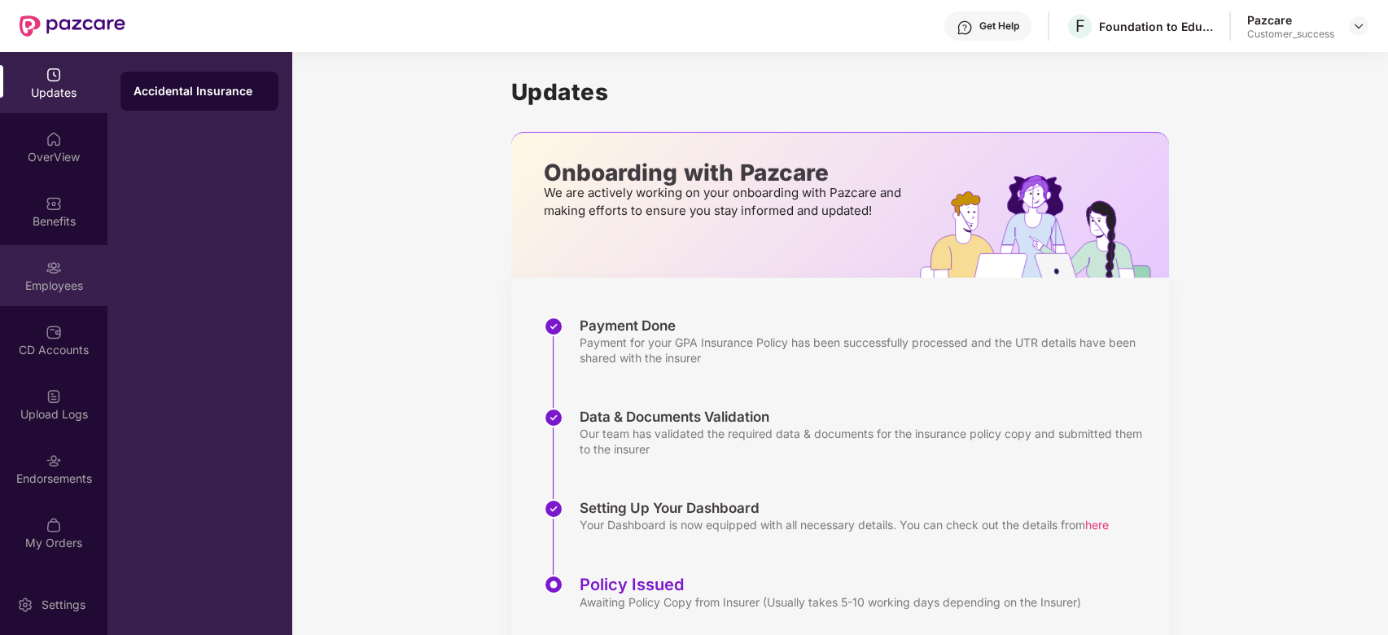
click at [44, 278] on div "Employees" at bounding box center [53, 286] width 107 height 16
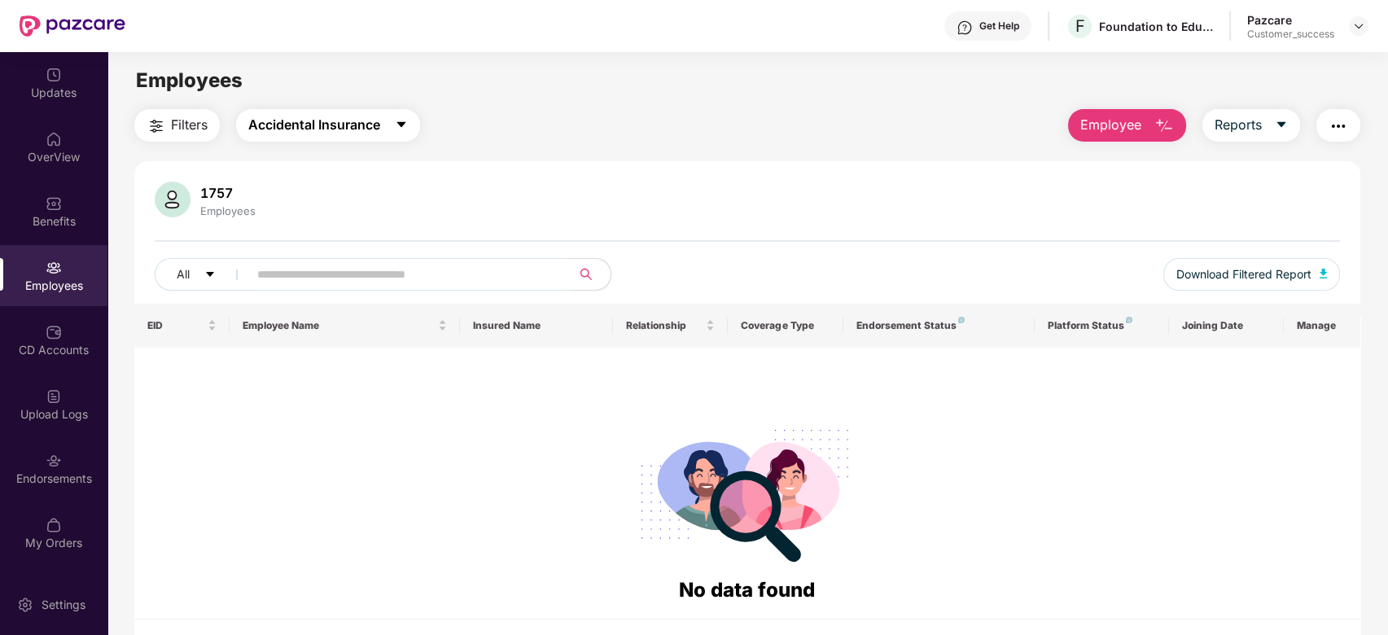
click at [405, 134] on button "Accidental Insurance" at bounding box center [328, 125] width 184 height 33
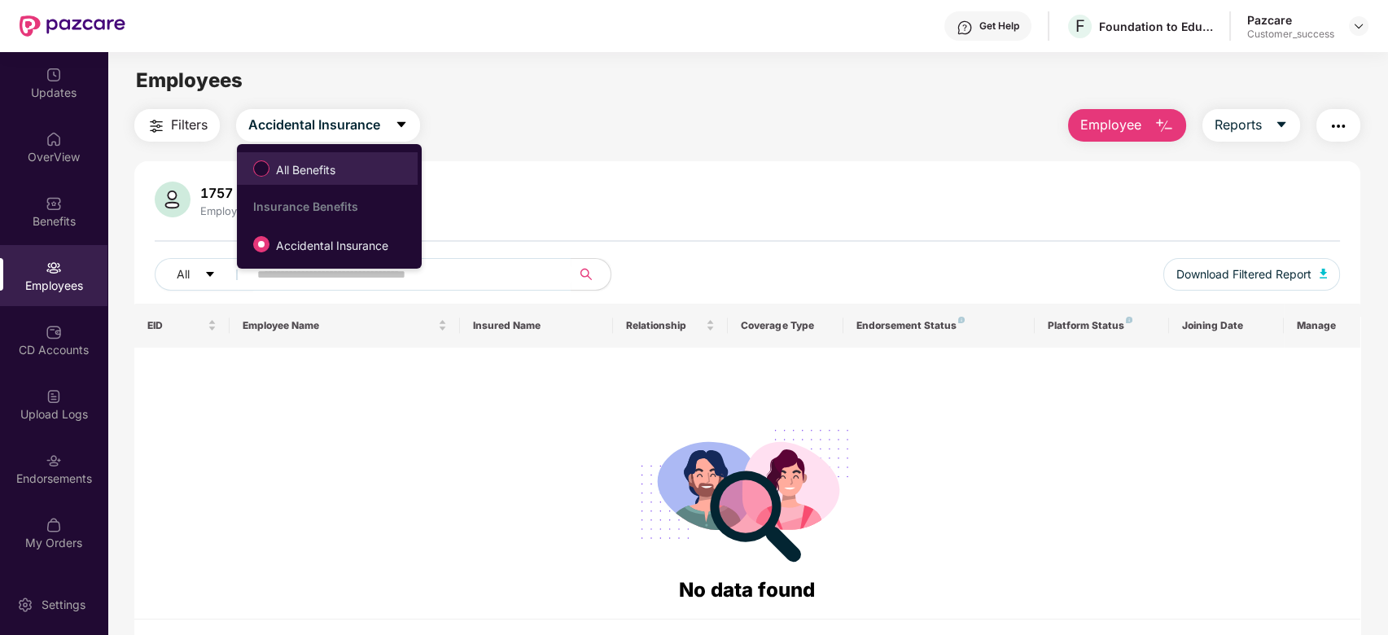
click at [370, 182] on span "All Benefits" at bounding box center [327, 169] width 164 height 28
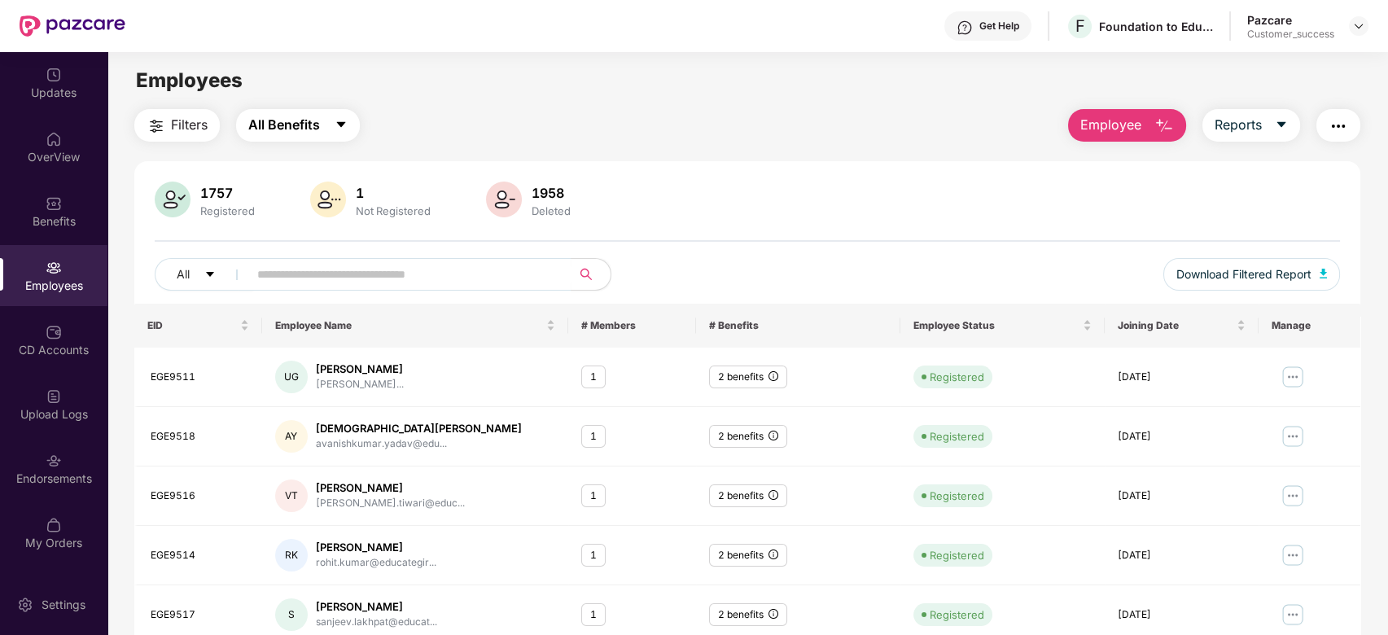
click at [339, 125] on icon "caret-down" at bounding box center [341, 124] width 13 height 13
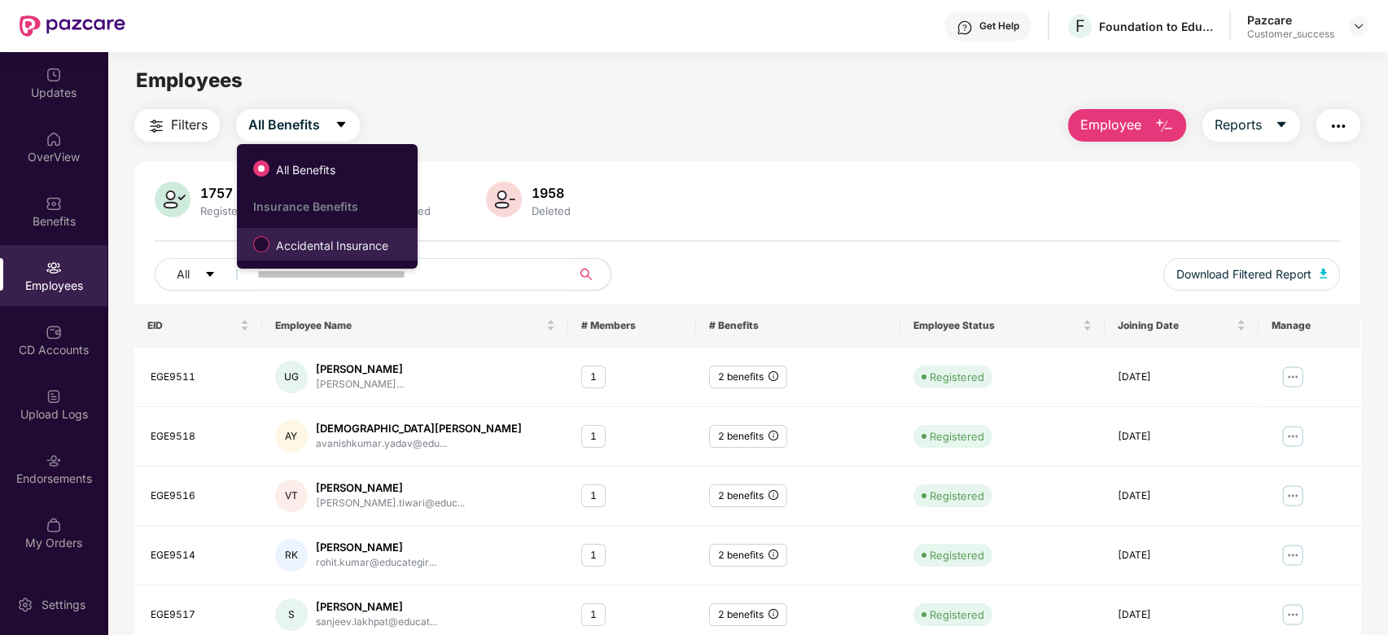
click at [331, 256] on label "Accidental Insurance" at bounding box center [324, 244] width 158 height 28
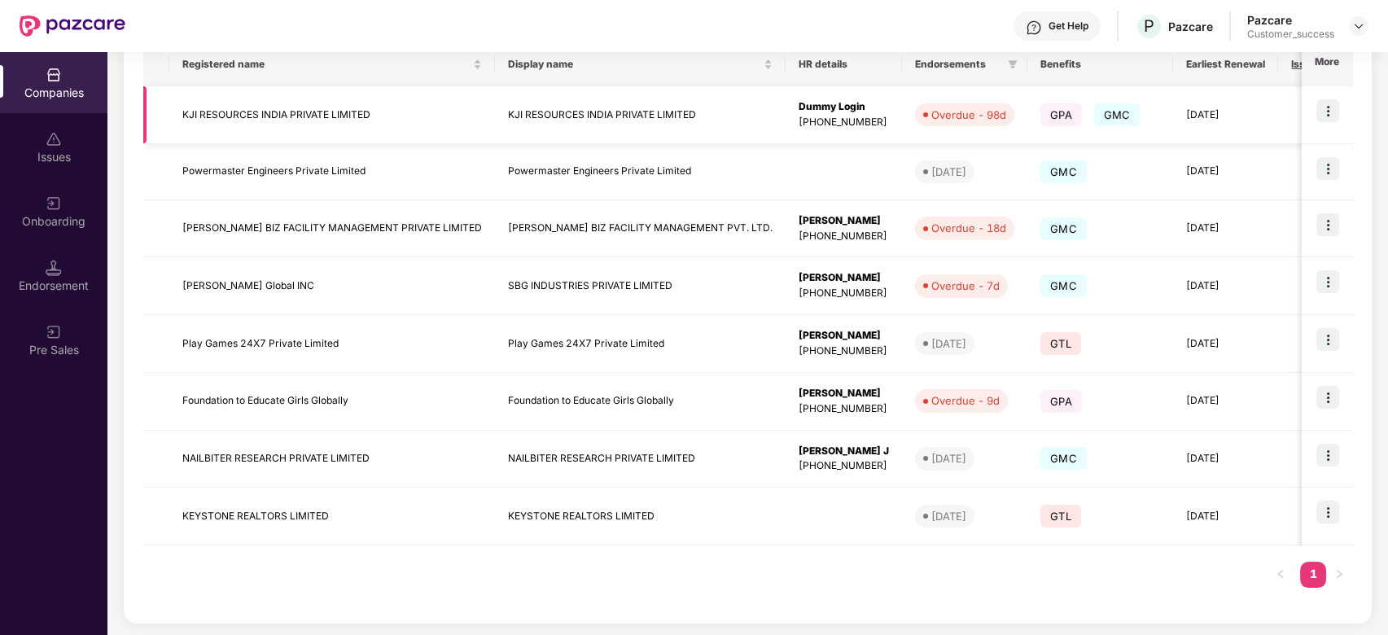
click at [1323, 115] on img at bounding box center [1327, 110] width 23 height 23
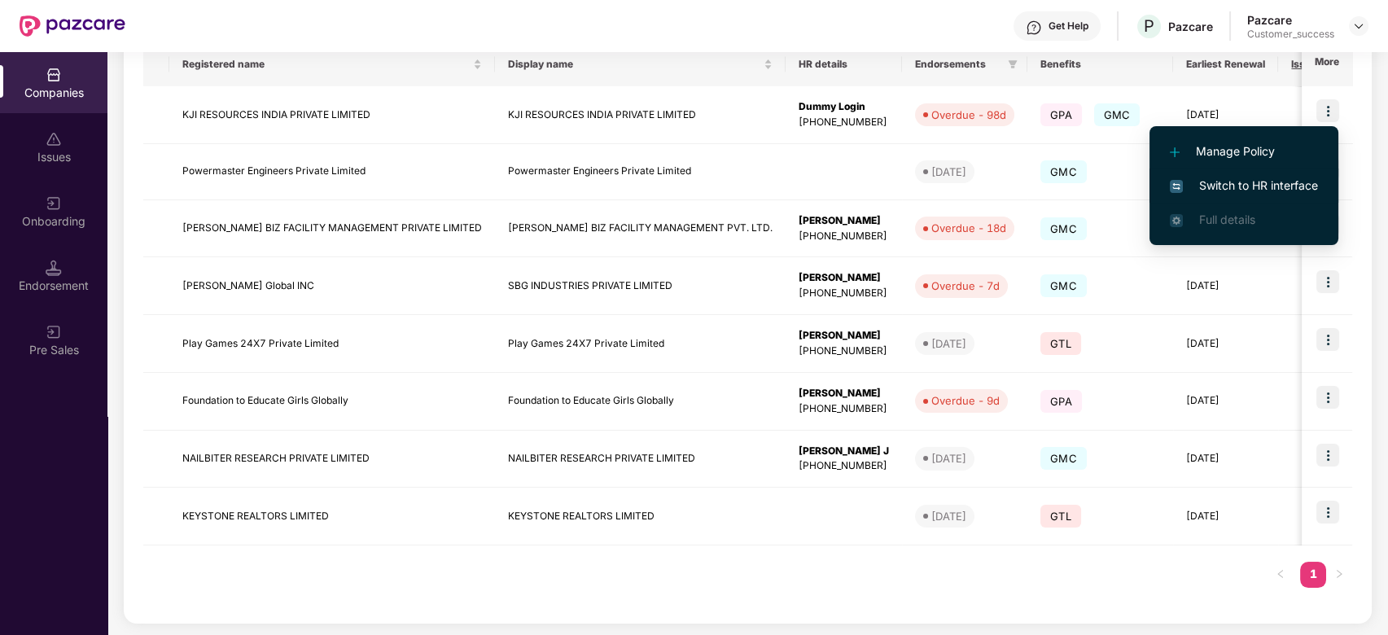
click at [1218, 185] on span "Switch to HR interface" at bounding box center [1244, 186] width 148 height 18
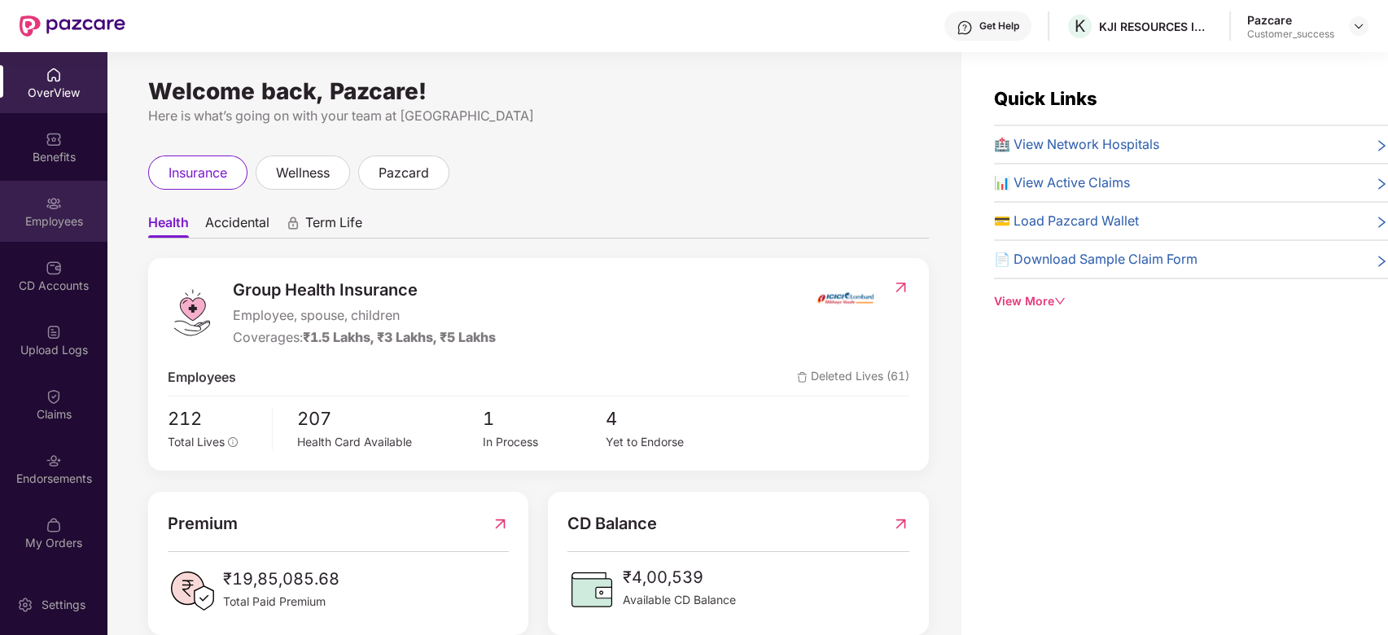
click at [46, 230] on div "Employees" at bounding box center [53, 211] width 107 height 61
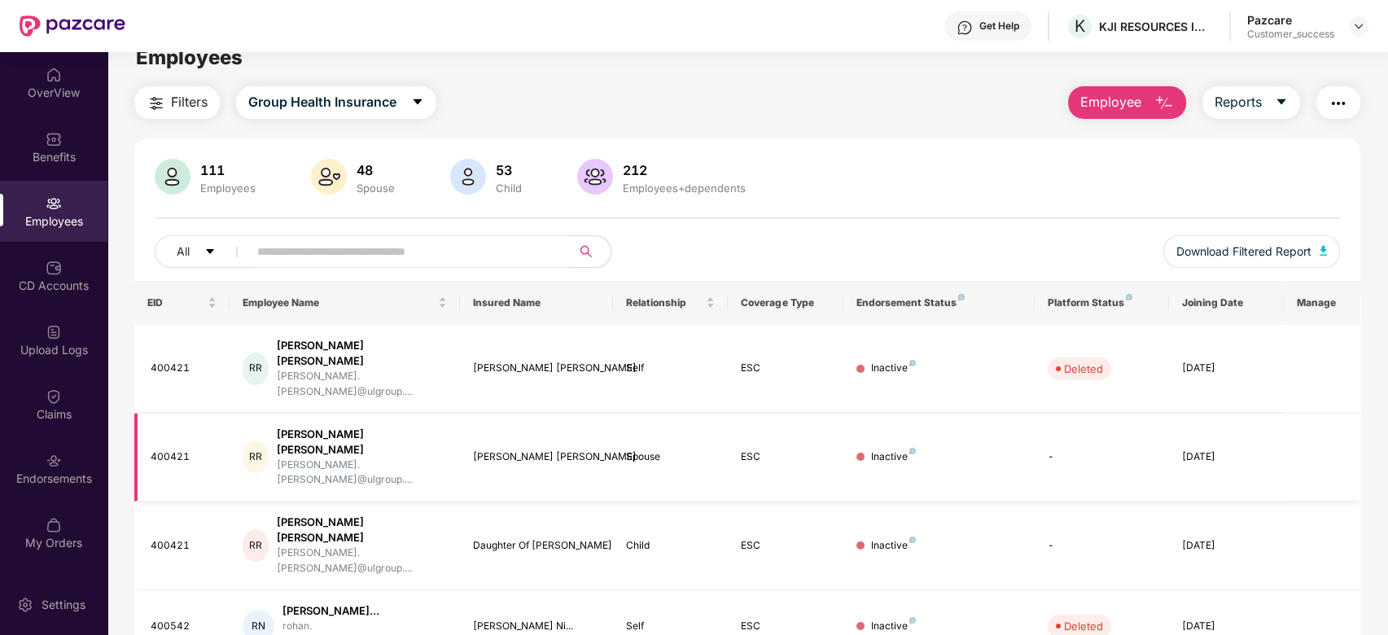
scroll to position [0, 0]
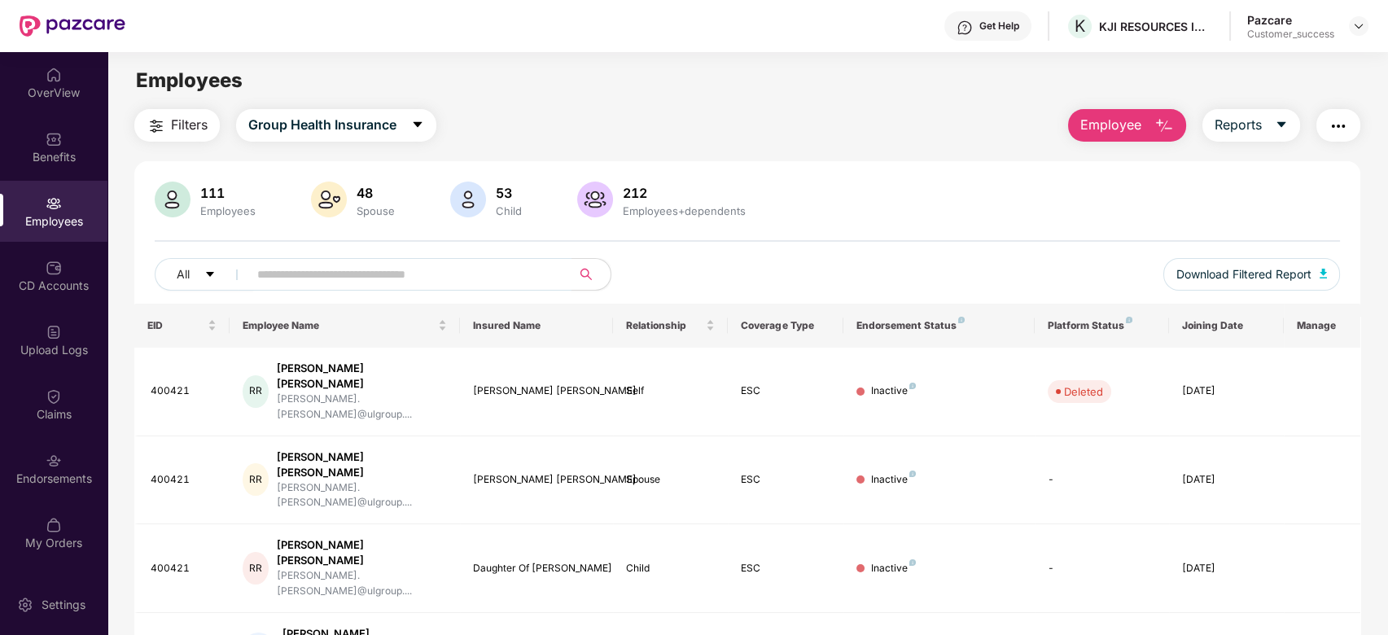
click at [386, 274] on input "text" at bounding box center [403, 274] width 292 height 24
paste input "******"
type input "******"
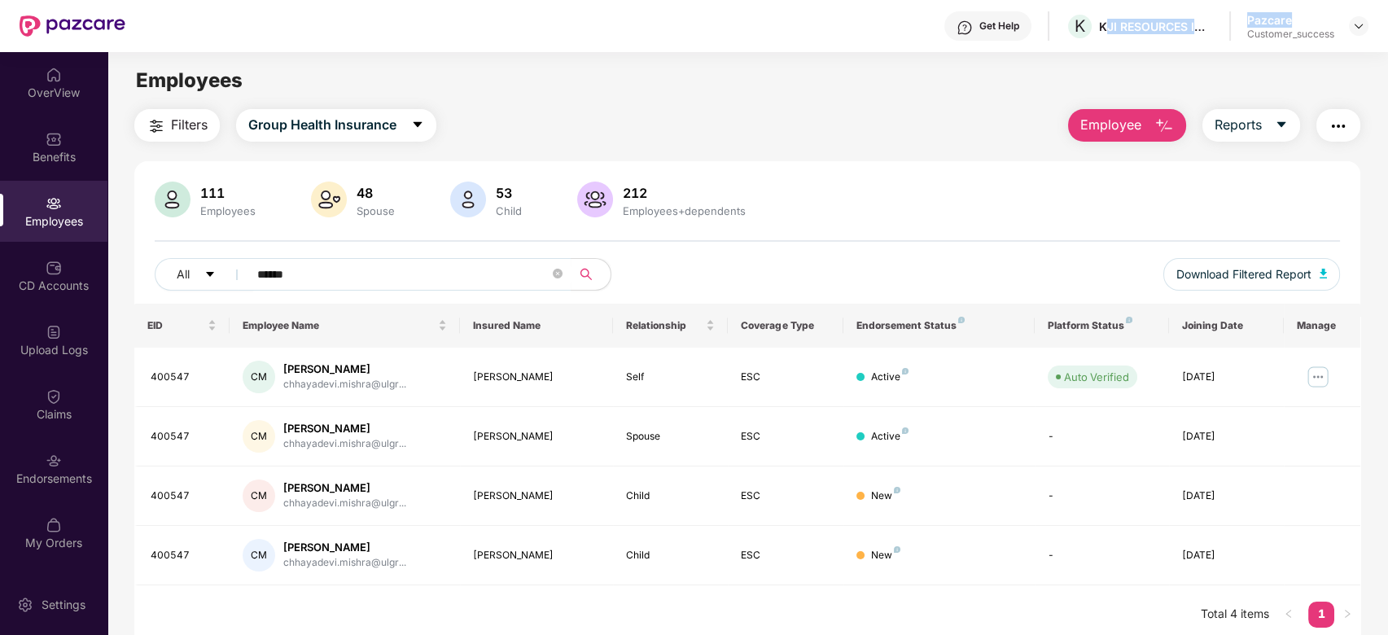
drag, startPoint x: 1103, startPoint y: 22, endPoint x: 1237, endPoint y: 33, distance: 134.7
click at [1237, 33] on div "Get Help K KJI RESOURCES INDIA PRIVATE LIMITED Pazcare Customer_success" at bounding box center [746, 26] width 1243 height 52
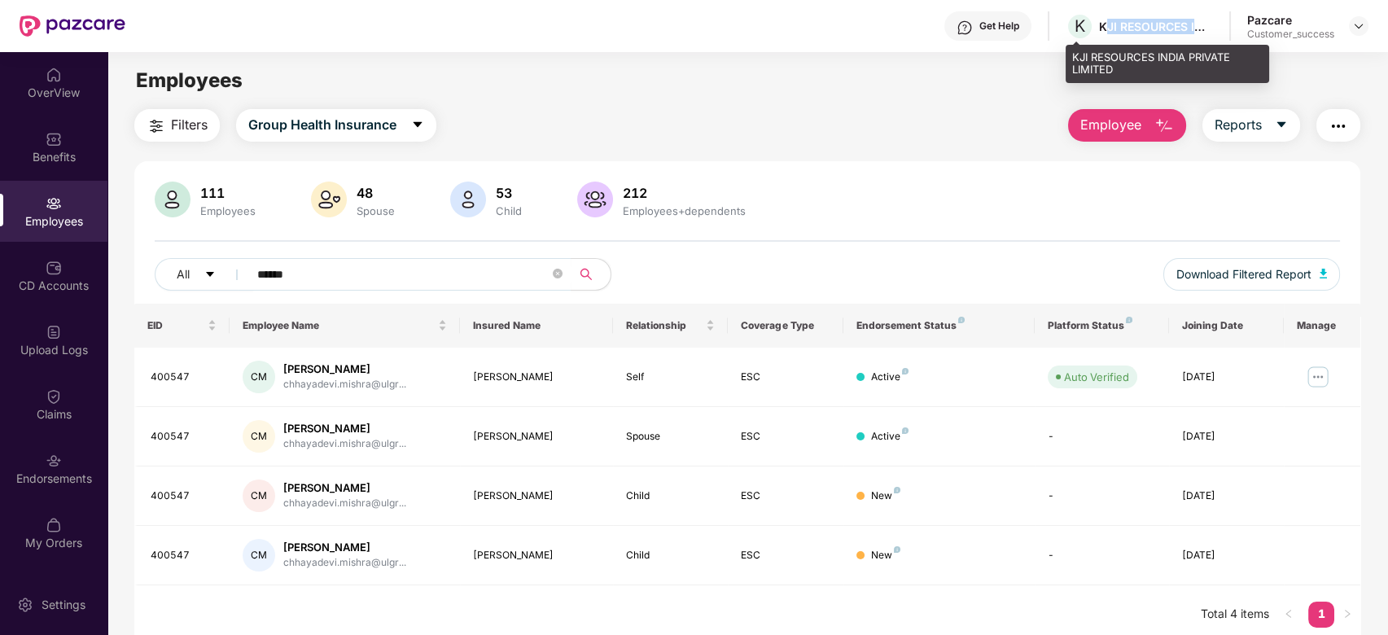
click at [1205, 27] on div "KJI RESOURCES INDIA PRIVATE LIMITED" at bounding box center [1156, 26] width 114 height 15
drag, startPoint x: 1149, startPoint y: 36, endPoint x: 1146, endPoint y: 20, distance: 16.5
click at [1146, 20] on div "K KJI RESOURCES INDIA PRIVATE LIMITED" at bounding box center [1139, 26] width 147 height 28
click at [1083, 28] on span "K" at bounding box center [1080, 26] width 11 height 20
click at [1128, 22] on div "KJI RESOURCES INDIA PRIVATE LIMITED" at bounding box center [1156, 26] width 114 height 15
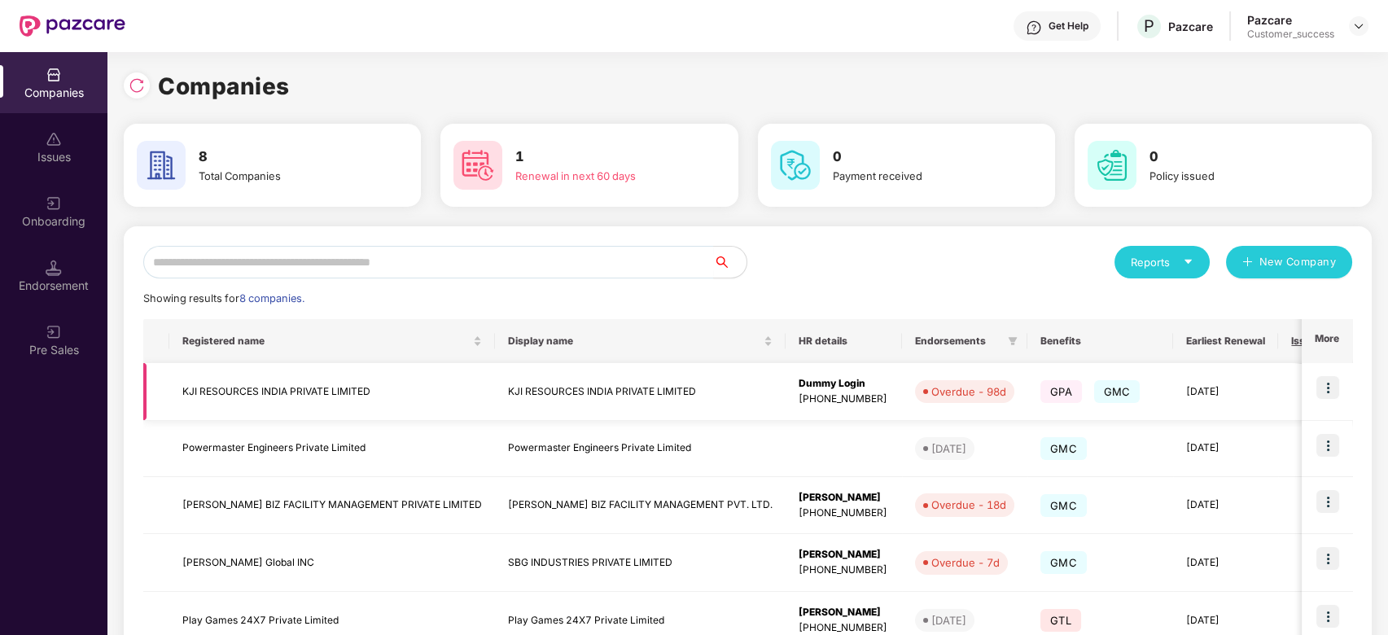
click at [359, 407] on td "KJI RESOURCES INDIA PRIVATE LIMITED" at bounding box center [332, 392] width 326 height 58
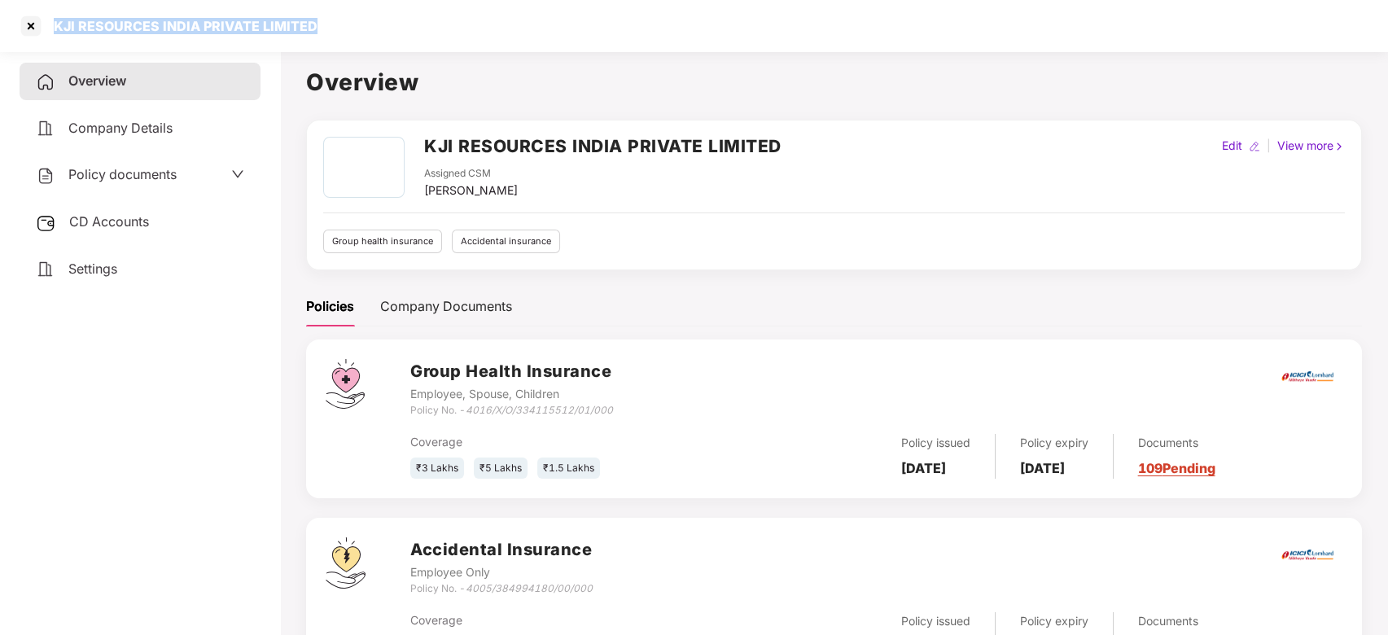
drag, startPoint x: 313, startPoint y: 24, endPoint x: 46, endPoint y: 11, distance: 268.2
click at [46, 11] on div "KJI RESOURCES INDIA PRIVATE LIMITED" at bounding box center [694, 26] width 1388 height 52
copy div "KJI RESOURCES INDIA PRIVATE LIMITED"
